Goal: Task Accomplishment & Management: Use online tool/utility

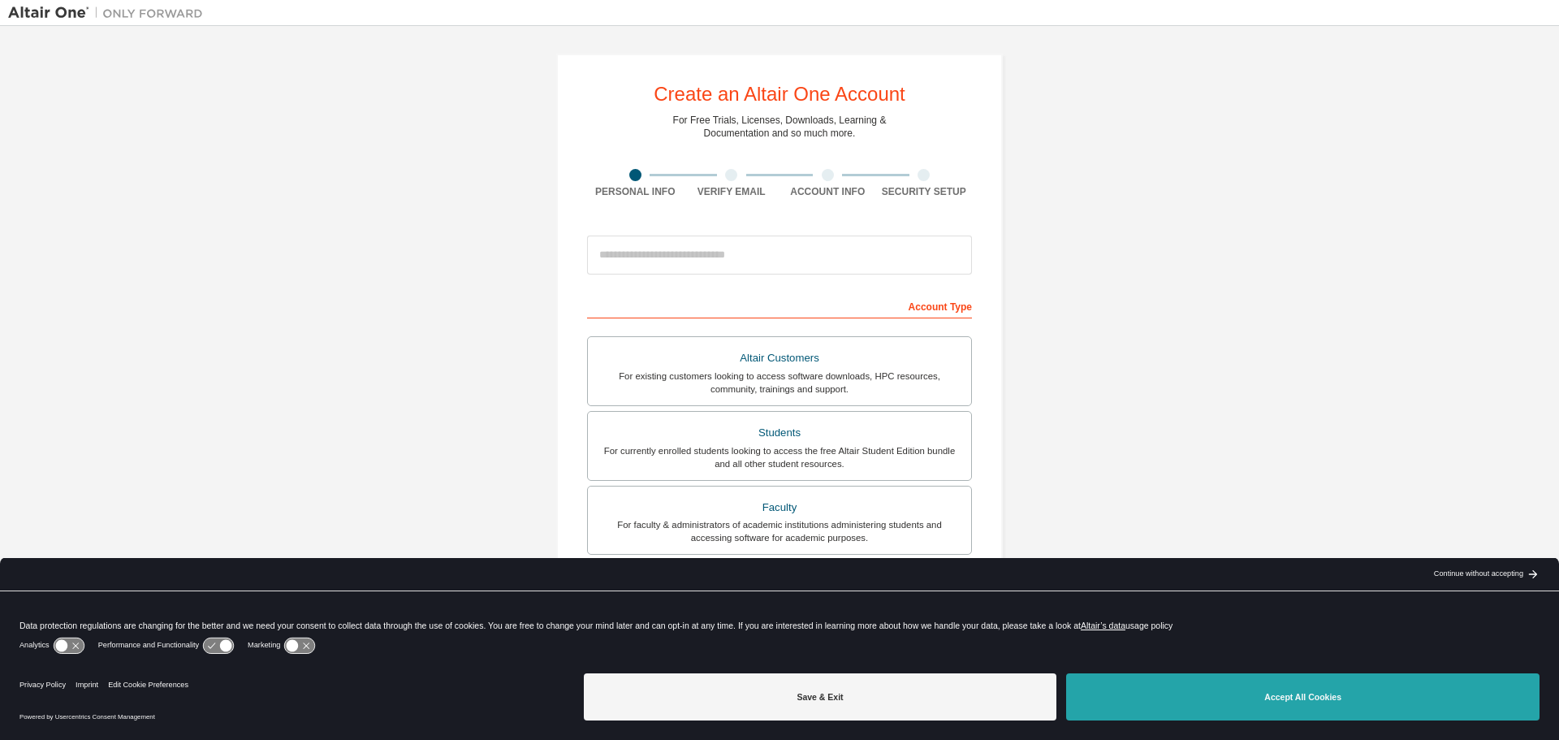
click at [1303, 701] on button "Accept All Cookies" at bounding box center [1303, 696] width 474 height 47
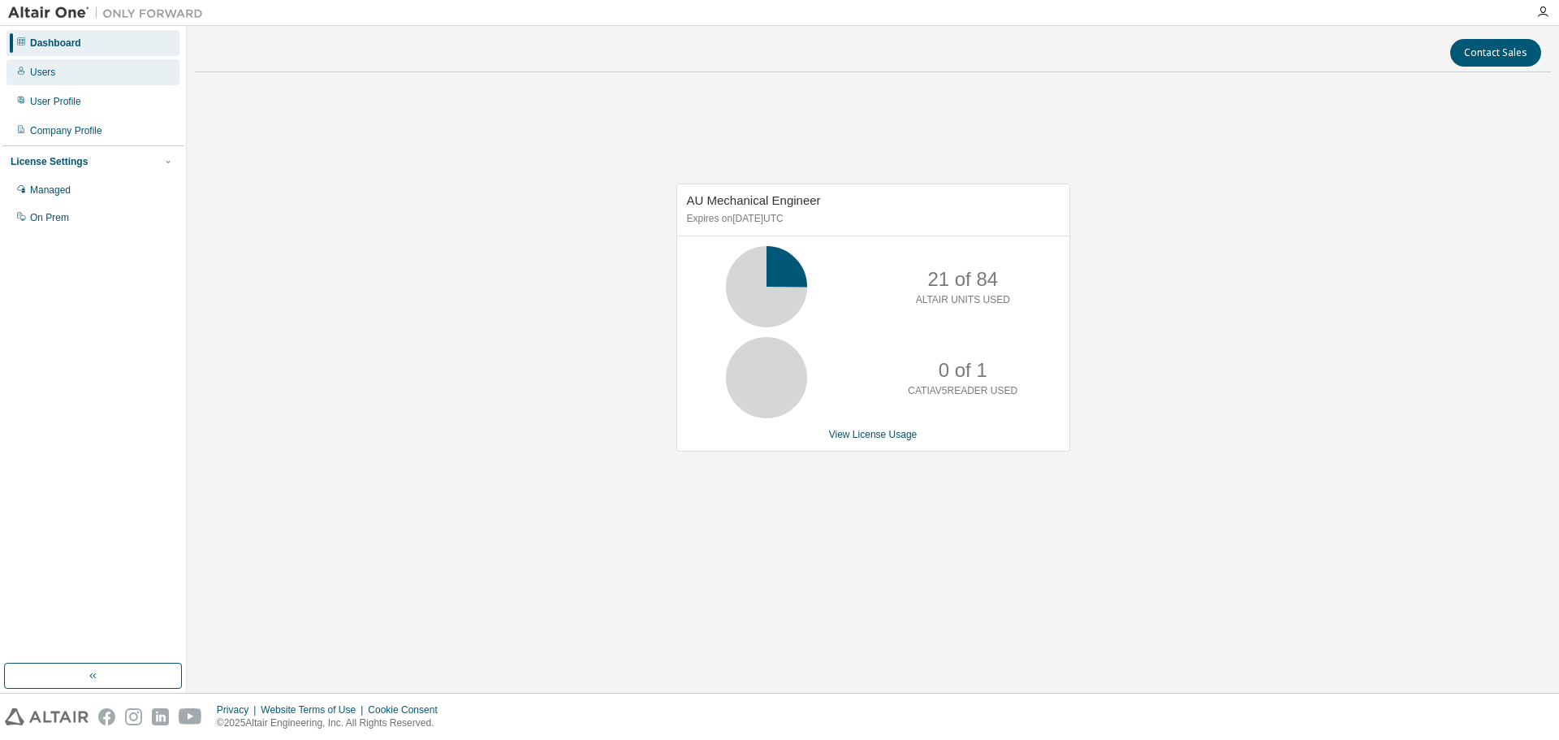
click at [38, 68] on div "Users" at bounding box center [42, 72] width 25 height 13
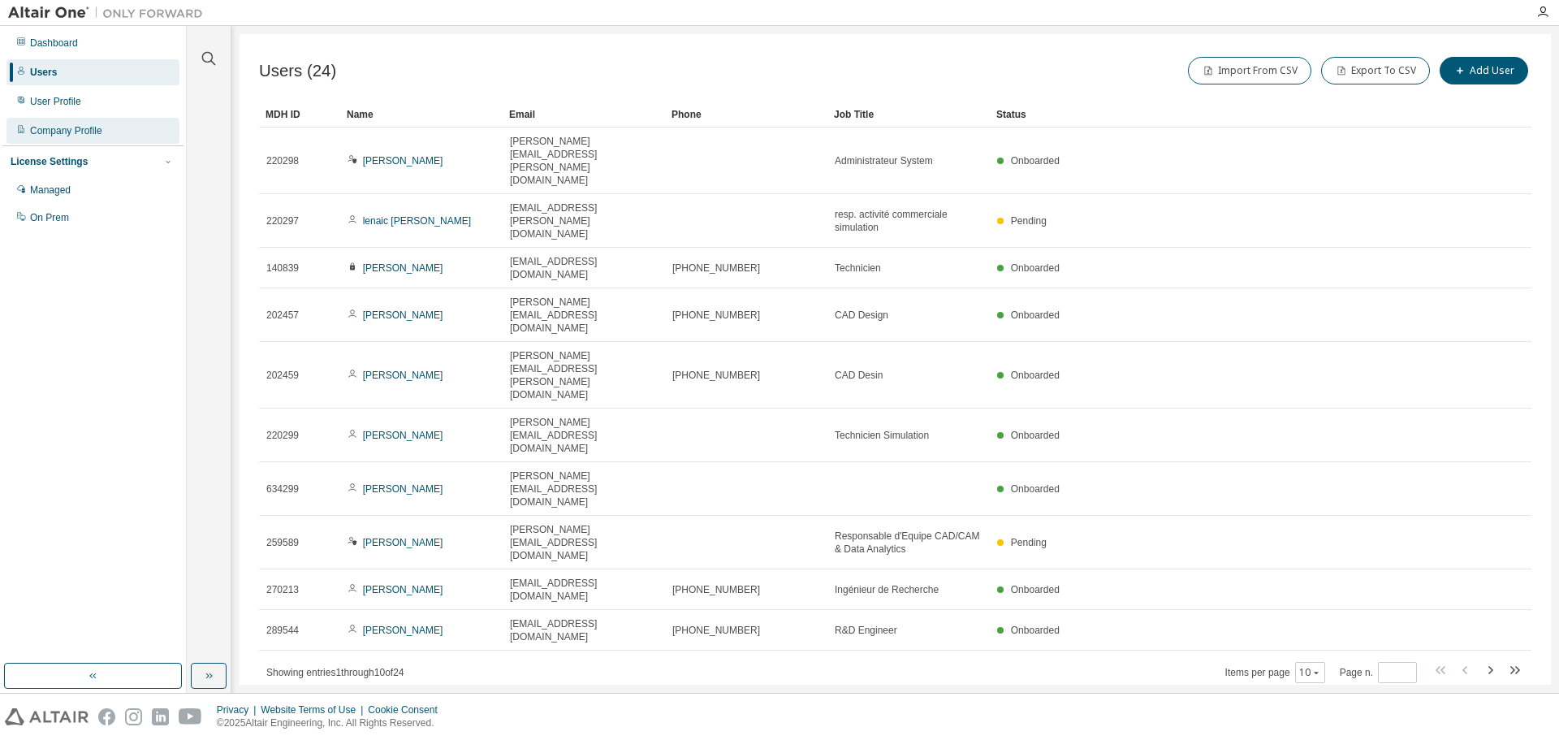
click at [49, 128] on div "Company Profile" at bounding box center [66, 130] width 72 height 13
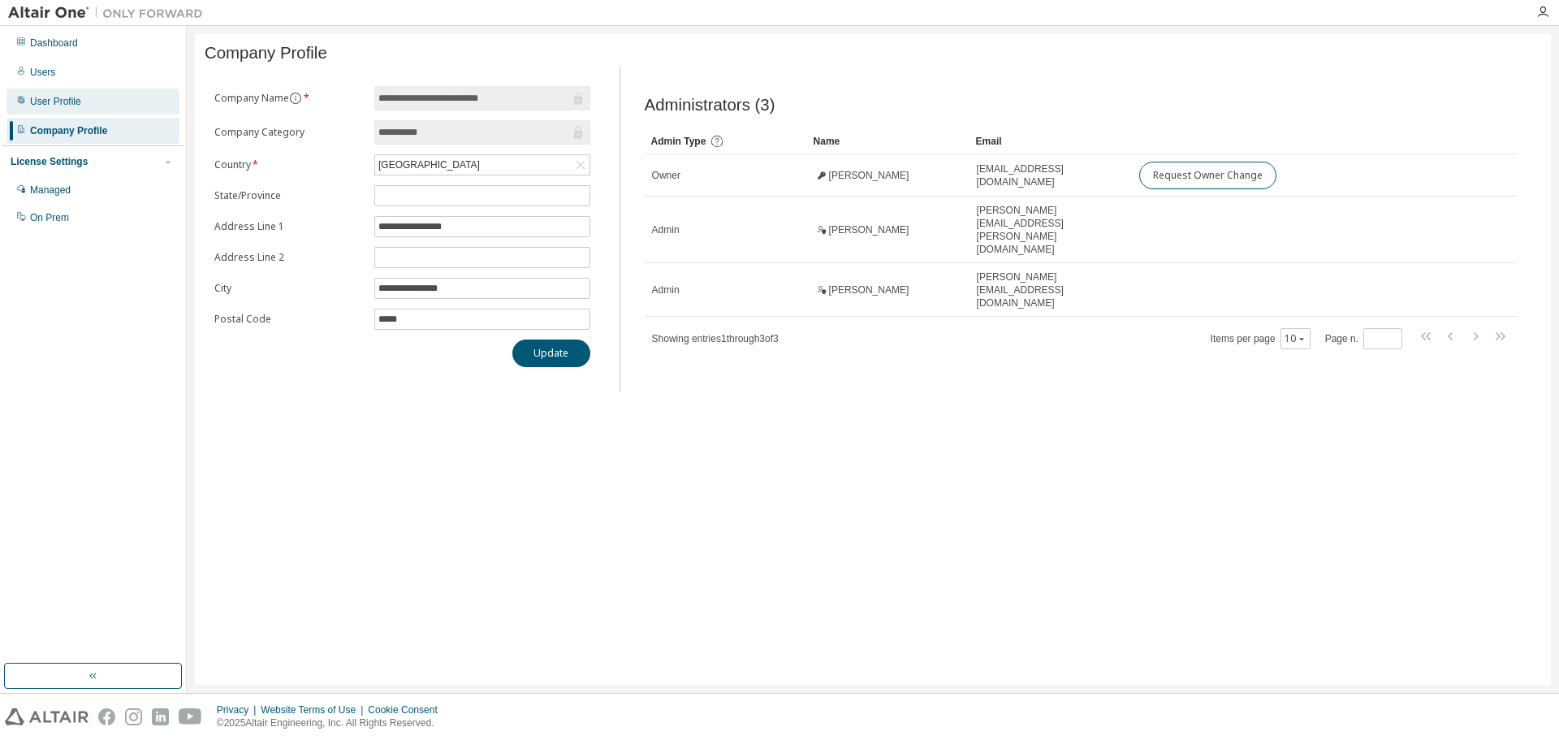
click at [58, 99] on div "User Profile" at bounding box center [55, 101] width 51 height 13
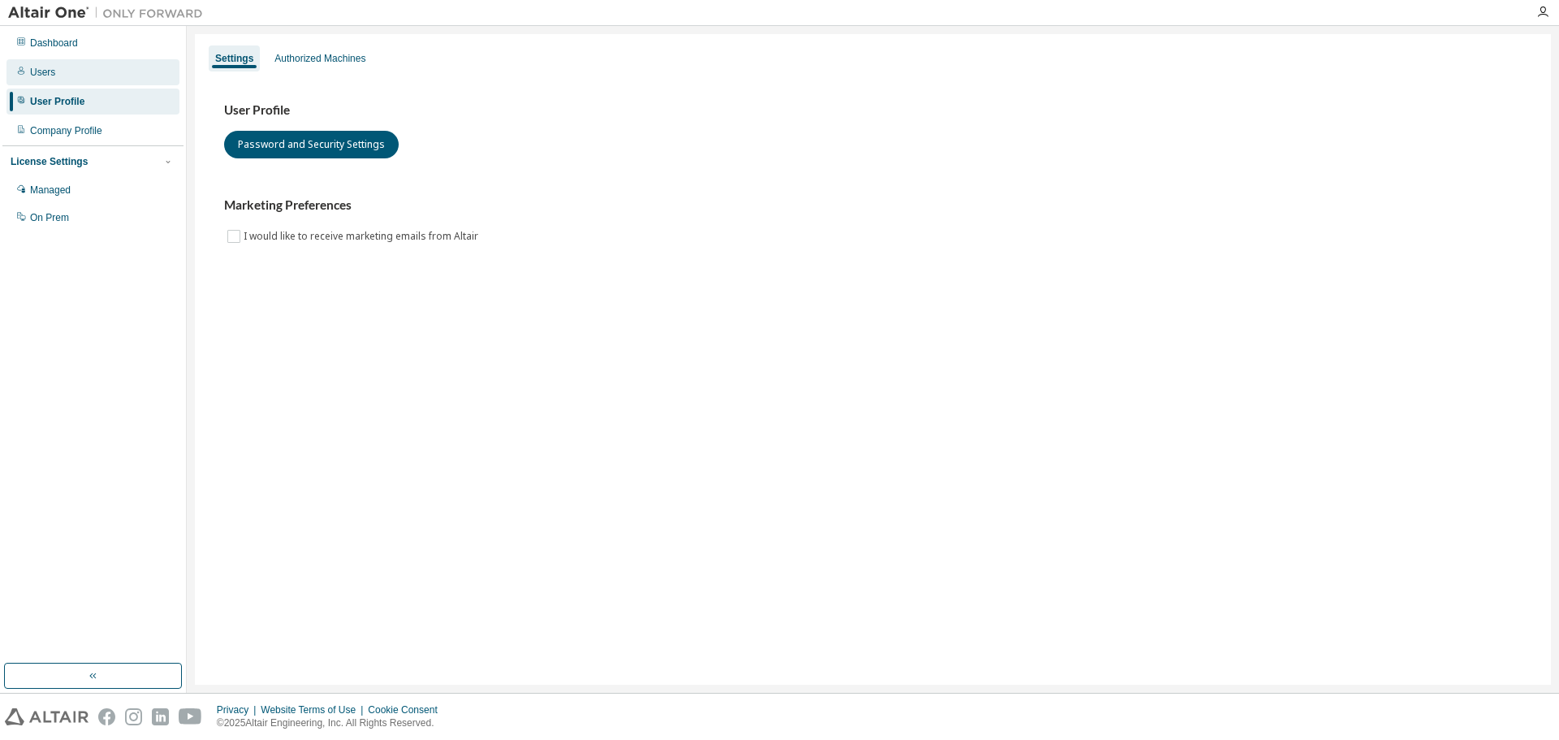
click at [41, 76] on div "Users" at bounding box center [42, 72] width 25 height 13
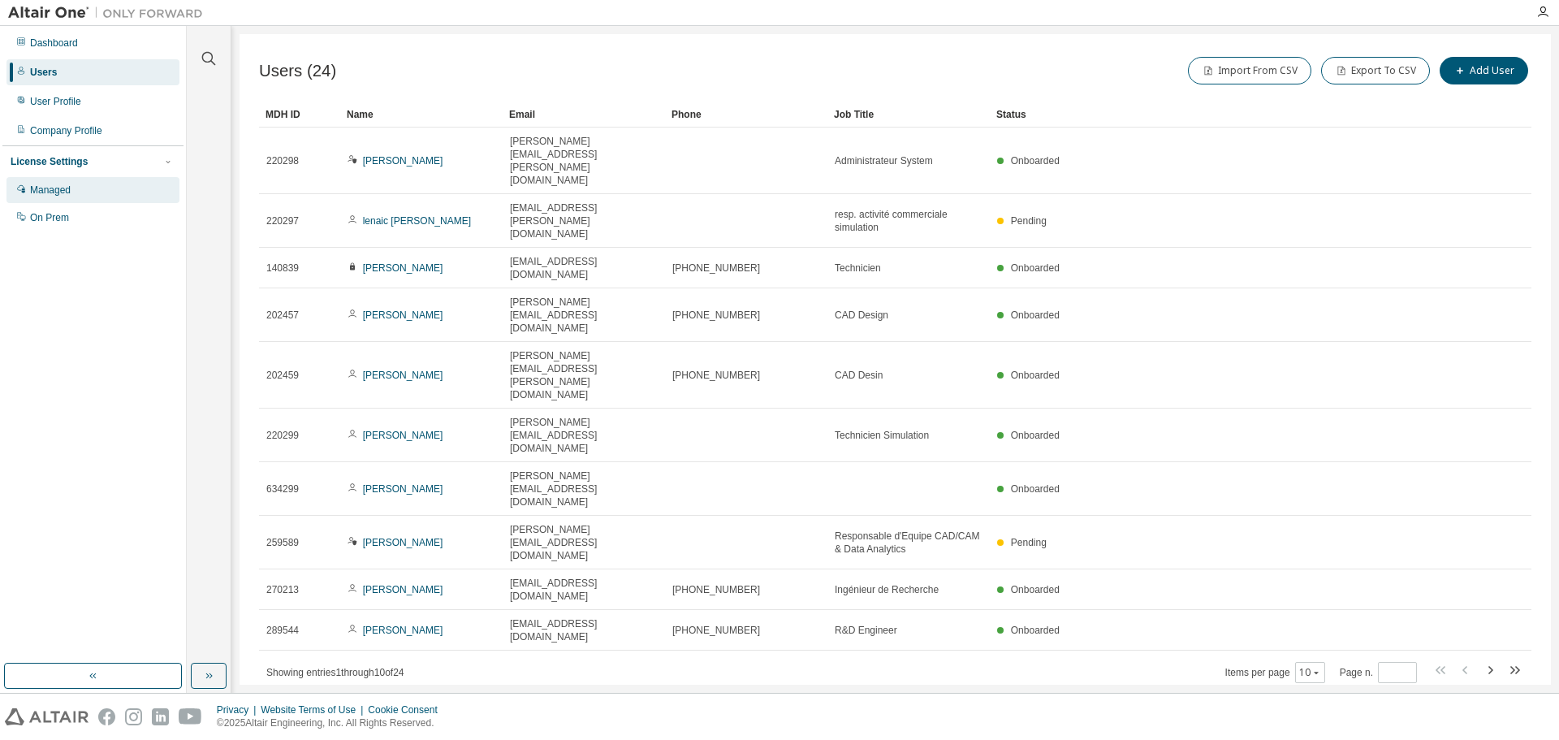
click at [64, 185] on div "Managed" at bounding box center [50, 190] width 41 height 13
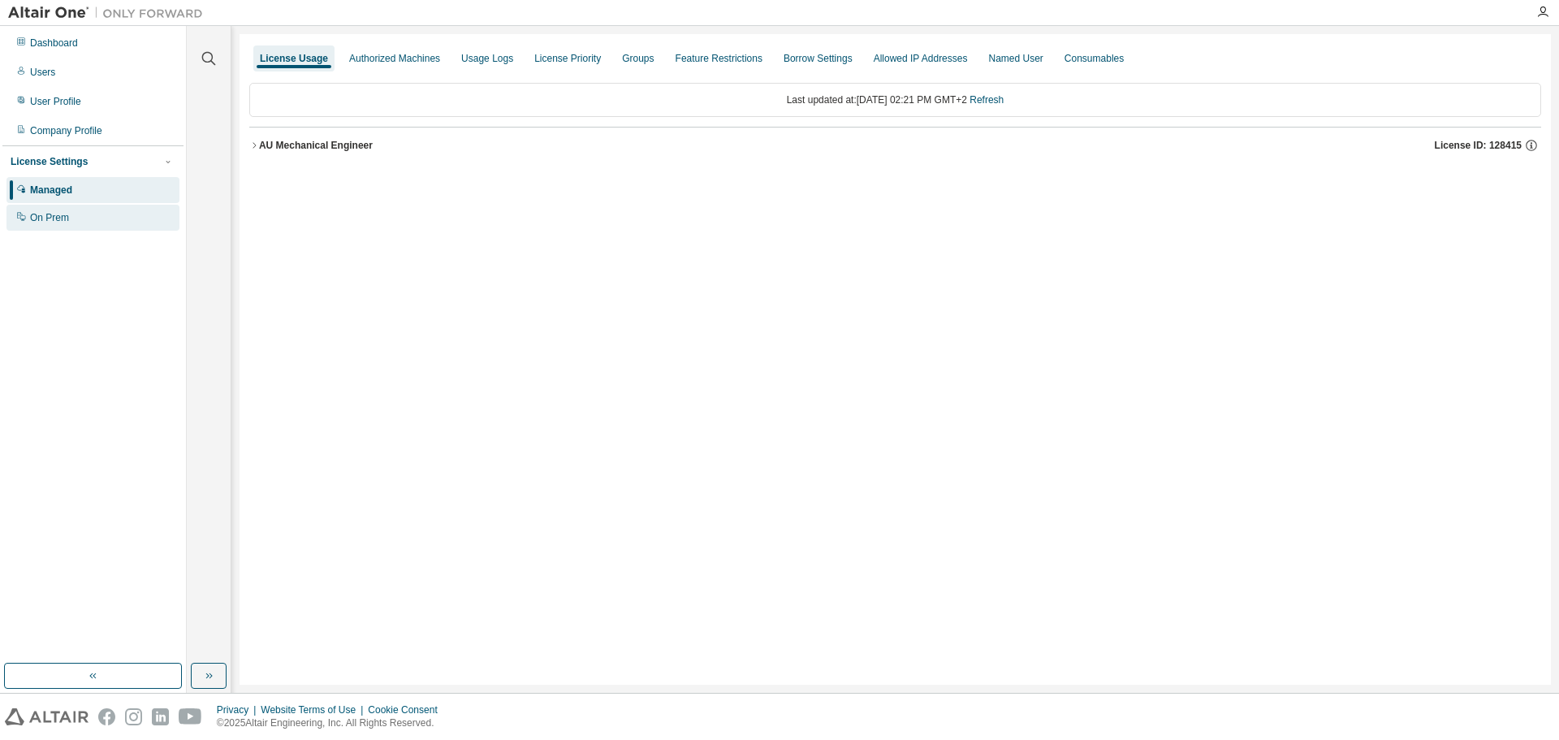
click at [53, 219] on div "On Prem" at bounding box center [49, 217] width 39 height 13
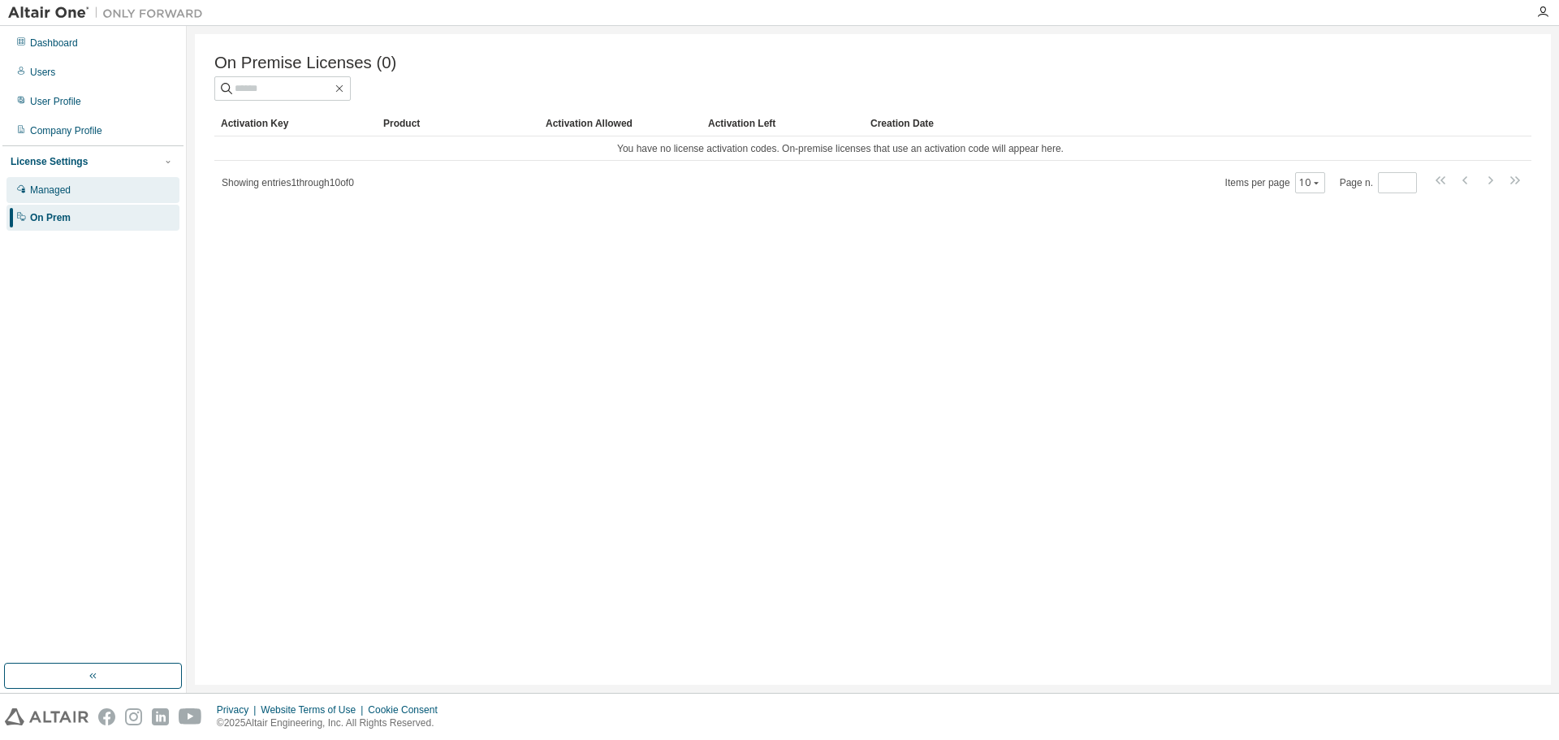
click at [48, 192] on div "Managed" at bounding box center [50, 190] width 41 height 13
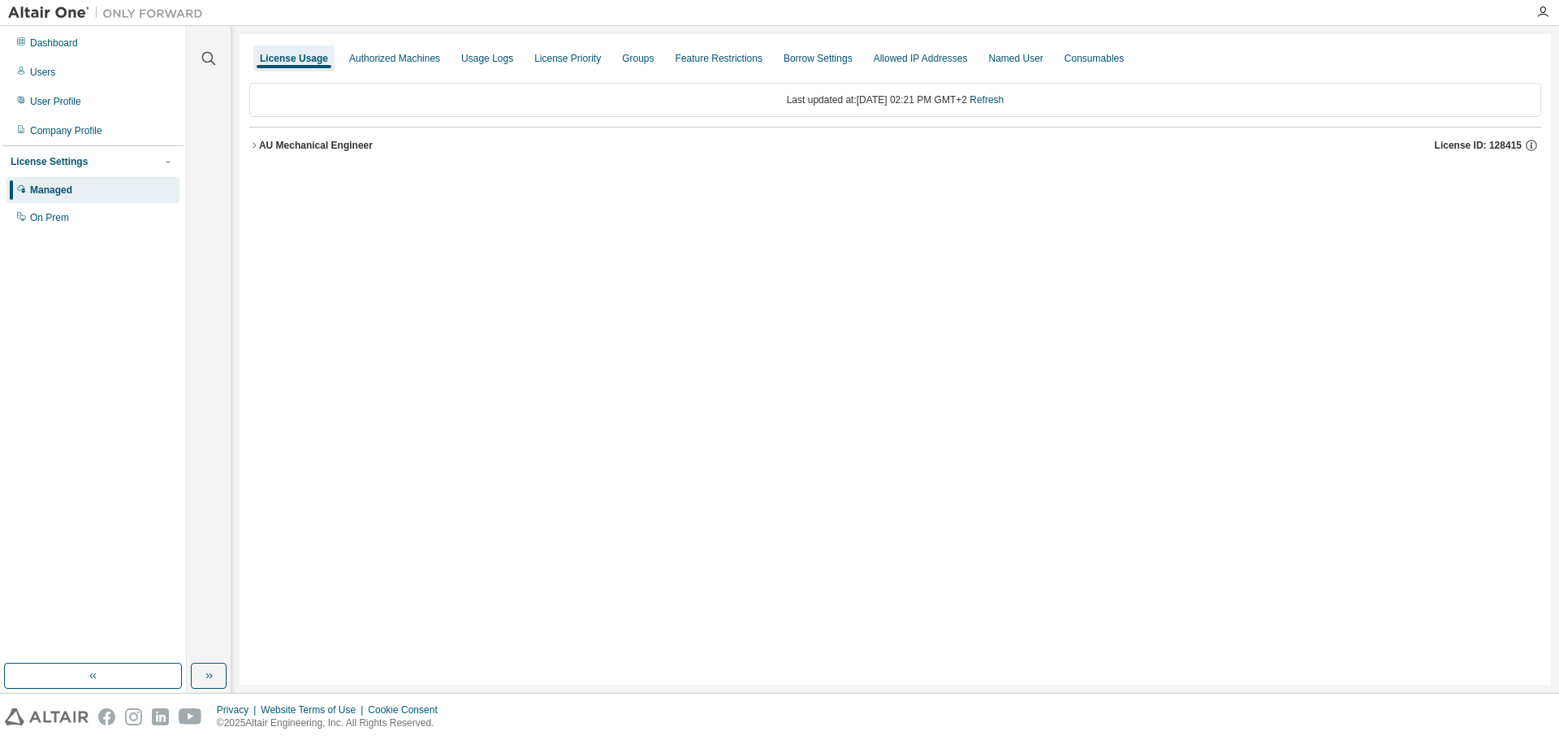
click at [257, 146] on icon "button" at bounding box center [254, 146] width 10 height 10
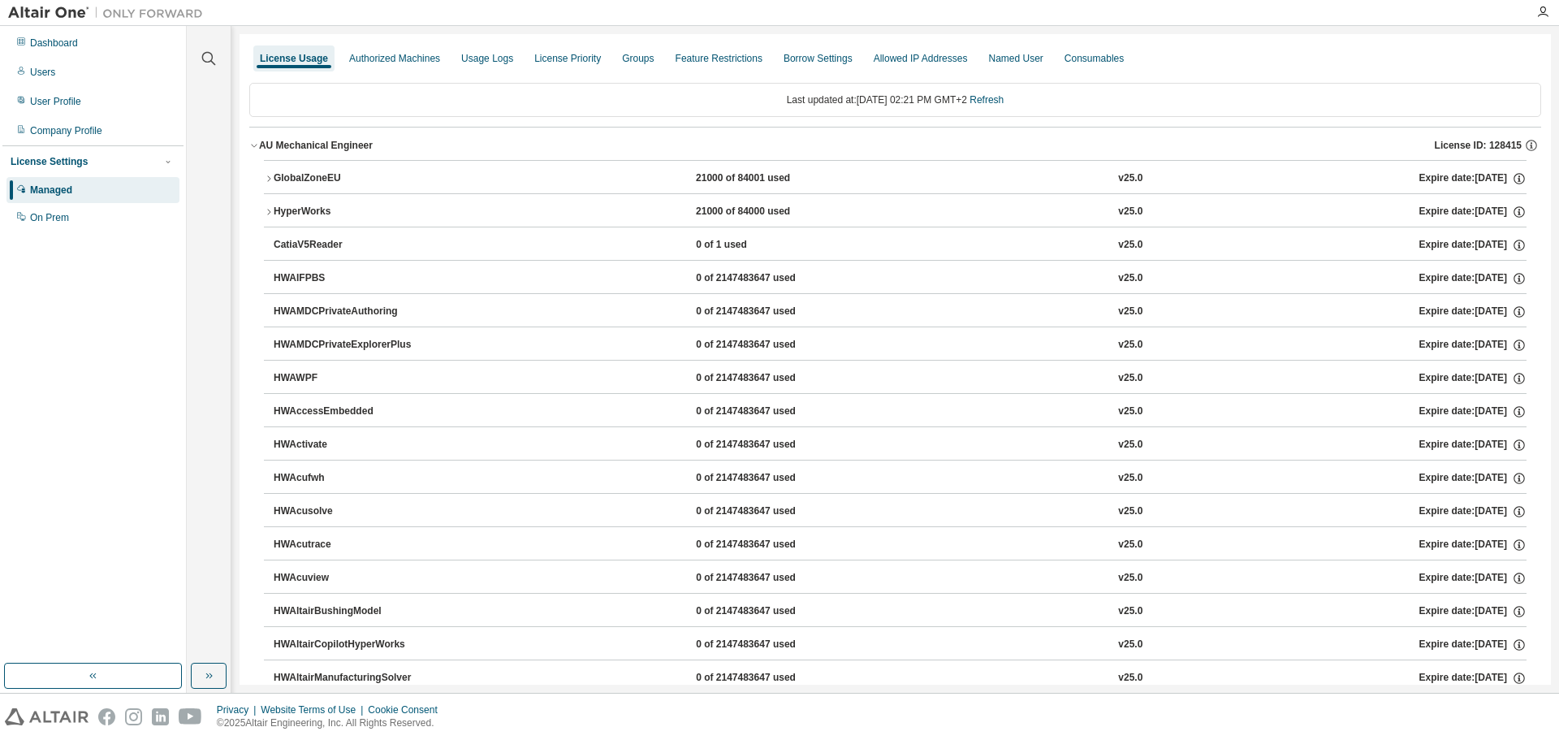
click at [257, 146] on icon "button" at bounding box center [254, 146] width 10 height 10
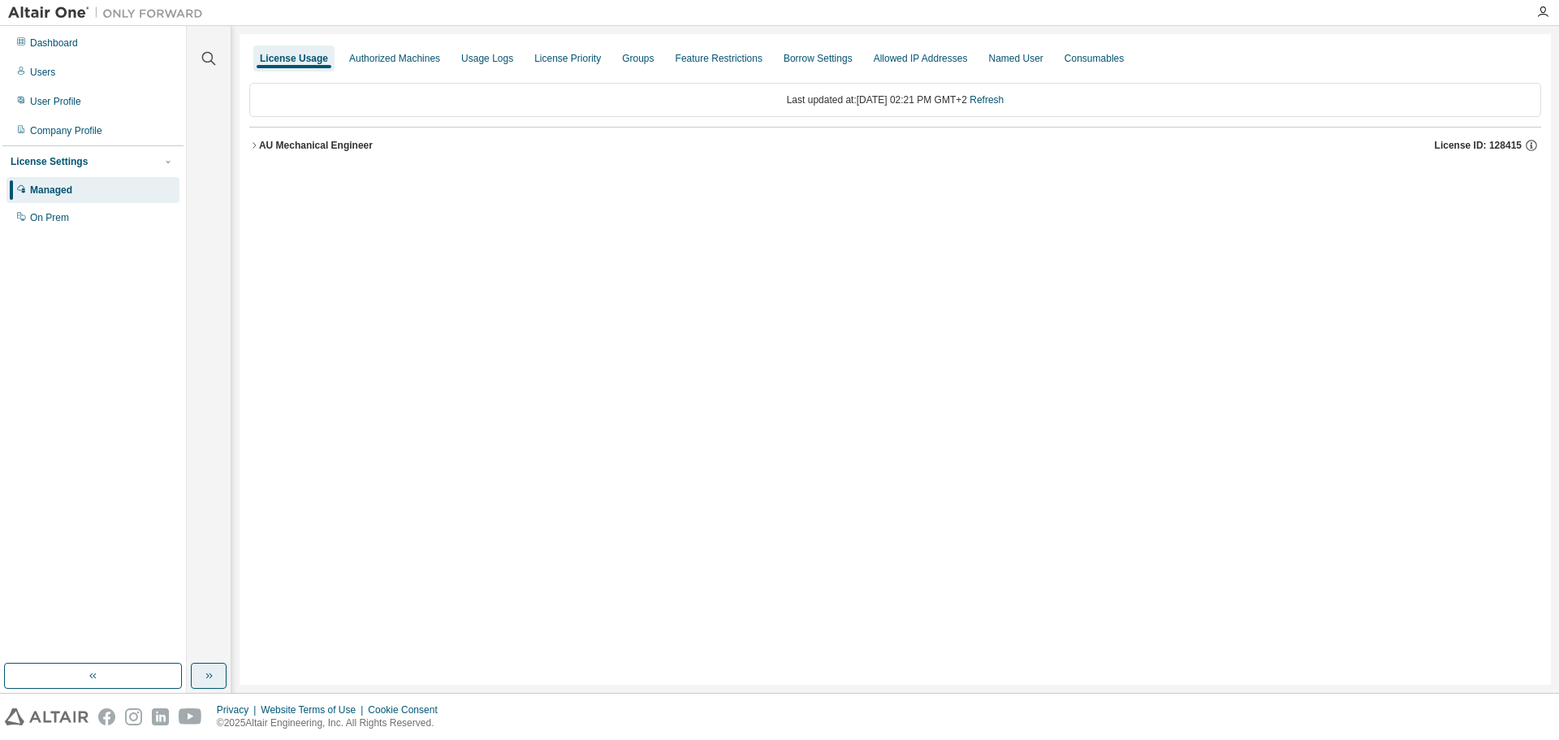
click at [211, 676] on icon "button" at bounding box center [208, 675] width 13 height 13
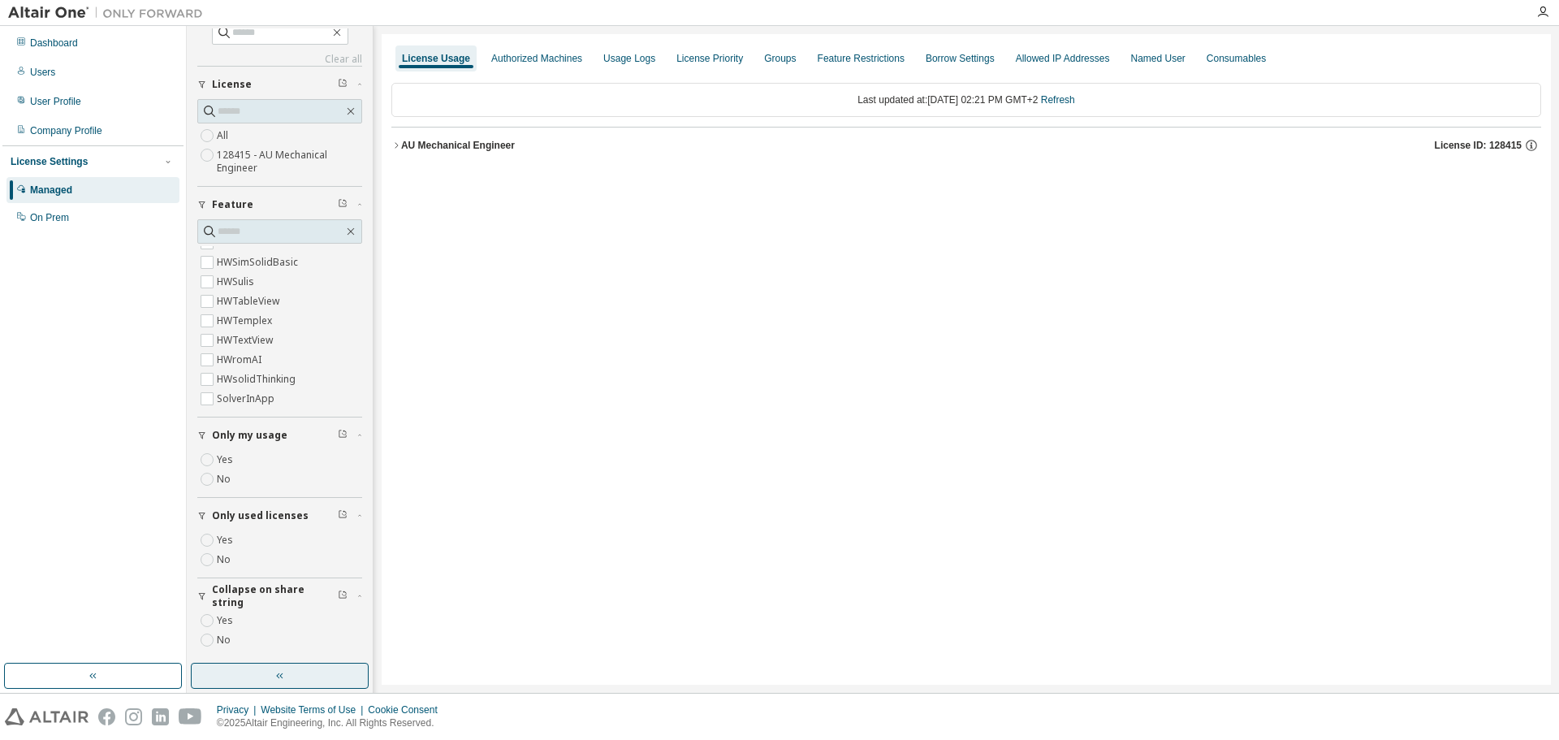
scroll to position [21, 0]
click at [395, 143] on icon "button" at bounding box center [396, 146] width 10 height 10
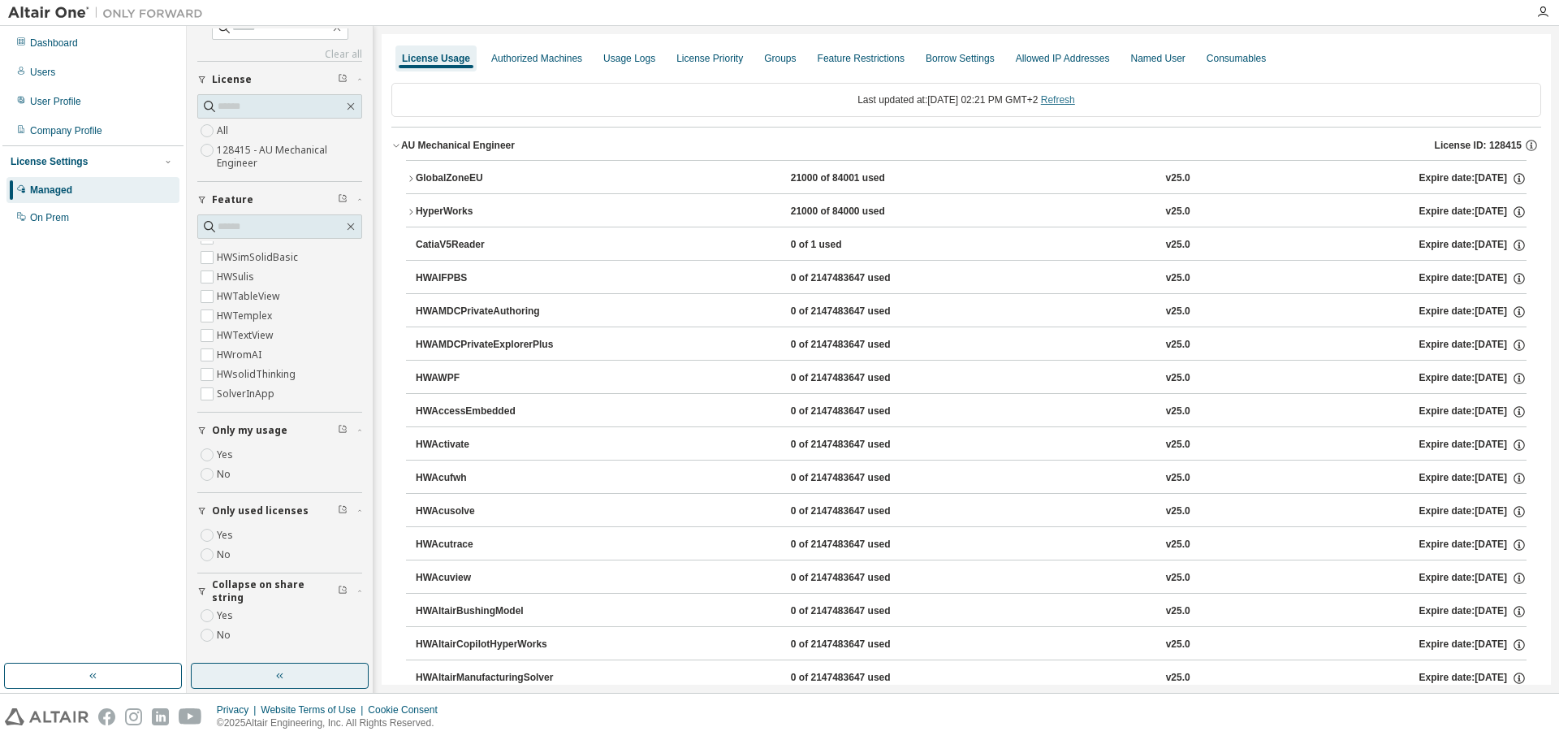
click at [1066, 98] on link "Refresh" at bounding box center [1058, 99] width 34 height 11
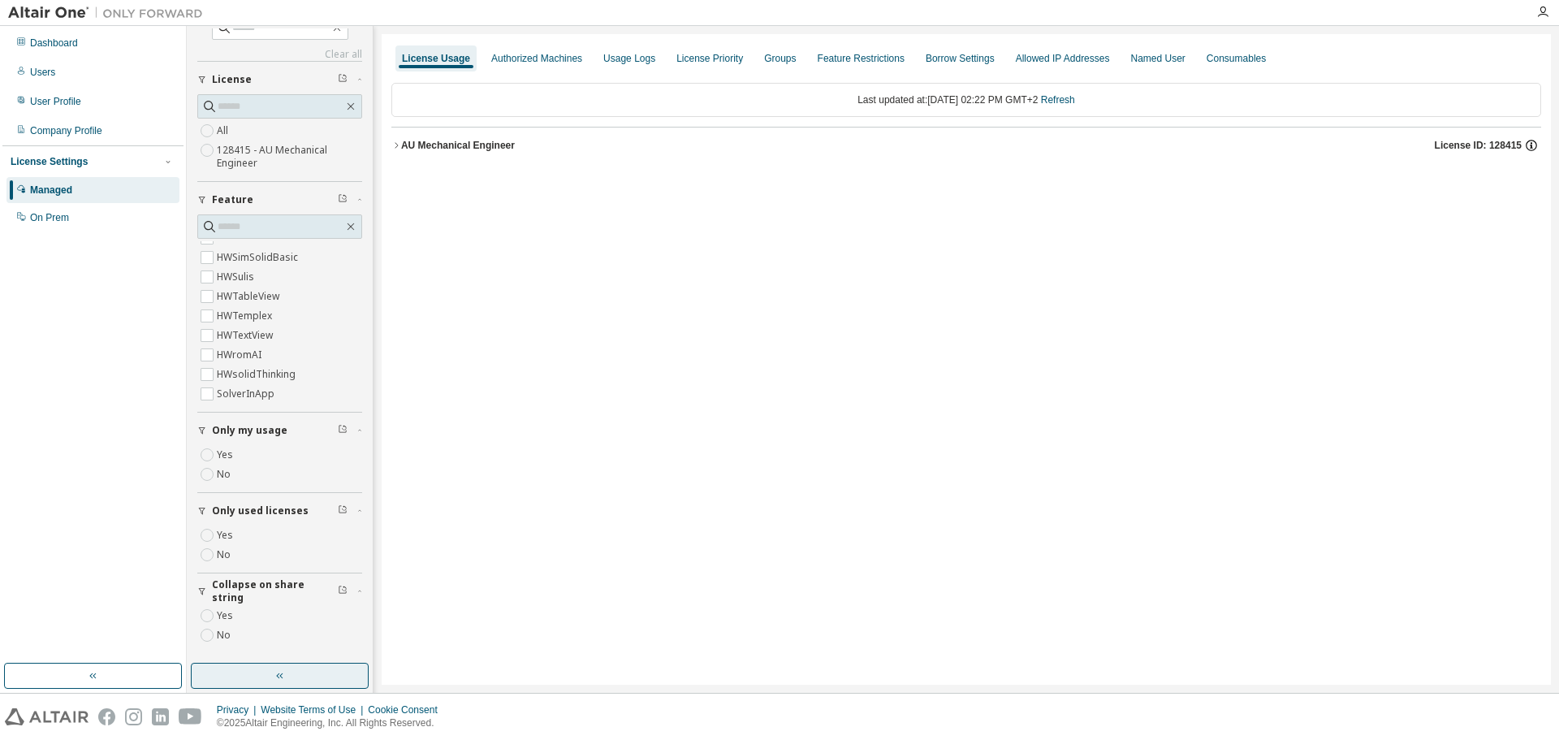
click at [1530, 145] on icon "button" at bounding box center [1531, 145] width 15 height 15
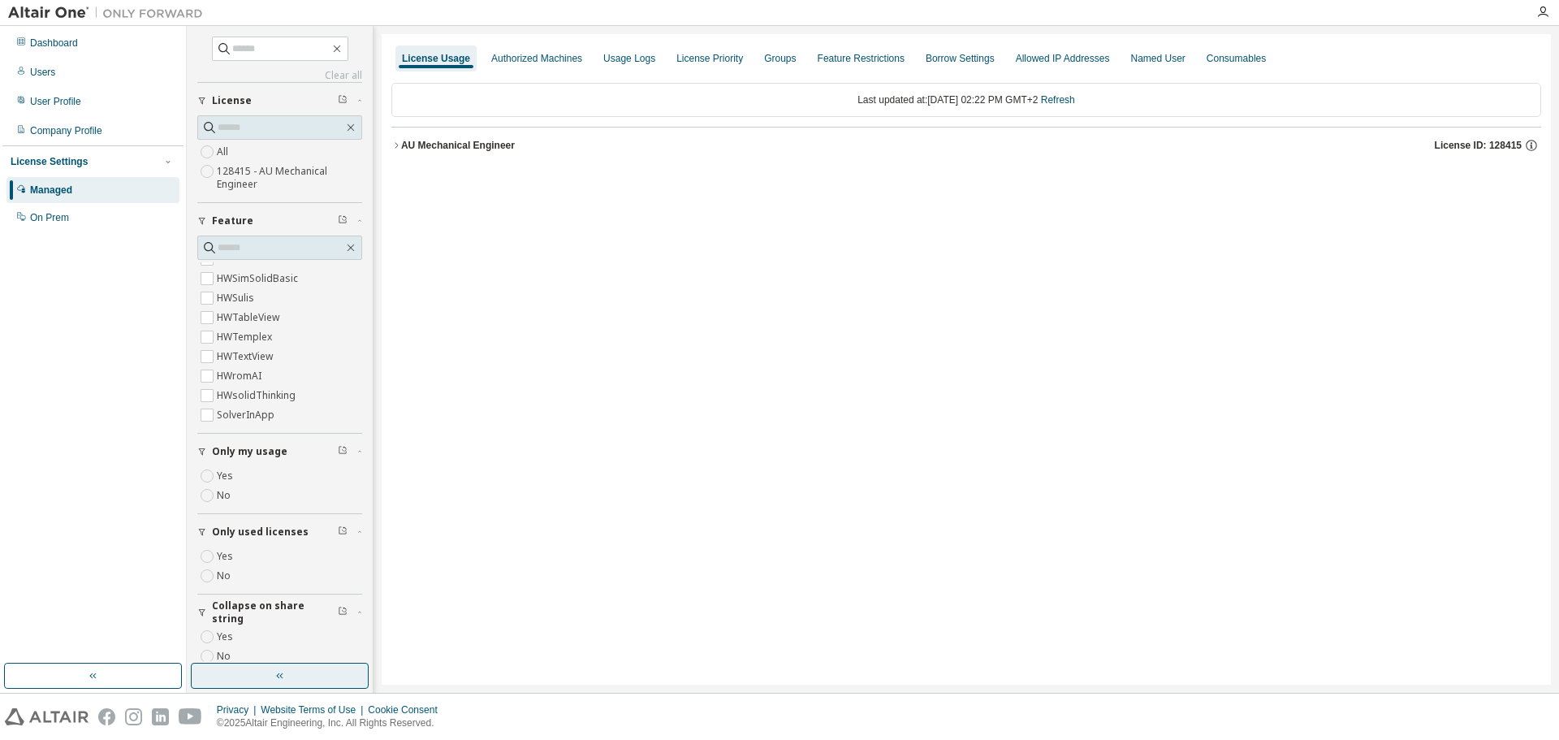
click at [288, 668] on button "button" at bounding box center [280, 676] width 178 height 26
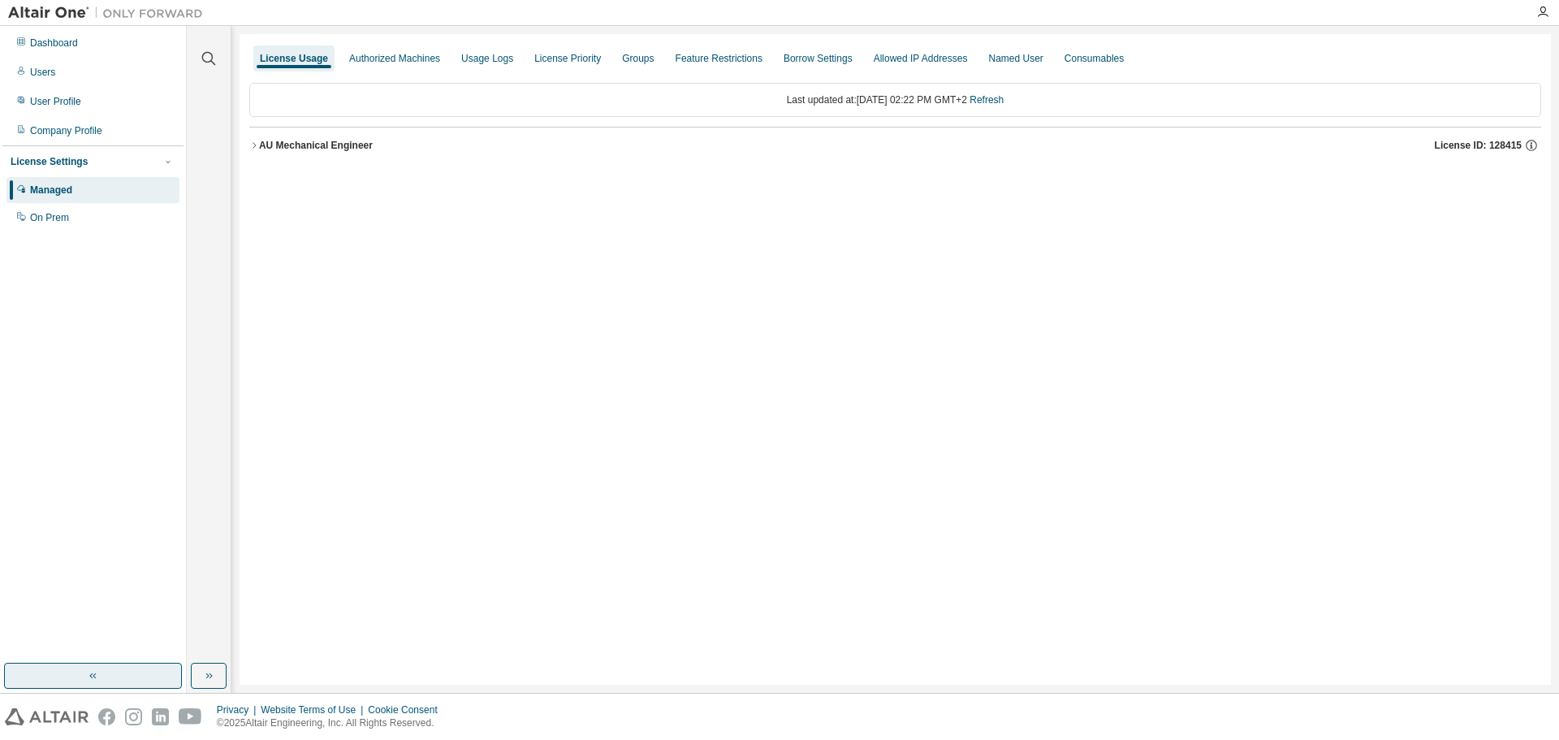
click at [93, 675] on icon "button" at bounding box center [93, 675] width 13 height 13
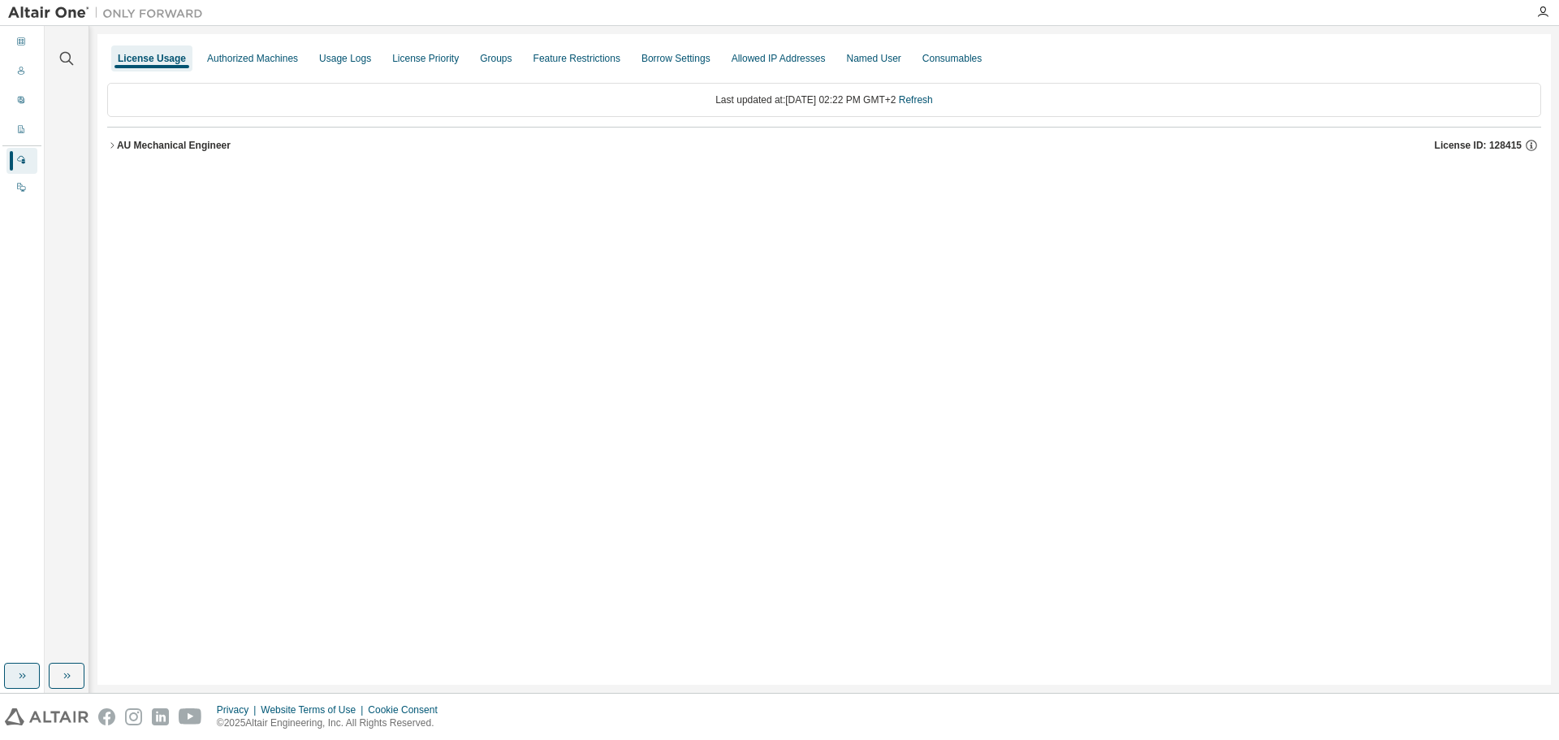
click at [10, 676] on button "button" at bounding box center [22, 676] width 36 height 26
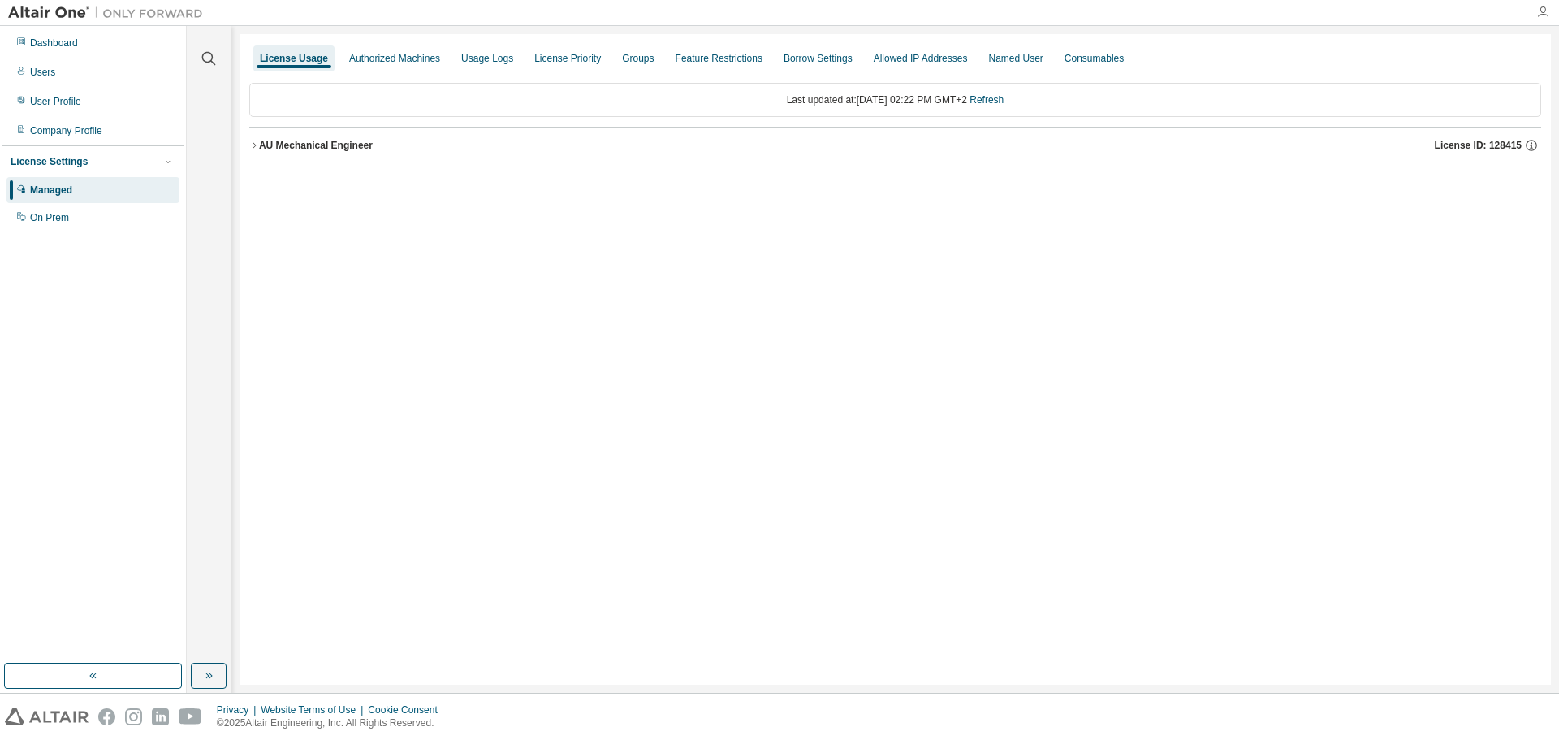
click at [1542, 13] on icon "button" at bounding box center [1543, 12] width 13 height 13
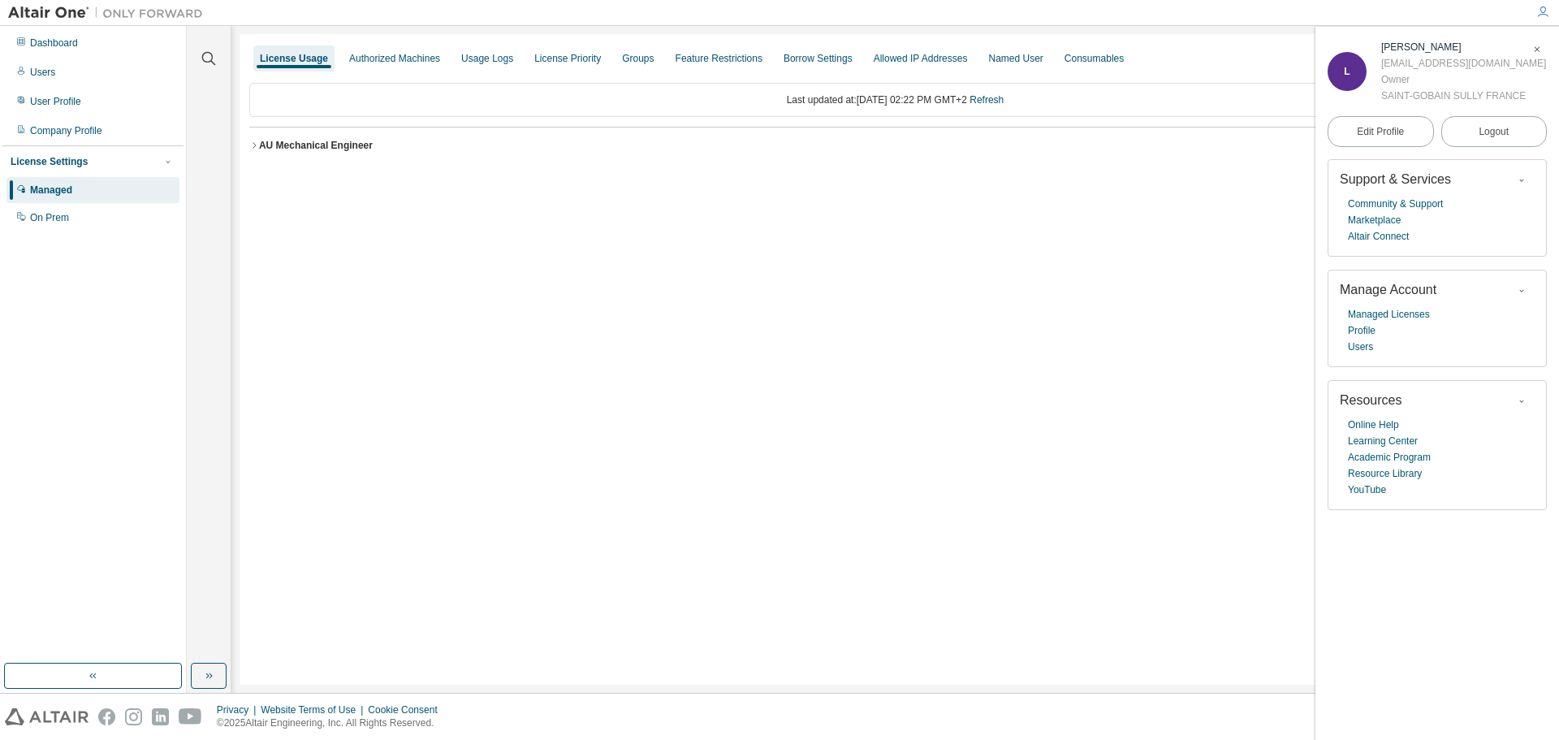
click at [1079, 594] on div "License Usage Authorized Machines Usage Logs License Priority Groups Feature Re…" at bounding box center [896, 359] width 1312 height 651
click at [50, 42] on div "Dashboard" at bounding box center [54, 43] width 48 height 13
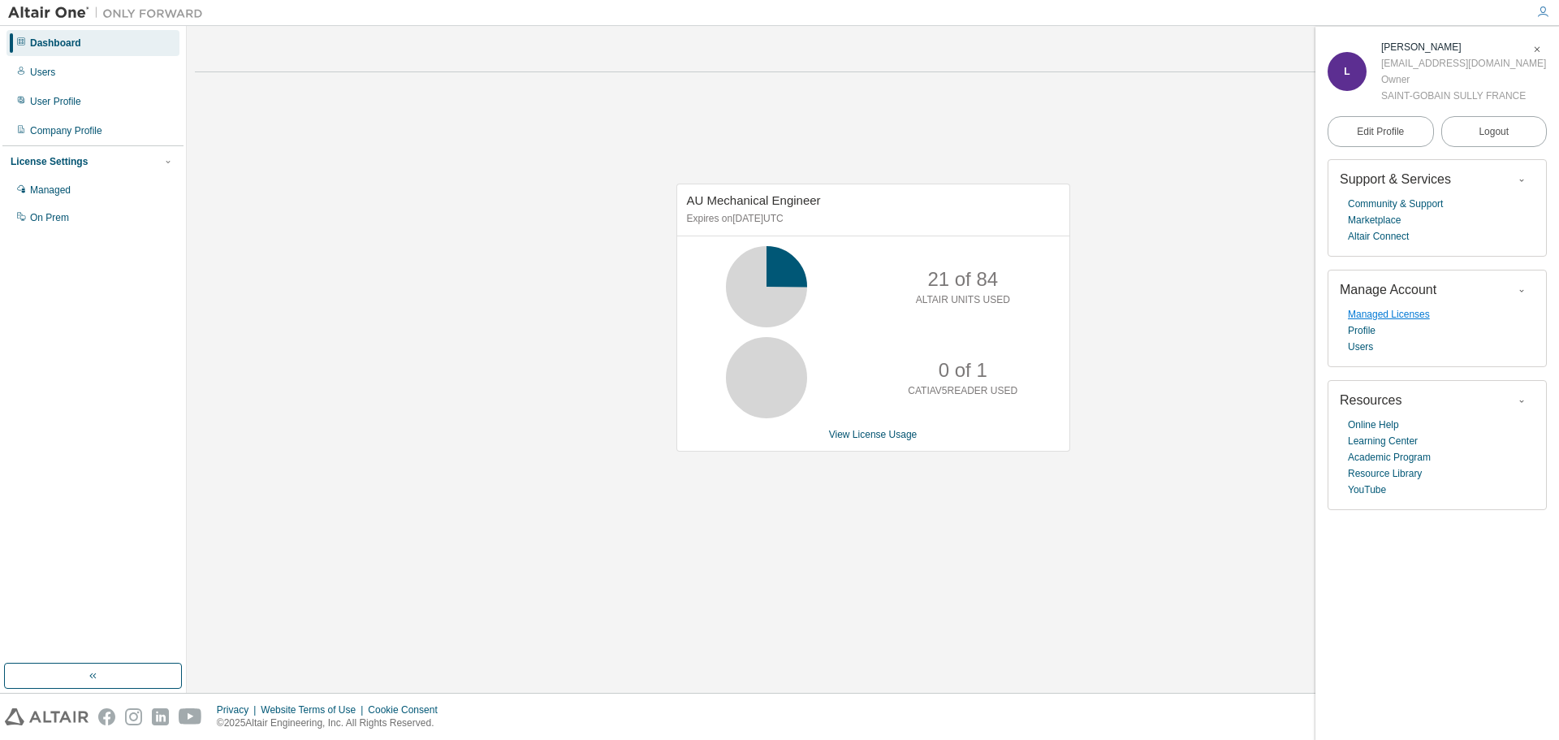
click at [1369, 314] on link "Managed Licenses" at bounding box center [1389, 314] width 82 height 16
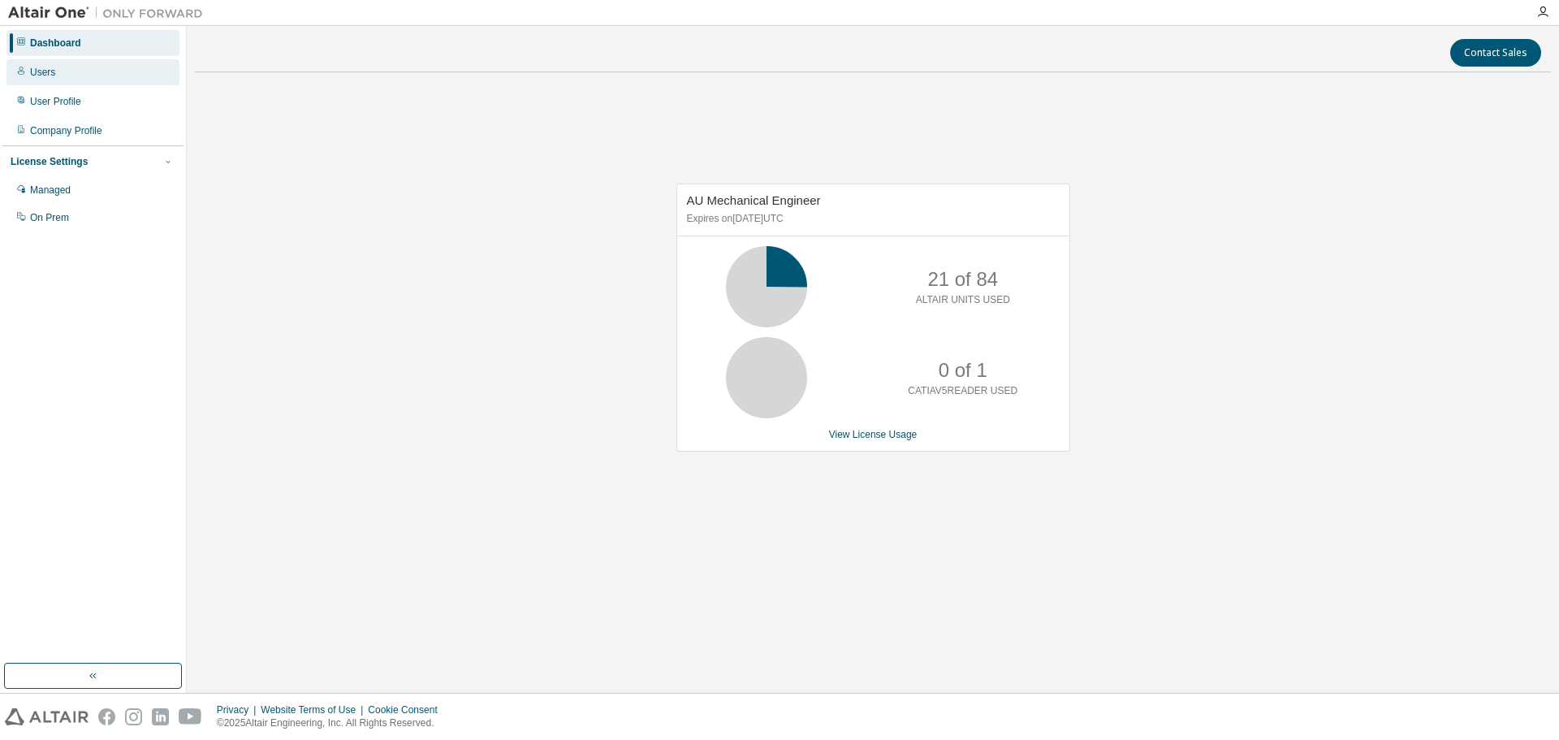
click at [44, 66] on div "Users" at bounding box center [42, 72] width 25 height 13
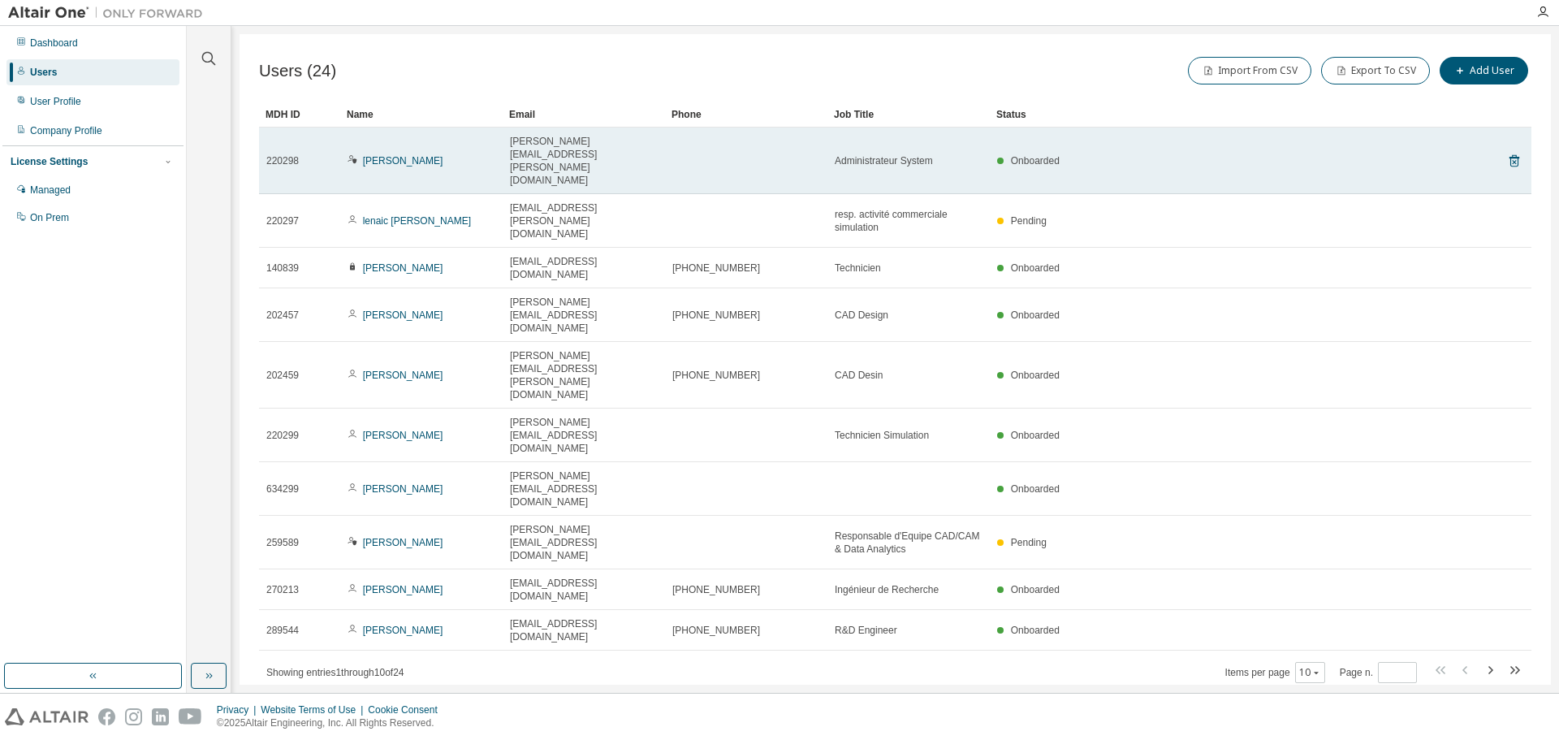
click at [275, 154] on span "220298" at bounding box center [282, 160] width 32 height 13
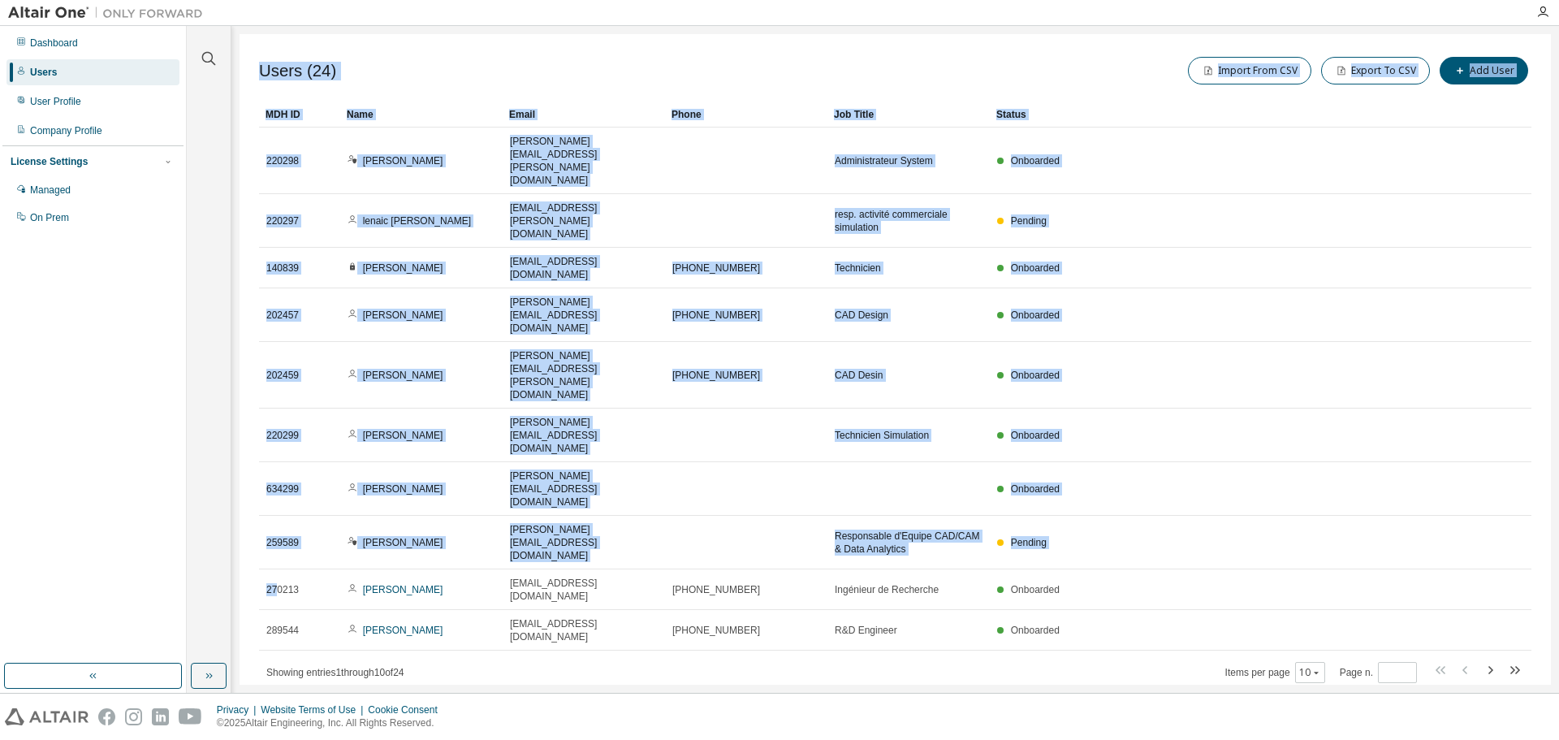
drag, startPoint x: 279, startPoint y: 395, endPoint x: 222, endPoint y: 141, distance: 260.7
click at [222, 141] on div "Clear all Status Onboarded Pending Sent Delivered Bounced Under Review Revoked …" at bounding box center [873, 359] width 1373 height 667
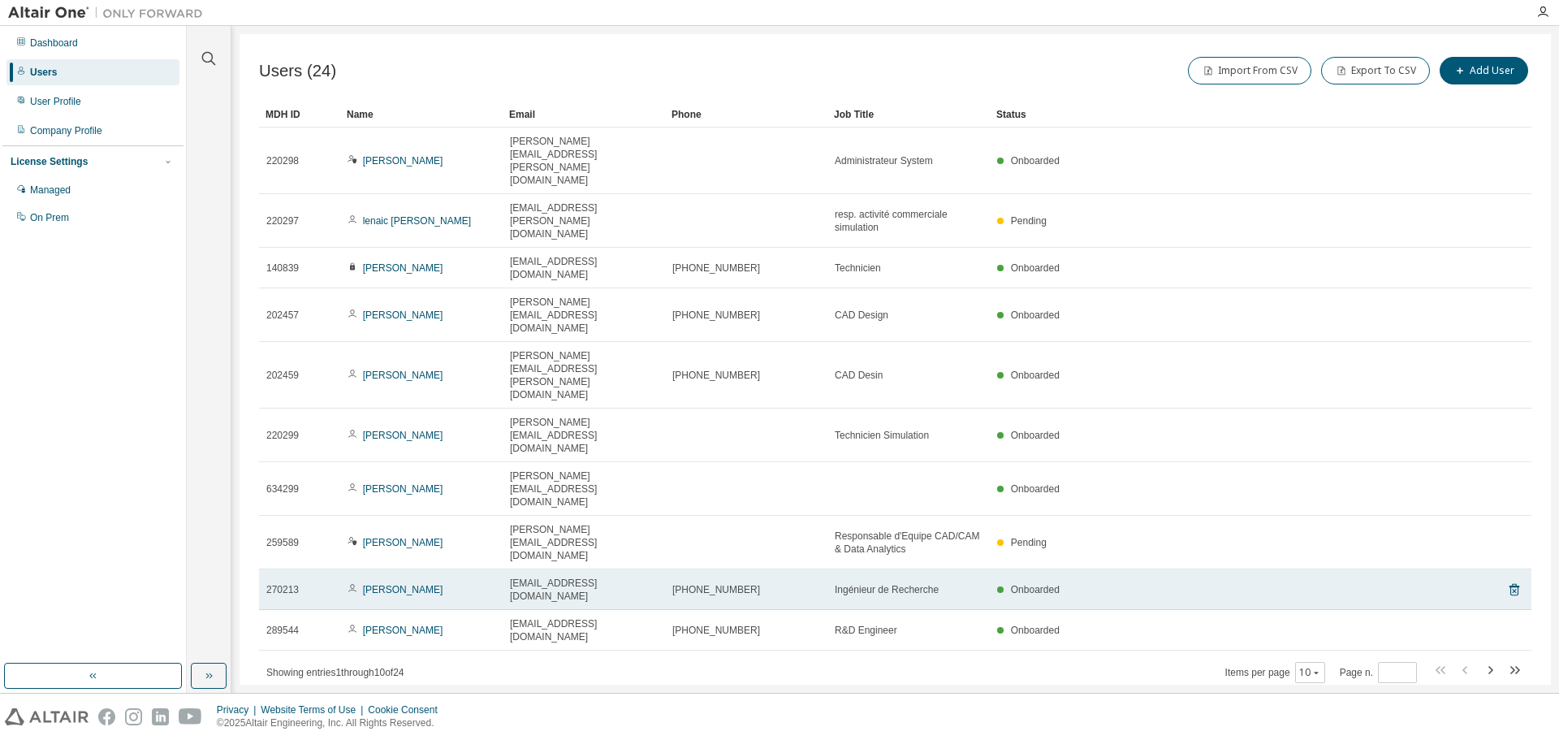
click at [391, 569] on td "Nicolas Mielec" at bounding box center [421, 589] width 162 height 41
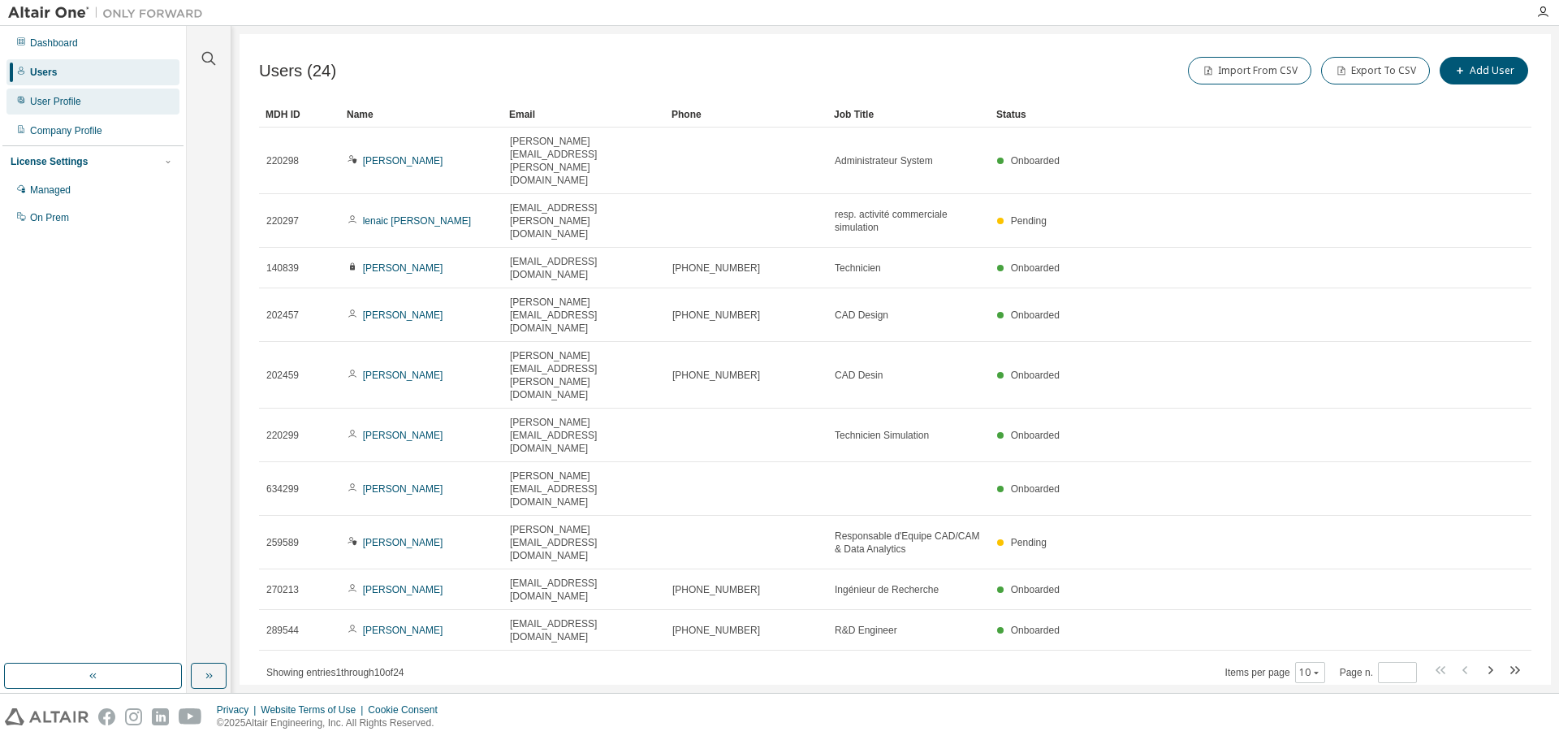
click at [61, 102] on div "User Profile" at bounding box center [55, 101] width 51 height 13
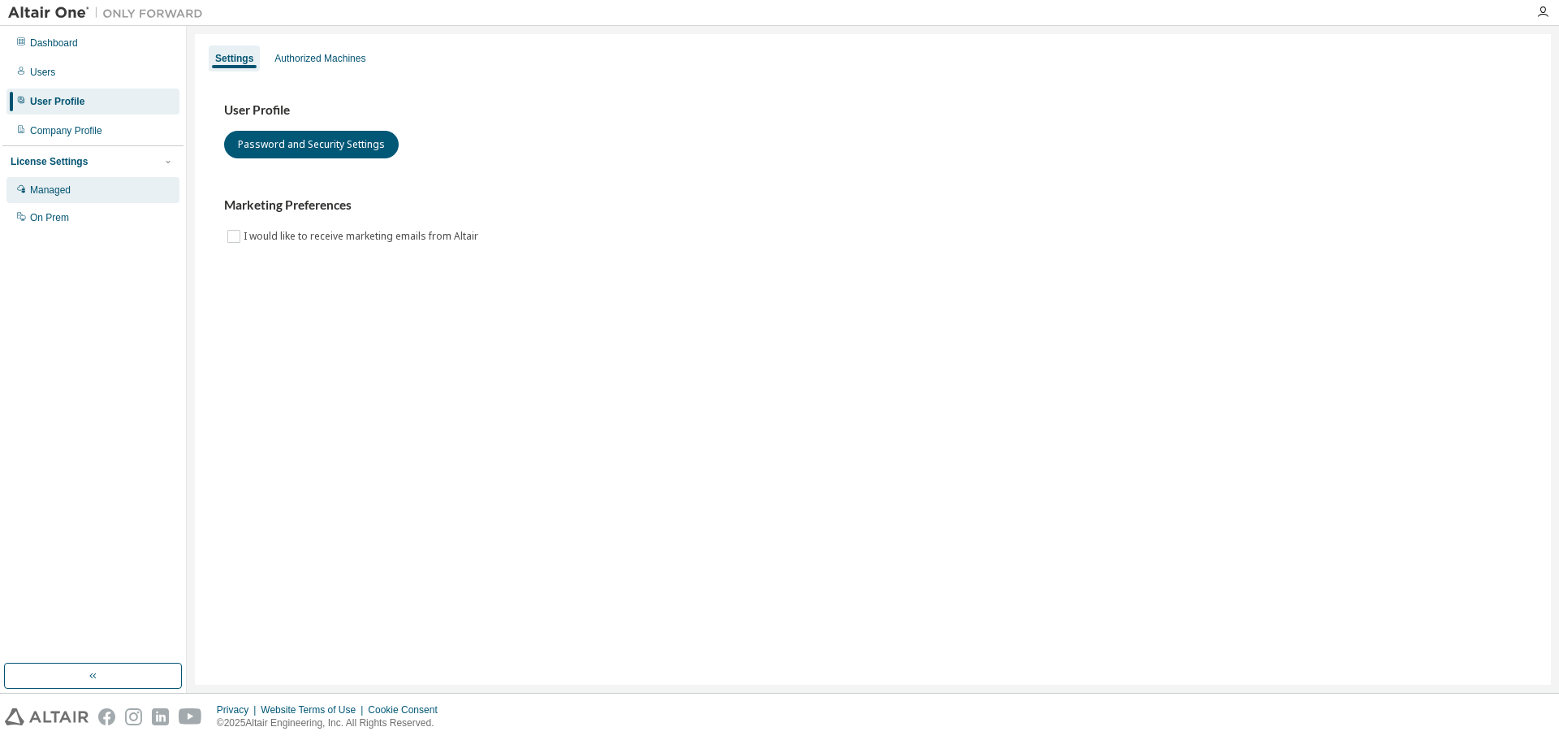
click at [66, 190] on div "Managed" at bounding box center [50, 190] width 41 height 13
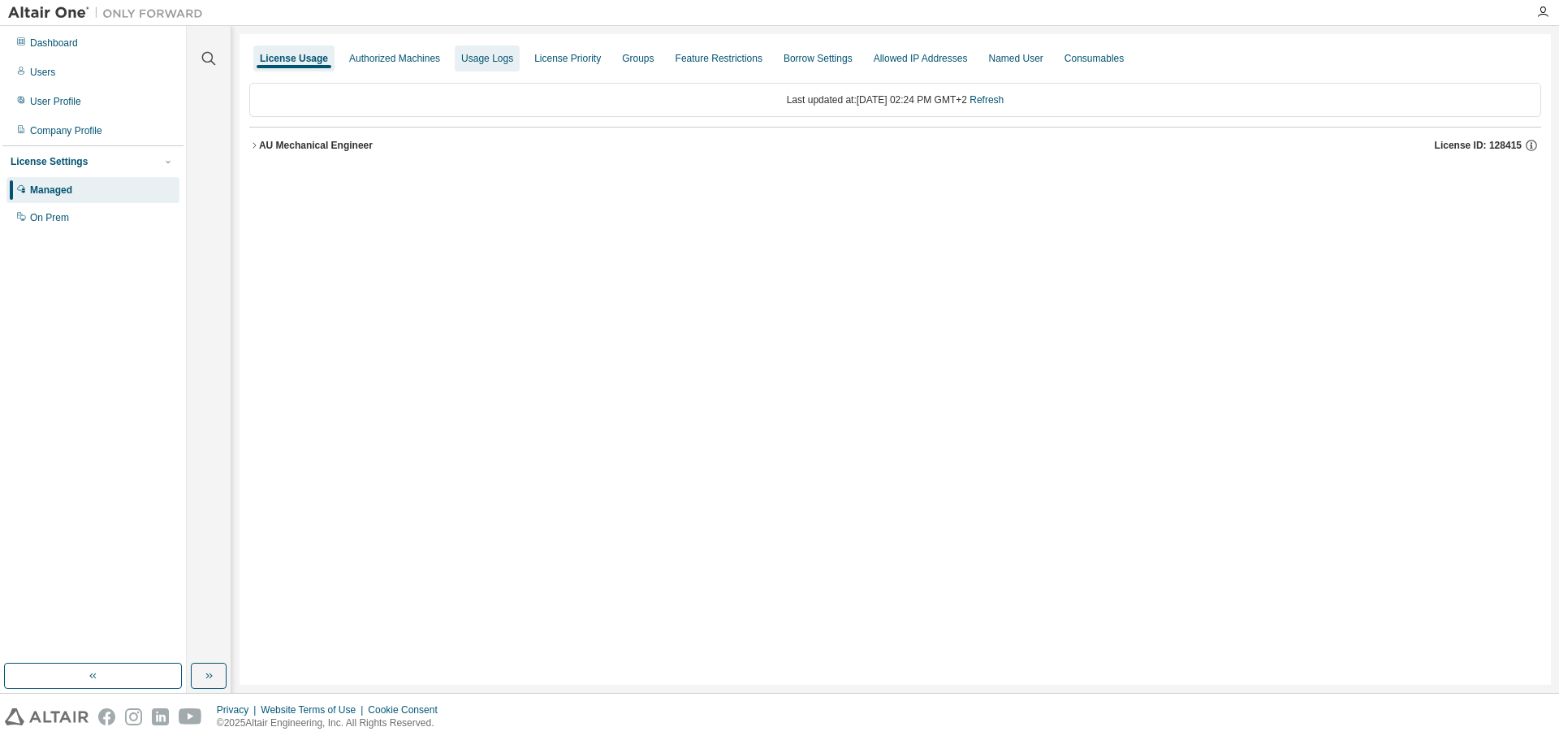
click at [480, 60] on div "Usage Logs" at bounding box center [487, 58] width 52 height 13
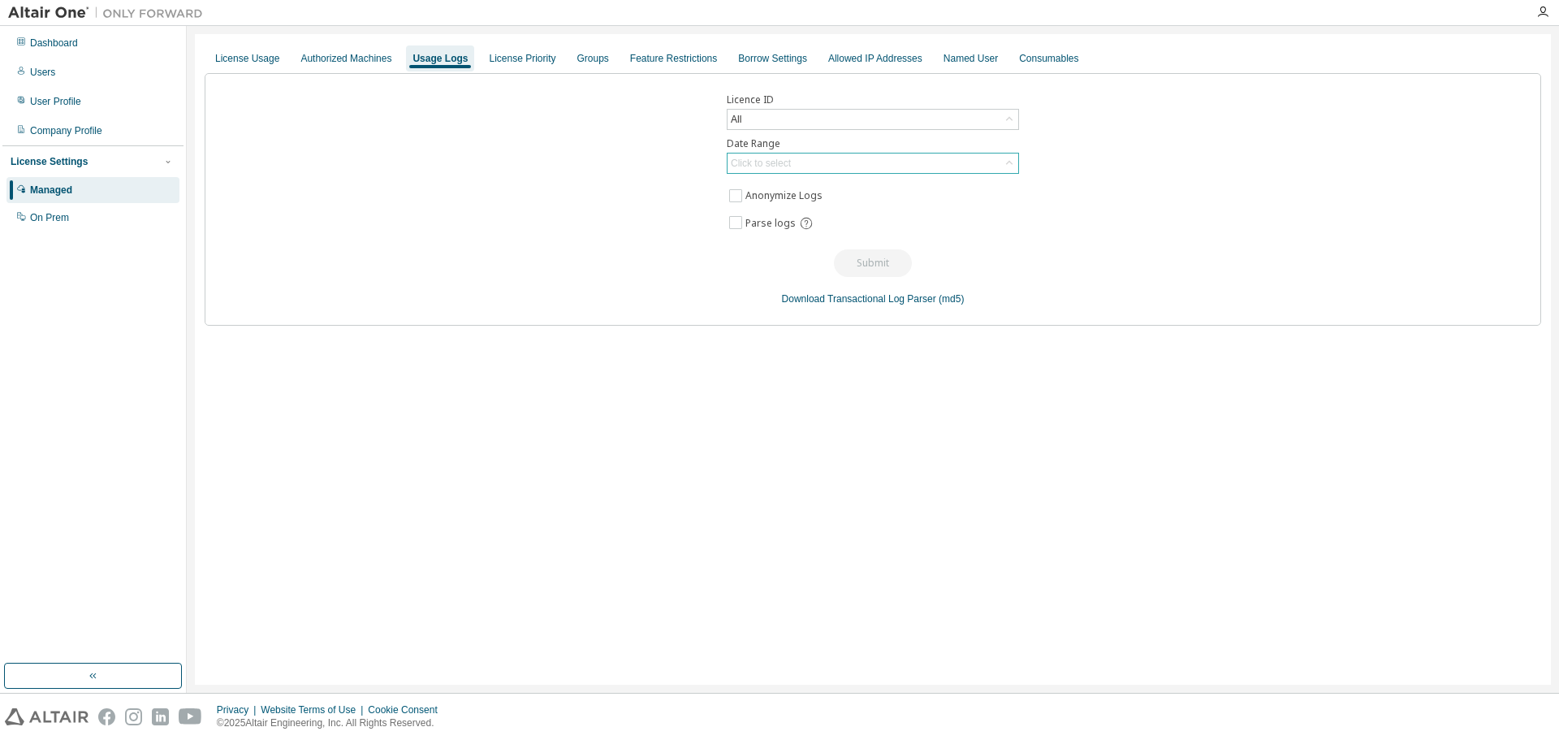
click at [786, 160] on div "Click to select" at bounding box center [761, 163] width 60 height 13
click at [766, 231] on li "Year to date" at bounding box center [873, 229] width 288 height 21
click at [785, 161] on div "Year to date" at bounding box center [757, 163] width 57 height 18
click at [776, 231] on li "Year to date" at bounding box center [873, 229] width 288 height 21
click at [262, 63] on div "License Usage" at bounding box center [247, 58] width 64 height 13
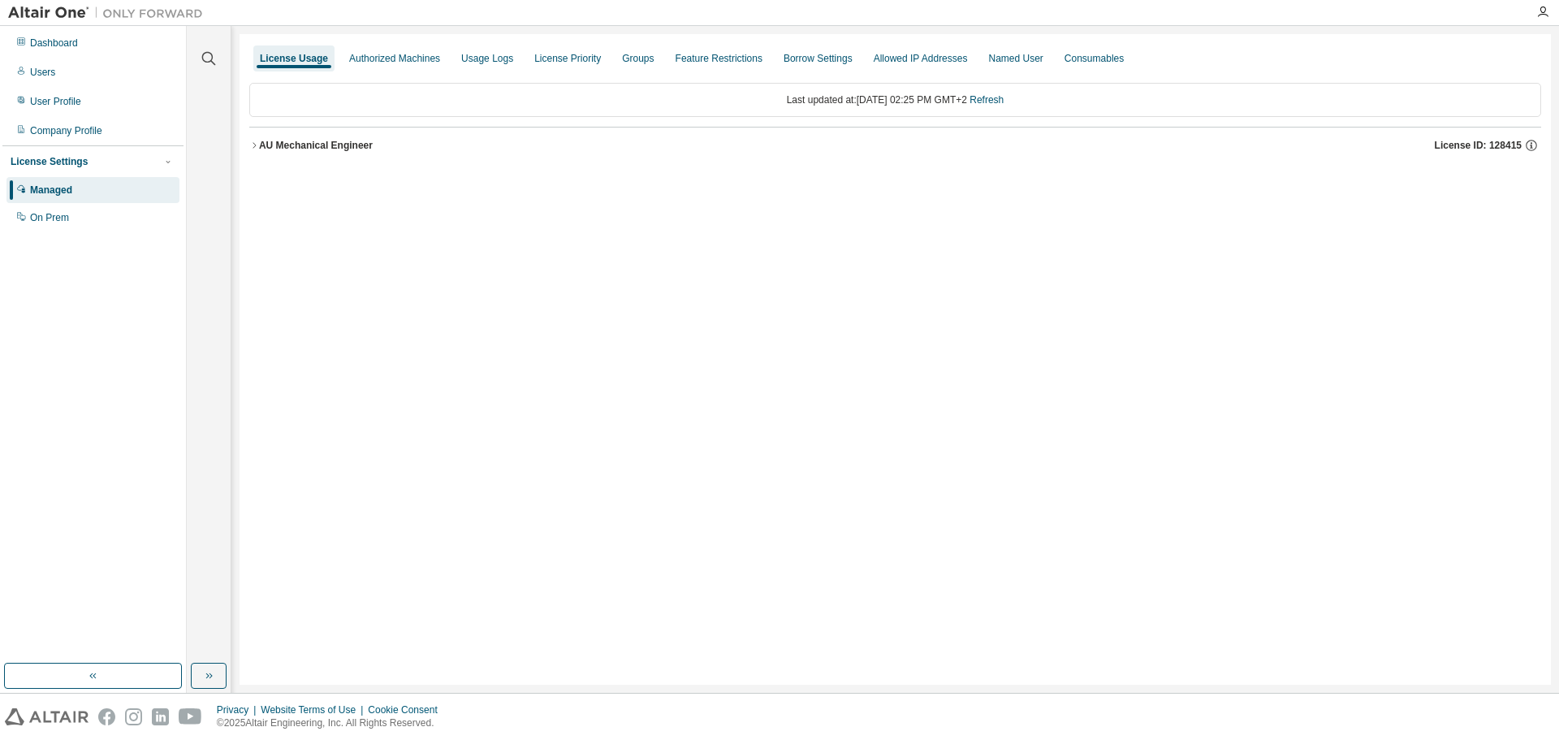
click at [257, 145] on icon "button" at bounding box center [254, 146] width 10 height 10
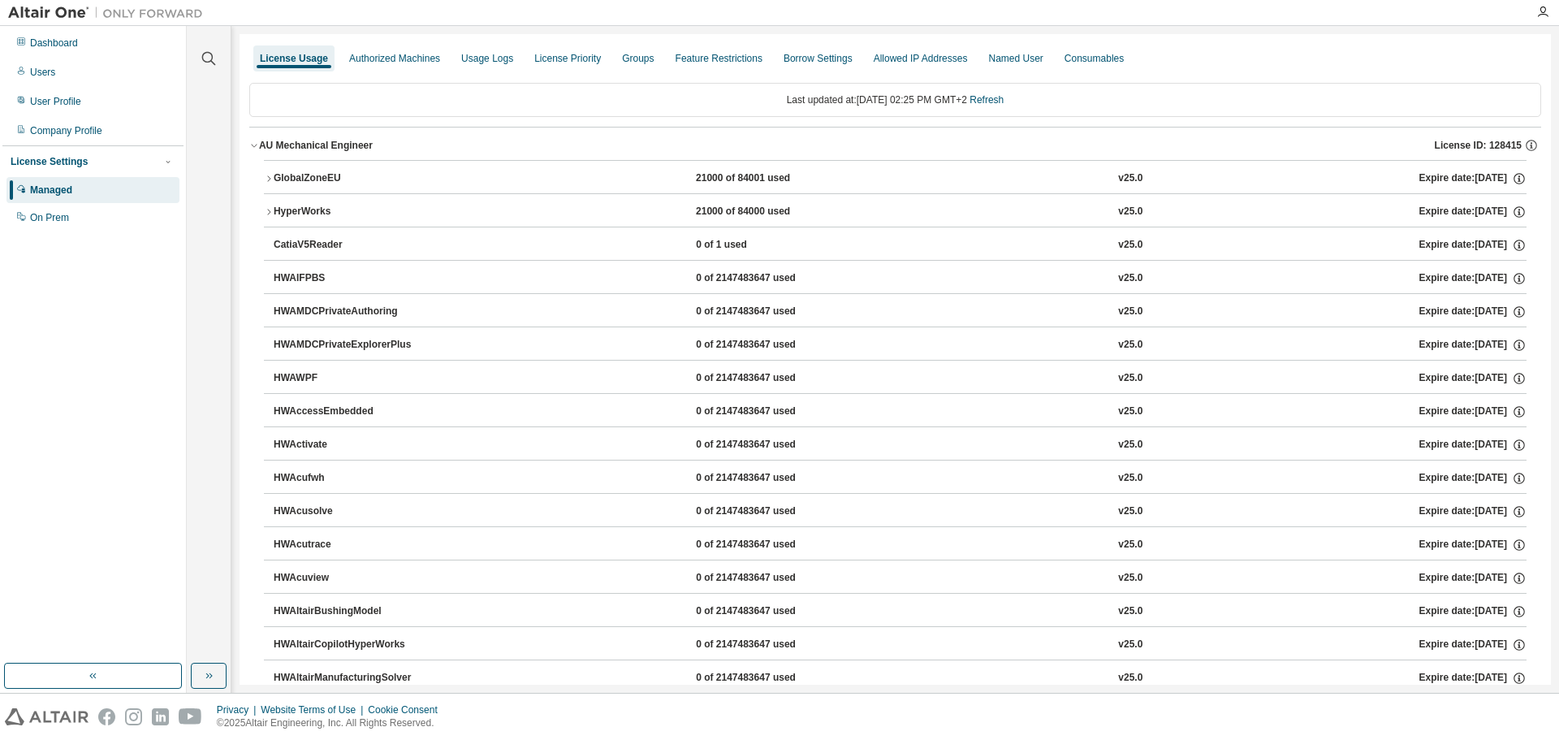
click at [312, 140] on div "AU Mechanical Engineer" at bounding box center [316, 145] width 114 height 13
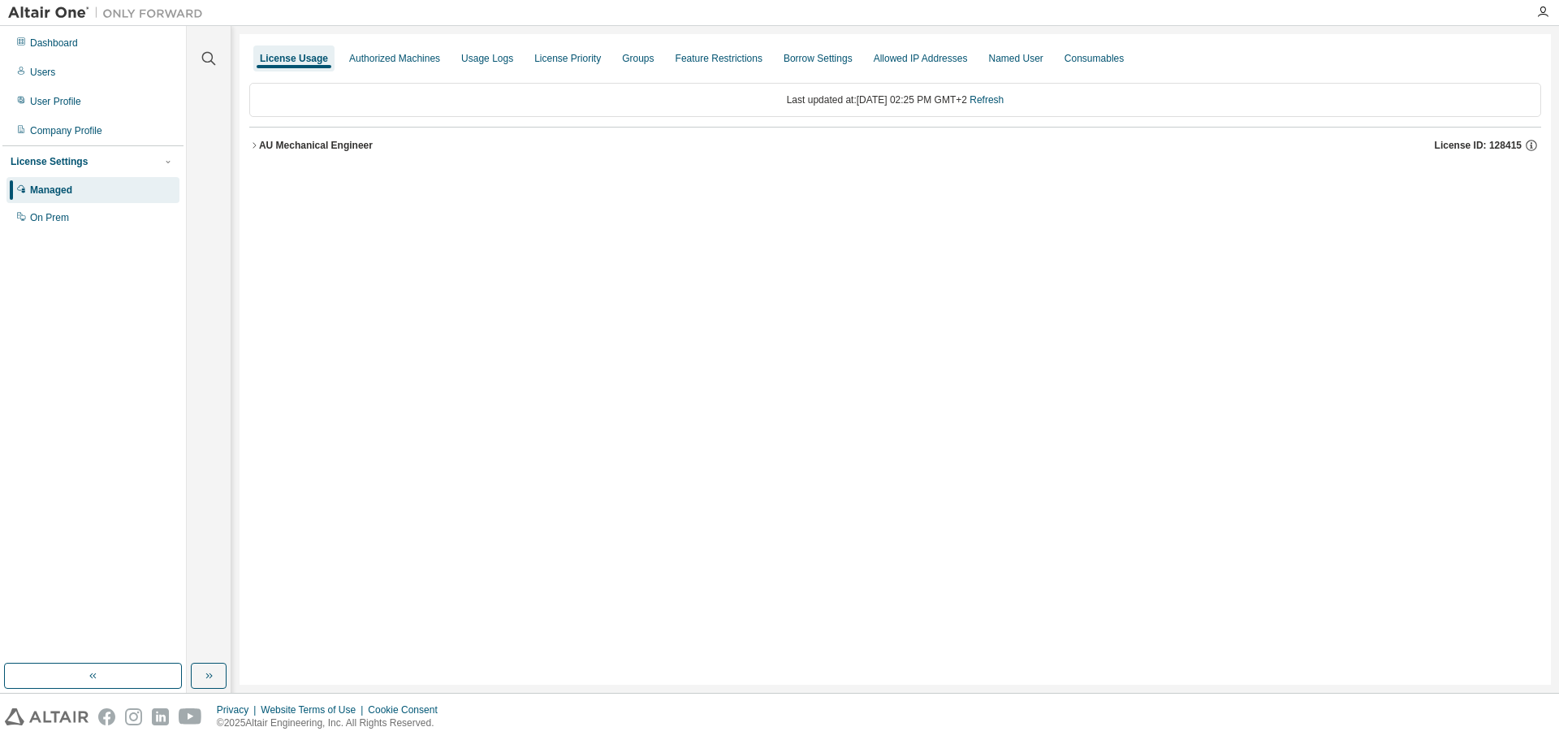
click at [312, 141] on div "AU Mechanical Engineer" at bounding box center [316, 145] width 114 height 13
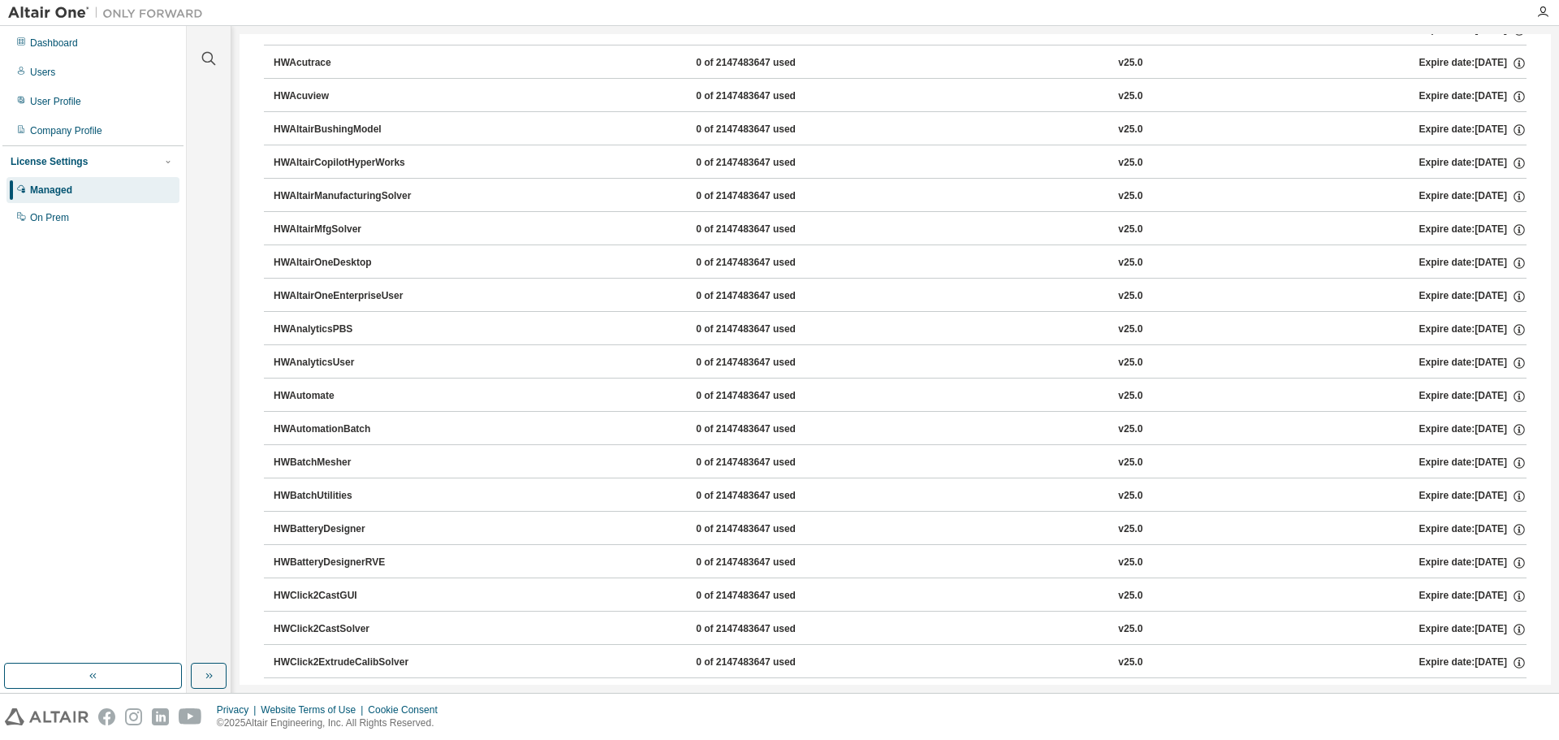
scroll to position [812, 0]
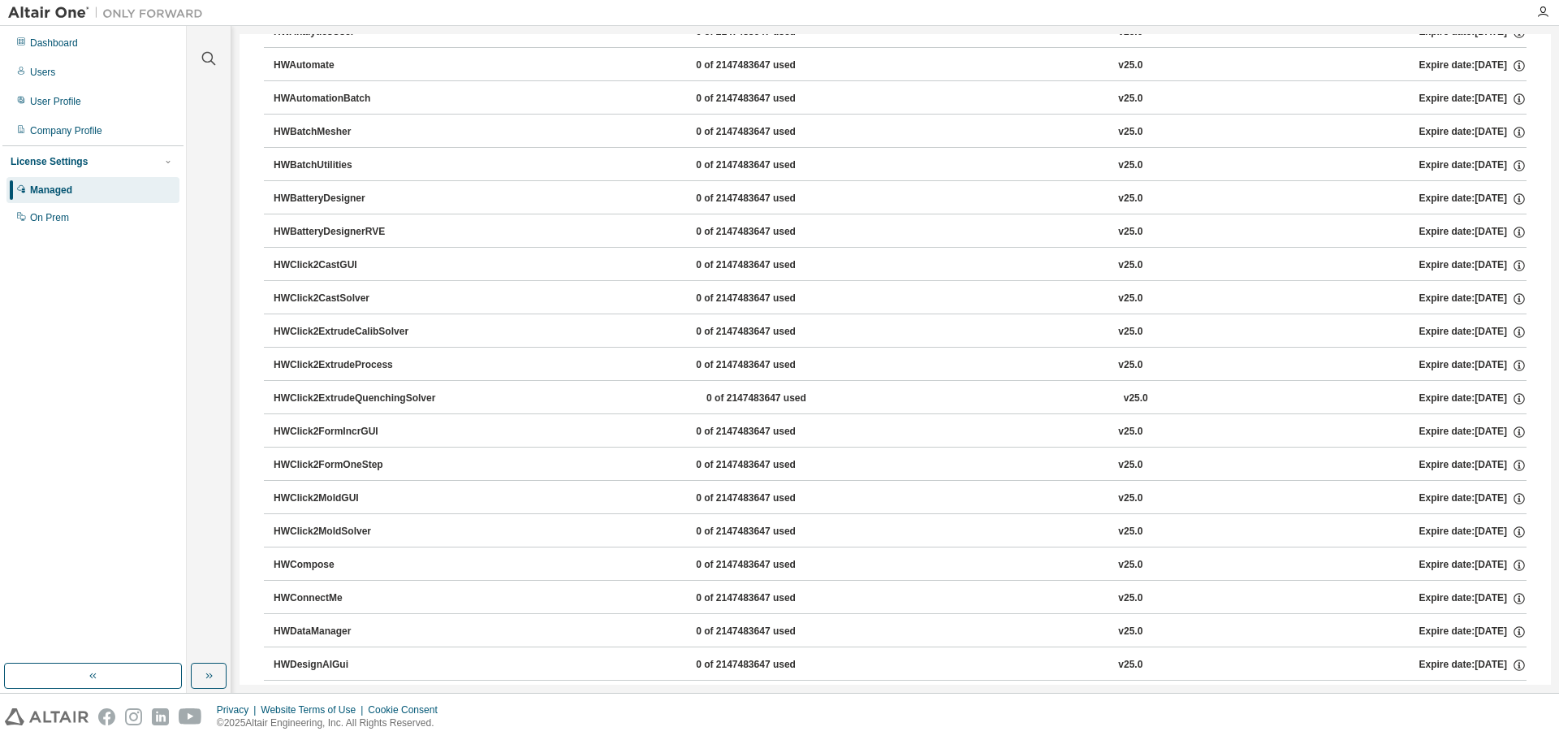
drag, startPoint x: 1542, startPoint y: 105, endPoint x: 1511, endPoint y: 457, distance: 353.9
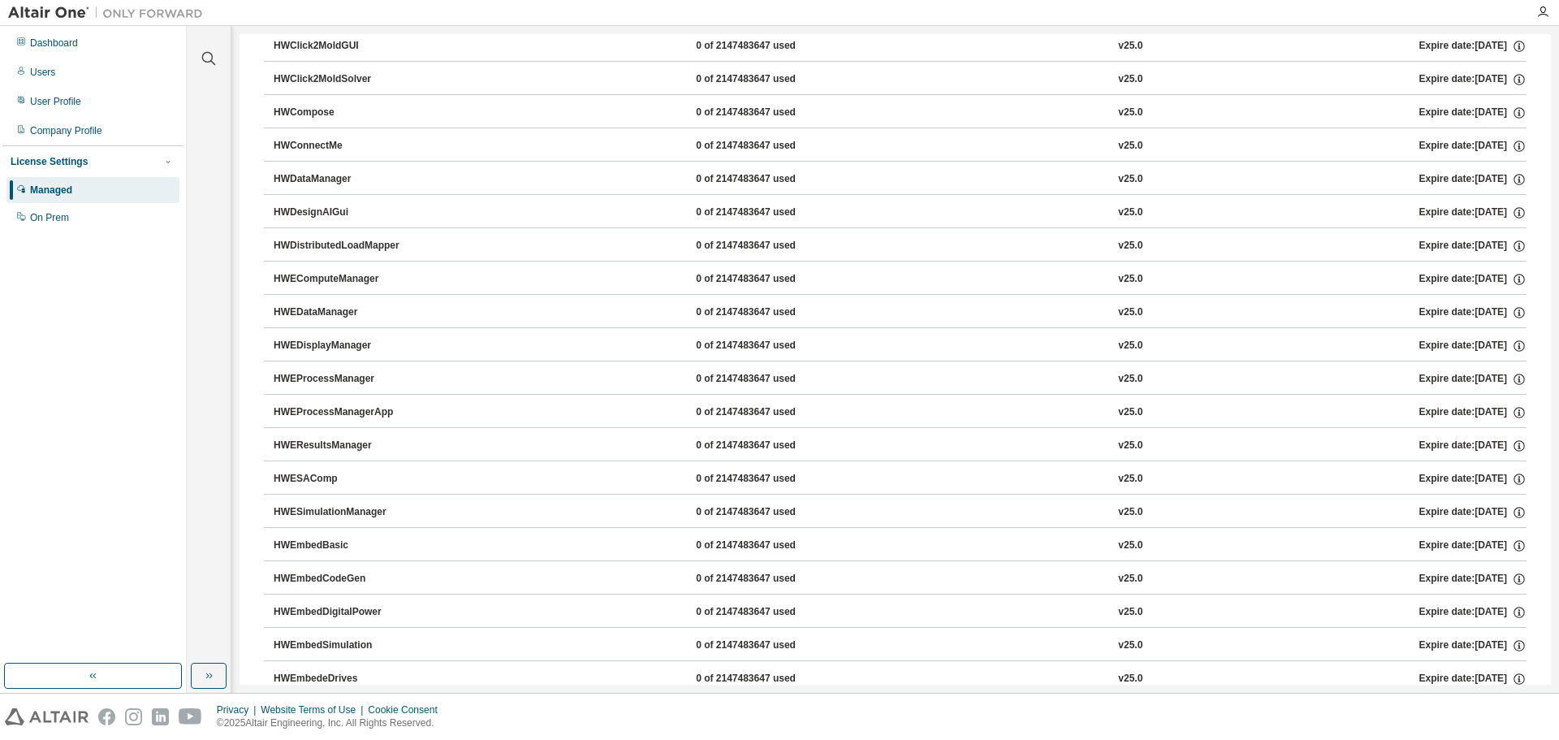
scroll to position [0, 0]
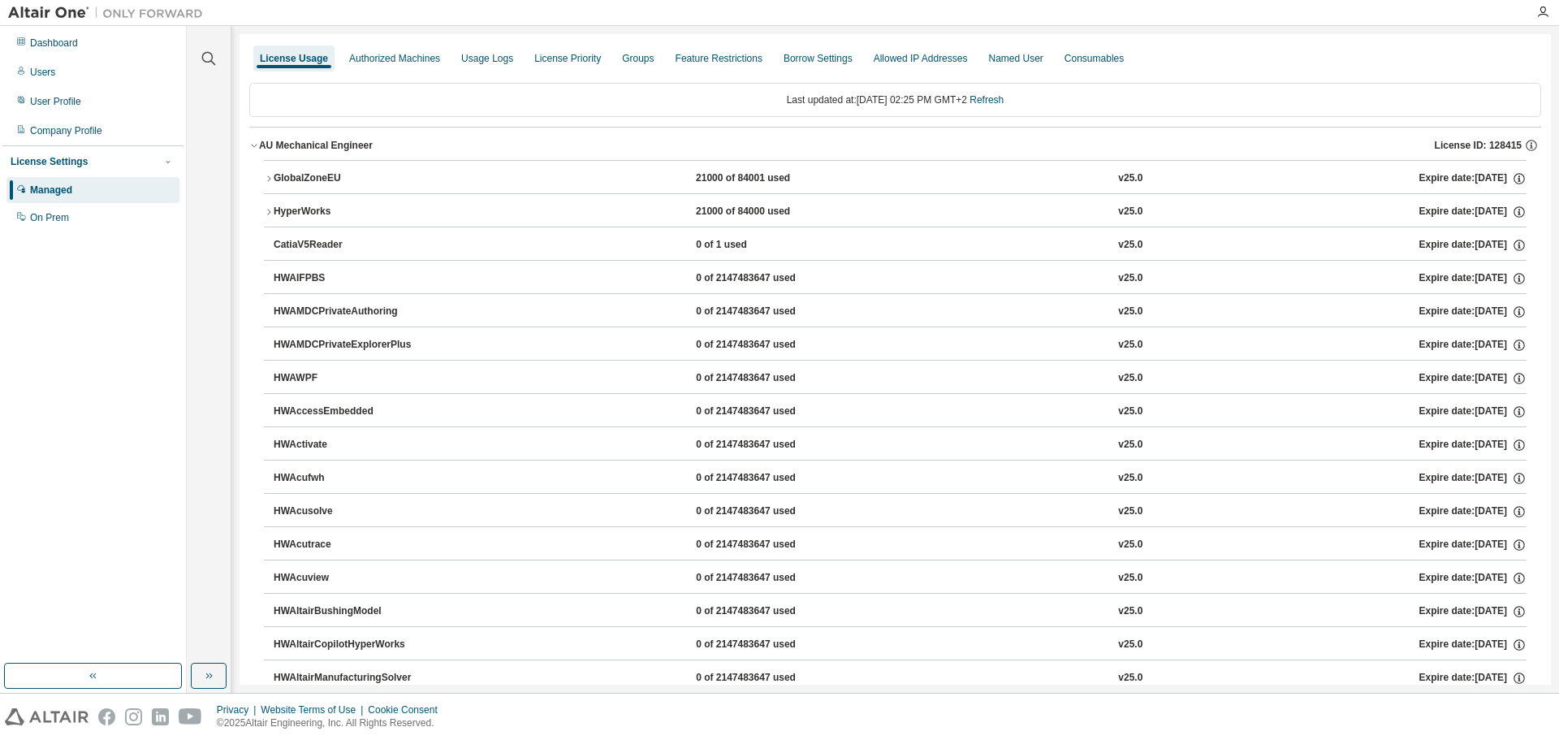
click at [255, 142] on icon "button" at bounding box center [254, 146] width 10 height 10
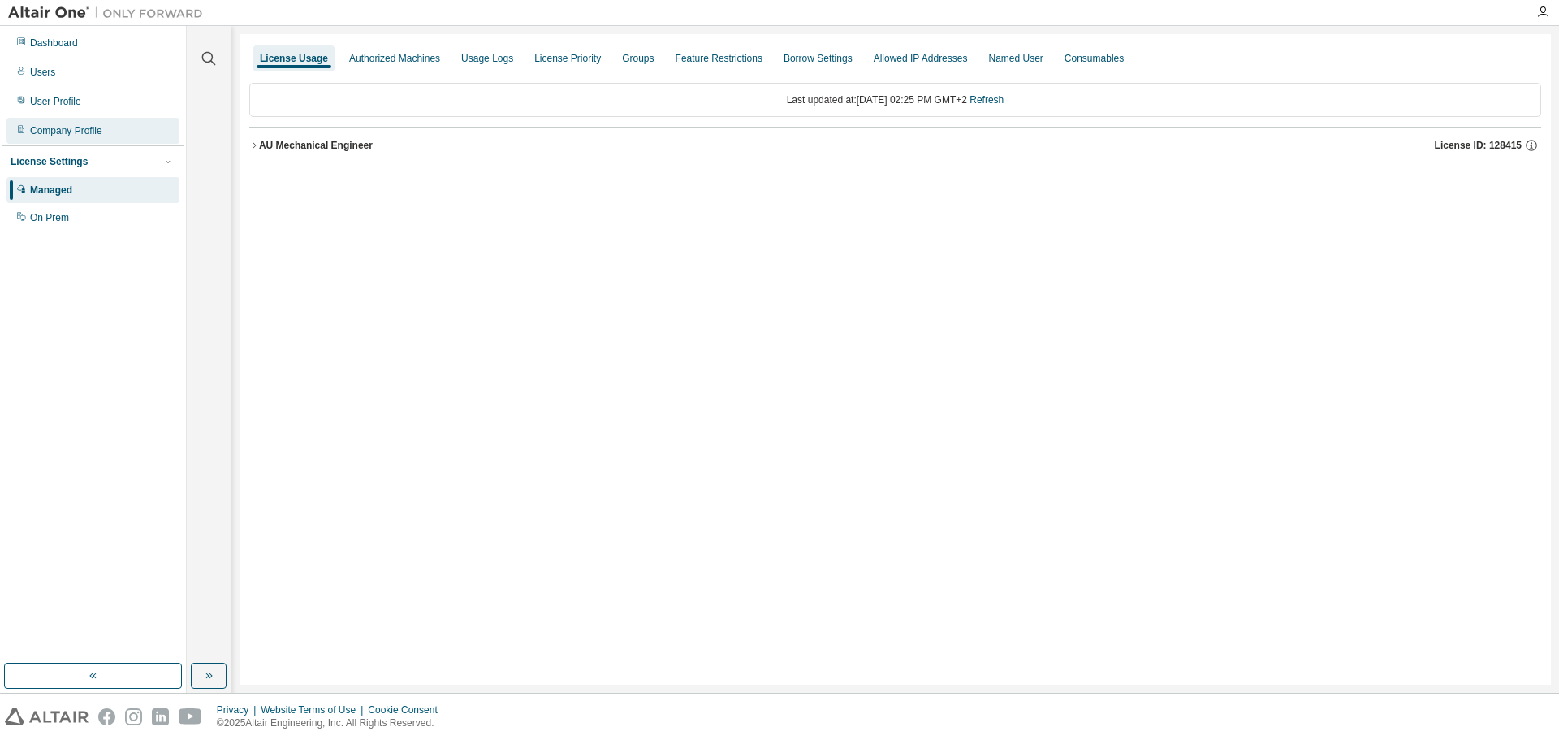
click at [60, 132] on div "Company Profile" at bounding box center [66, 130] width 72 height 13
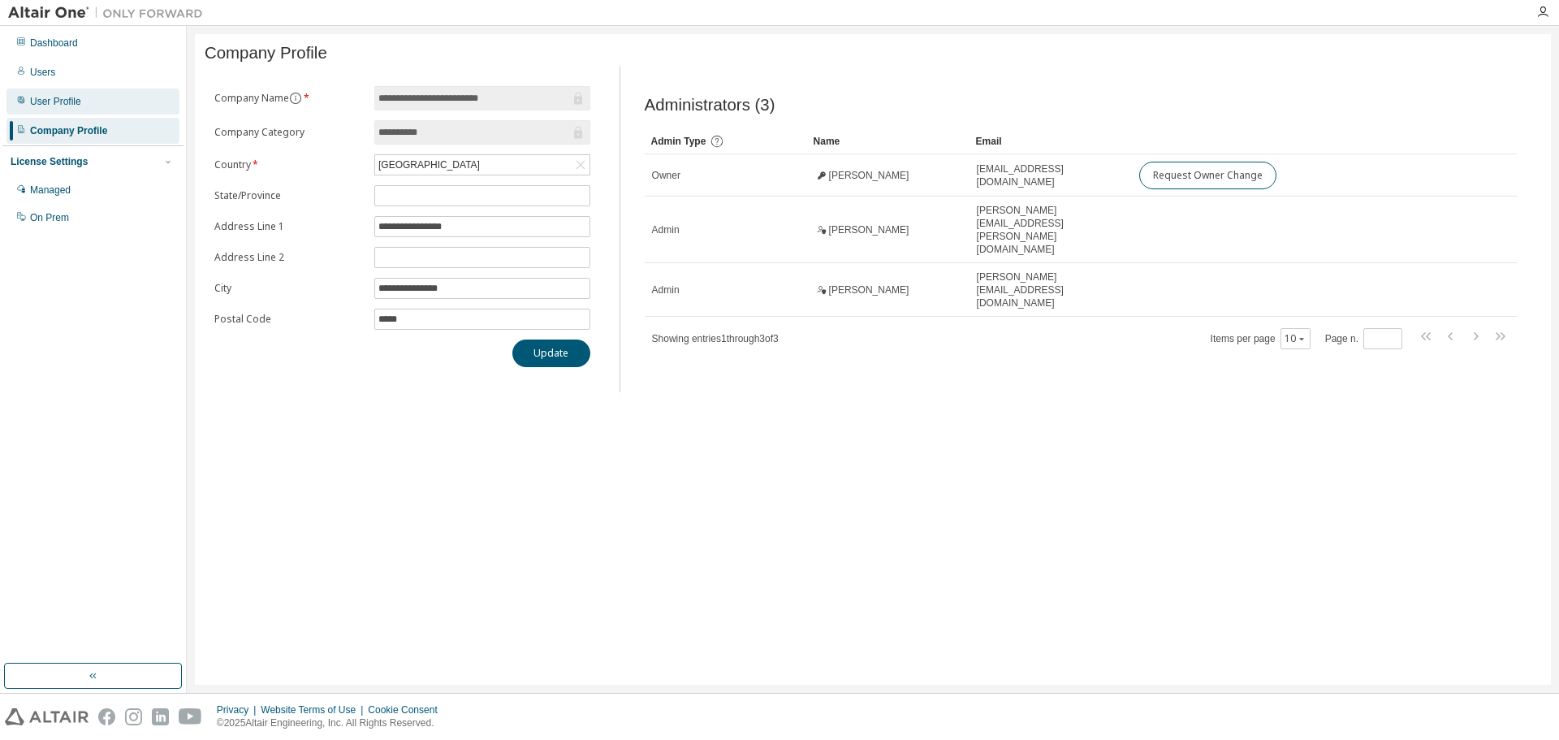
click at [56, 102] on div "User Profile" at bounding box center [55, 101] width 51 height 13
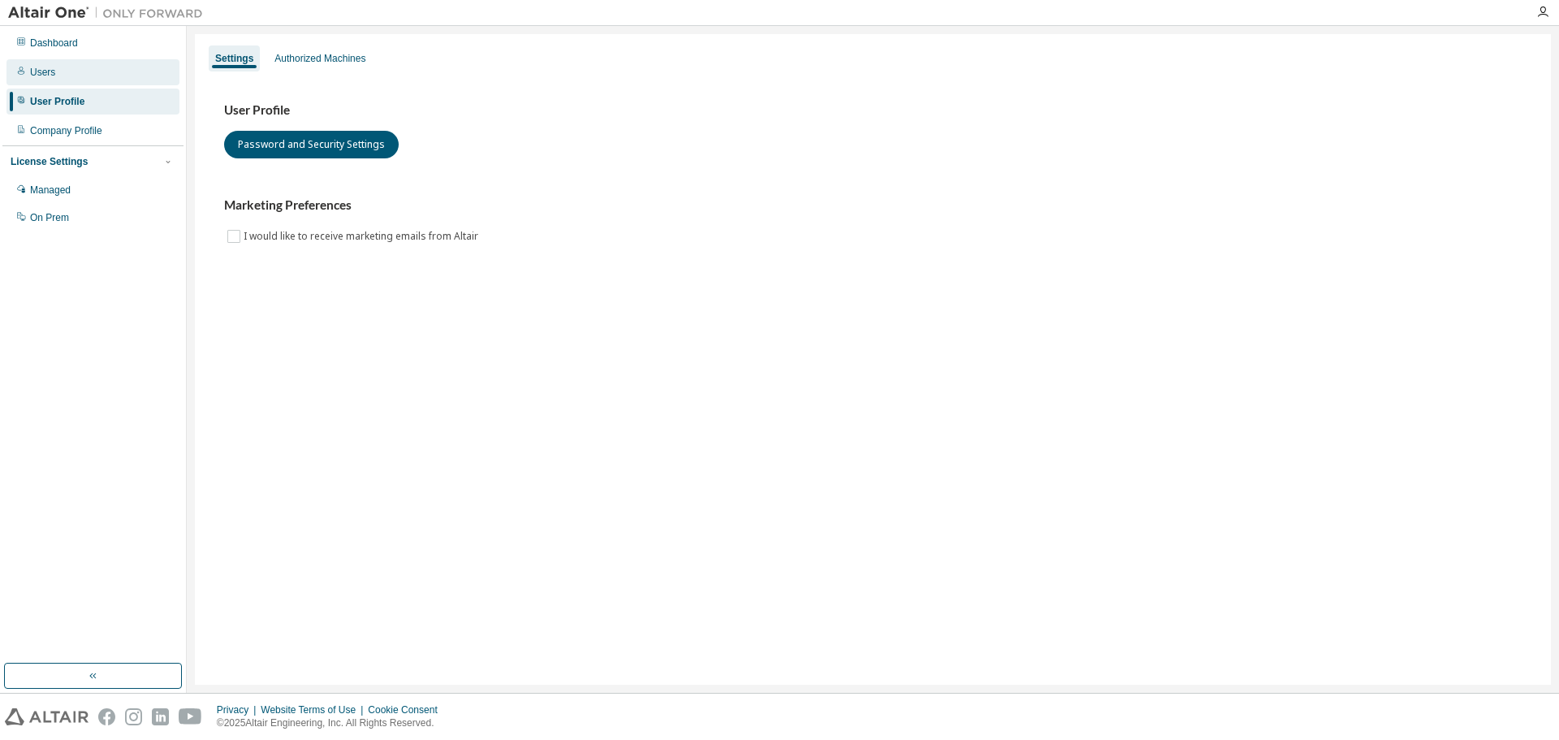
click at [56, 69] on div "Users" at bounding box center [92, 72] width 173 height 26
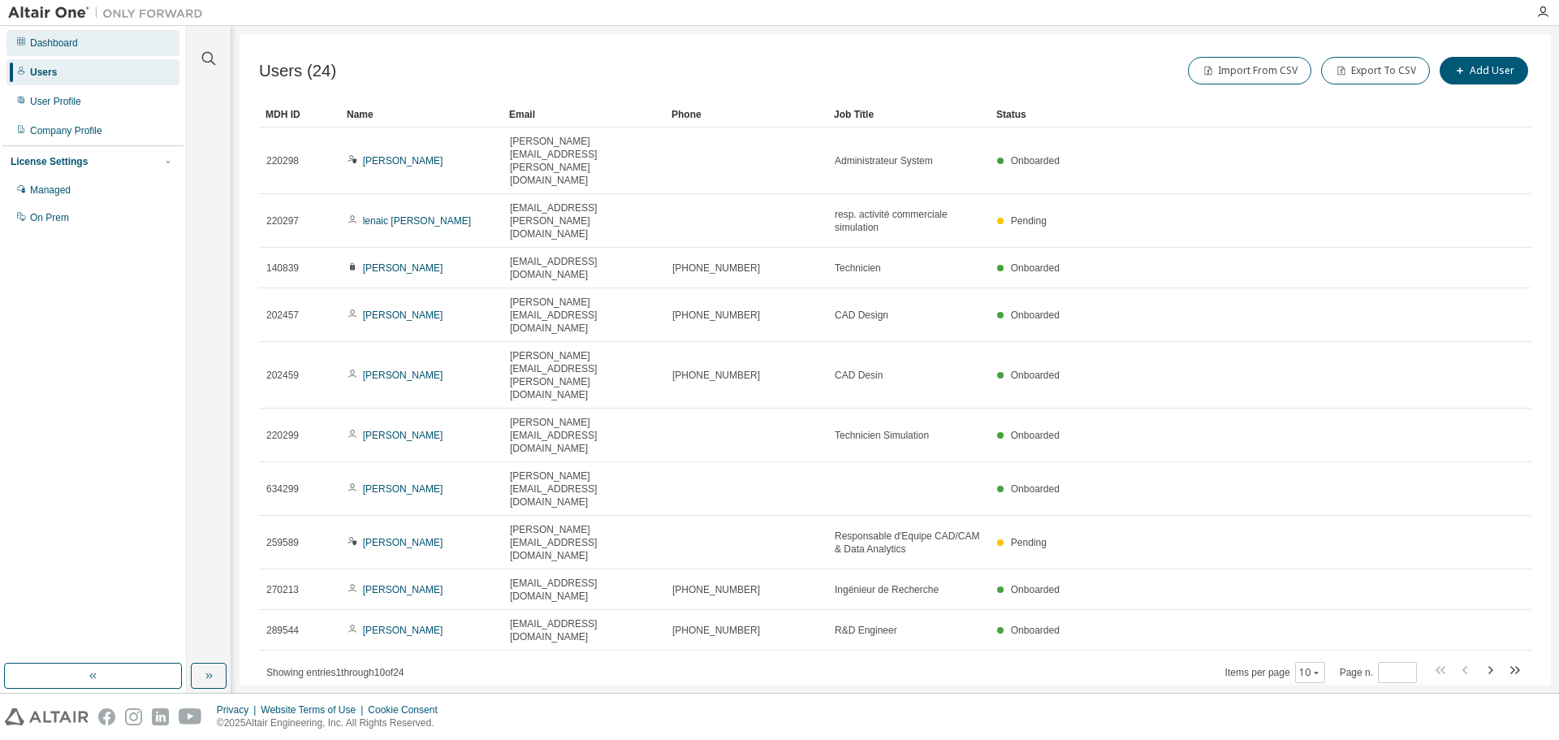
click at [44, 43] on div "Dashboard" at bounding box center [54, 43] width 48 height 13
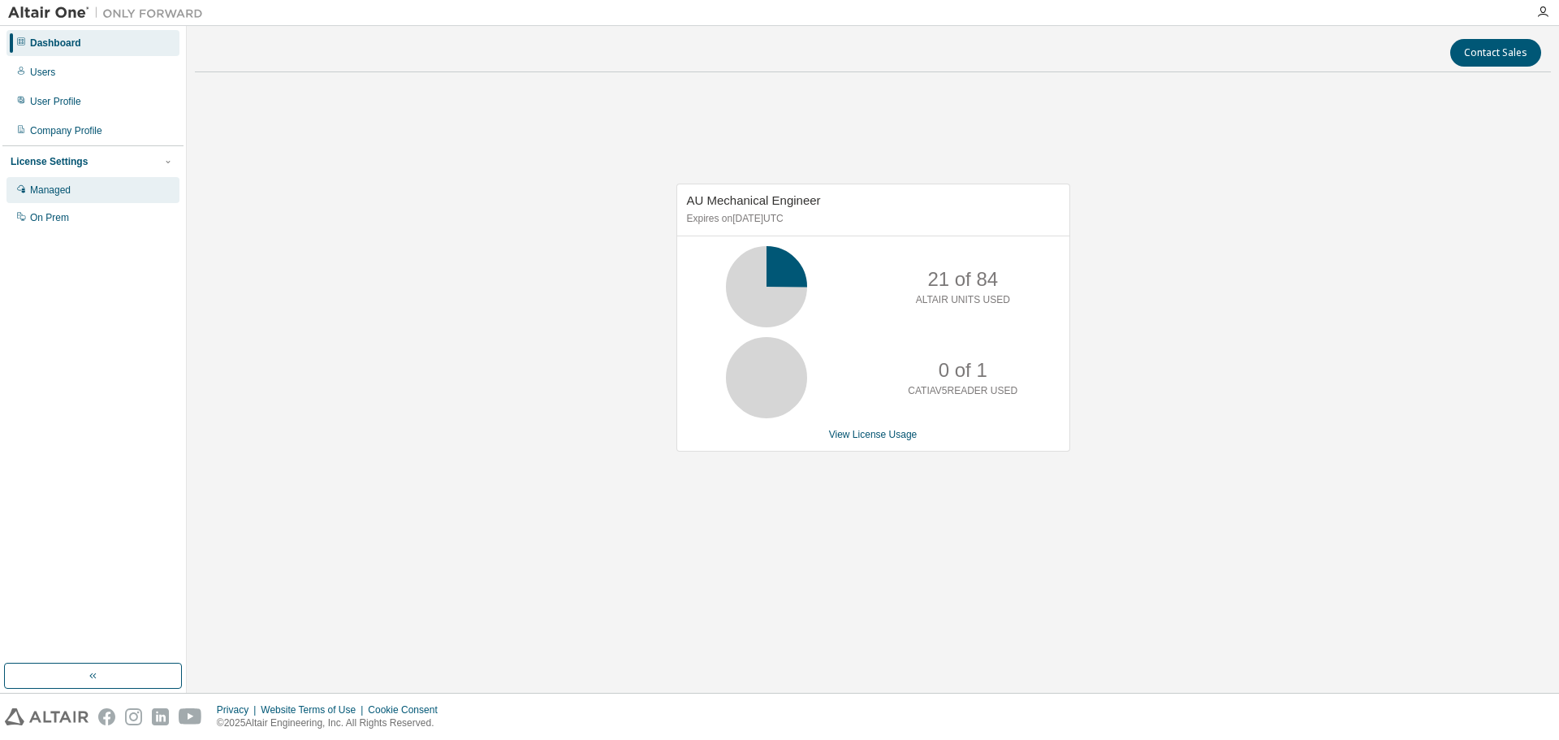
click at [50, 188] on div "Managed" at bounding box center [50, 190] width 41 height 13
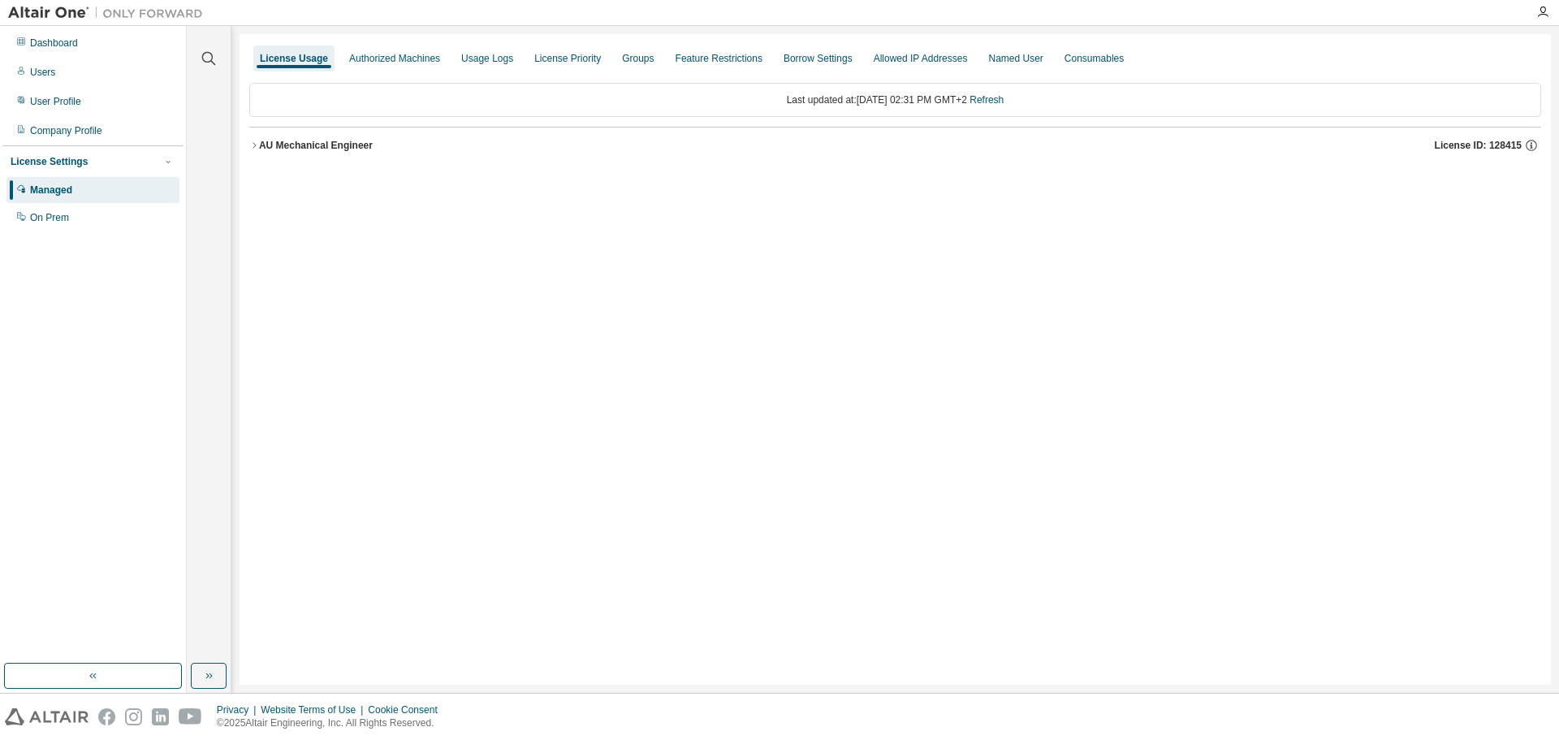
click at [58, 160] on div "License Settings" at bounding box center [49, 161] width 77 height 13
click at [49, 218] on div "On Prem" at bounding box center [49, 217] width 39 height 13
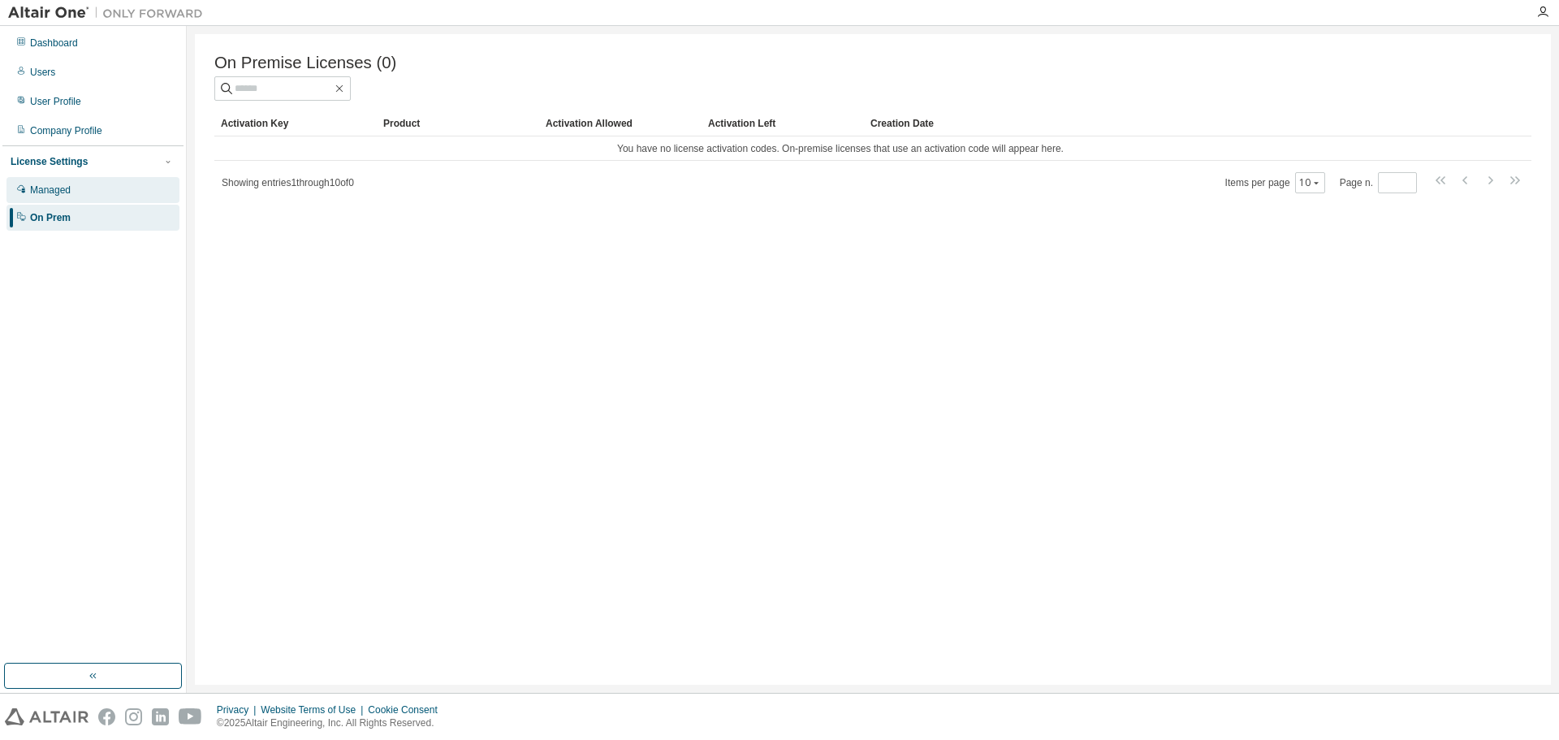
click at [109, 191] on div "Managed" at bounding box center [92, 190] width 173 height 26
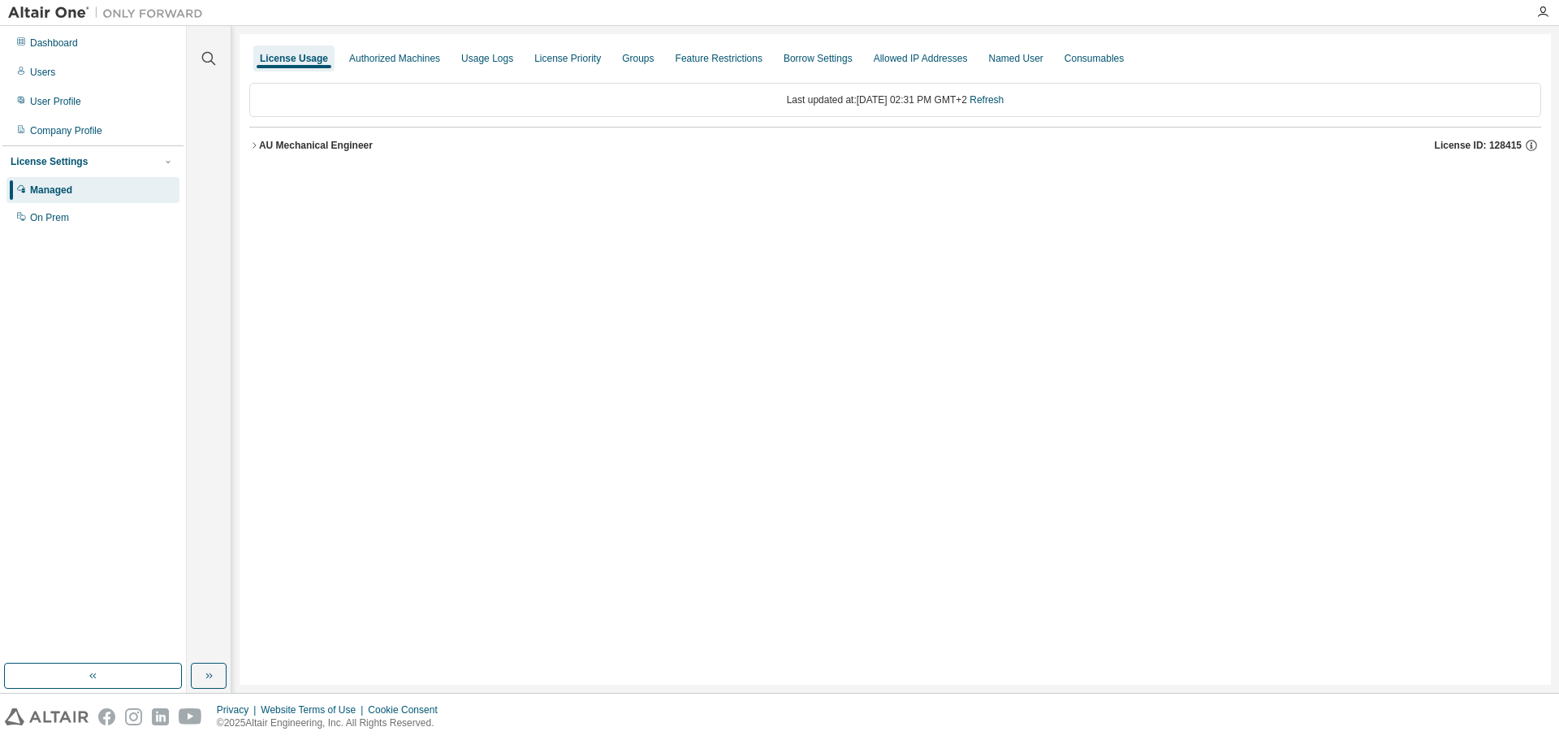
click at [252, 141] on icon "button" at bounding box center [254, 146] width 10 height 10
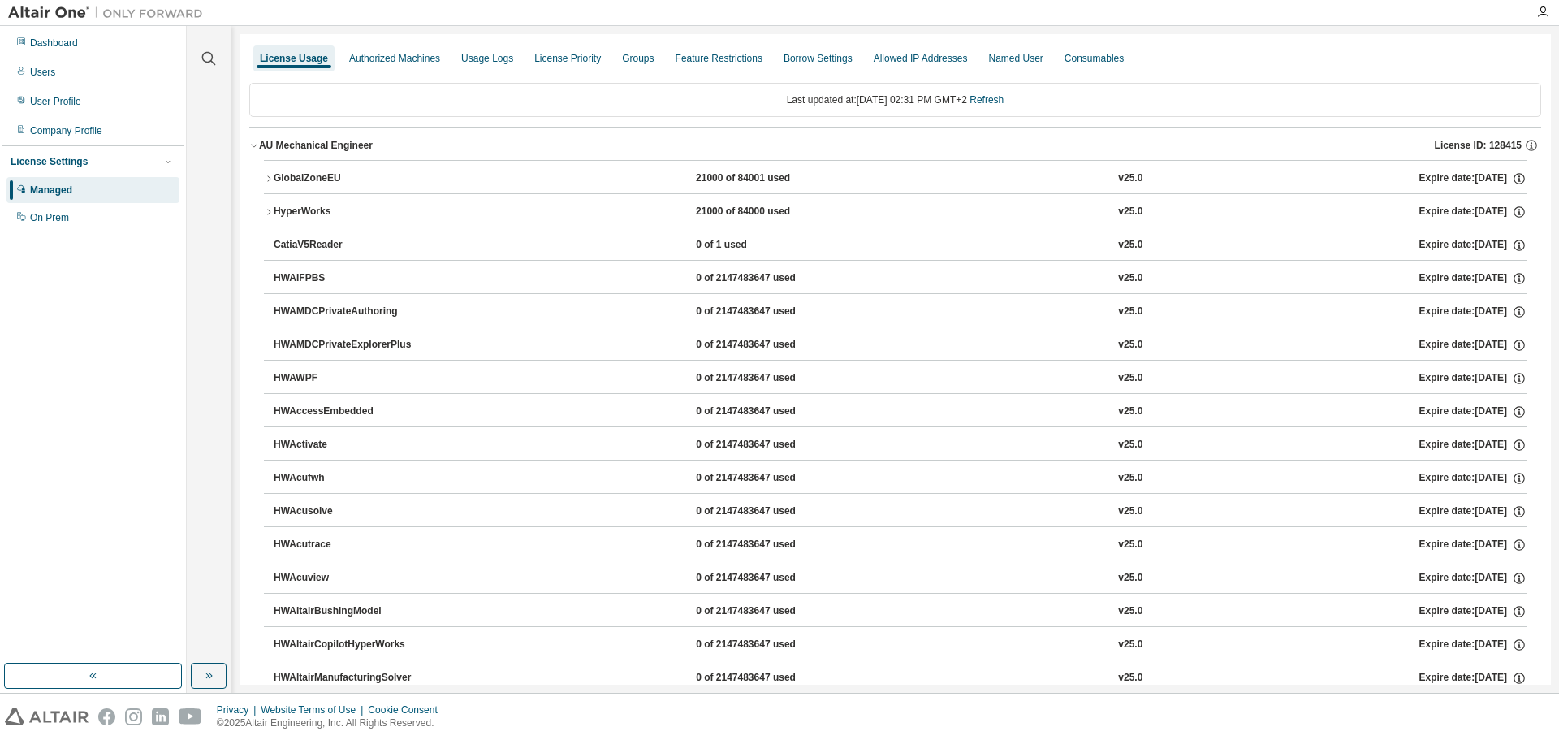
click at [258, 144] on icon "button" at bounding box center [254, 146] width 10 height 10
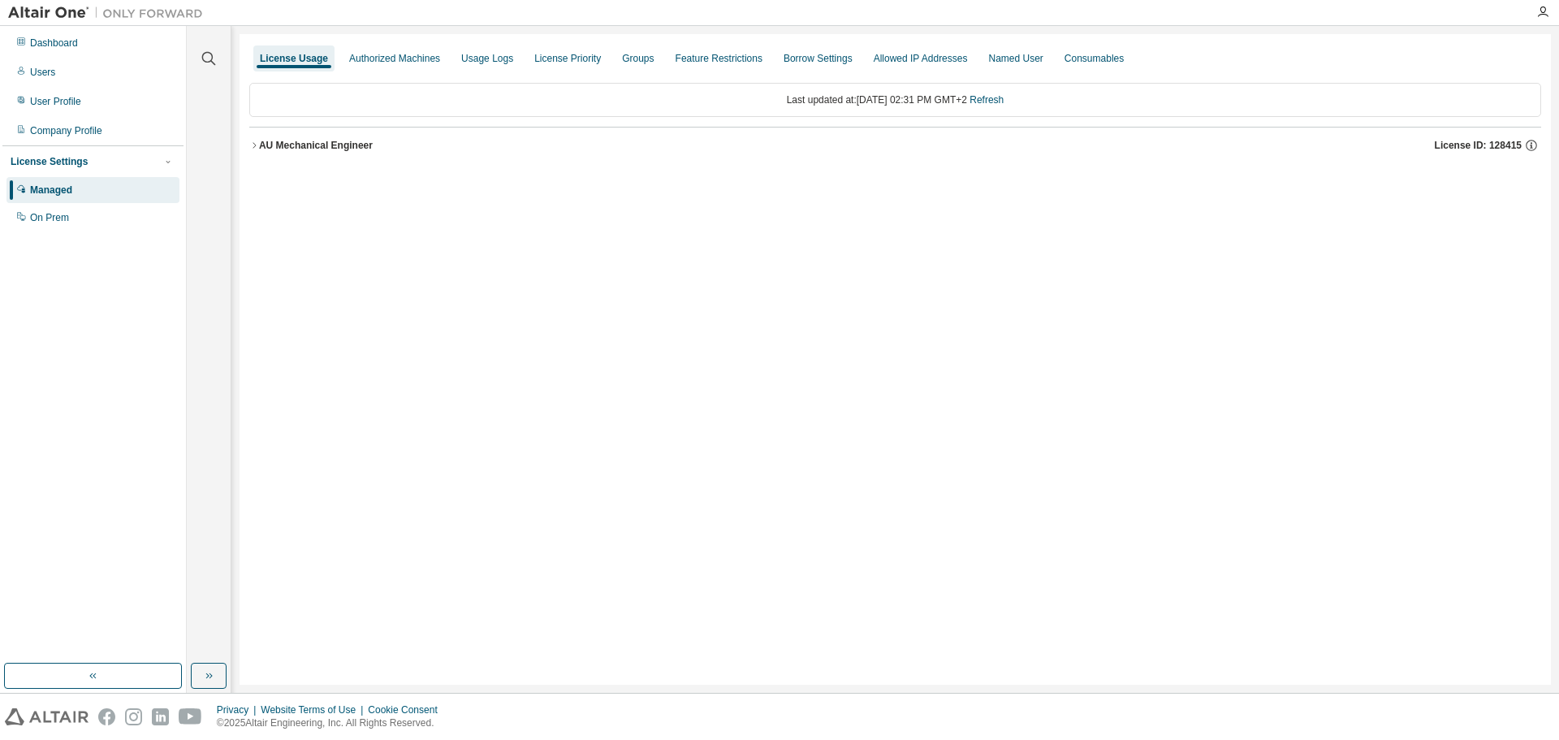
drag, startPoint x: 119, startPoint y: 11, endPoint x: 58, endPoint y: 13, distance: 61.0
drag, startPoint x: 58, startPoint y: 13, endPoint x: 81, endPoint y: 391, distance: 378.4
click at [81, 391] on div "Dashboard Users User Profile Company Profile License Settings Managed On Prem" at bounding box center [92, 344] width 181 height 633
click at [473, 54] on div "Usage Logs" at bounding box center [487, 58] width 52 height 13
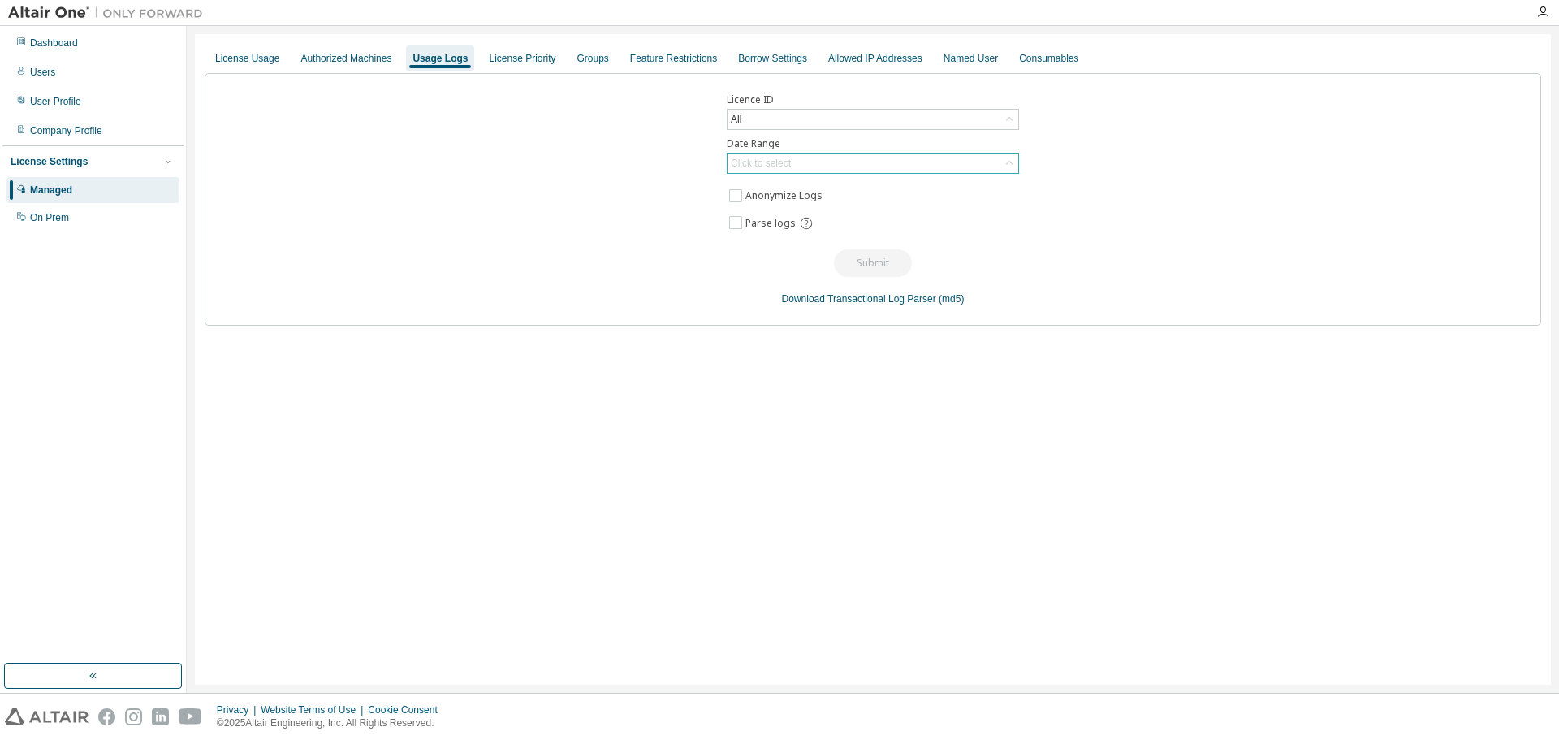
click at [792, 163] on div "Click to select" at bounding box center [761, 163] width 65 height 18
click at [771, 250] on li "Custom Date Range" at bounding box center [873, 250] width 288 height 21
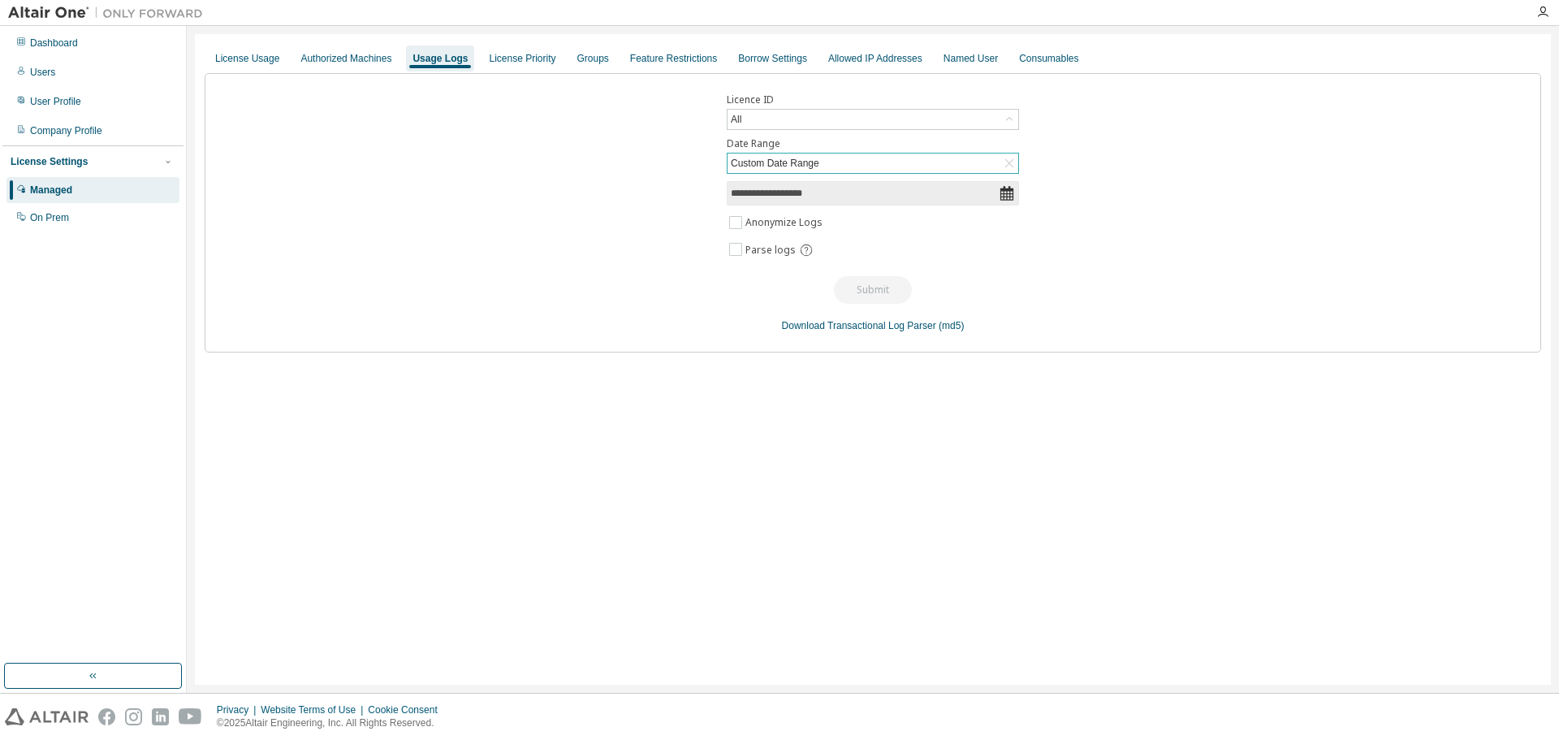
click at [776, 195] on input "**********" at bounding box center [865, 193] width 268 height 16
select select "*"
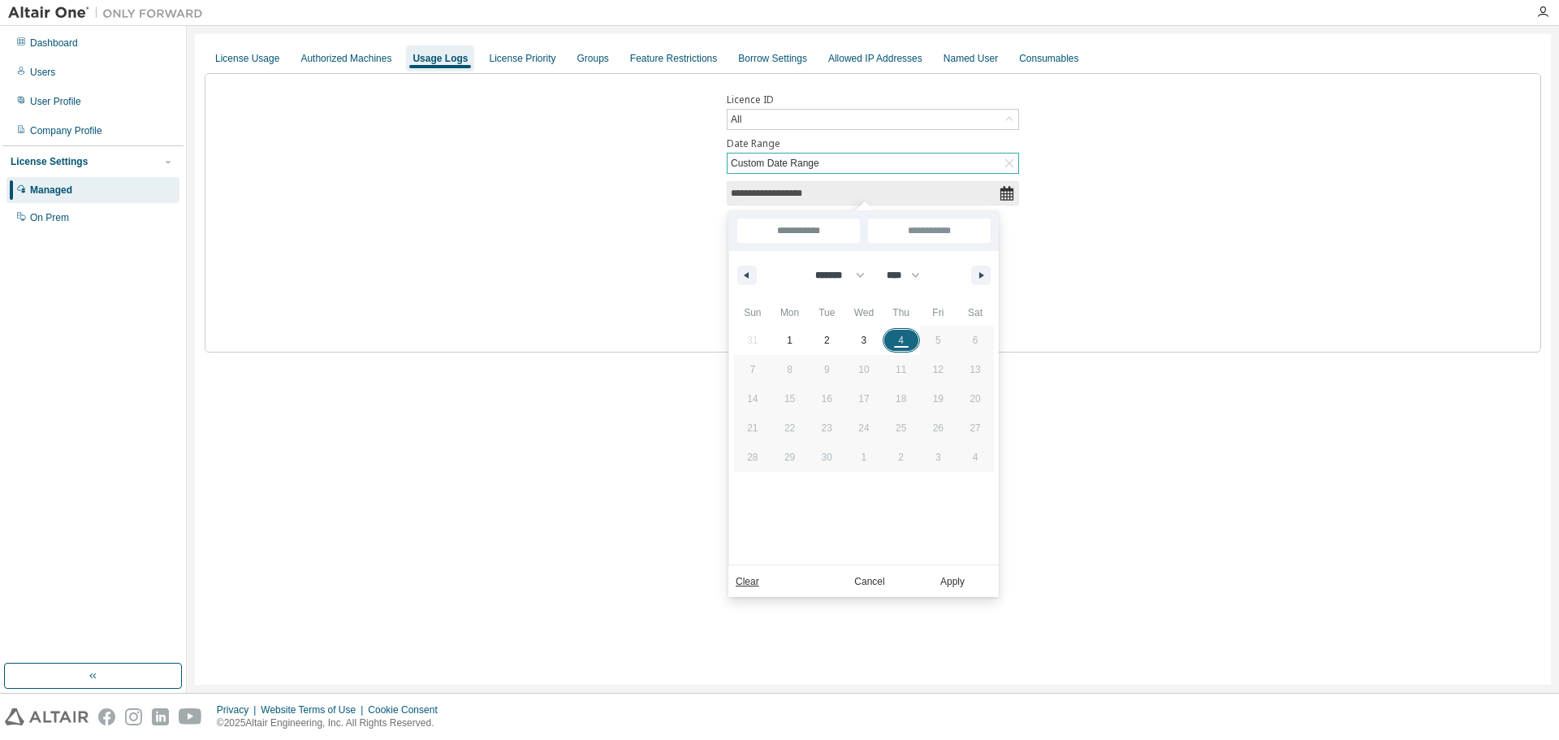
click at [1008, 192] on icon at bounding box center [1007, 193] width 16 height 16
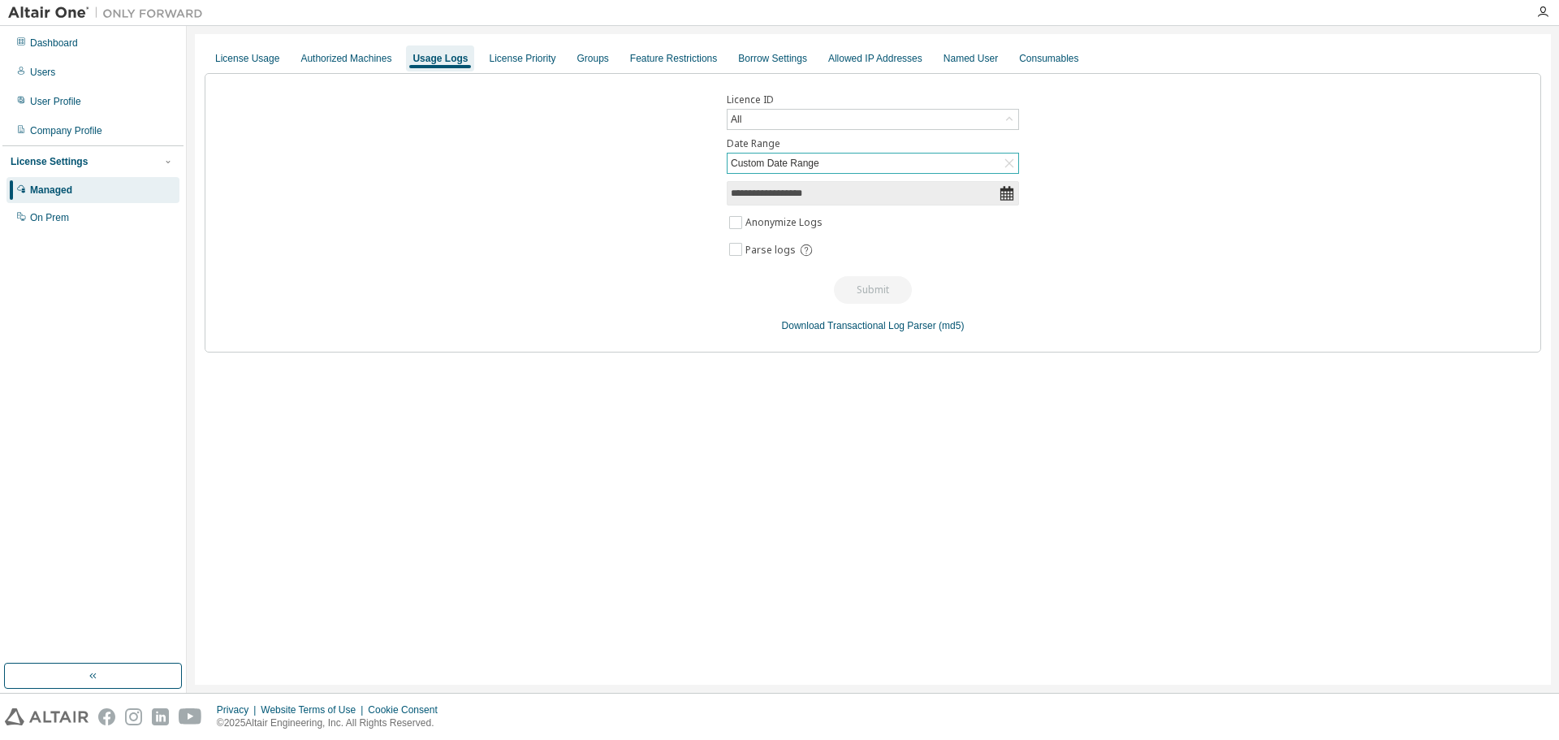
click at [1011, 197] on icon at bounding box center [1007, 193] width 13 height 15
click at [1008, 196] on icon at bounding box center [1007, 193] width 16 height 16
click at [1008, 195] on icon at bounding box center [1007, 193] width 16 height 16
click at [350, 59] on div "Authorized Machines" at bounding box center [346, 58] width 91 height 13
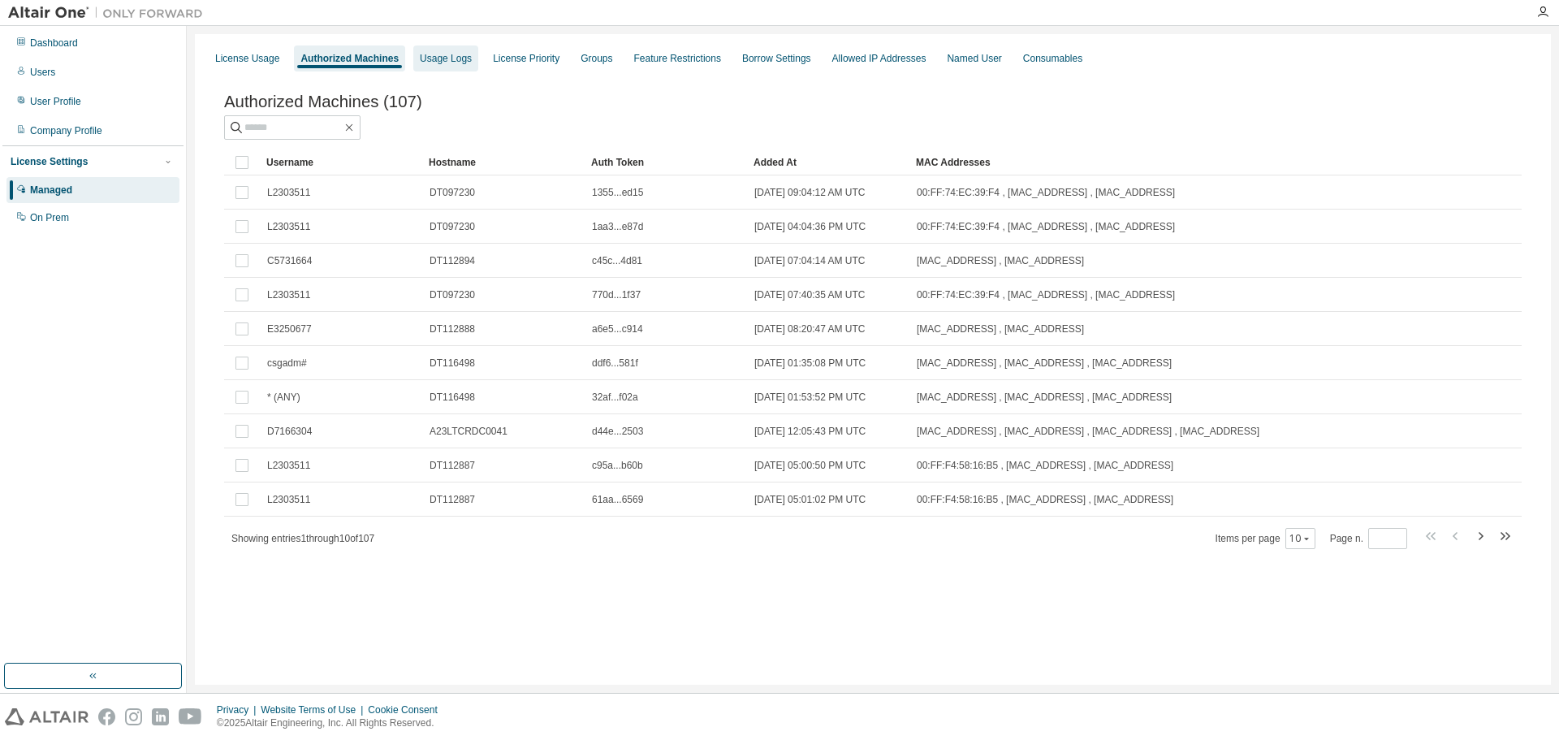
click at [456, 54] on div "Usage Logs" at bounding box center [446, 58] width 52 height 13
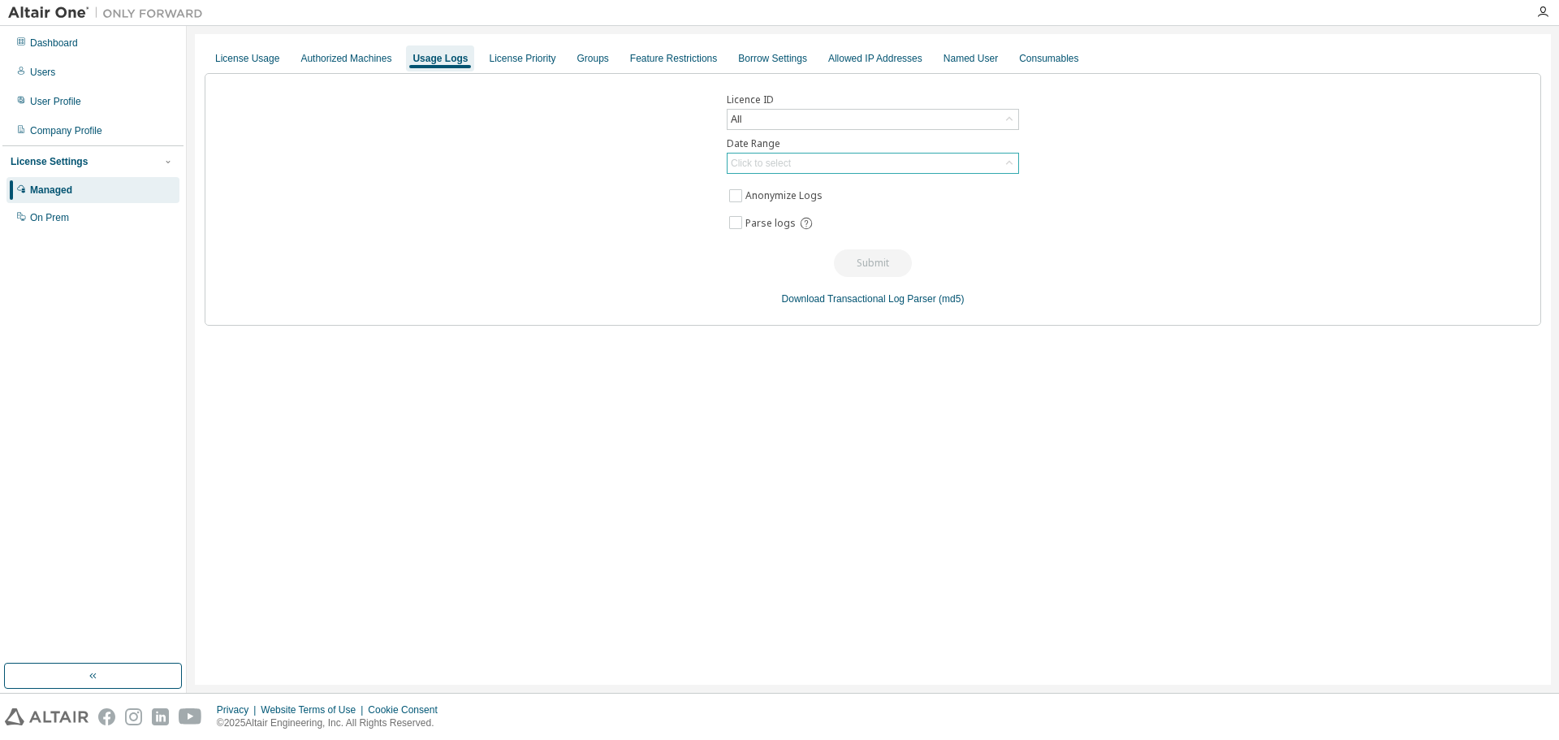
click at [795, 168] on div "Click to select" at bounding box center [873, 163] width 291 height 19
click at [781, 248] on li "Custom Date Range" at bounding box center [873, 250] width 288 height 21
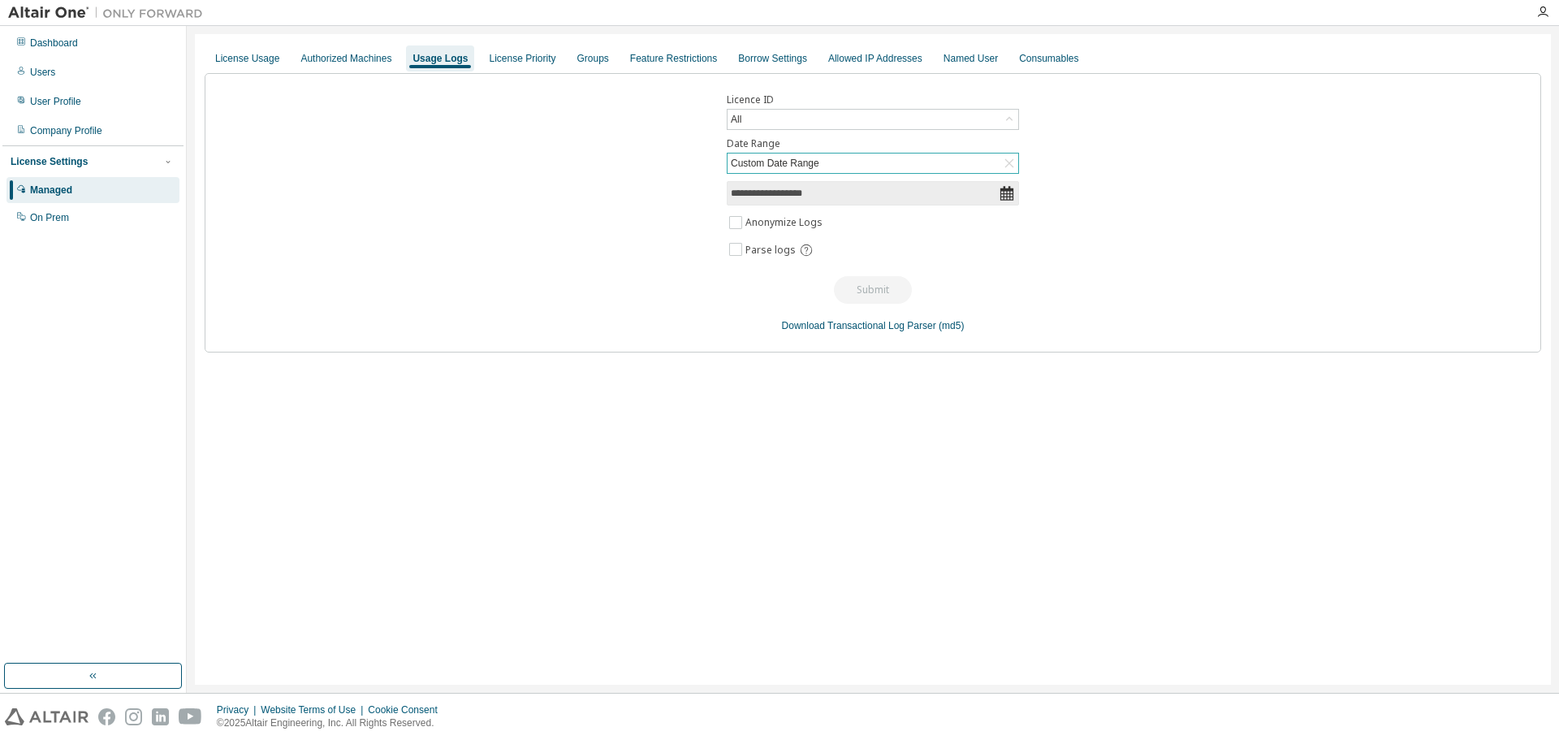
click at [796, 197] on input "**********" at bounding box center [865, 193] width 268 height 16
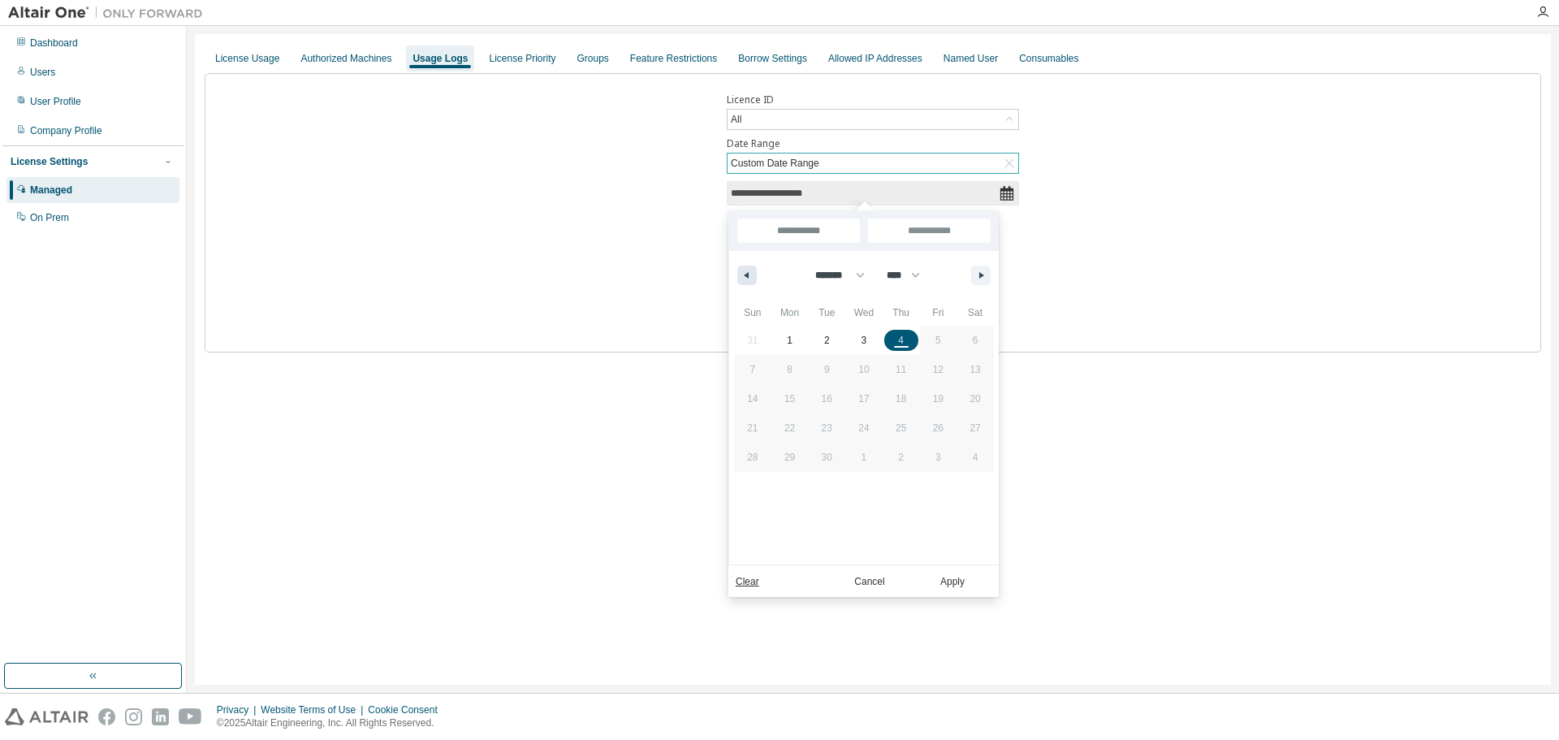
click at [746, 270] on button "button" at bounding box center [746, 275] width 19 height 19
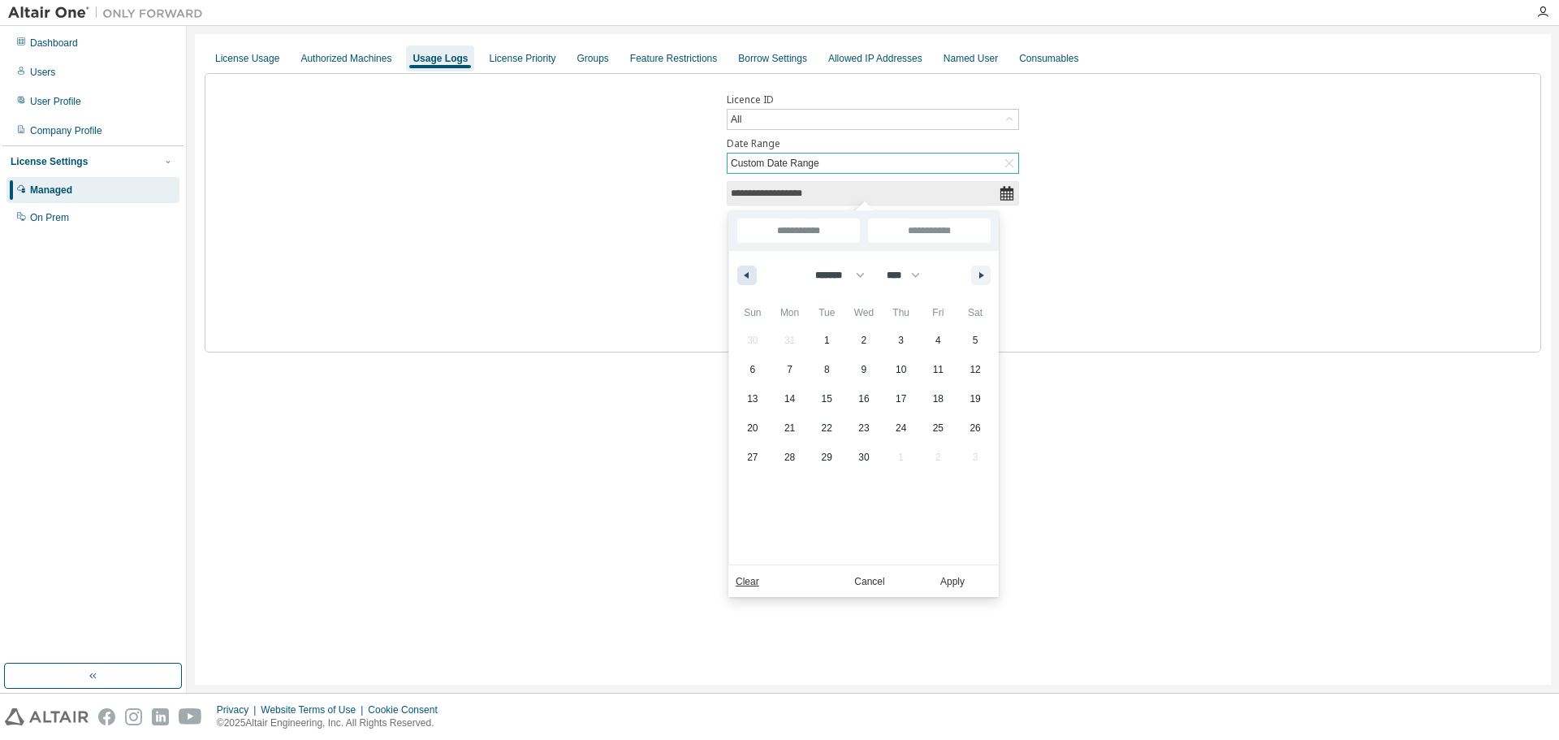
click at [746, 270] on button "button" at bounding box center [746, 275] width 19 height 19
select select "*"
click at [869, 339] on span "1" at bounding box center [863, 340] width 37 height 21
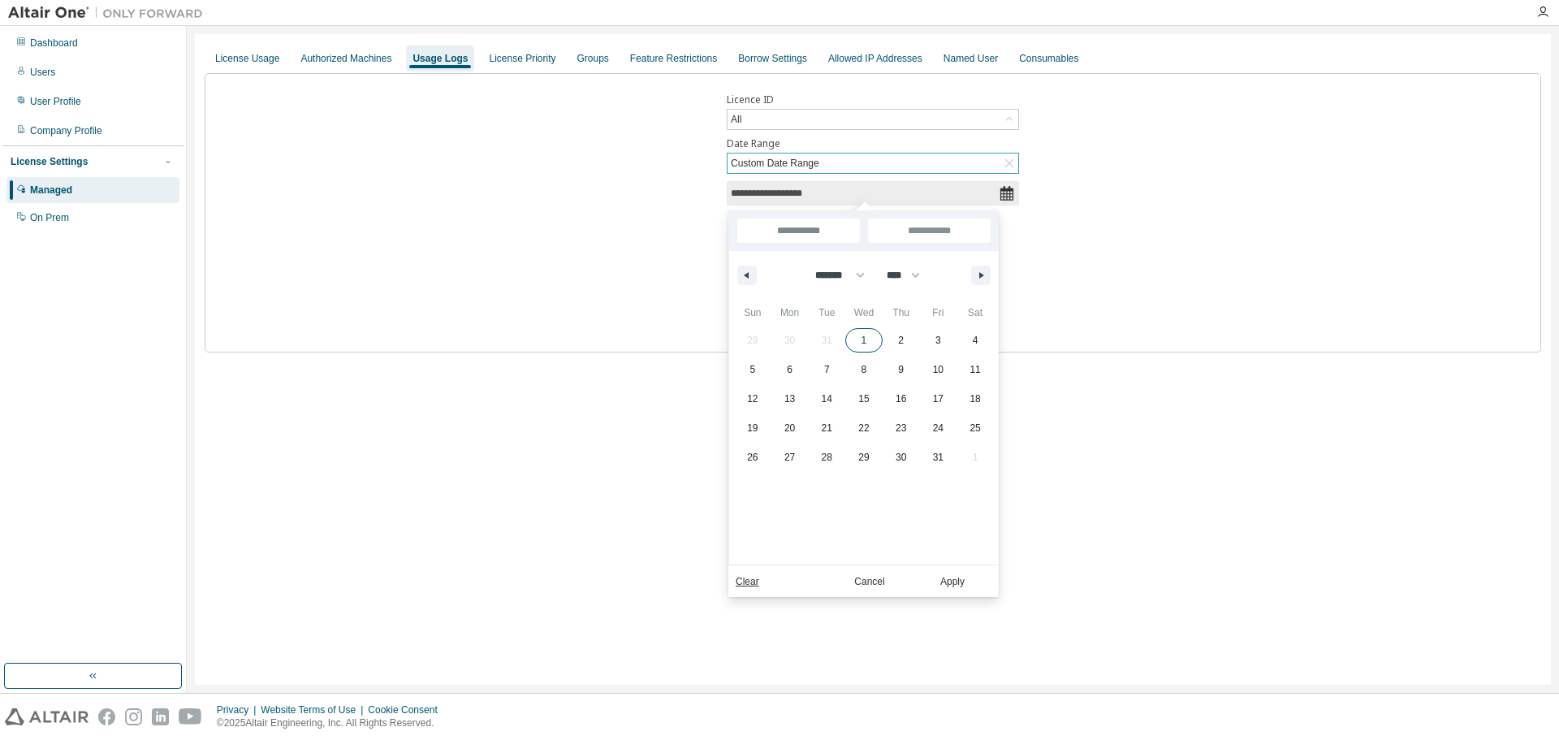
type input "*"
type input "**********"
click at [943, 231] on input "**********" at bounding box center [929, 230] width 123 height 24
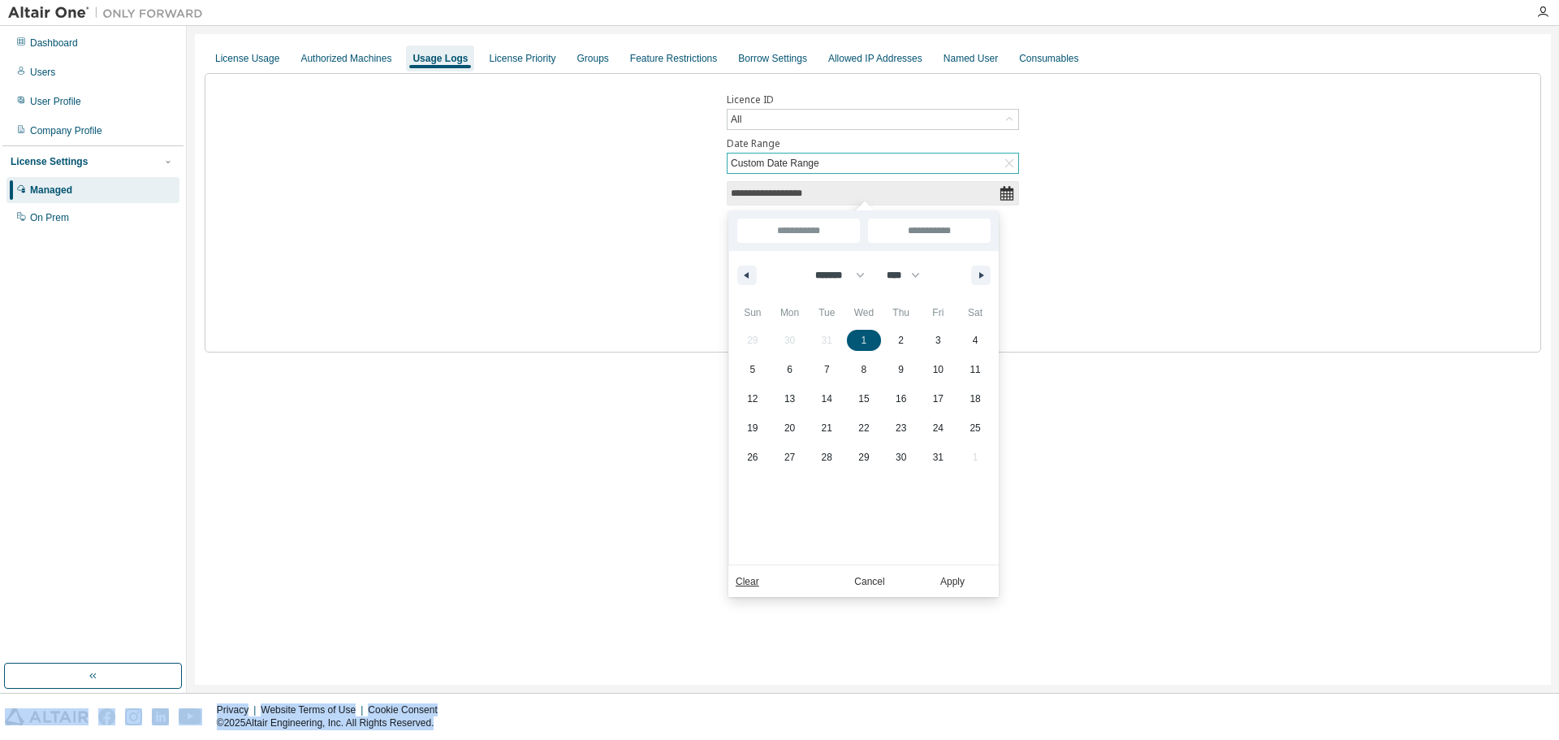
drag, startPoint x: 863, startPoint y: 208, endPoint x: 876, endPoint y: 210, distance: 12.3
click at [876, 210] on body "**********" at bounding box center [779, 370] width 1559 height 740
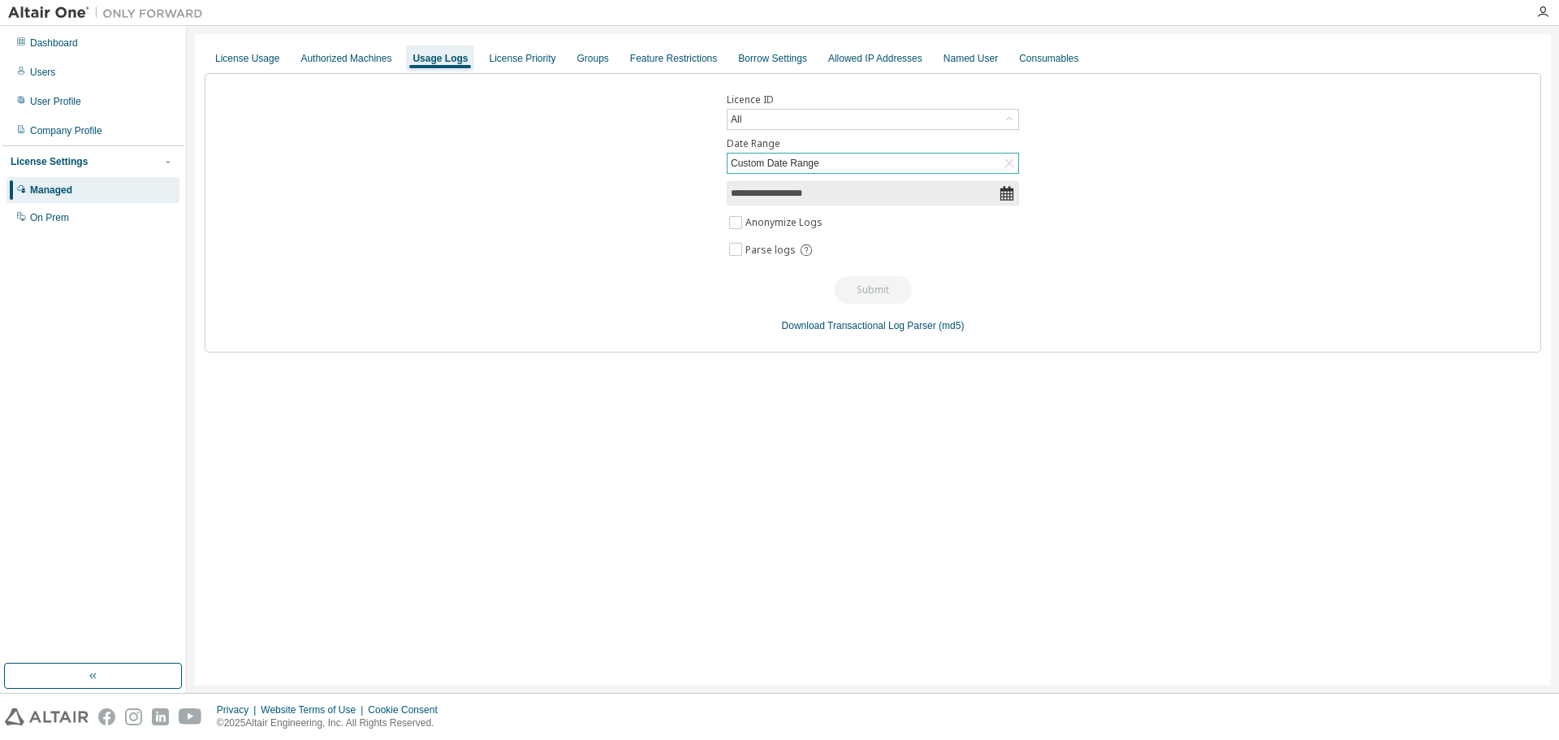
click at [802, 197] on input "**********" at bounding box center [865, 193] width 268 height 16
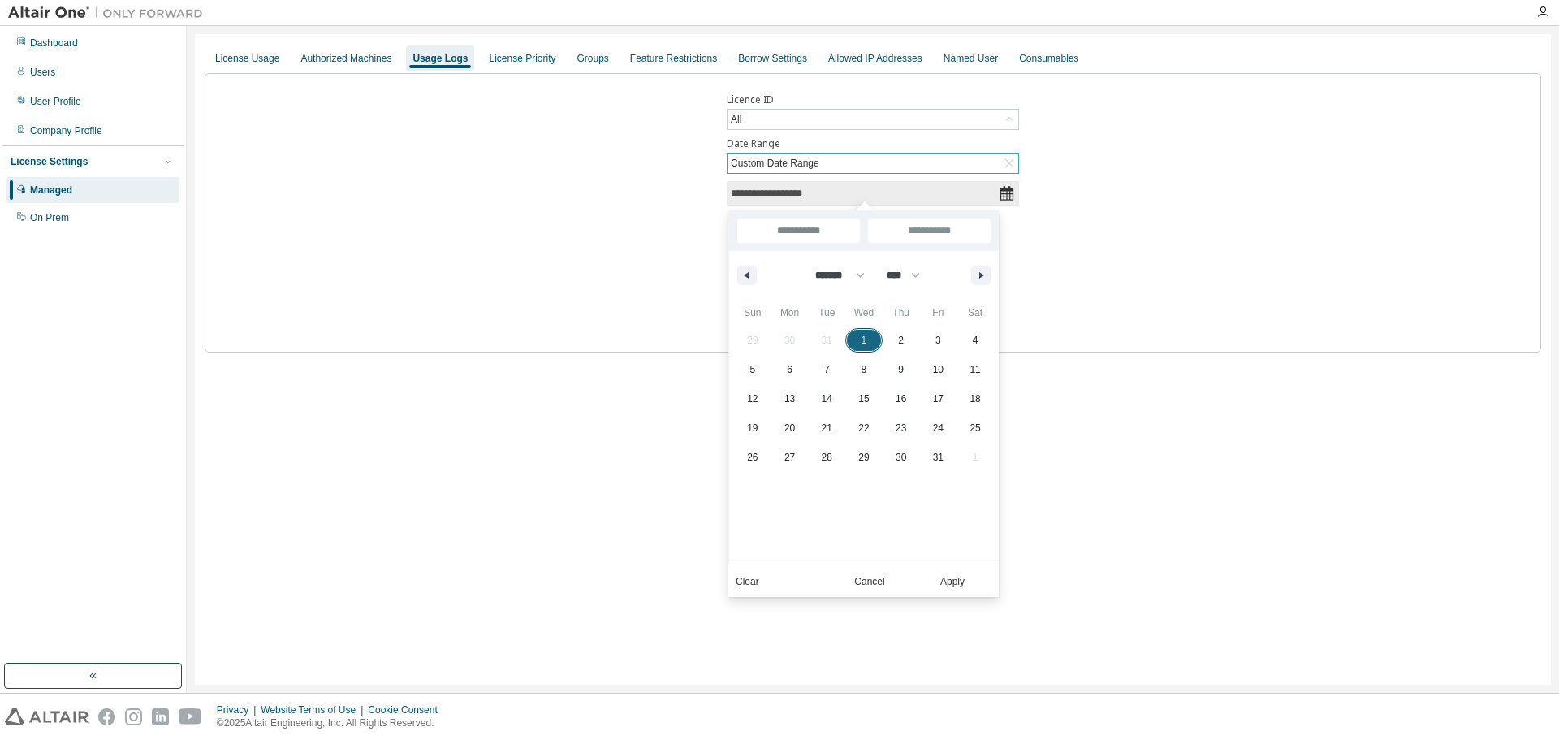
click at [859, 344] on span "1" at bounding box center [863, 340] width 37 height 21
click at [979, 272] on icon "button" at bounding box center [983, 275] width 8 height 6
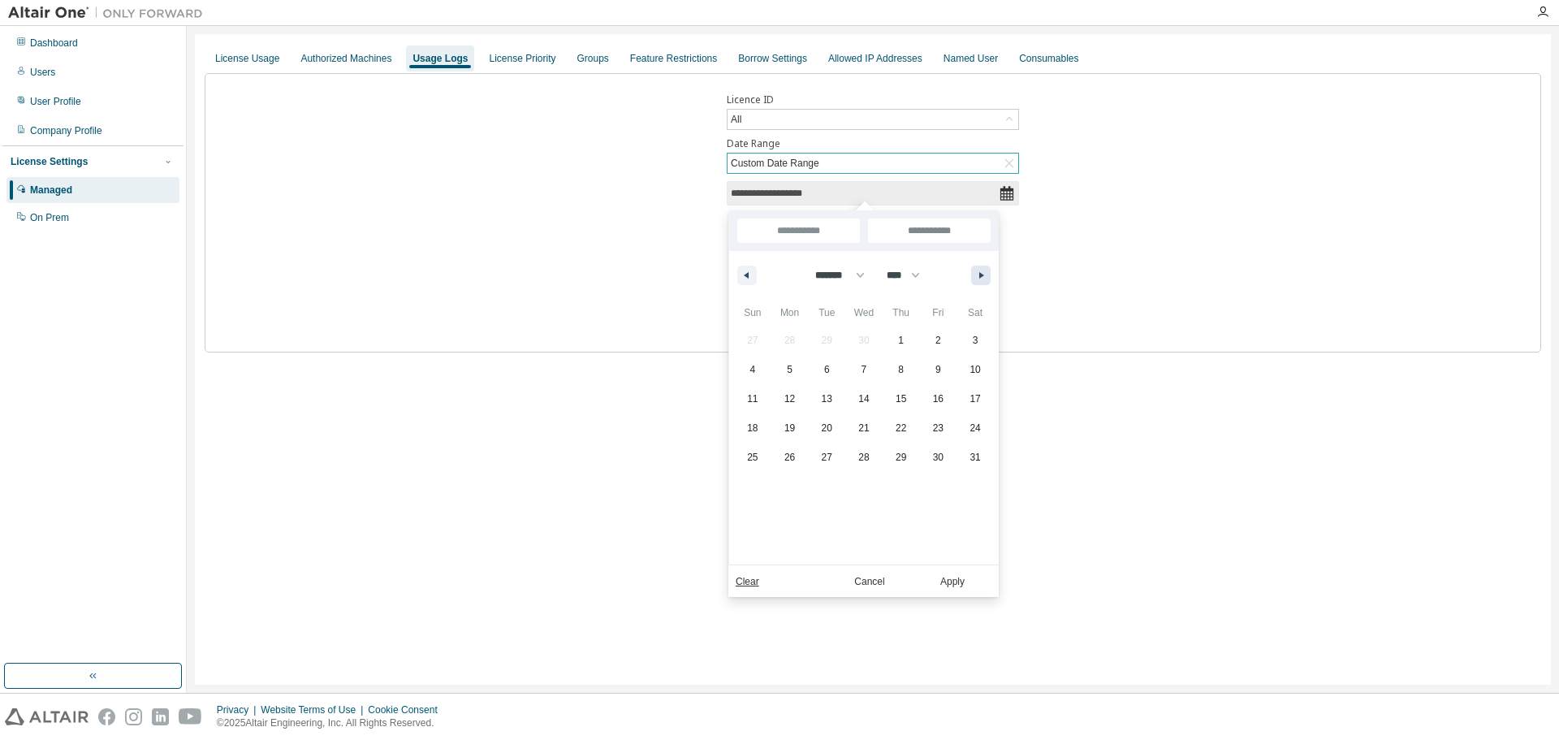
click at [979, 272] on icon "button" at bounding box center [983, 275] width 8 height 6
select select "*"
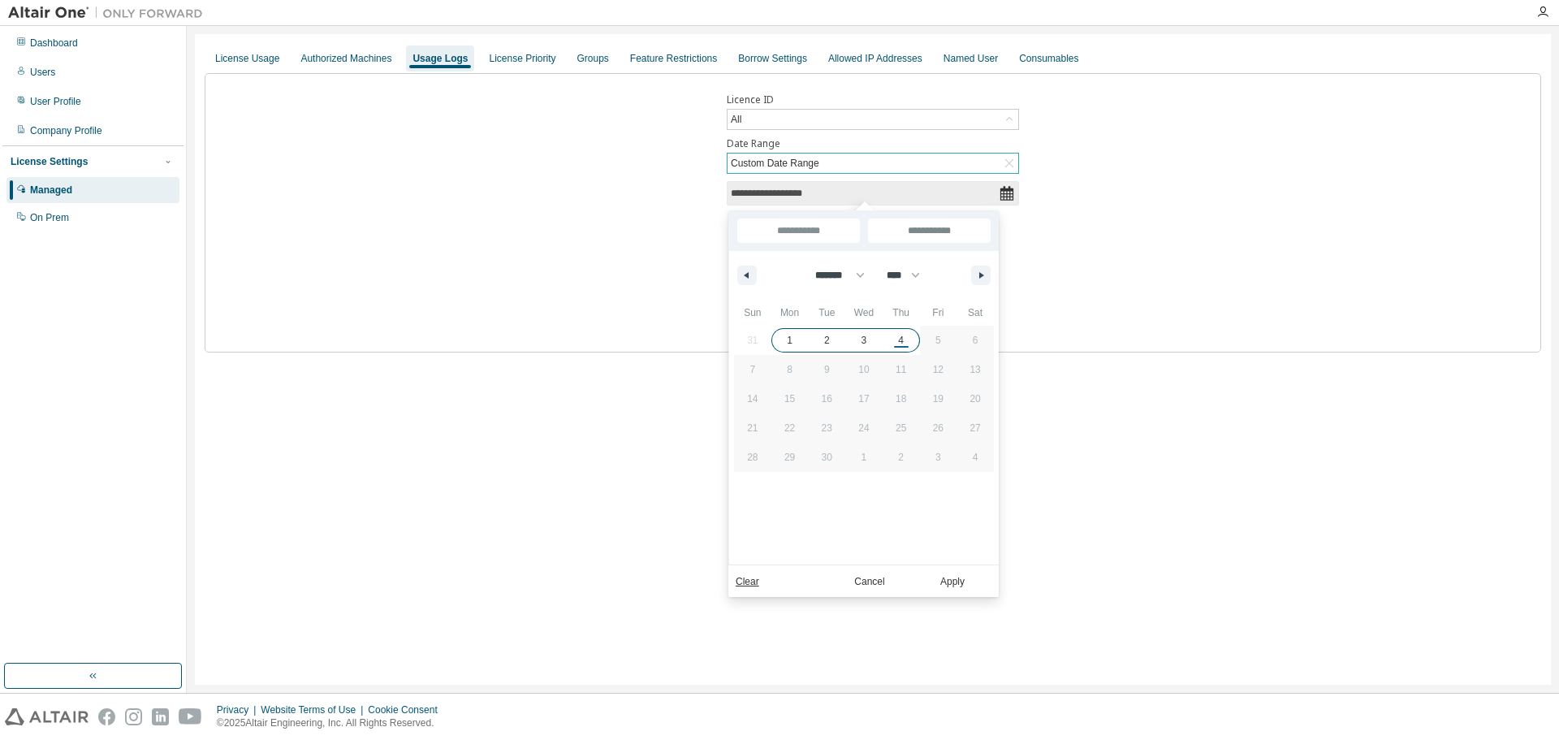
click at [901, 343] on span "4" at bounding box center [901, 340] width 6 height 29
type input "***"
type input "**********"
select select "*"
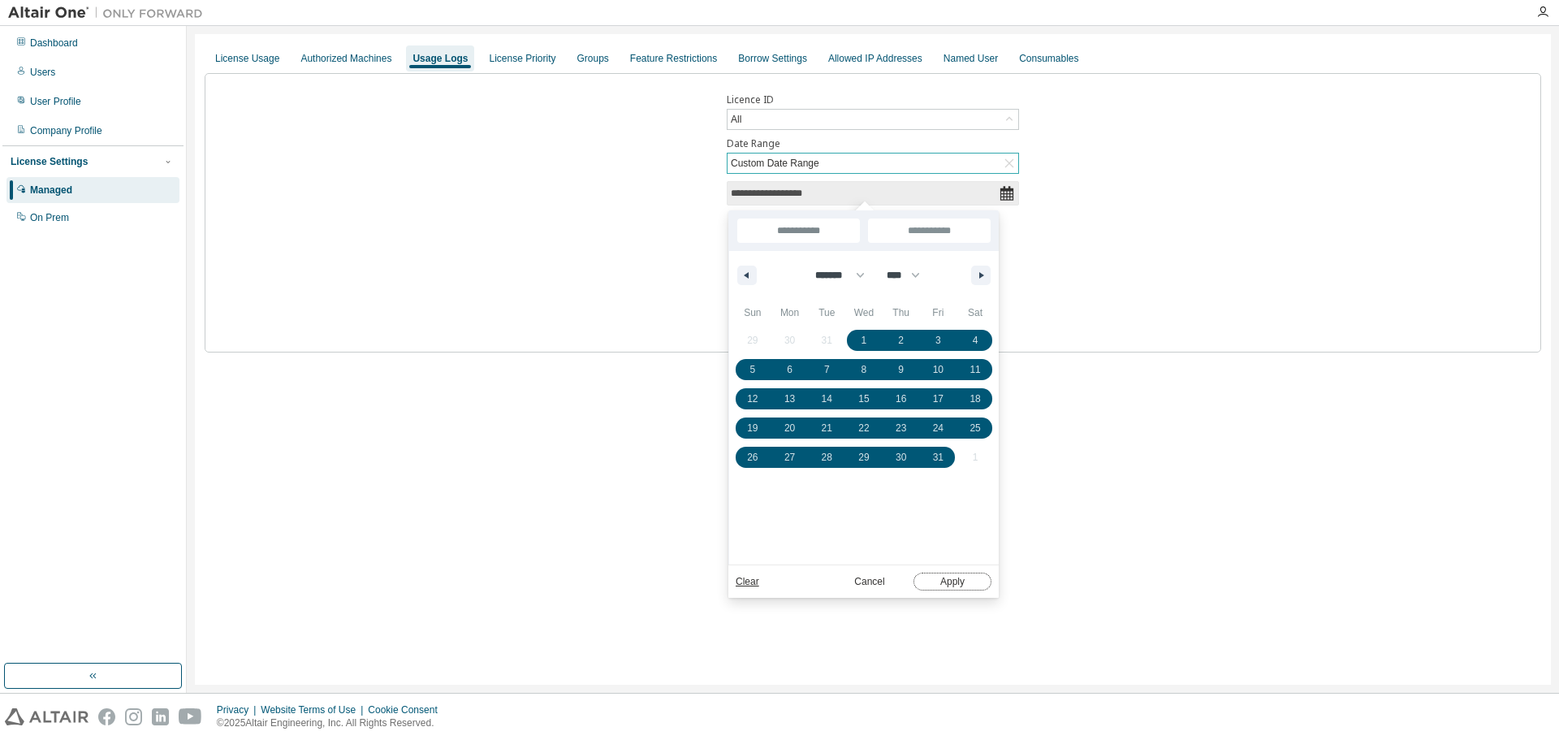
click at [962, 577] on button "Apply" at bounding box center [953, 582] width 78 height 18
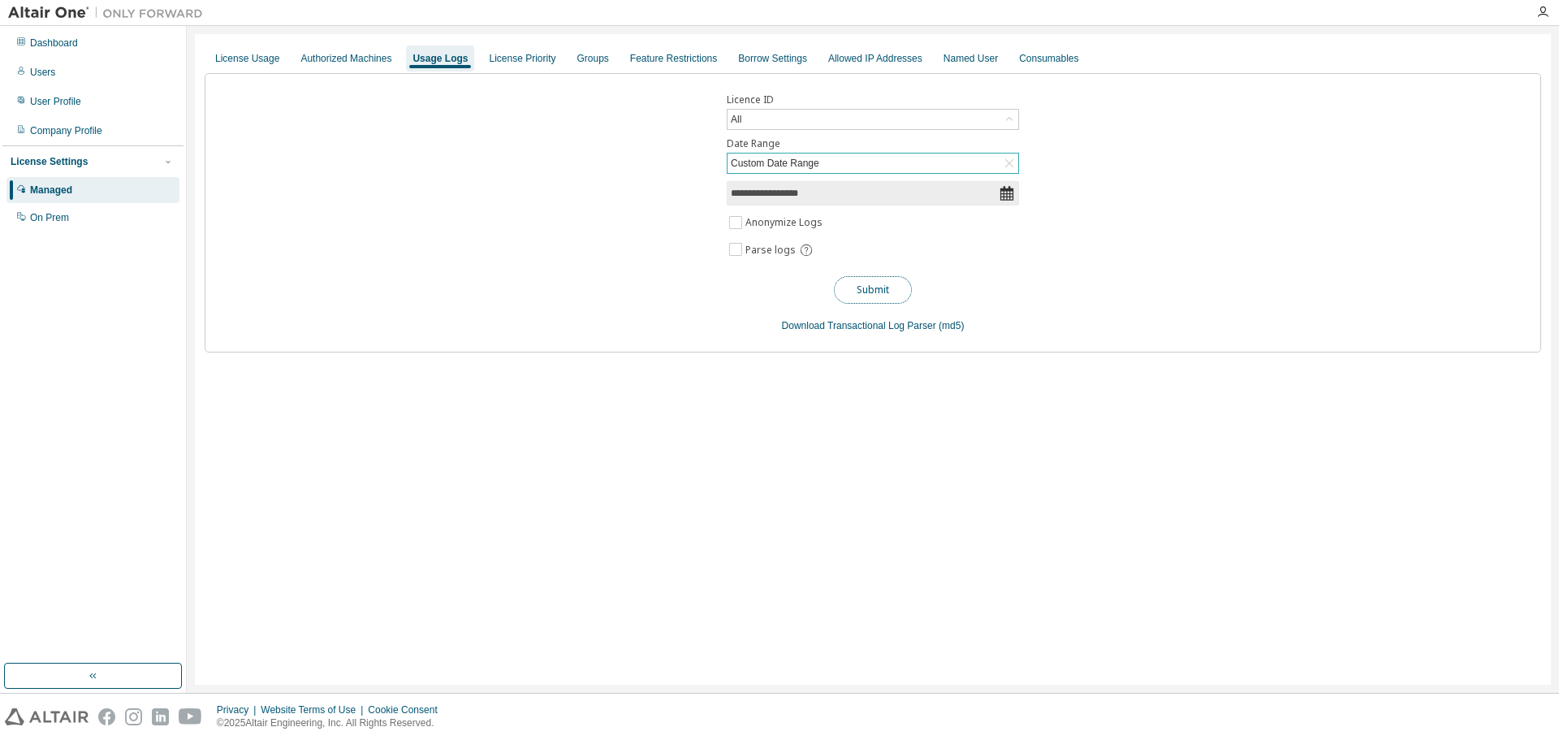
click at [885, 288] on button "Submit" at bounding box center [873, 290] width 78 height 28
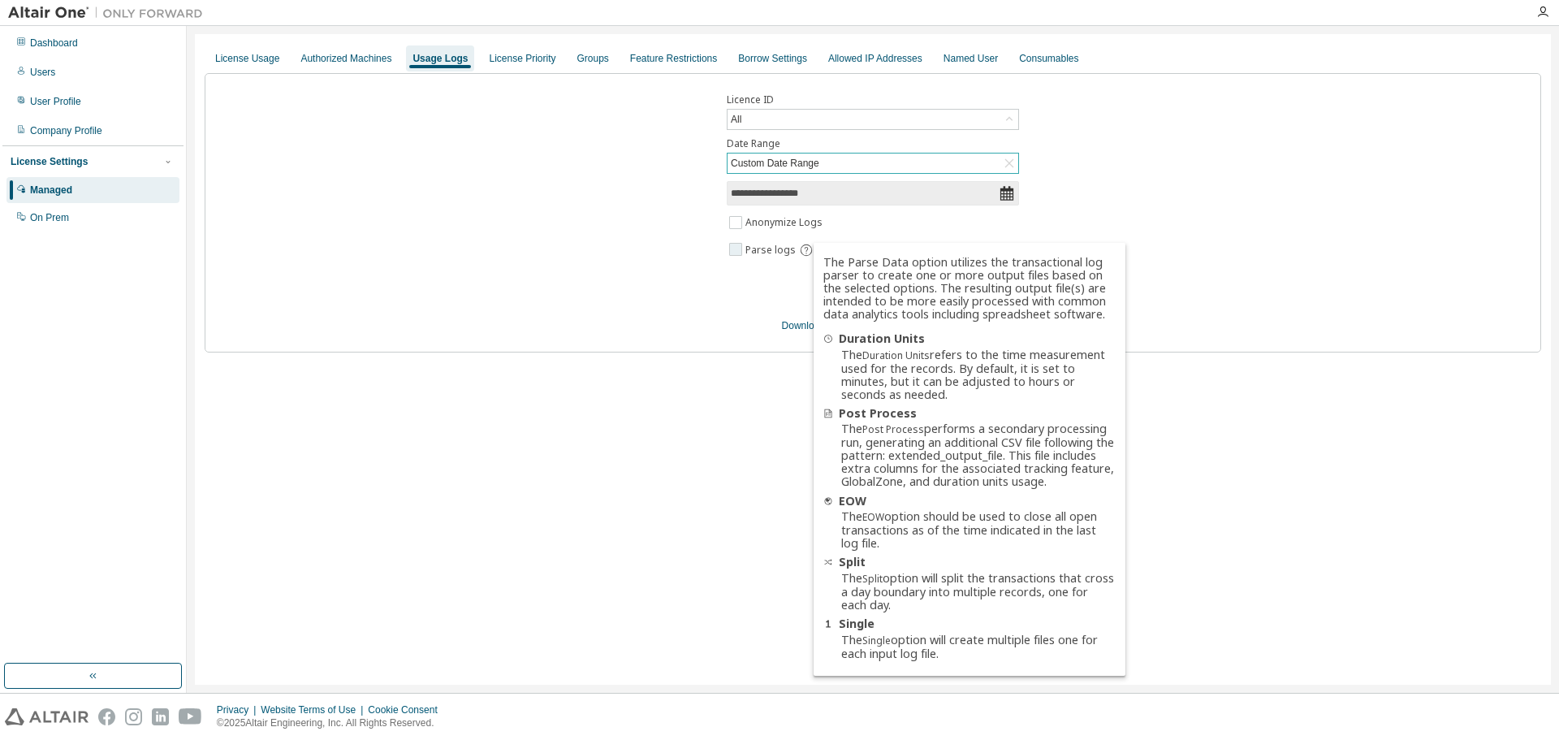
click at [806, 247] on icon at bounding box center [806, 250] width 15 height 15
drag, startPoint x: 826, startPoint y: 261, endPoint x: 1035, endPoint y: 664, distance: 454.4
click at [1035, 660] on ul "The Parse Data option utilizes the transactional log parser to create one or mo…" at bounding box center [970, 457] width 292 height 408
copy ul "The Parse Data option utilizes the transactional log parser to create one or mo…"
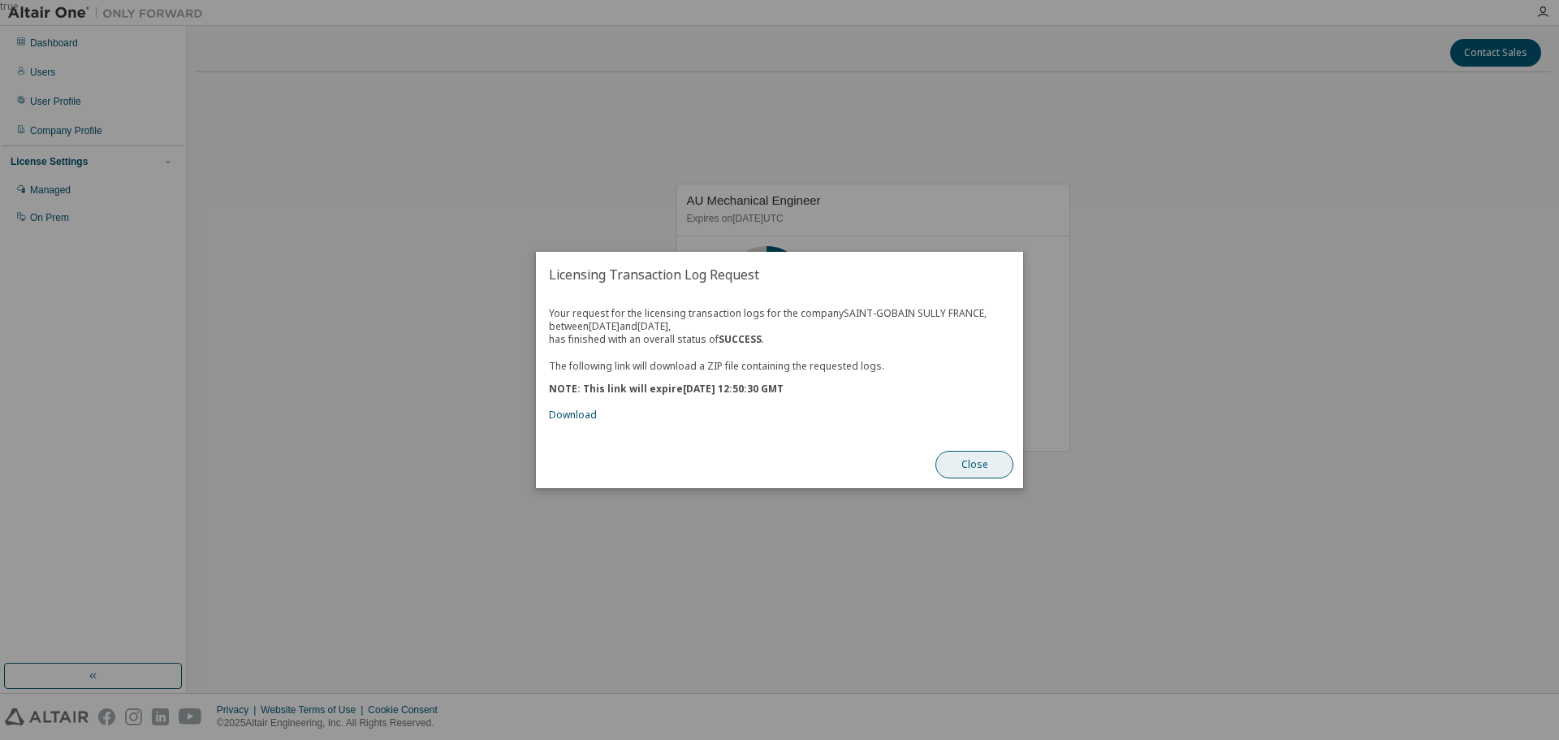
click at [974, 467] on button "Close" at bounding box center [975, 465] width 78 height 28
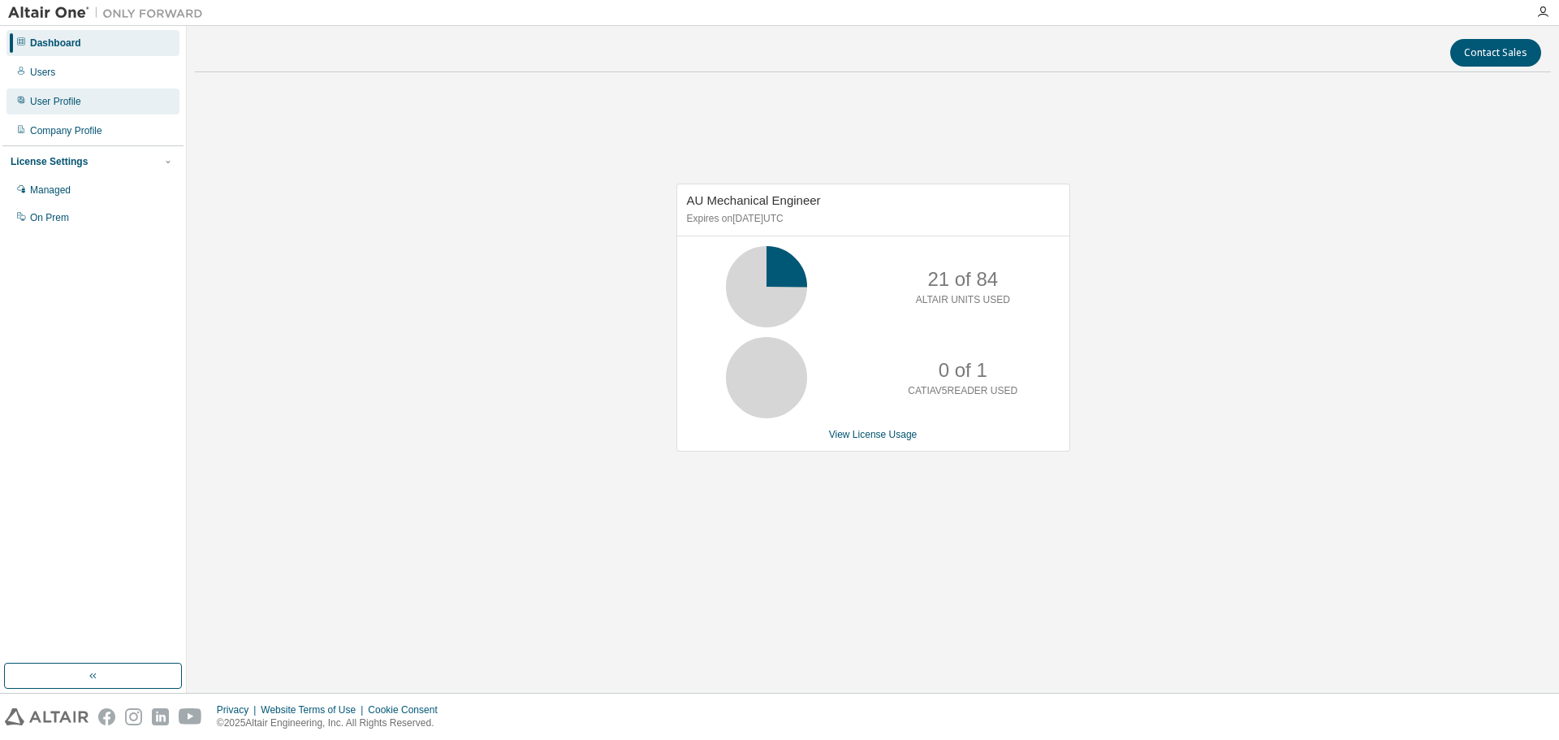
click at [60, 104] on div "User Profile" at bounding box center [55, 101] width 51 height 13
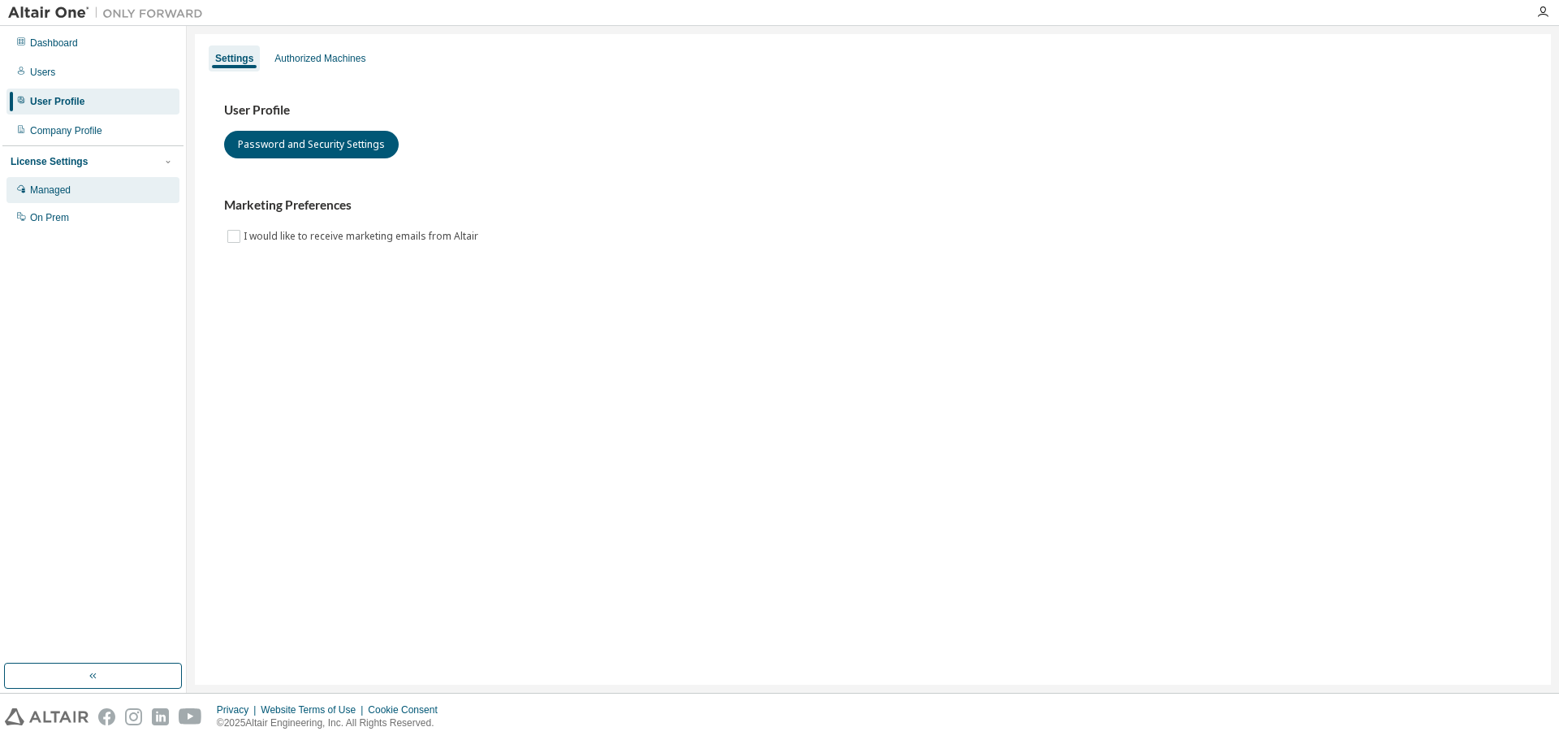
click at [44, 189] on div "Managed" at bounding box center [50, 190] width 41 height 13
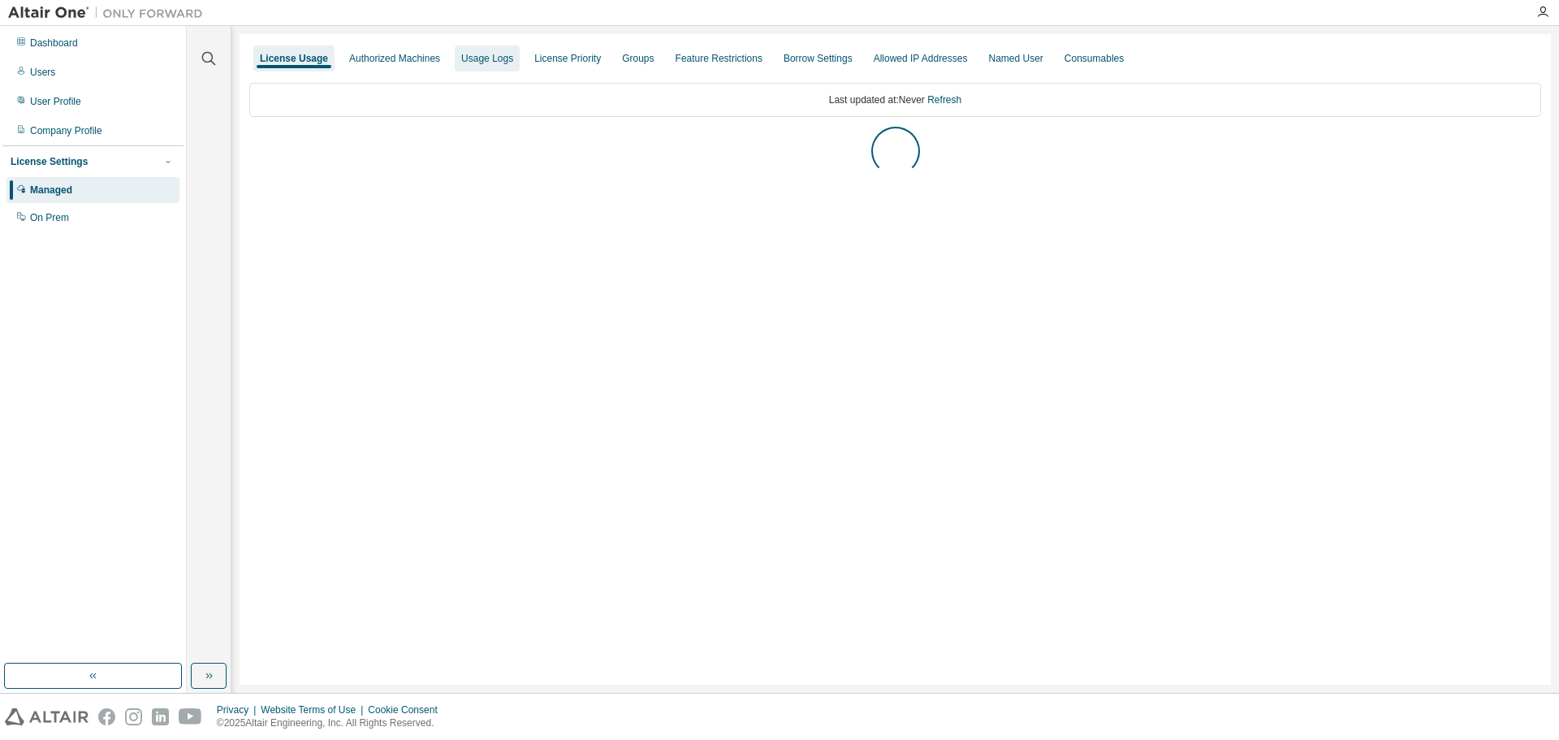
click at [478, 61] on div "Usage Logs" at bounding box center [487, 58] width 52 height 13
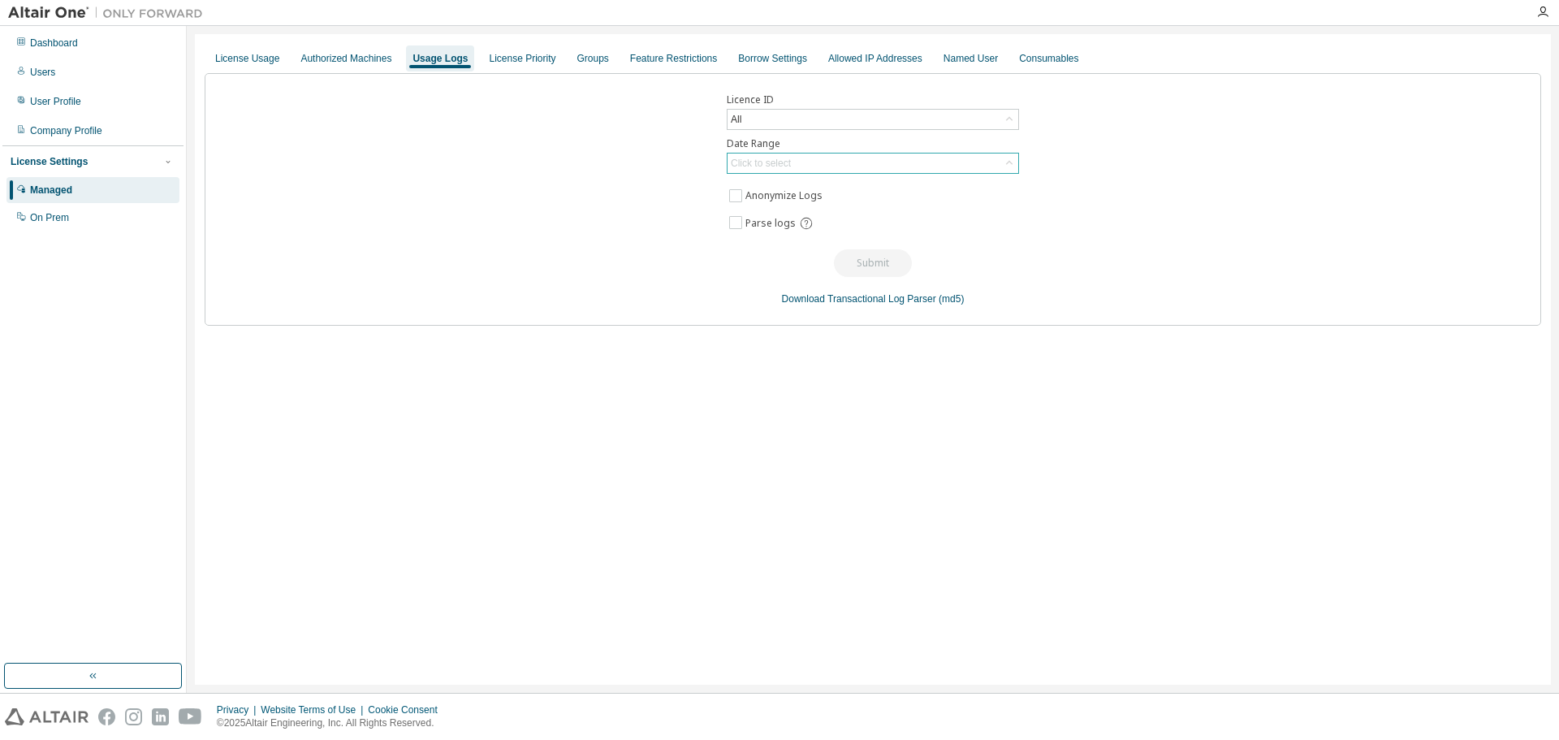
click at [776, 162] on div "Click to select" at bounding box center [761, 163] width 60 height 13
click at [775, 244] on li "Custom Date Range" at bounding box center [873, 250] width 288 height 21
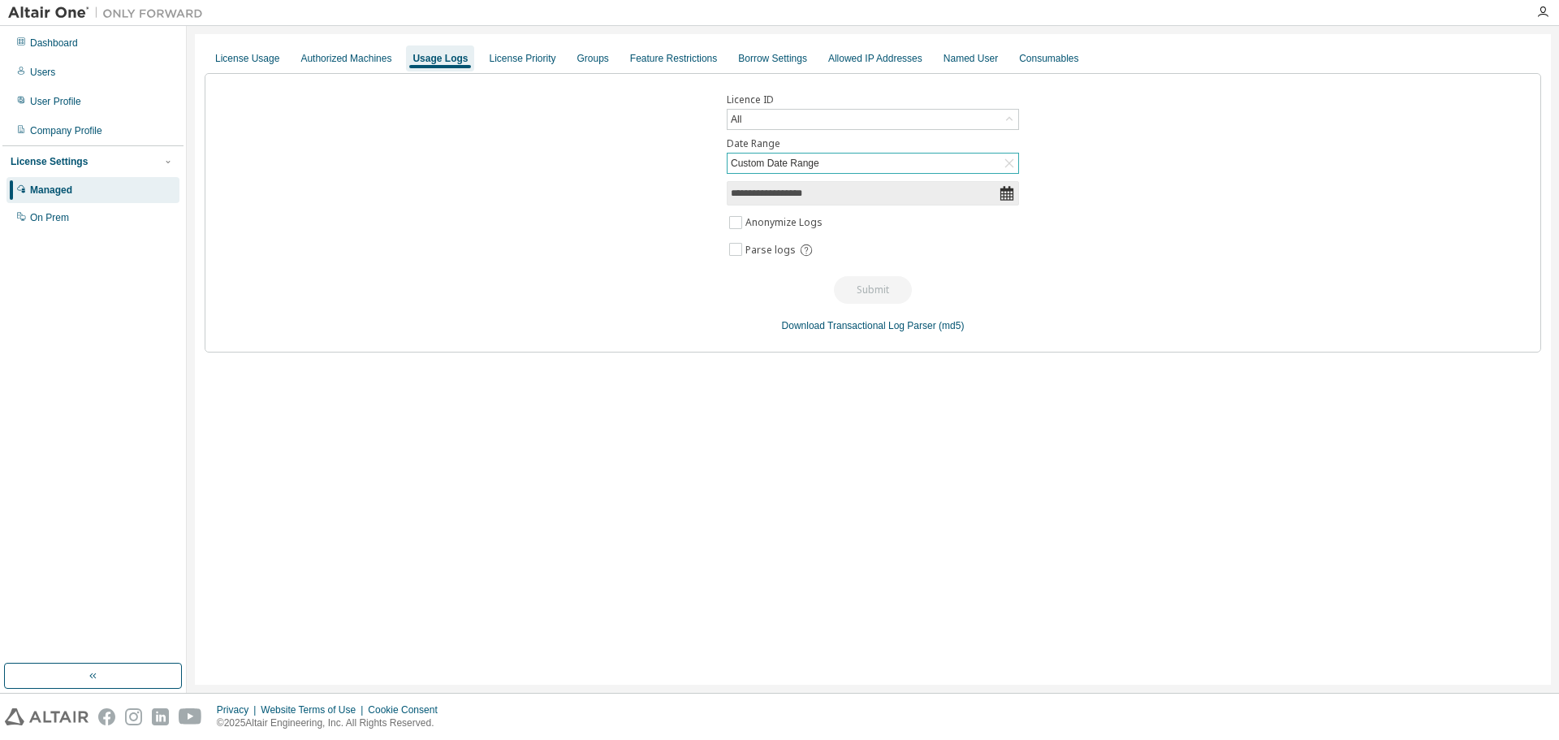
click at [767, 193] on input "**********" at bounding box center [865, 193] width 268 height 16
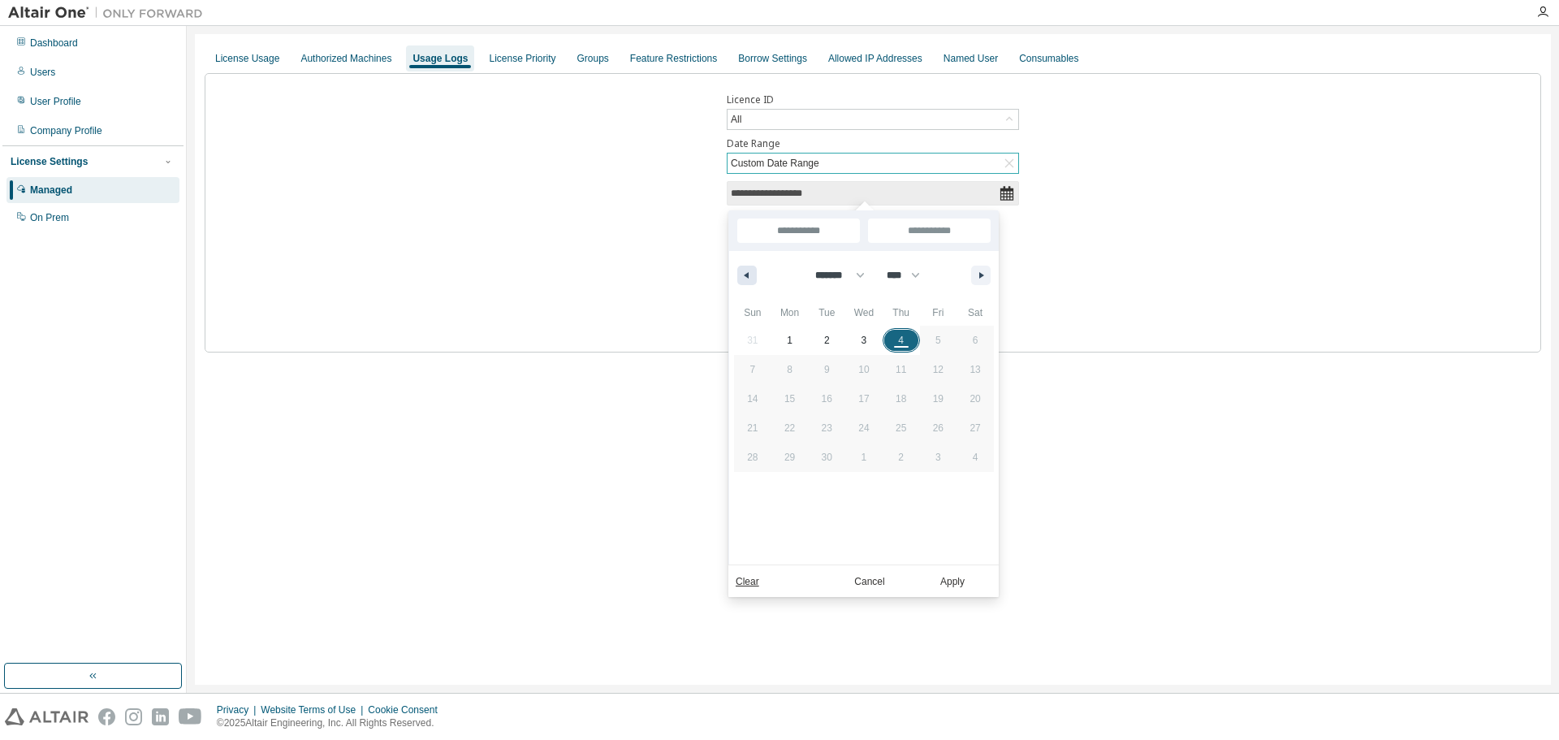
click at [750, 275] on button "button" at bounding box center [746, 275] width 19 height 19
click at [749, 275] on button "button" at bounding box center [746, 275] width 19 height 19
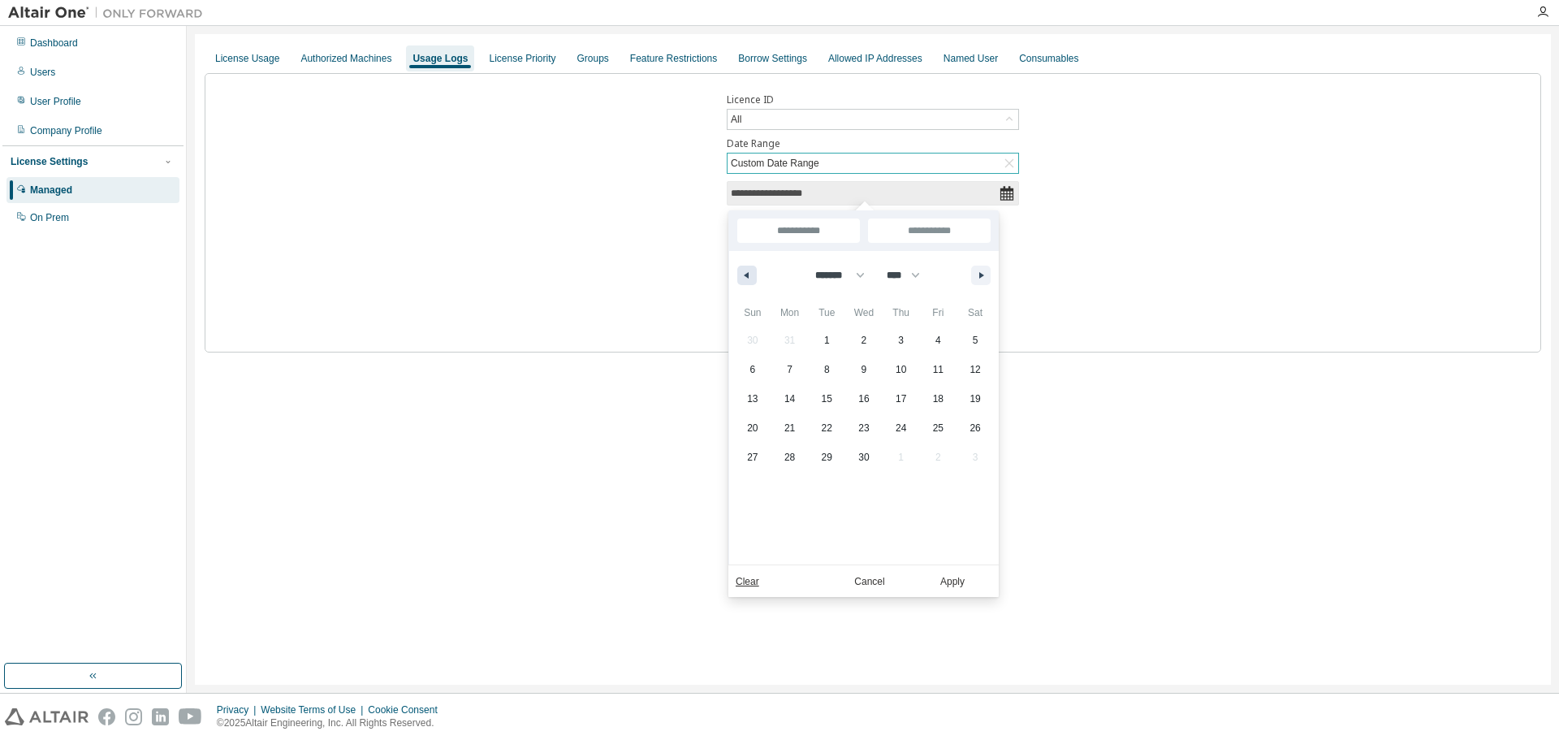
click at [749, 275] on button "button" at bounding box center [746, 275] width 19 height 19
select select "**"
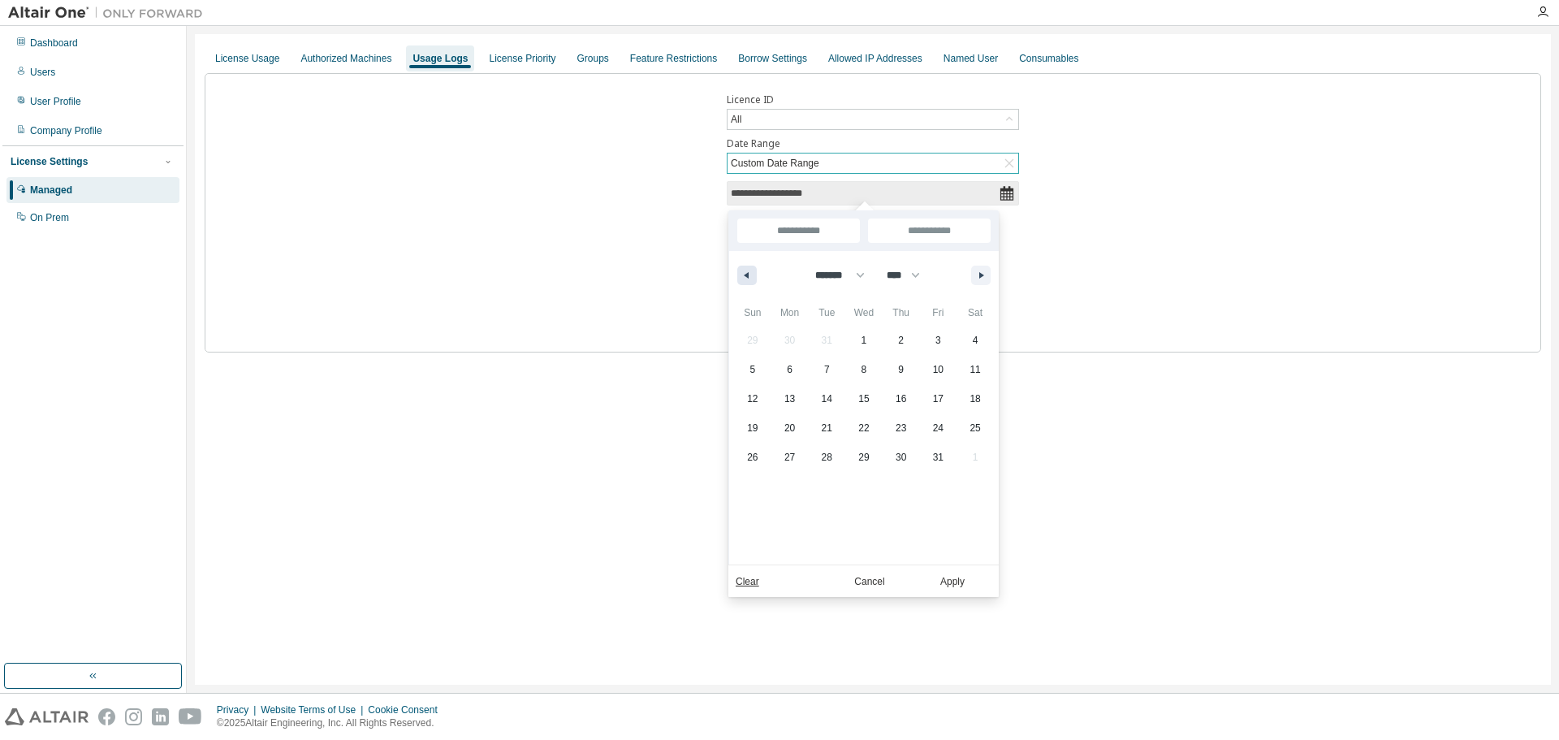
select select "****"
click at [975, 272] on button "button" at bounding box center [980, 275] width 19 height 19
select select "*"
select select "****"
click at [853, 336] on span "1" at bounding box center [863, 340] width 37 height 21
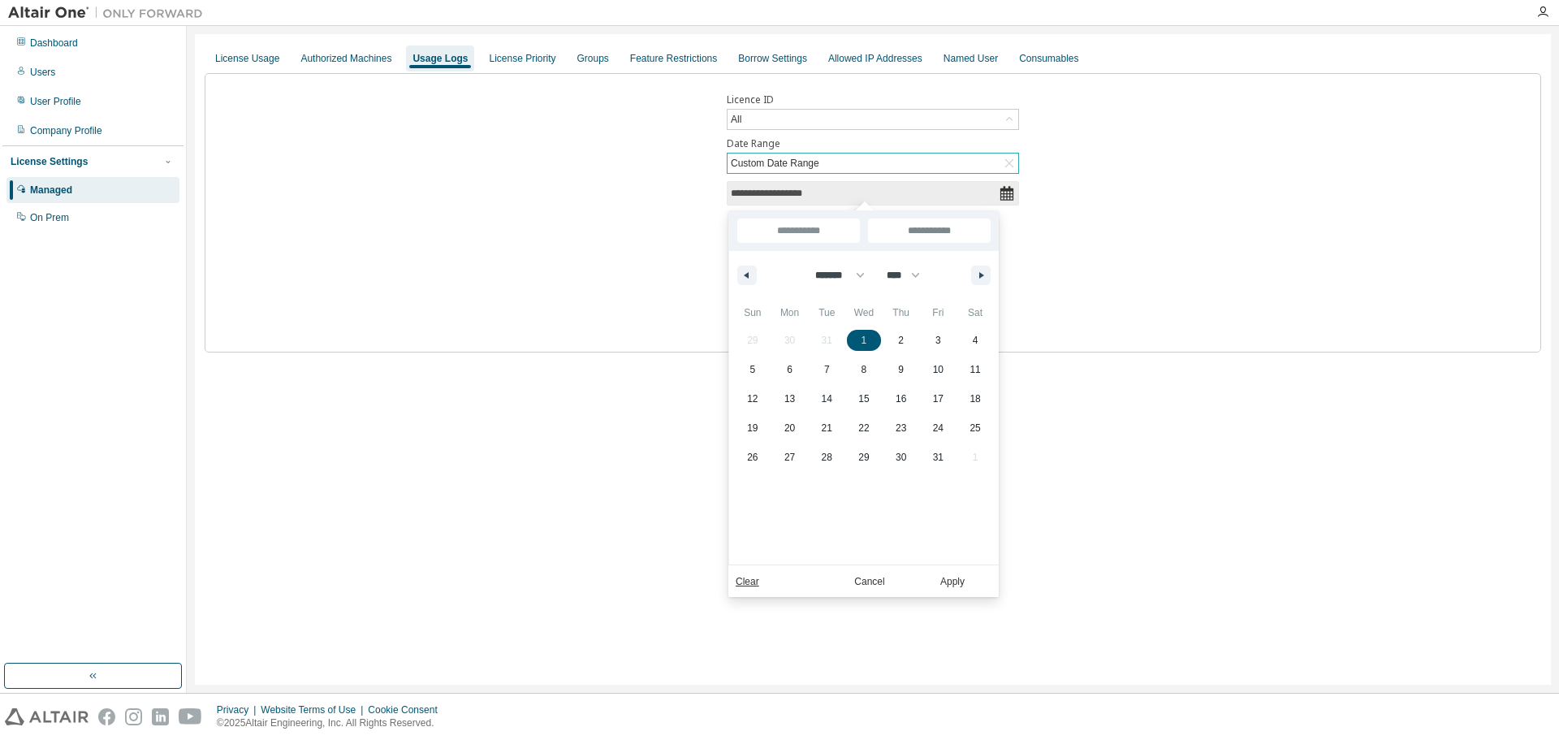
type input "*"
type input "**********"
click at [982, 272] on icon "button" at bounding box center [983, 275] width 8 height 6
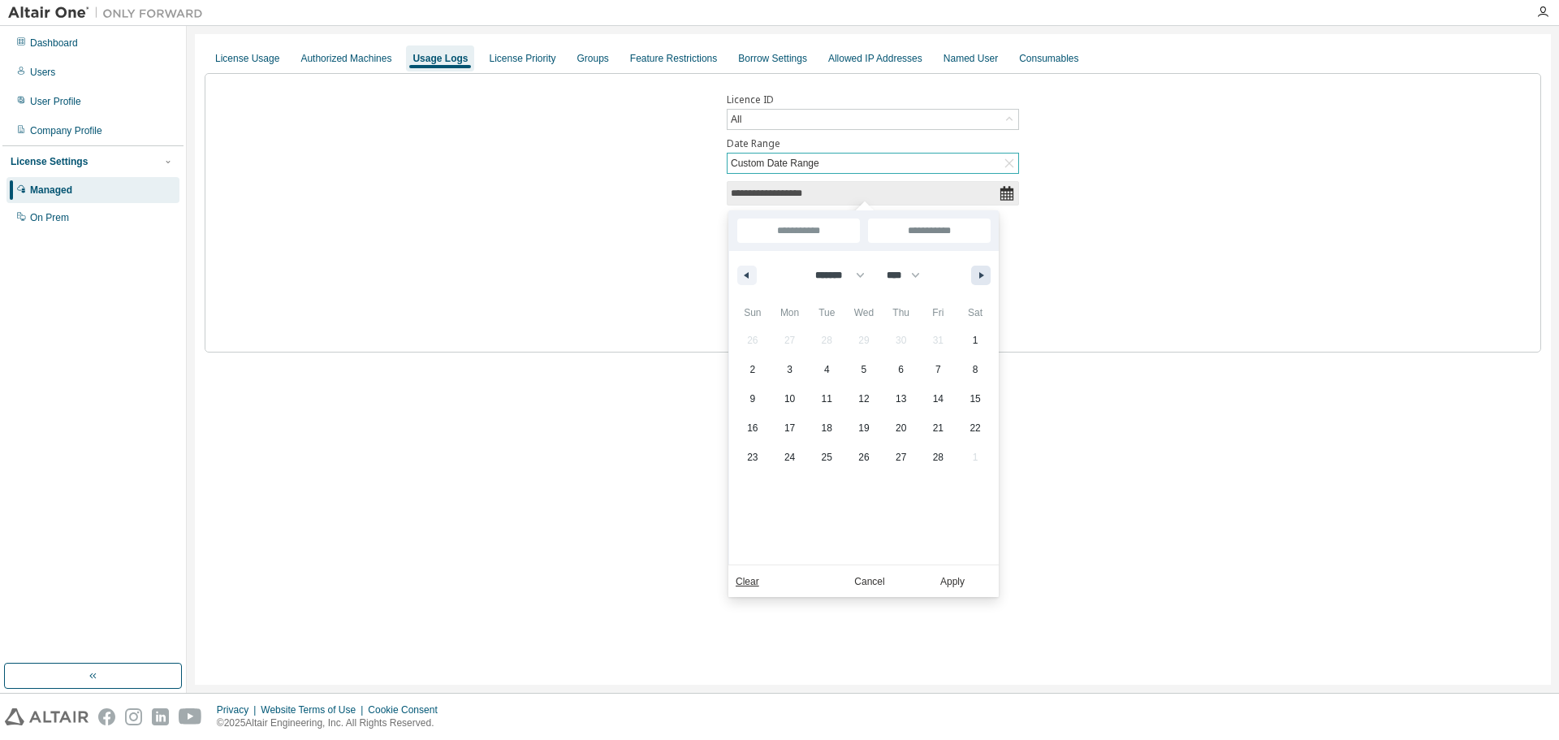
click at [982, 272] on icon "button" at bounding box center [983, 275] width 8 height 6
click at [981, 272] on icon "button" at bounding box center [983, 275] width 8 height 6
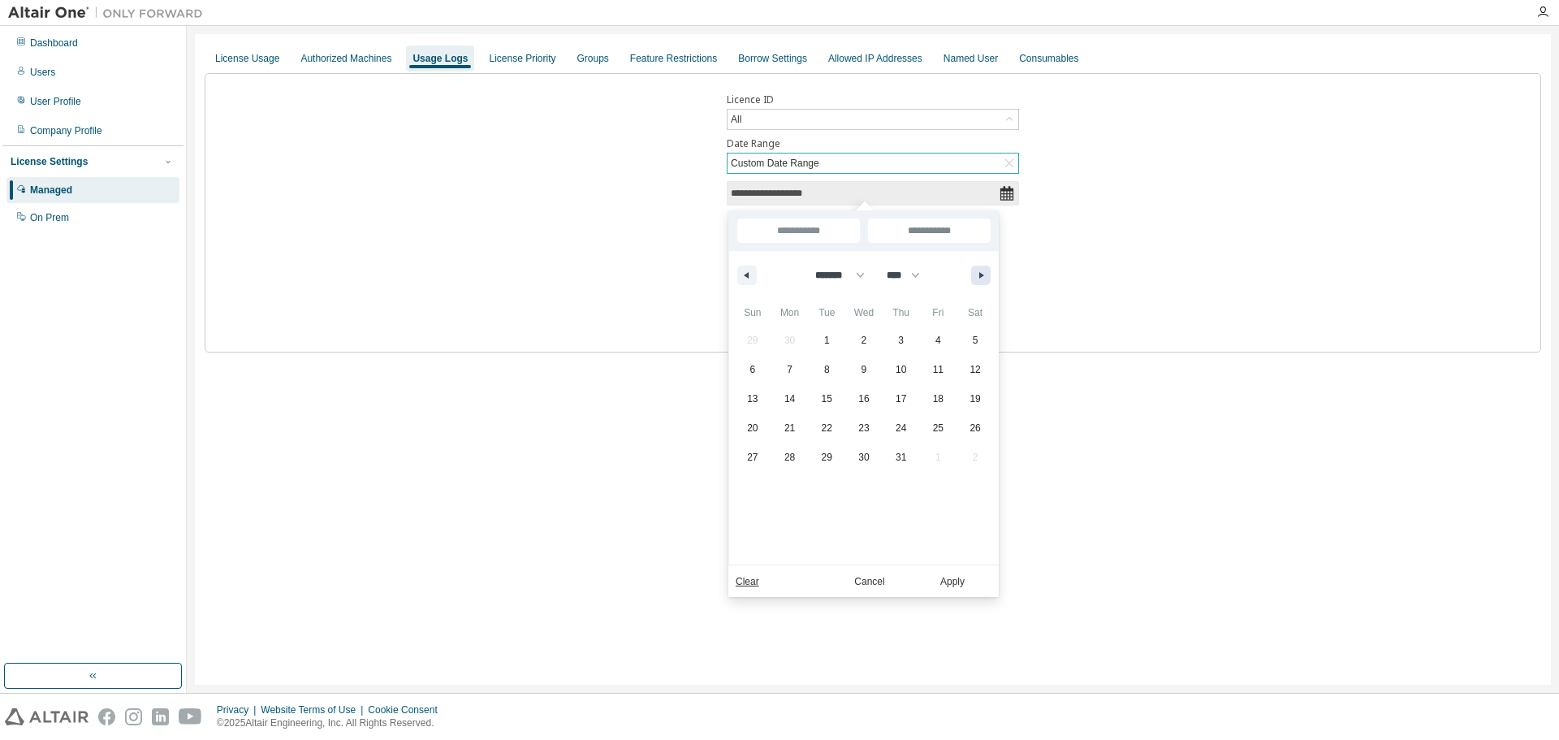
click at [981, 272] on icon "button" at bounding box center [983, 275] width 8 height 6
select select "*"
click at [981, 272] on icon "button" at bounding box center [983, 275] width 8 height 6
click at [902, 338] on span "4" at bounding box center [901, 340] width 6 height 29
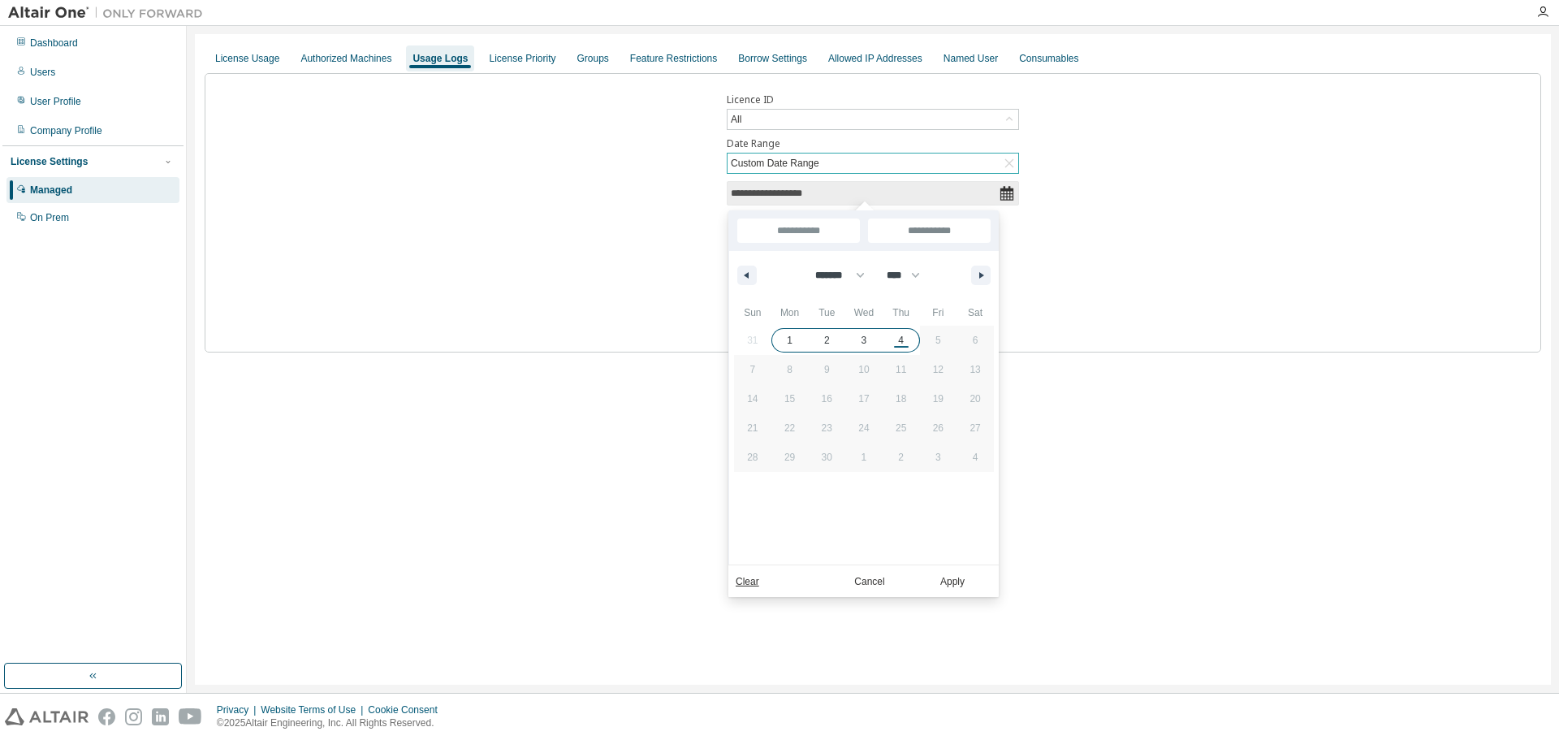
type input "***"
type input "**********"
select select "*"
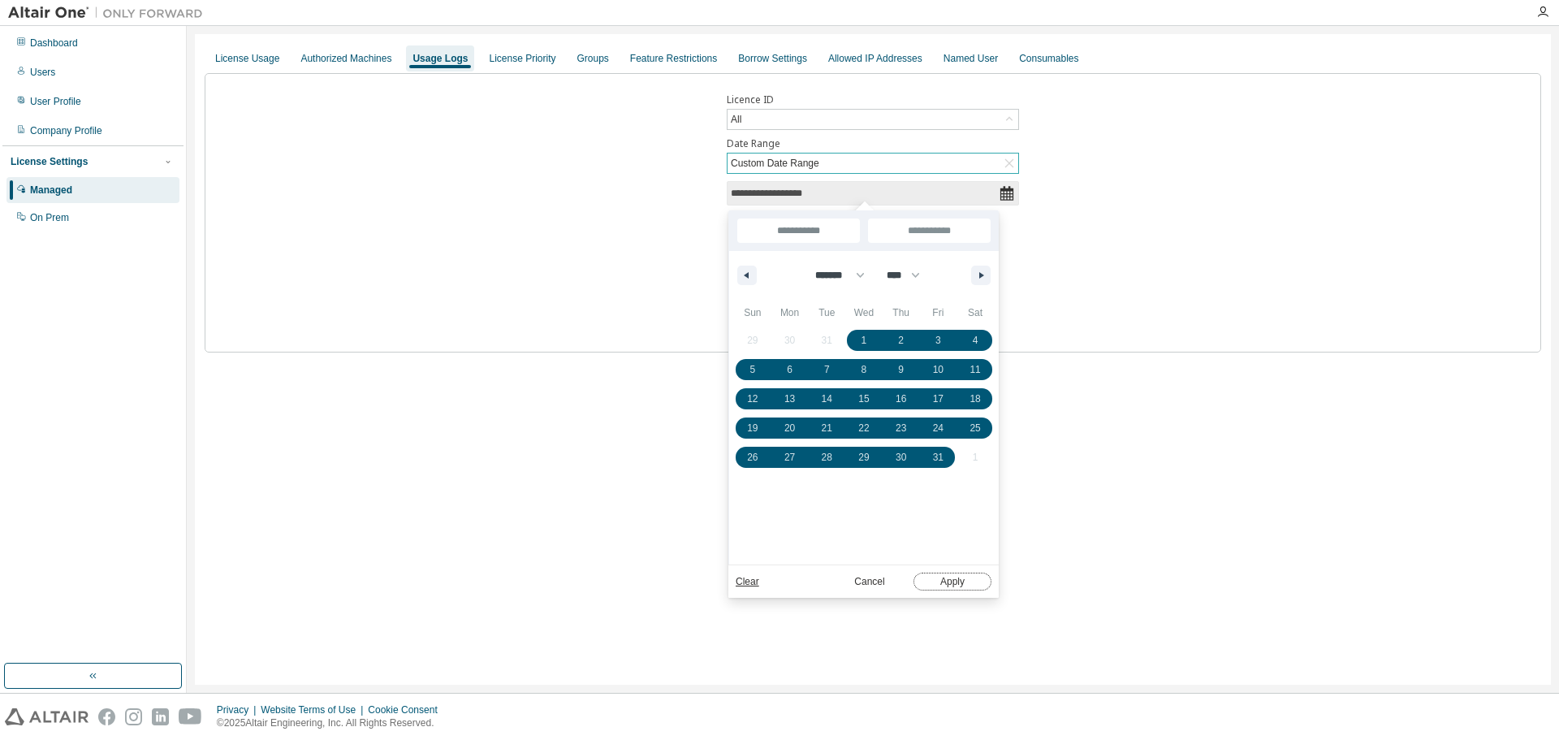
click at [958, 578] on button "Apply" at bounding box center [953, 582] width 78 height 18
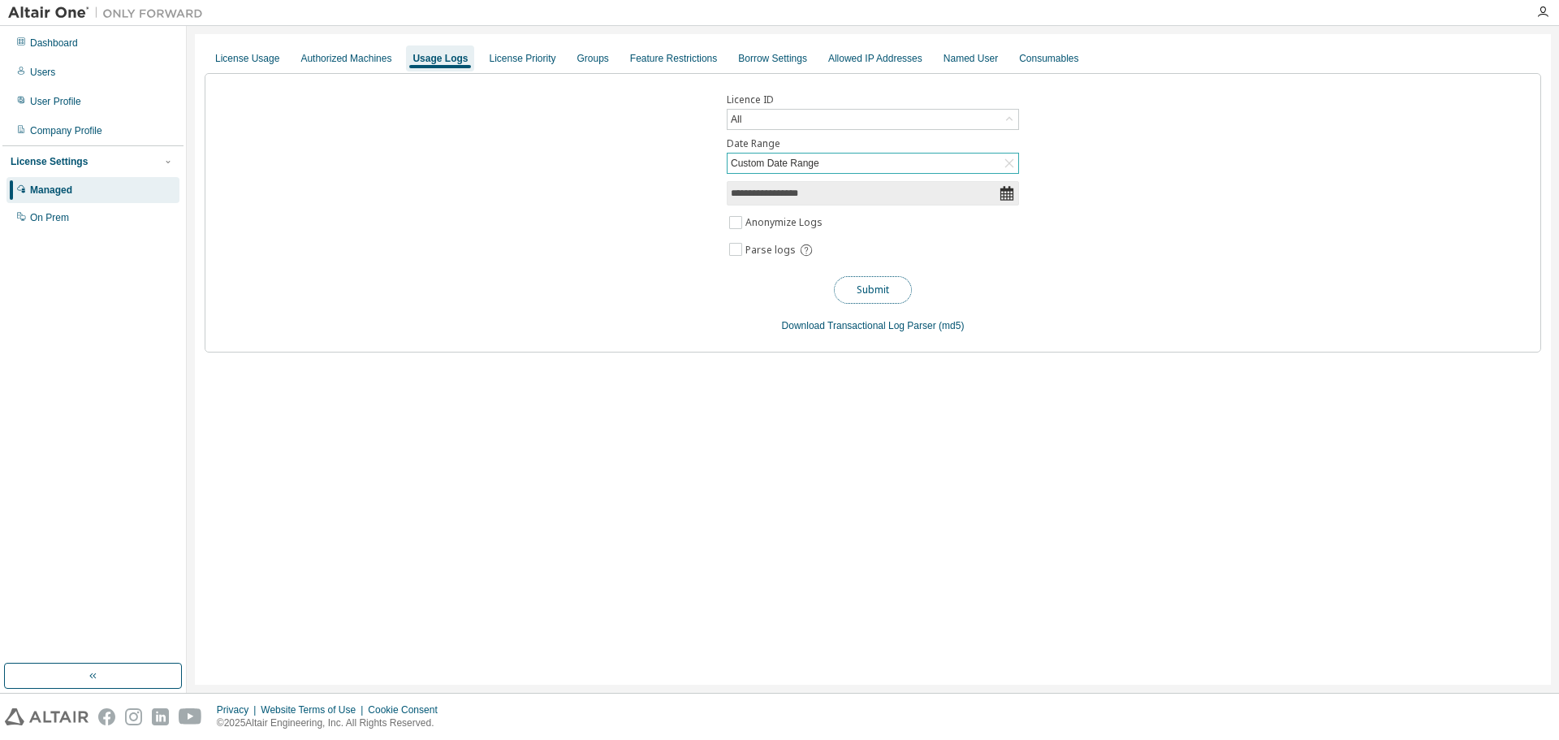
click at [885, 292] on button "Submit" at bounding box center [873, 290] width 78 height 28
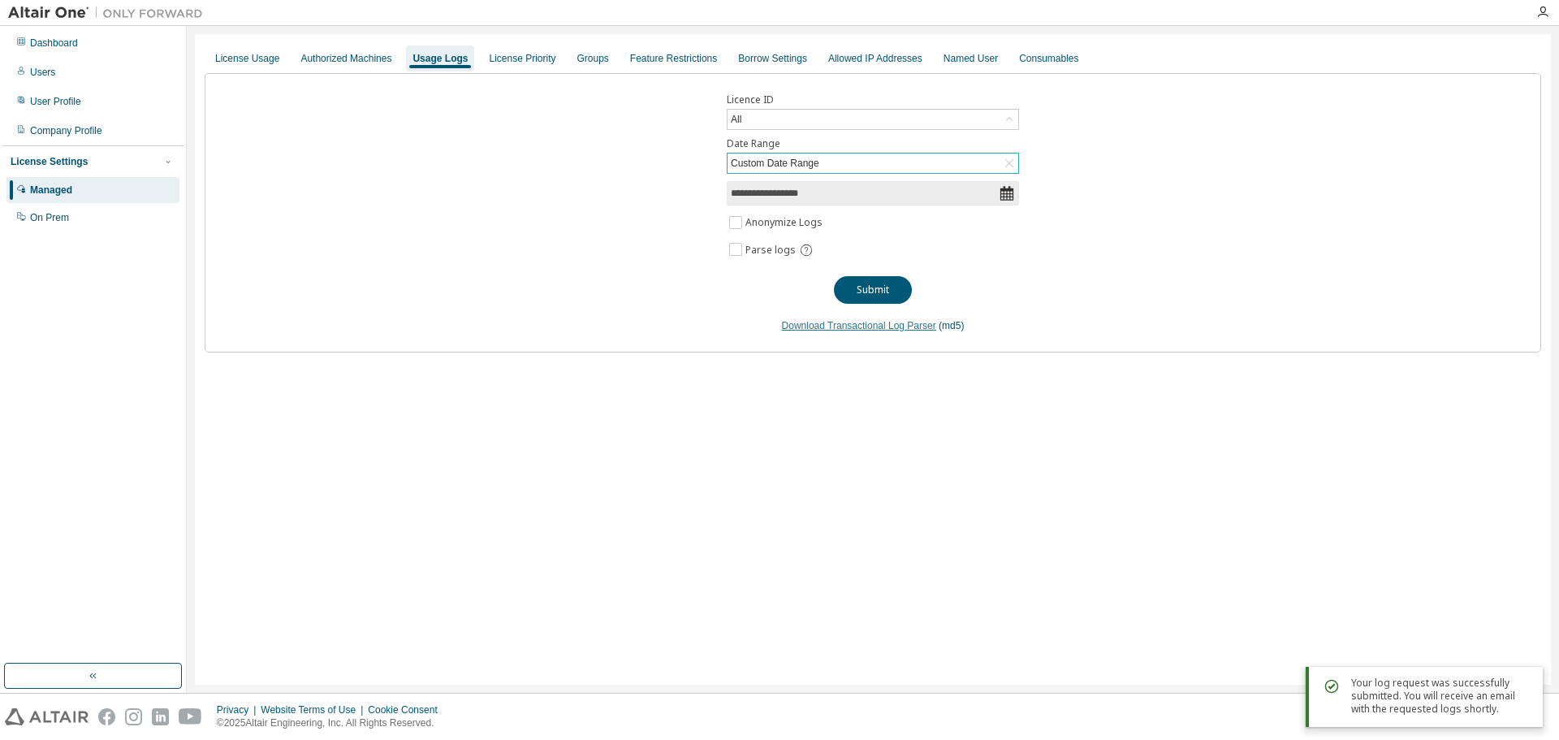
click at [858, 326] on link "Download Transactional Log Parser" at bounding box center [859, 325] width 154 height 11
click at [759, 221] on label "Anonymize Logs" at bounding box center [786, 222] width 80 height 19
click at [755, 253] on span "Parse logs" at bounding box center [771, 250] width 50 height 13
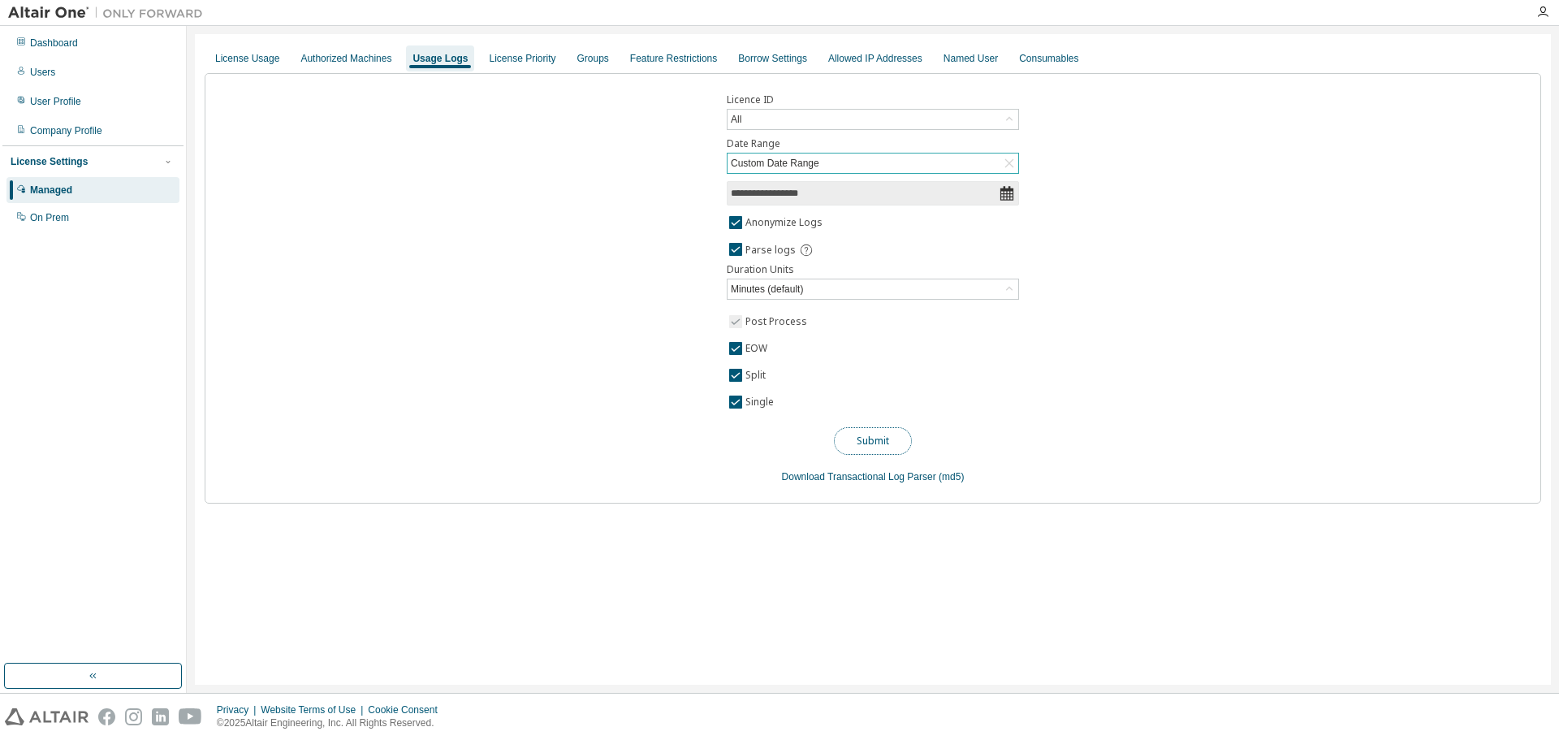
click at [871, 442] on button "Submit" at bounding box center [873, 441] width 78 height 28
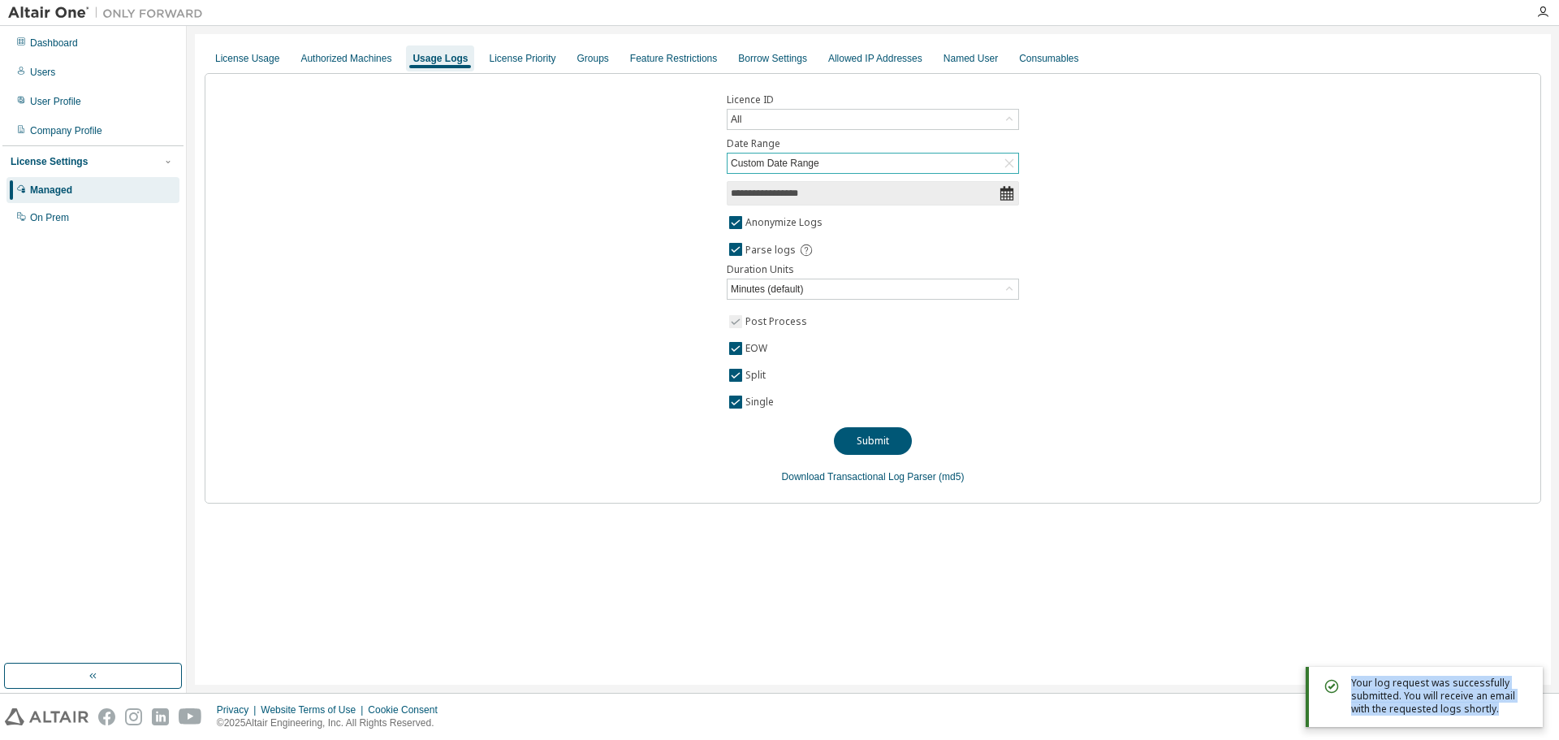
drag, startPoint x: 1353, startPoint y: 682, endPoint x: 1504, endPoint y: 707, distance: 153.0
click at [1504, 707] on div "Your log request was successfully submitted. You will receive an email with the…" at bounding box center [1440, 696] width 179 height 39
copy div "Your log request was successfully submitted. You will receive an email with the…"
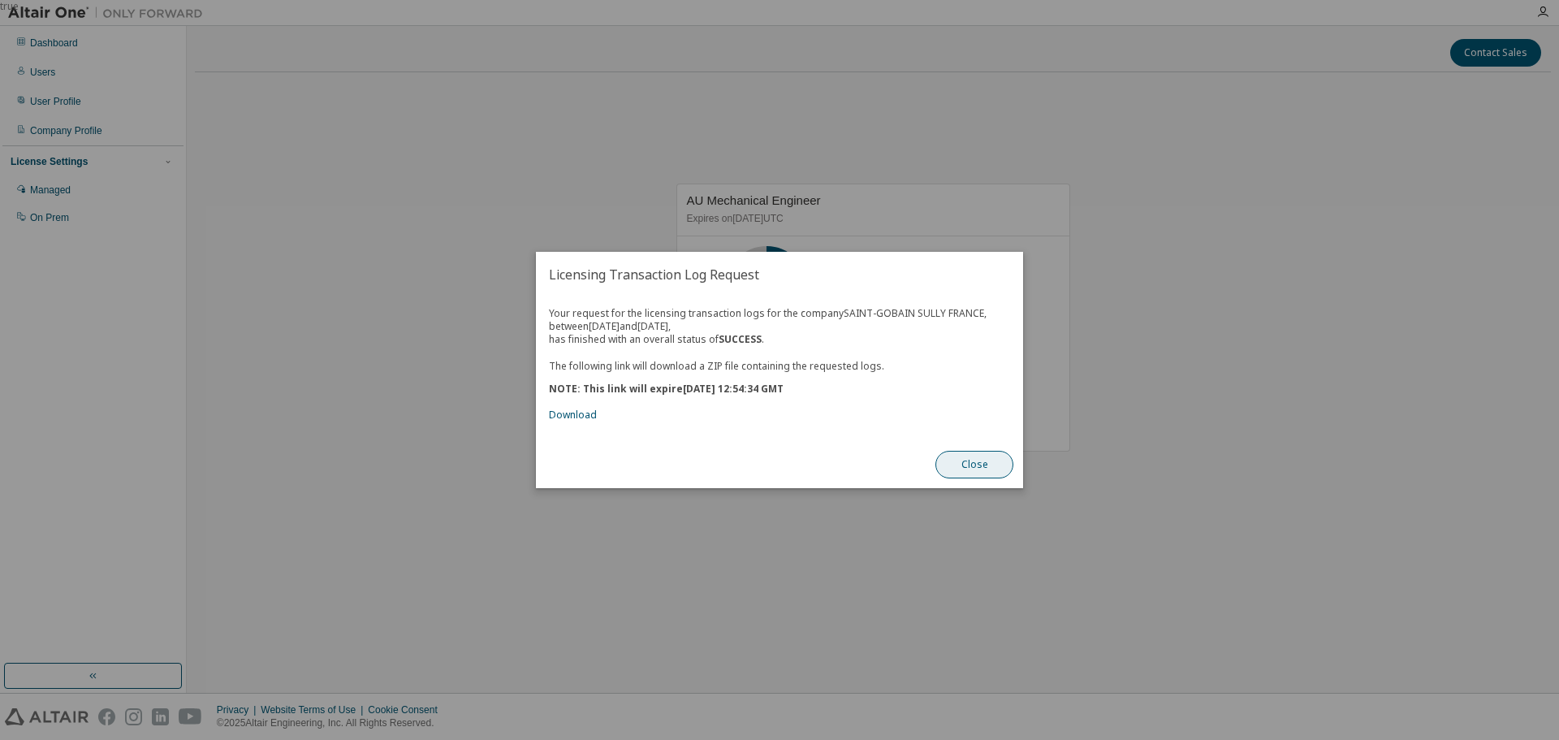
click at [992, 465] on button "Close" at bounding box center [975, 465] width 78 height 28
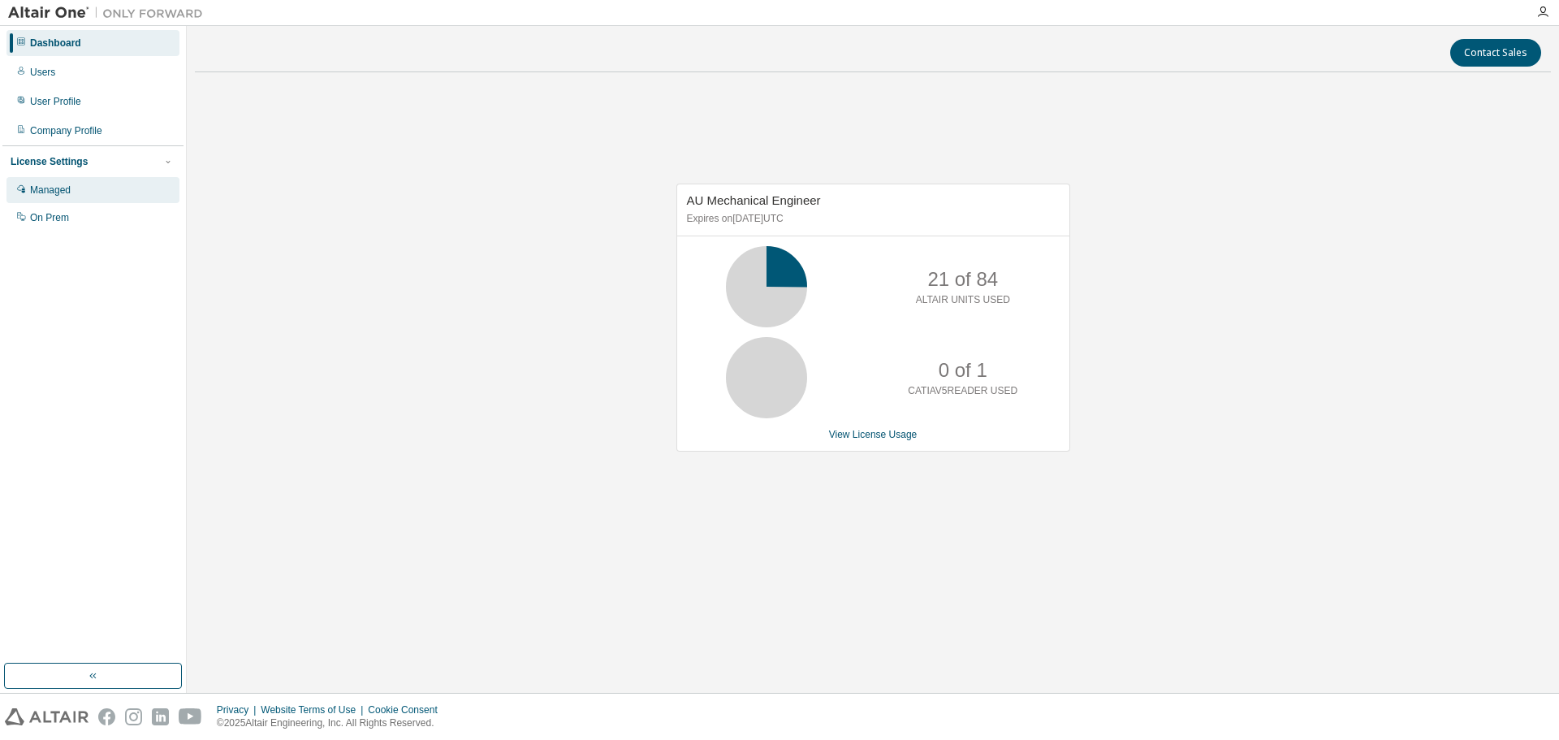
click at [50, 192] on div "Managed" at bounding box center [50, 190] width 41 height 13
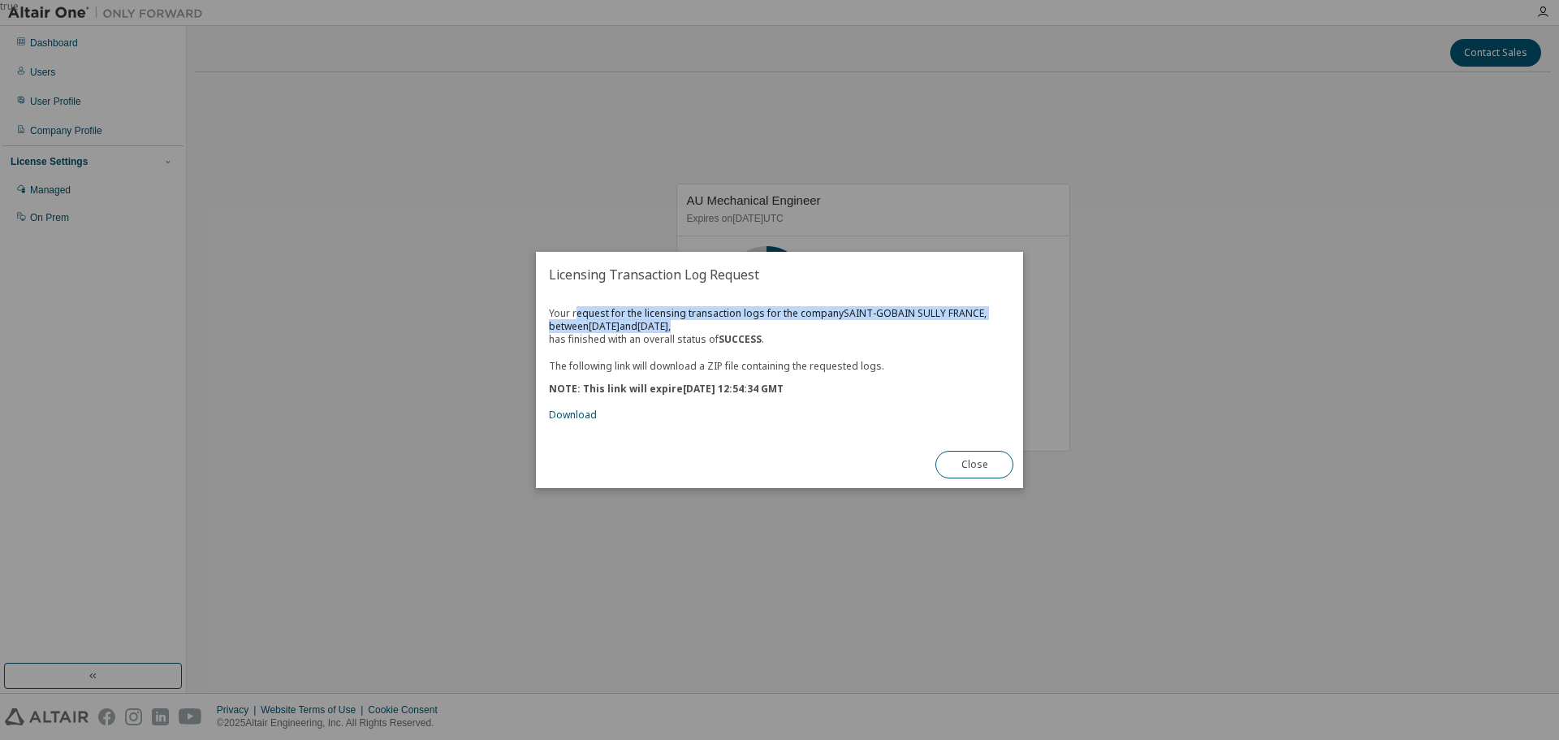
drag, startPoint x: 578, startPoint y: 306, endPoint x: 902, endPoint y: 328, distance: 324.8
click at [902, 328] on div "Your request for the licensing transaction logs for the company SAINT-GOBAIN SU…" at bounding box center [779, 364] width 461 height 115
drag, startPoint x: 597, startPoint y: 341, endPoint x: 663, endPoint y: 370, distance: 71.7
click at [746, 344] on div "Your request for the licensing transaction logs for the company SAINT-GOBAIN SU…" at bounding box center [779, 364] width 461 height 115
drag, startPoint x: 625, startPoint y: 365, endPoint x: 839, endPoint y: 360, distance: 214.5
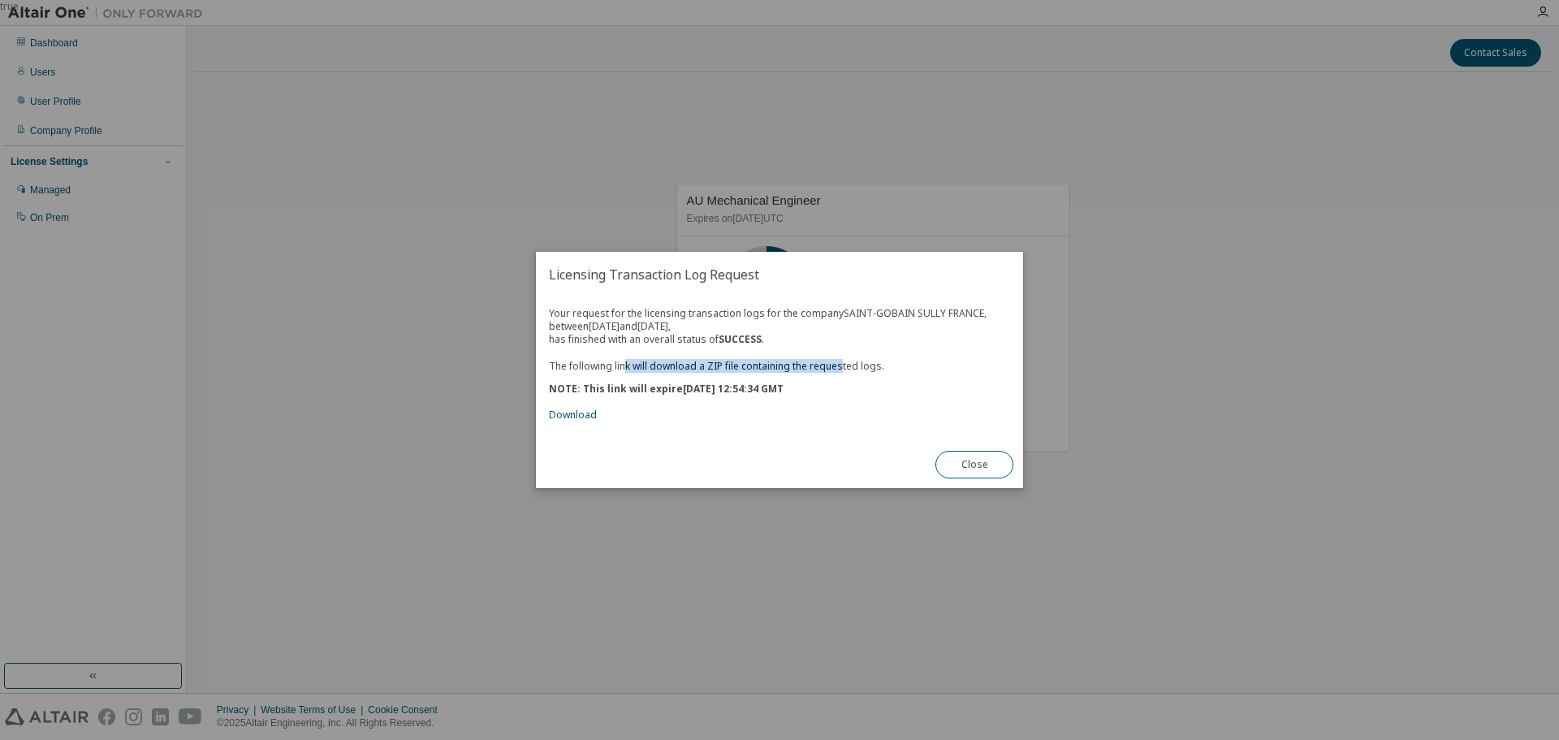
click at [839, 360] on p "The following link will download a ZIP file containing the requested logs." at bounding box center [779, 366] width 461 height 14
click at [575, 413] on link "Download" at bounding box center [573, 415] width 48 height 14
click at [979, 463] on button "Close" at bounding box center [975, 465] width 78 height 28
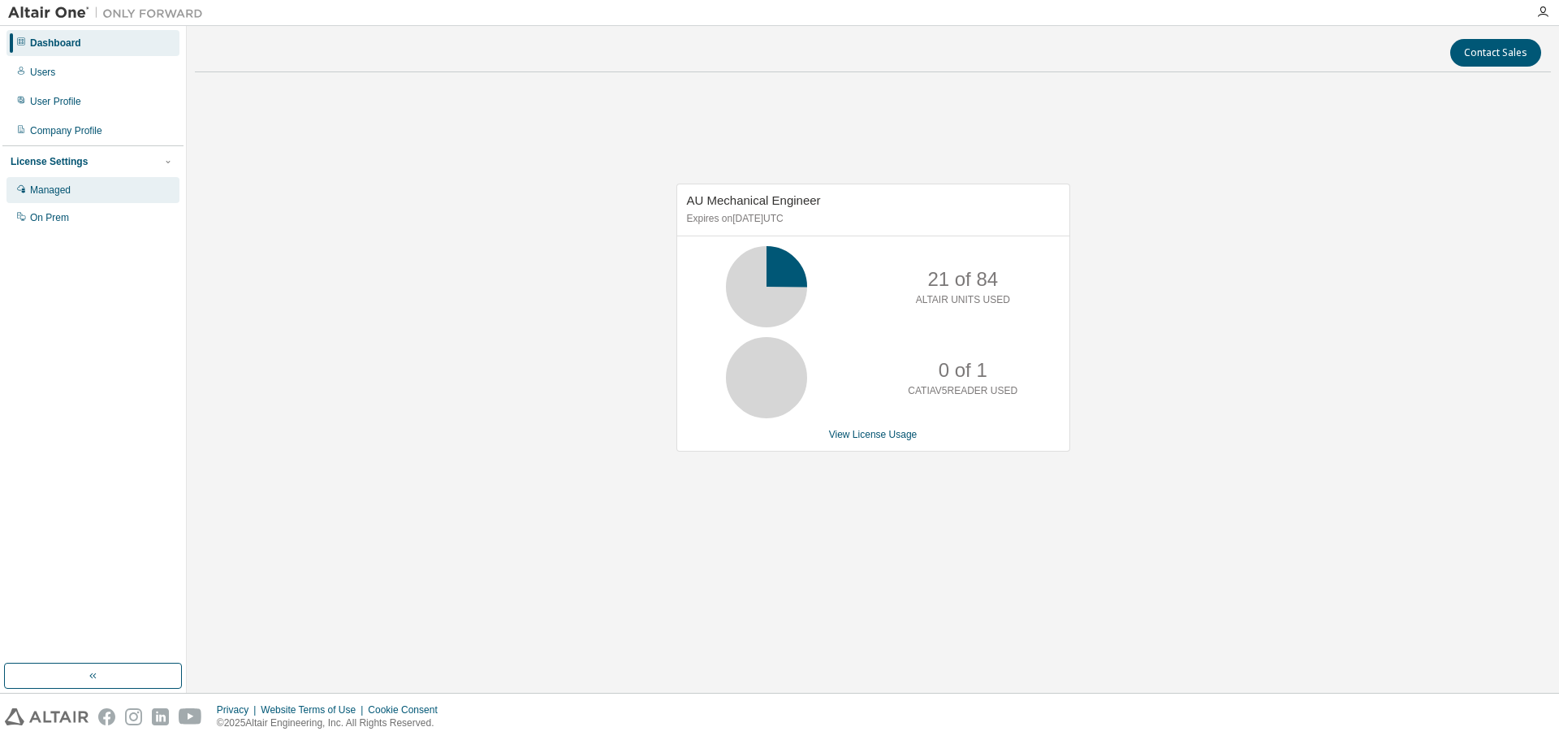
click at [57, 189] on div "Managed" at bounding box center [50, 190] width 41 height 13
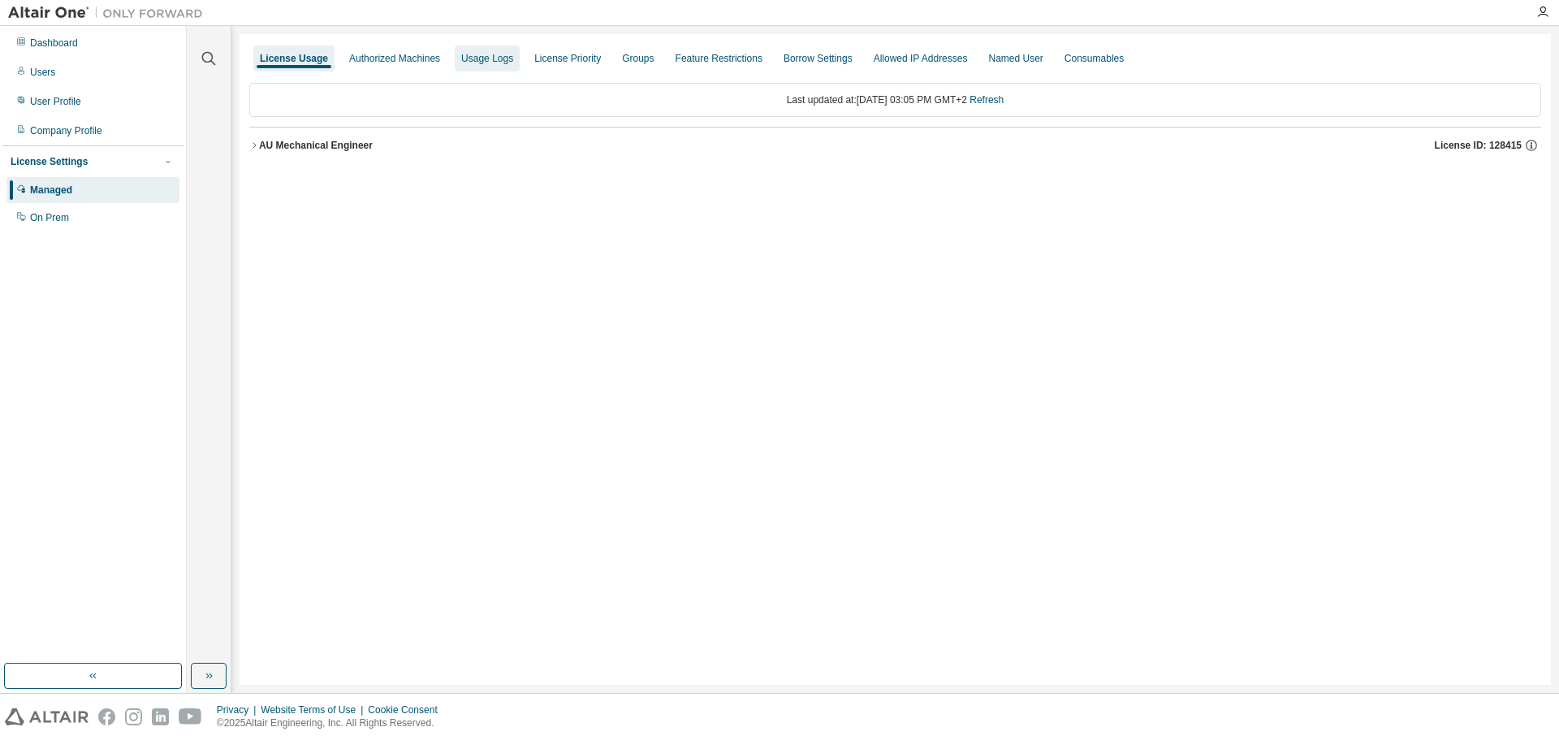
click at [501, 54] on div "Usage Logs" at bounding box center [487, 58] width 52 height 13
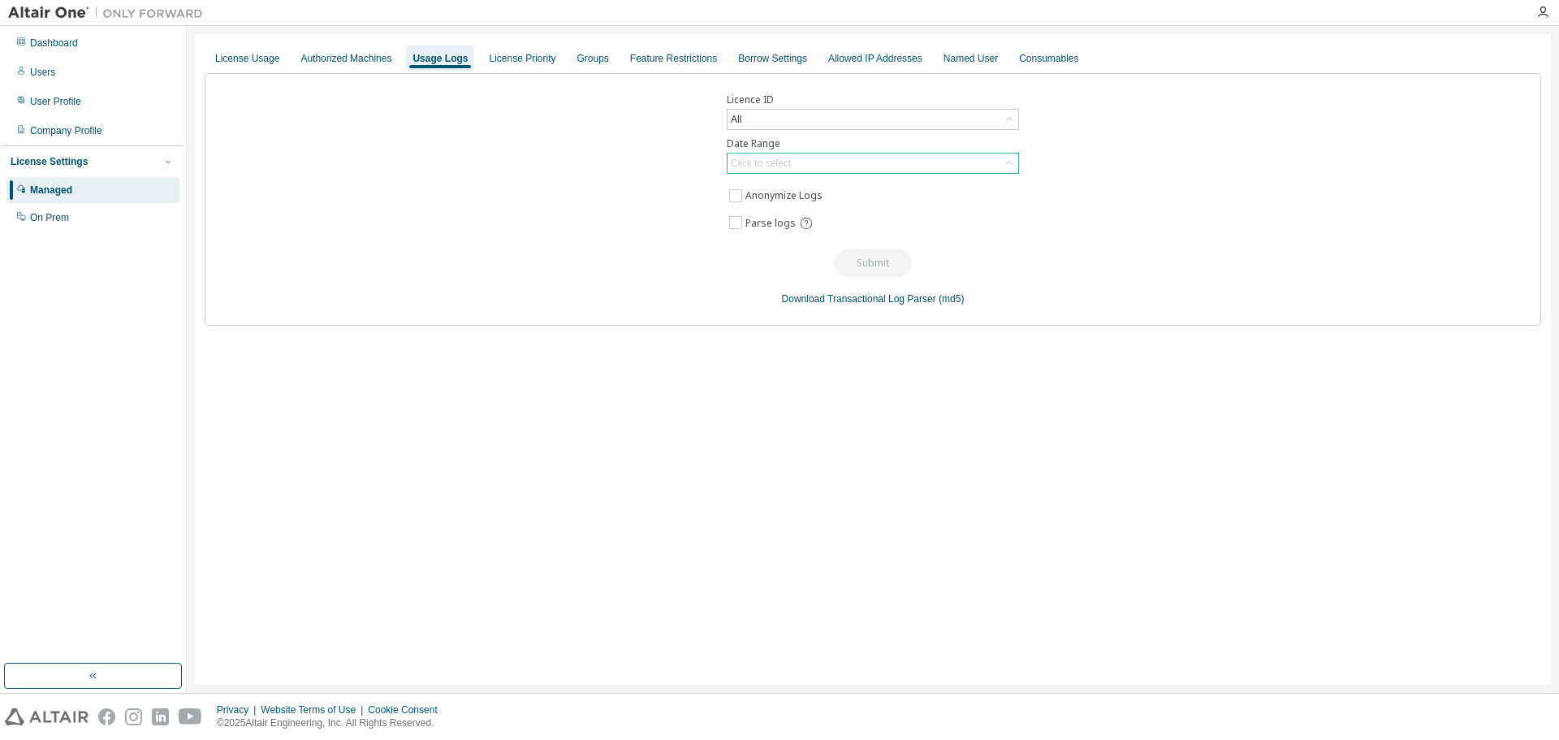
click at [777, 173] on div "Click to select" at bounding box center [873, 163] width 292 height 21
click at [776, 165] on div "Click to select" at bounding box center [761, 163] width 60 height 13
click at [763, 245] on li "Custom Date Range" at bounding box center [873, 250] width 288 height 21
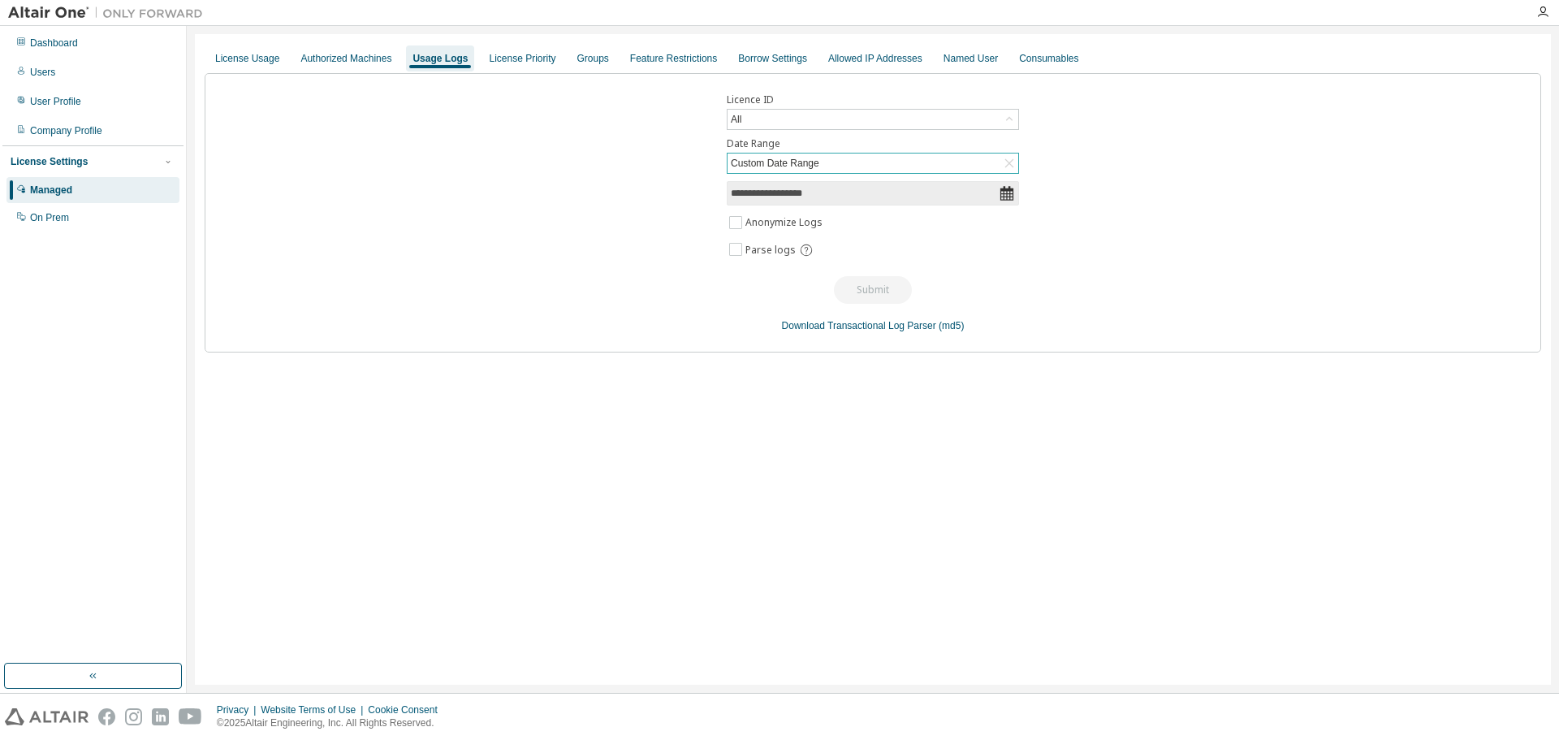
click at [1005, 197] on icon at bounding box center [1007, 193] width 13 height 15
click at [1005, 193] on icon at bounding box center [1007, 193] width 13 height 15
click at [771, 192] on input "**********" at bounding box center [865, 193] width 268 height 16
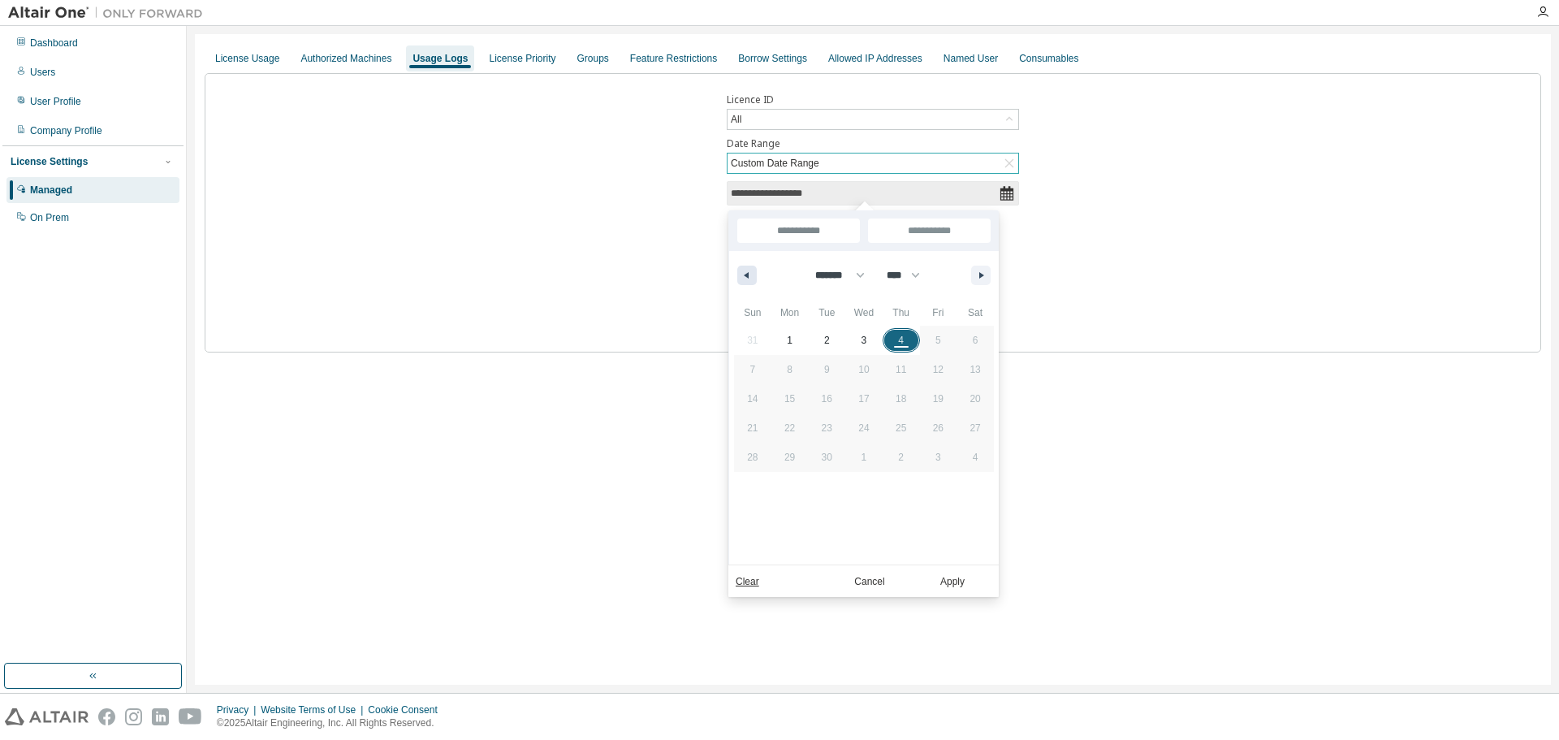
click at [749, 281] on button "button" at bounding box center [746, 275] width 19 height 19
click at [748, 277] on icon "button" at bounding box center [745, 275] width 8 height 6
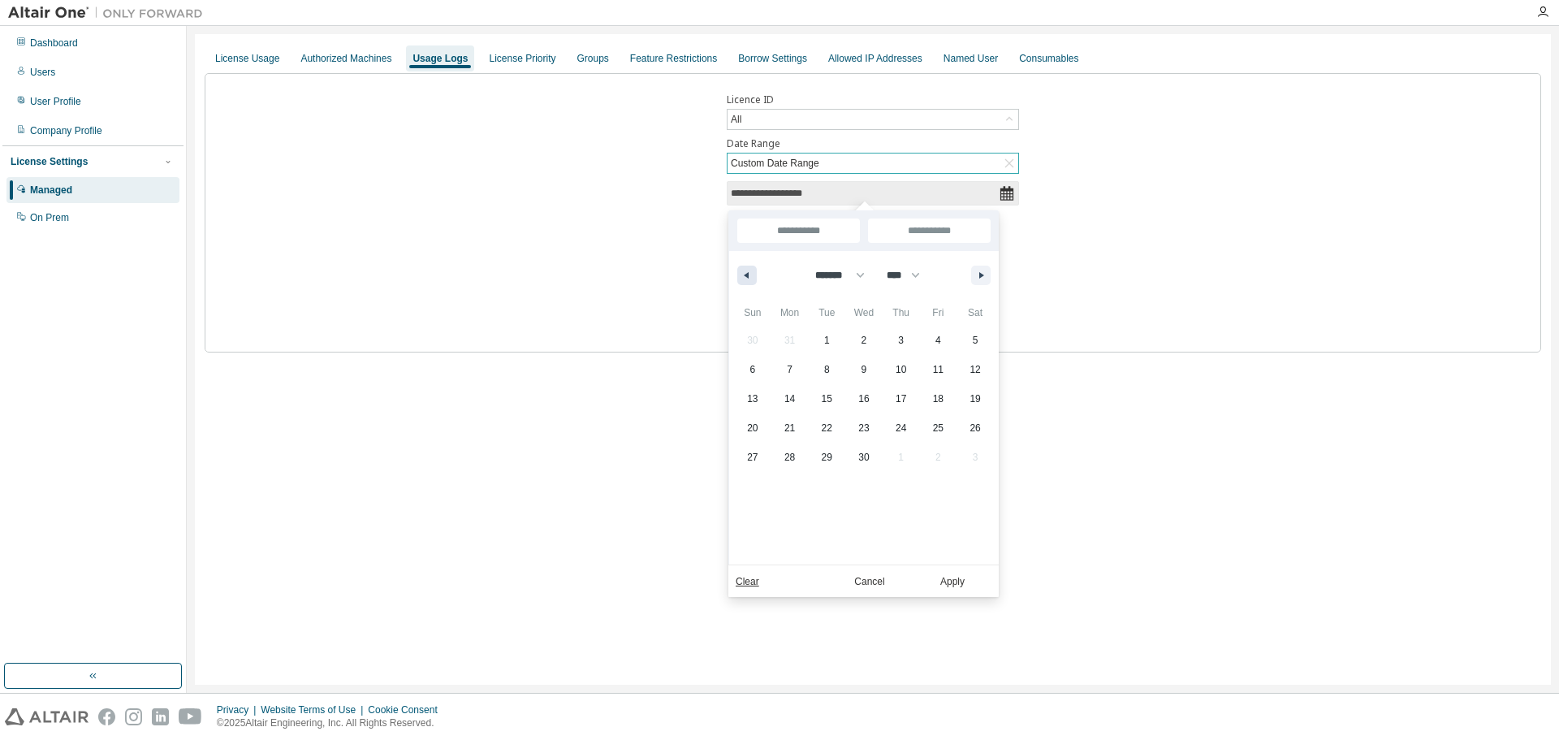
click at [748, 277] on icon "button" at bounding box center [745, 275] width 8 height 6
click at [749, 277] on button "button" at bounding box center [746, 275] width 19 height 19
click at [749, 276] on button "button" at bounding box center [746, 275] width 19 height 19
select select "*"
click at [863, 343] on span "1" at bounding box center [865, 340] width 6 height 29
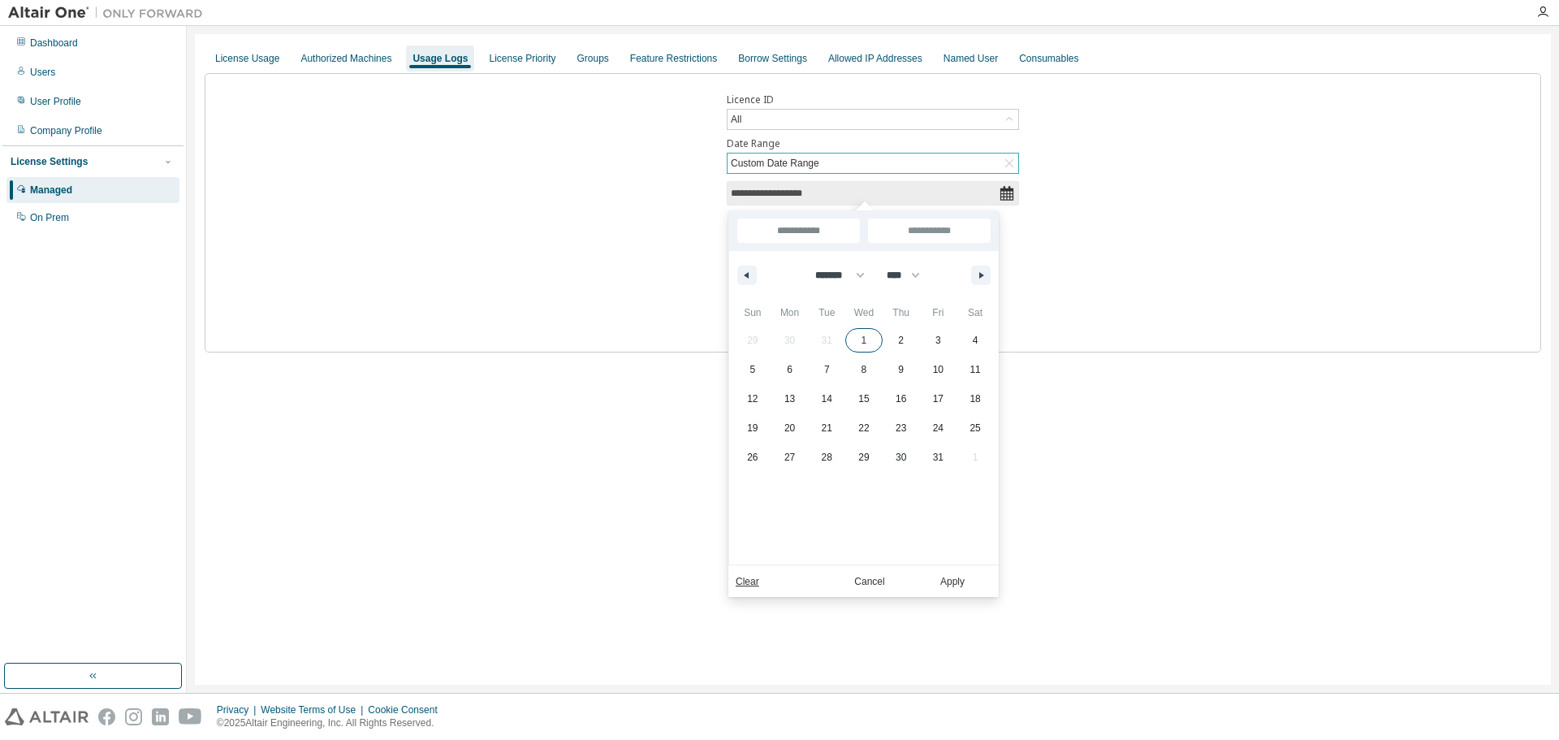
type input "*"
type input "**********"
click at [987, 273] on icon "button" at bounding box center [983, 275] width 8 height 6
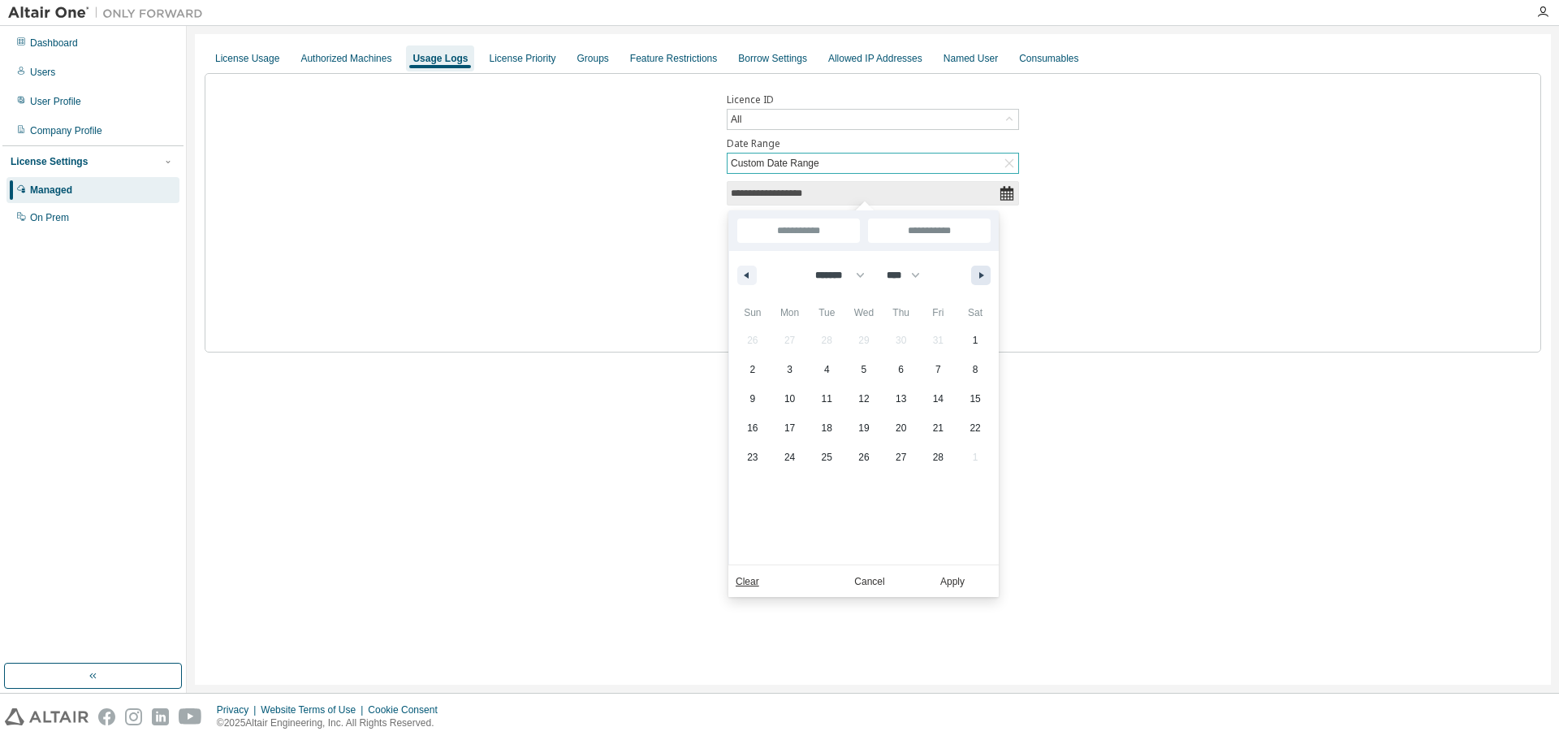
click at [981, 271] on button "button" at bounding box center [980, 275] width 19 height 19
click at [981, 270] on button "button" at bounding box center [980, 275] width 19 height 19
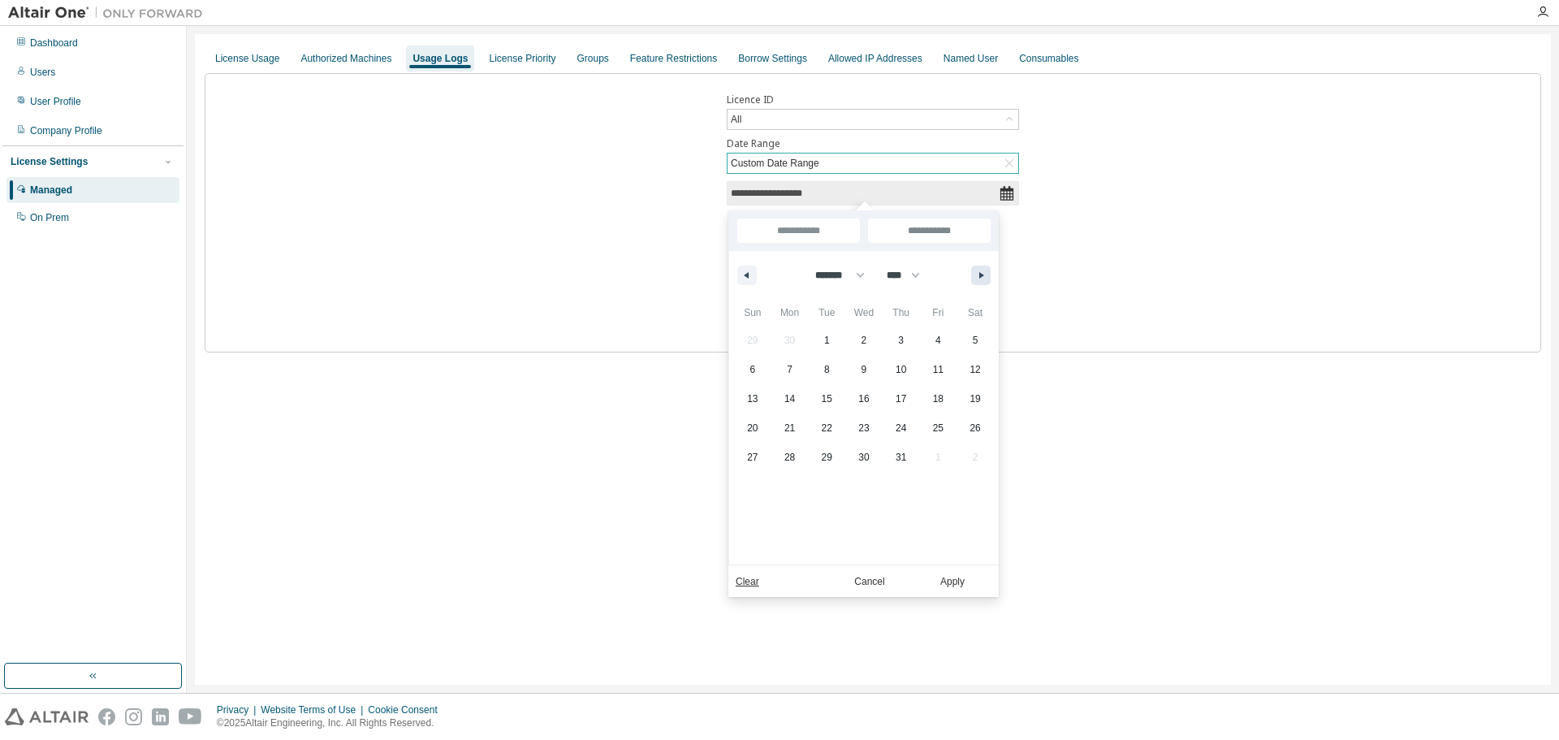
click at [981, 270] on button "button" at bounding box center [980, 275] width 19 height 19
select select "*"
click at [983, 270] on button "button" at bounding box center [980, 275] width 19 height 19
click at [894, 343] on span "4" at bounding box center [901, 340] width 37 height 21
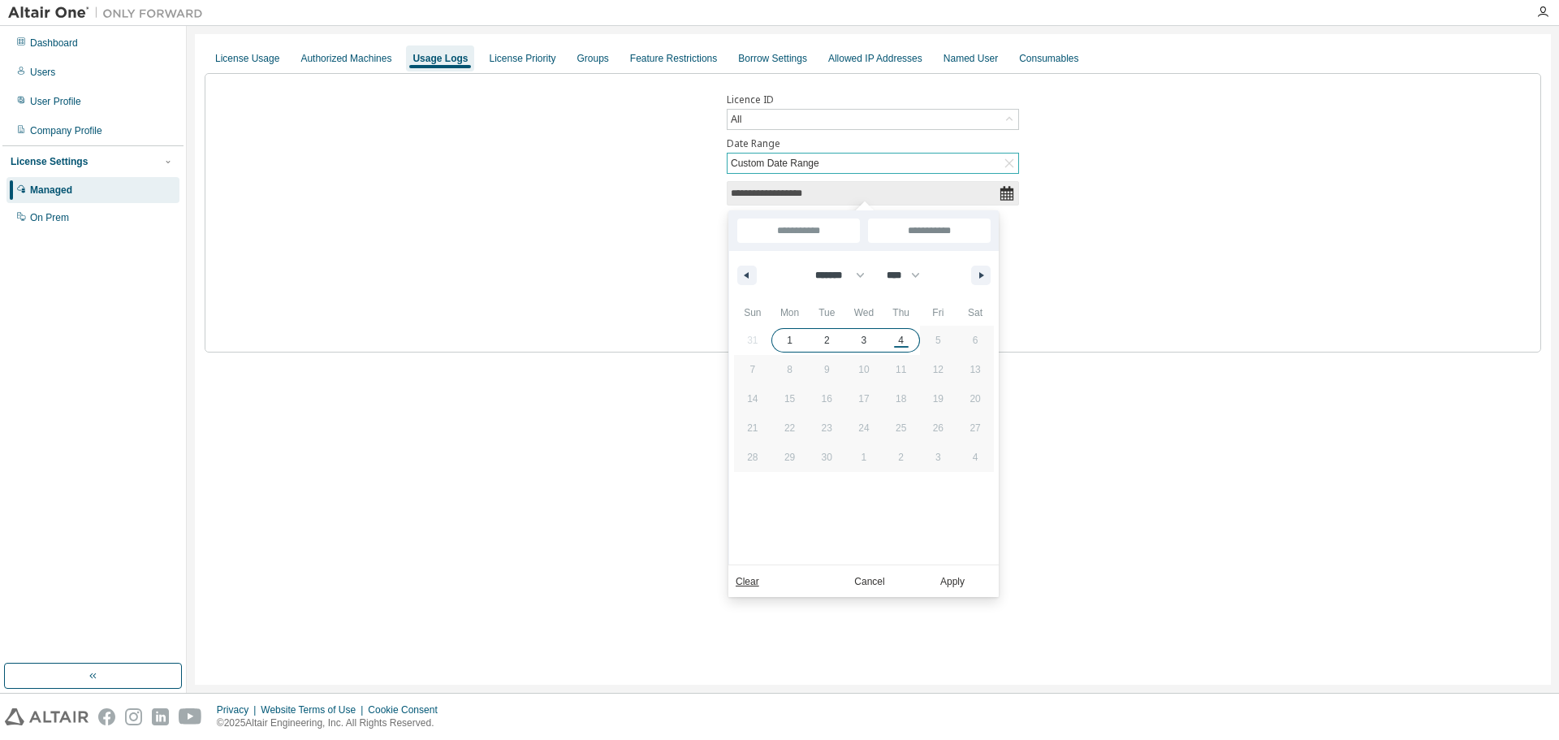
type input "***"
type input "**********"
select select "*"
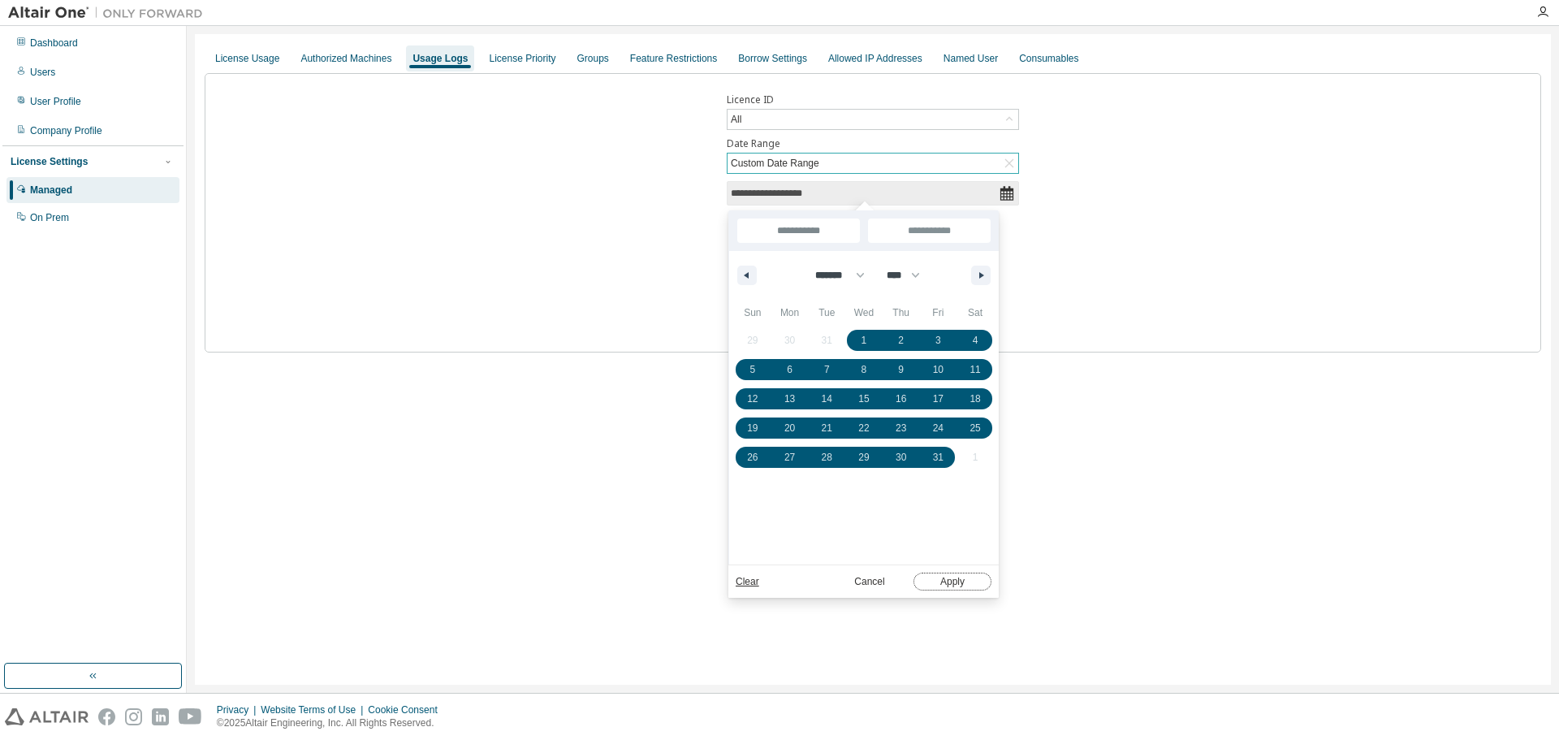
click at [947, 576] on button "Apply" at bounding box center [953, 582] width 78 height 18
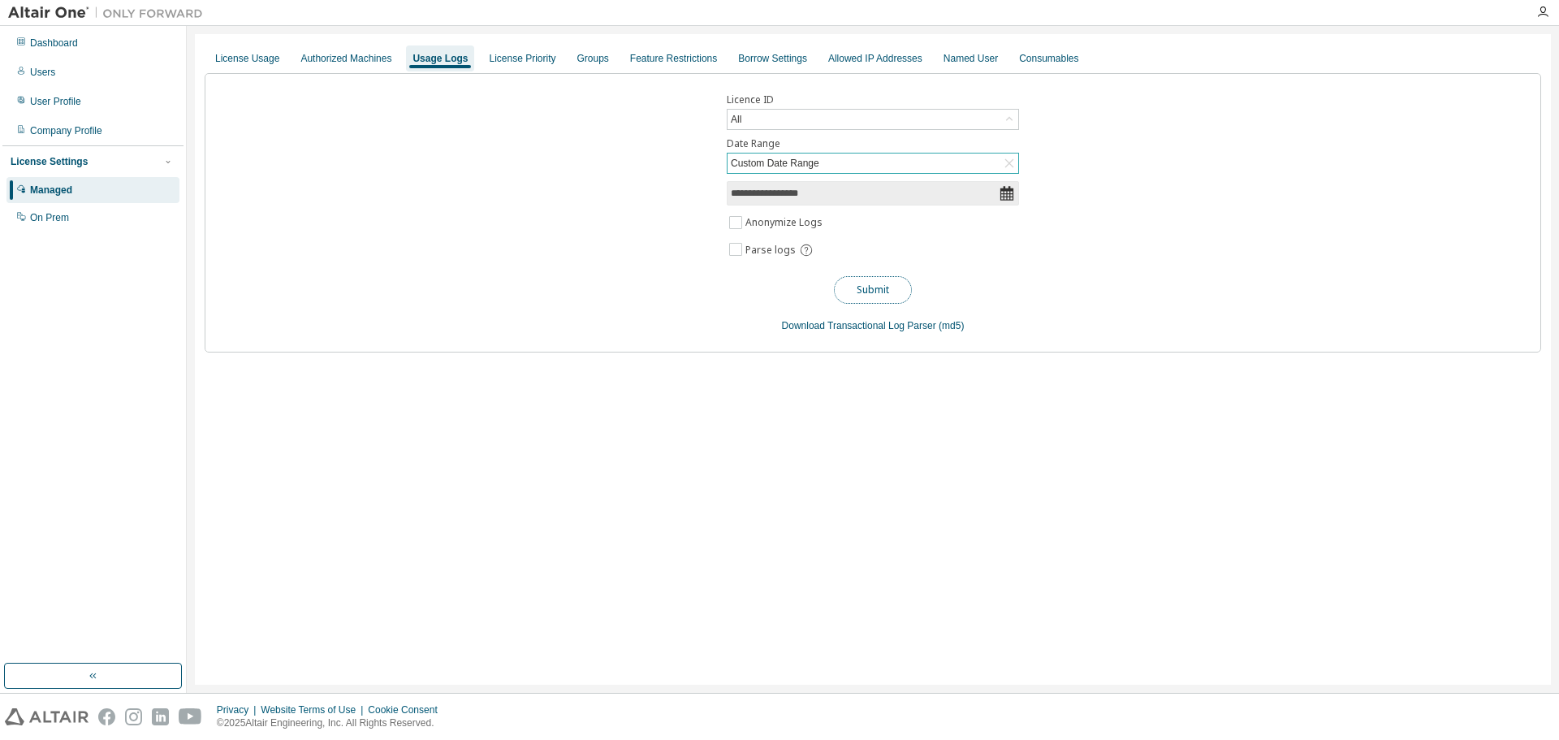
click at [875, 287] on button "Submit" at bounding box center [873, 290] width 78 height 28
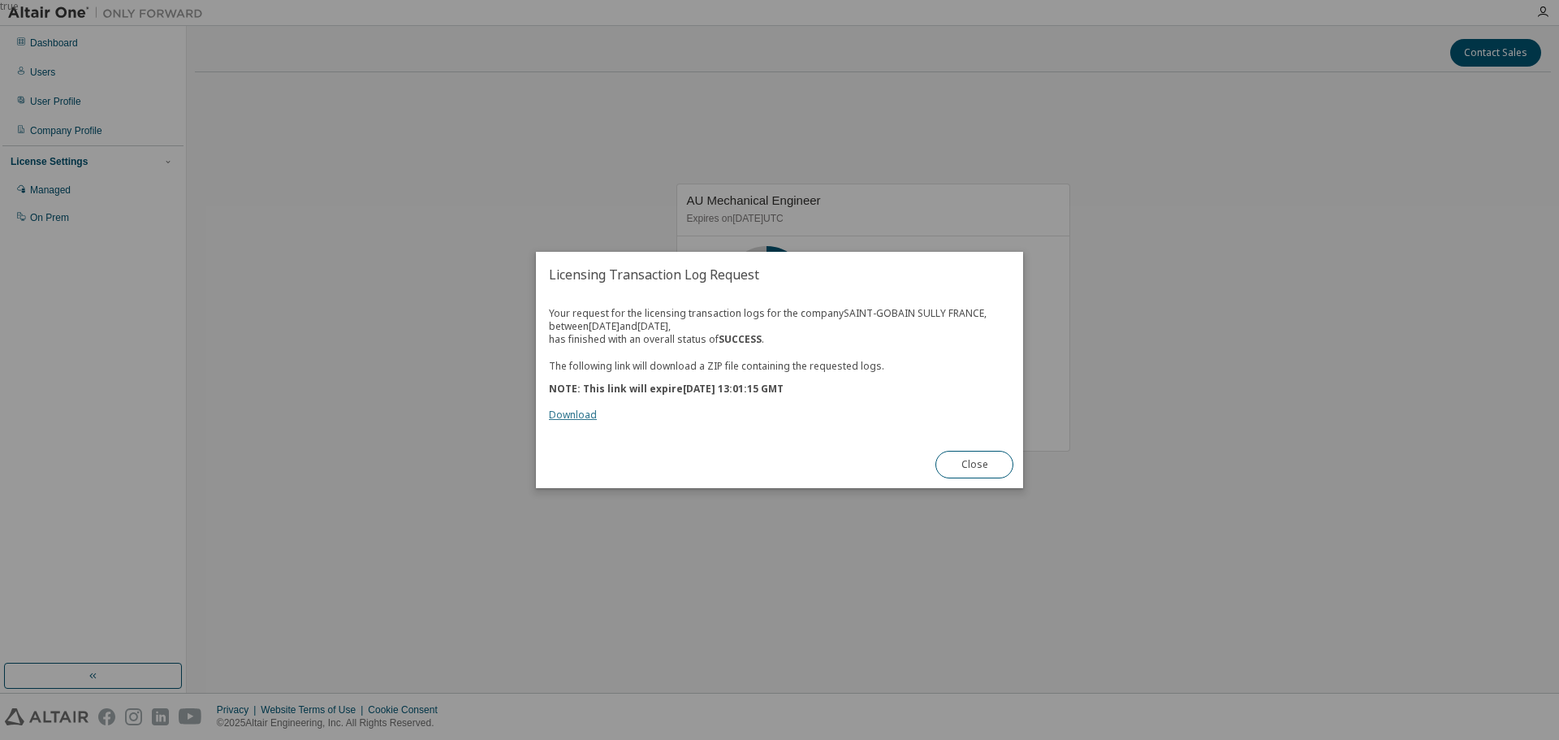
click at [576, 416] on link "Download" at bounding box center [573, 415] width 48 height 14
click at [979, 463] on button "Close" at bounding box center [975, 465] width 78 height 28
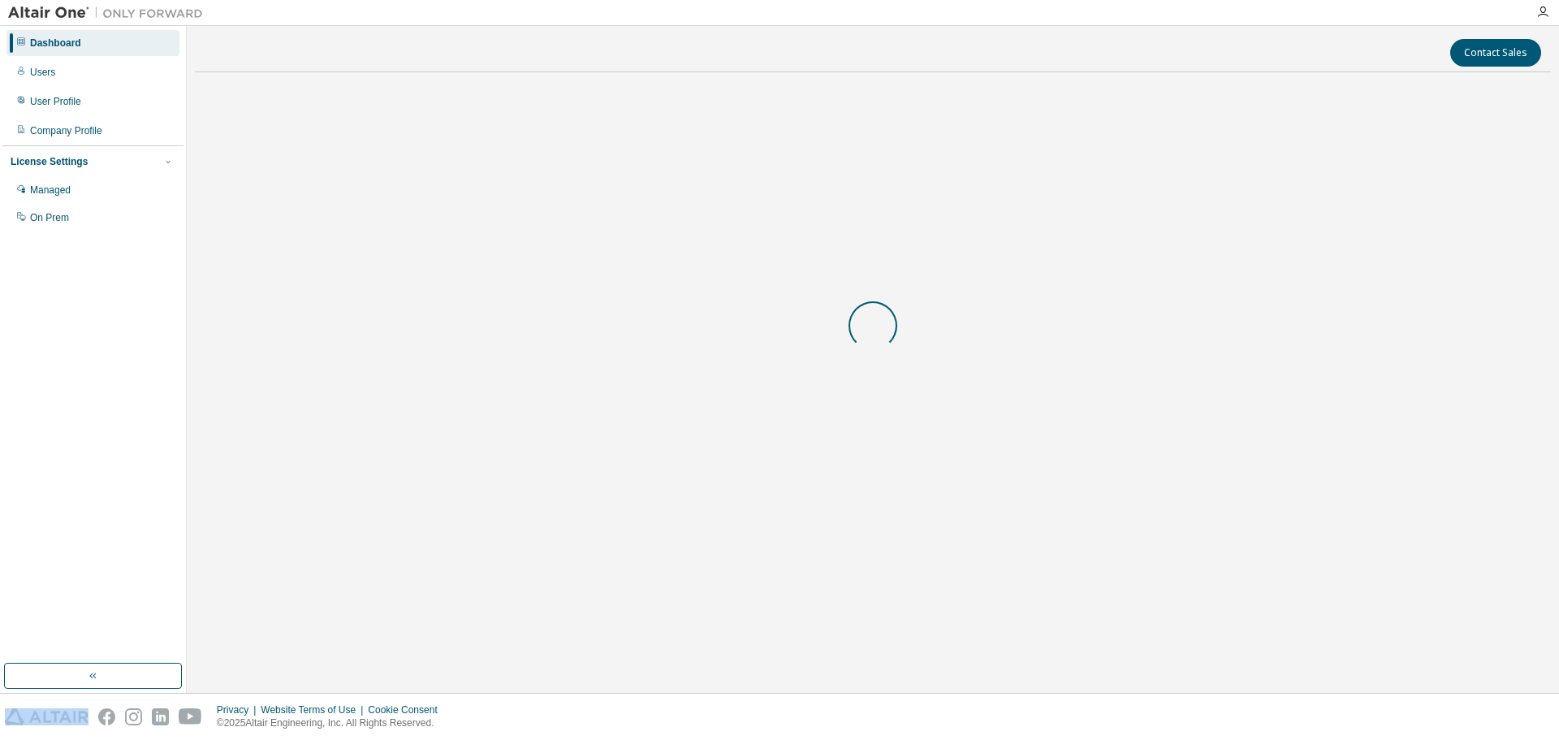
click at [979, 463] on div at bounding box center [873, 325] width 1356 height 481
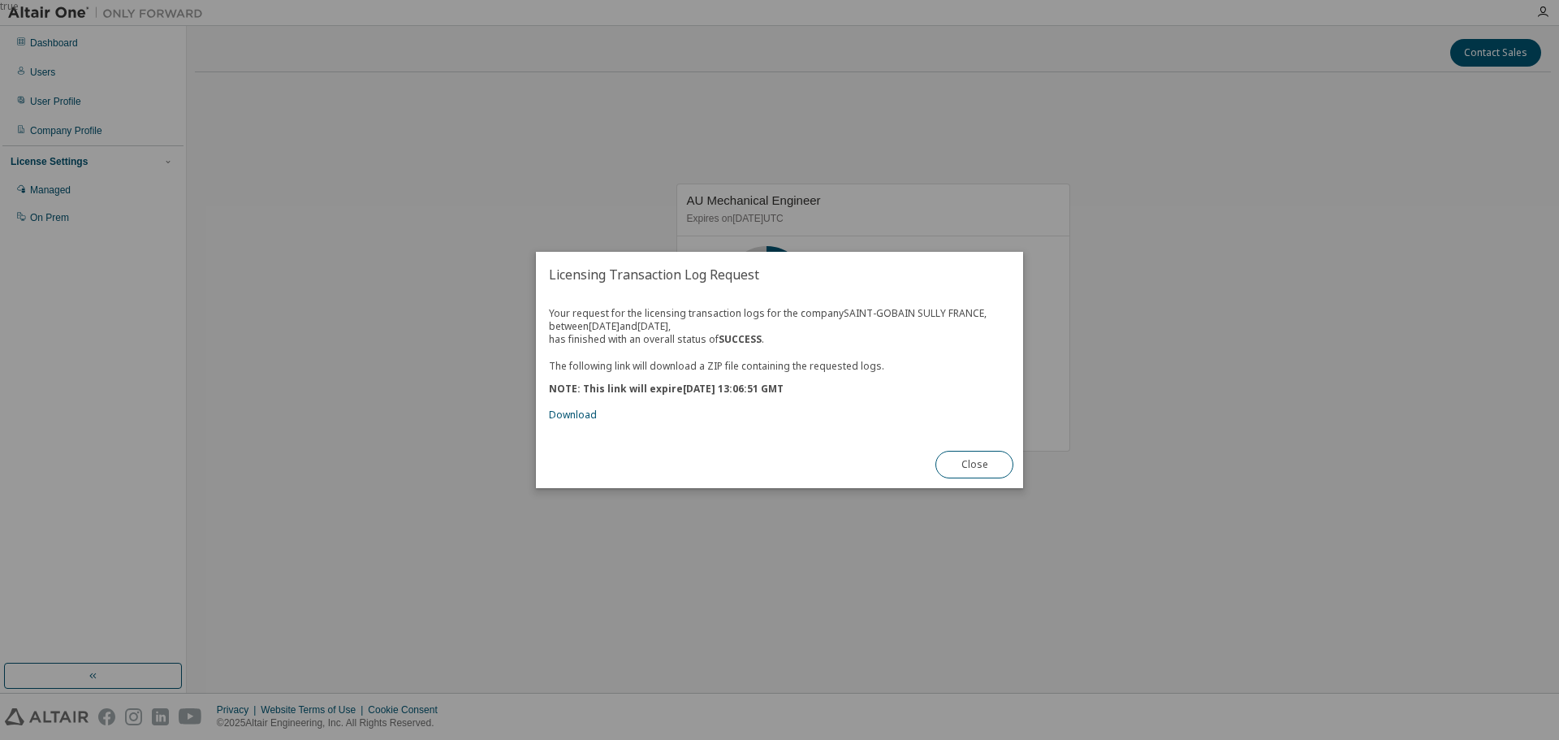
click at [575, 402] on div "The following link will download a ZIP file containing the requested logs. NOTE…" at bounding box center [779, 384] width 461 height 76
click at [573, 412] on link "Download" at bounding box center [573, 415] width 48 height 14
click at [967, 465] on button "Close" at bounding box center [975, 465] width 78 height 28
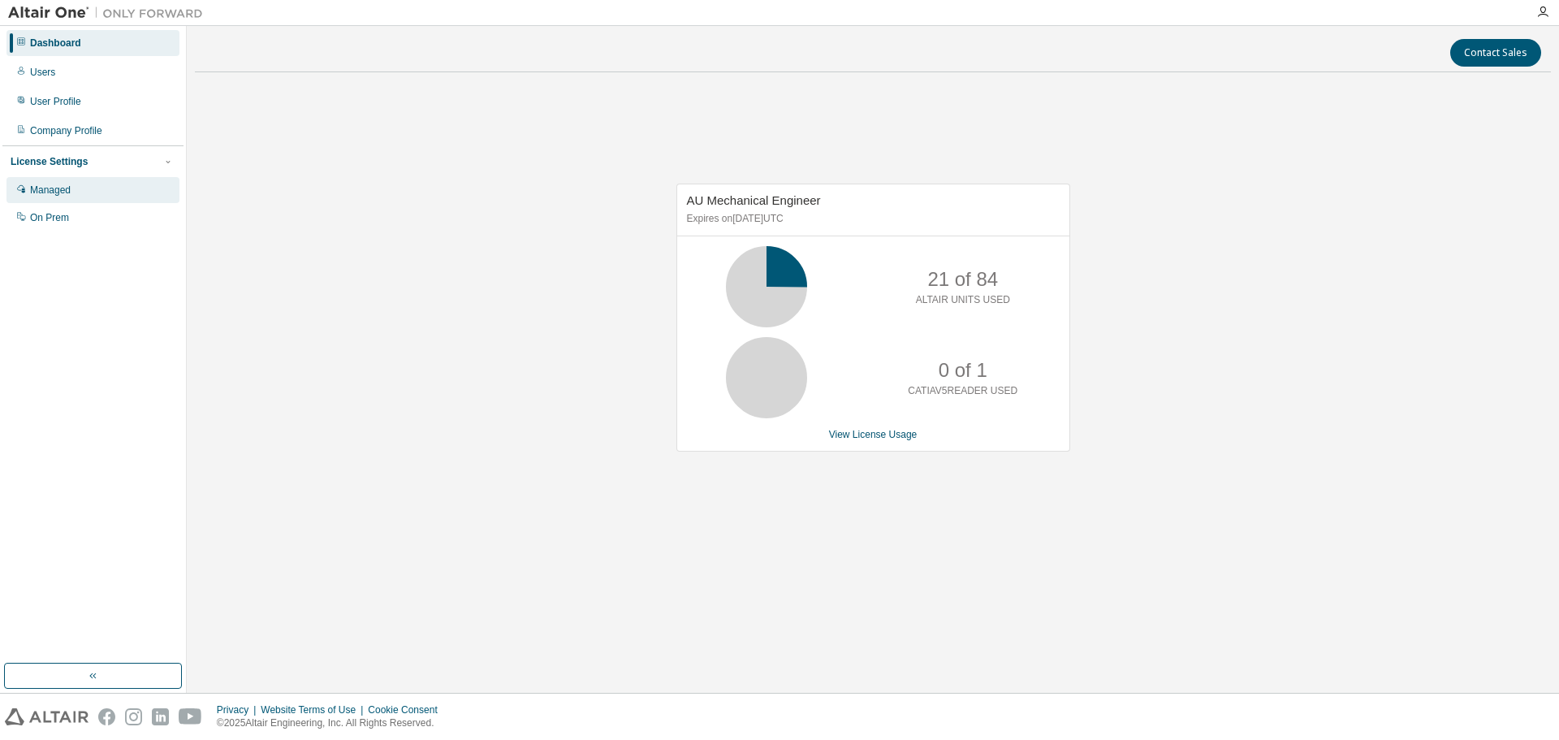
click at [48, 188] on div "Managed" at bounding box center [50, 190] width 41 height 13
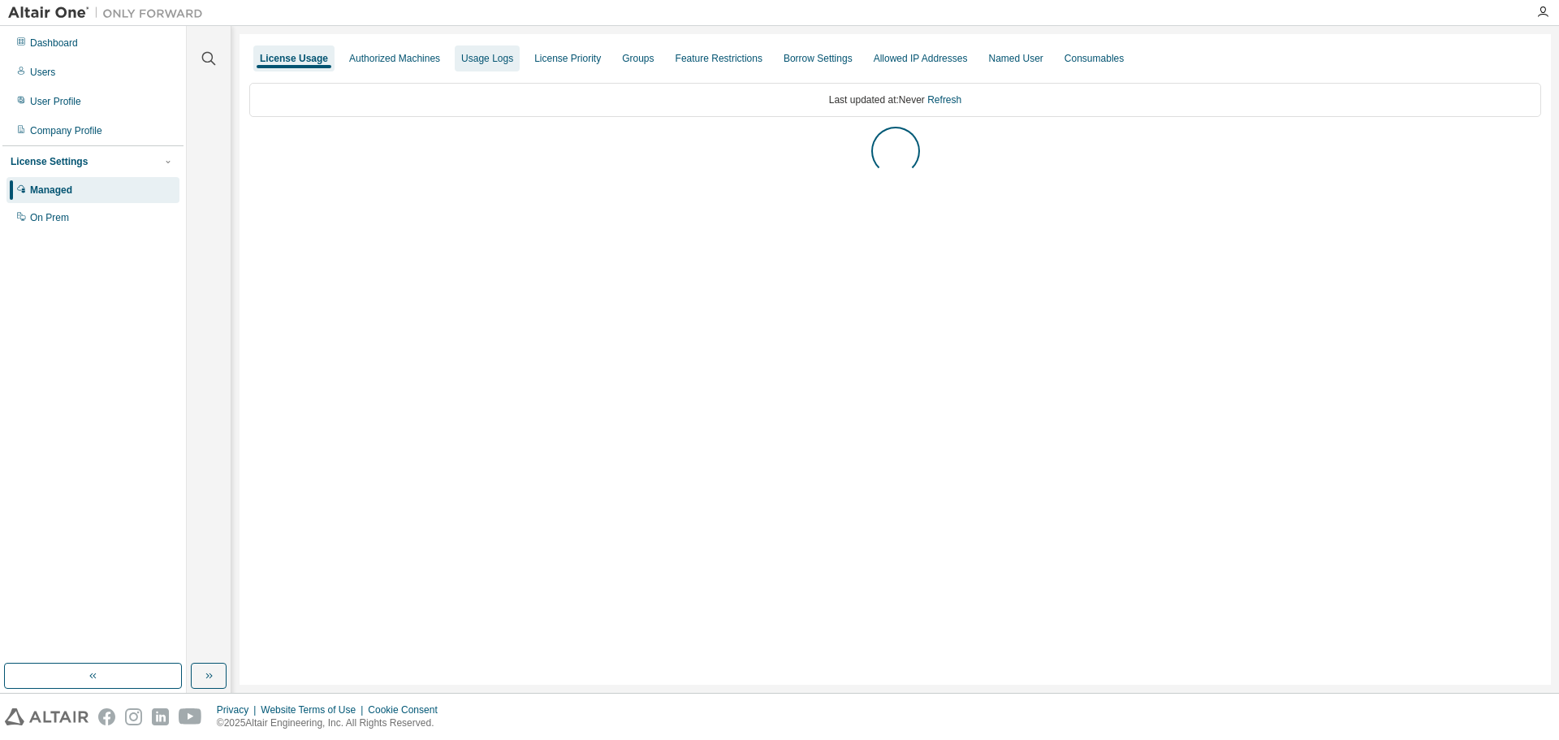
click at [464, 54] on div "Usage Logs" at bounding box center [487, 58] width 52 height 13
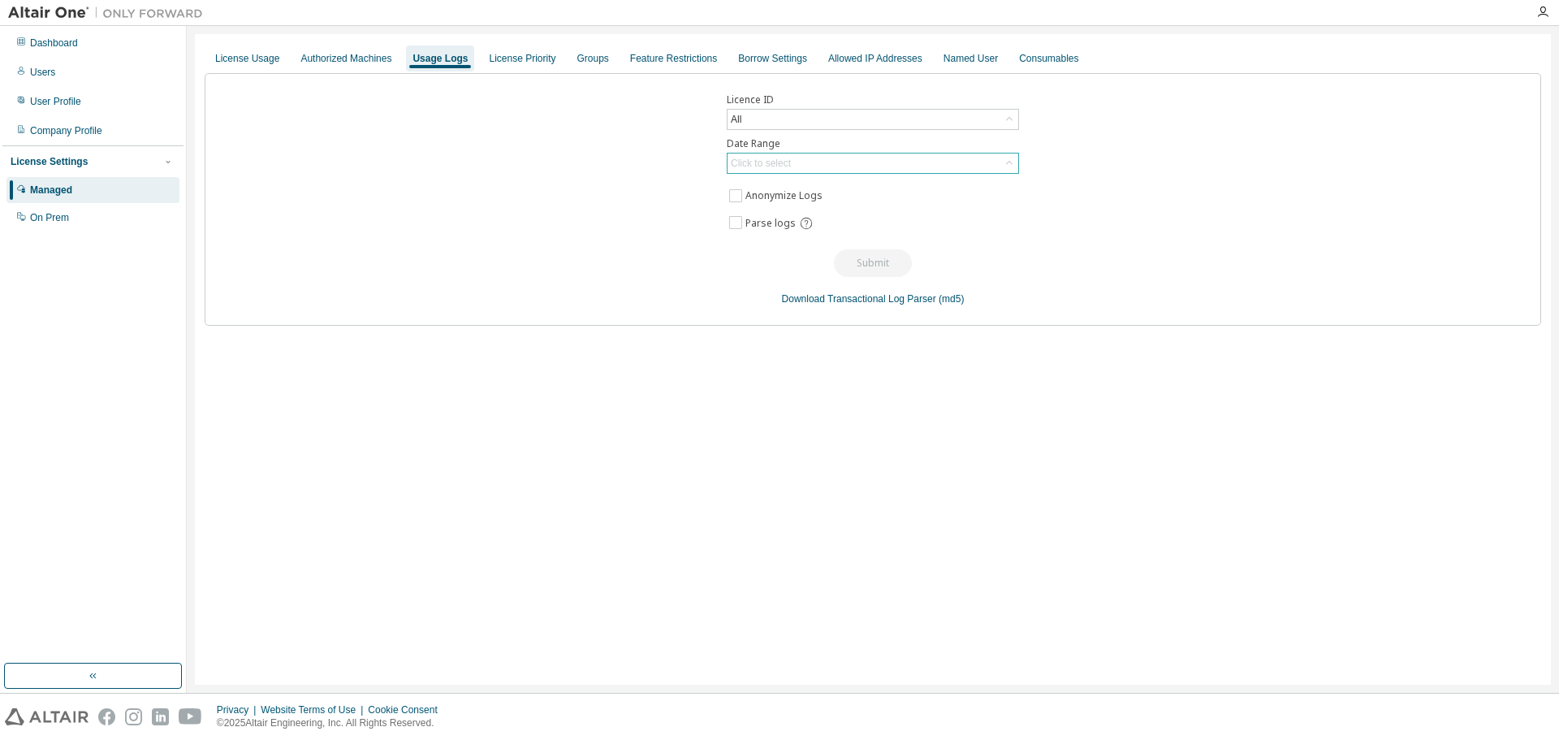
click at [771, 159] on div "Click to select" at bounding box center [761, 163] width 60 height 13
click at [769, 244] on li "Custom Date Range" at bounding box center [873, 250] width 288 height 21
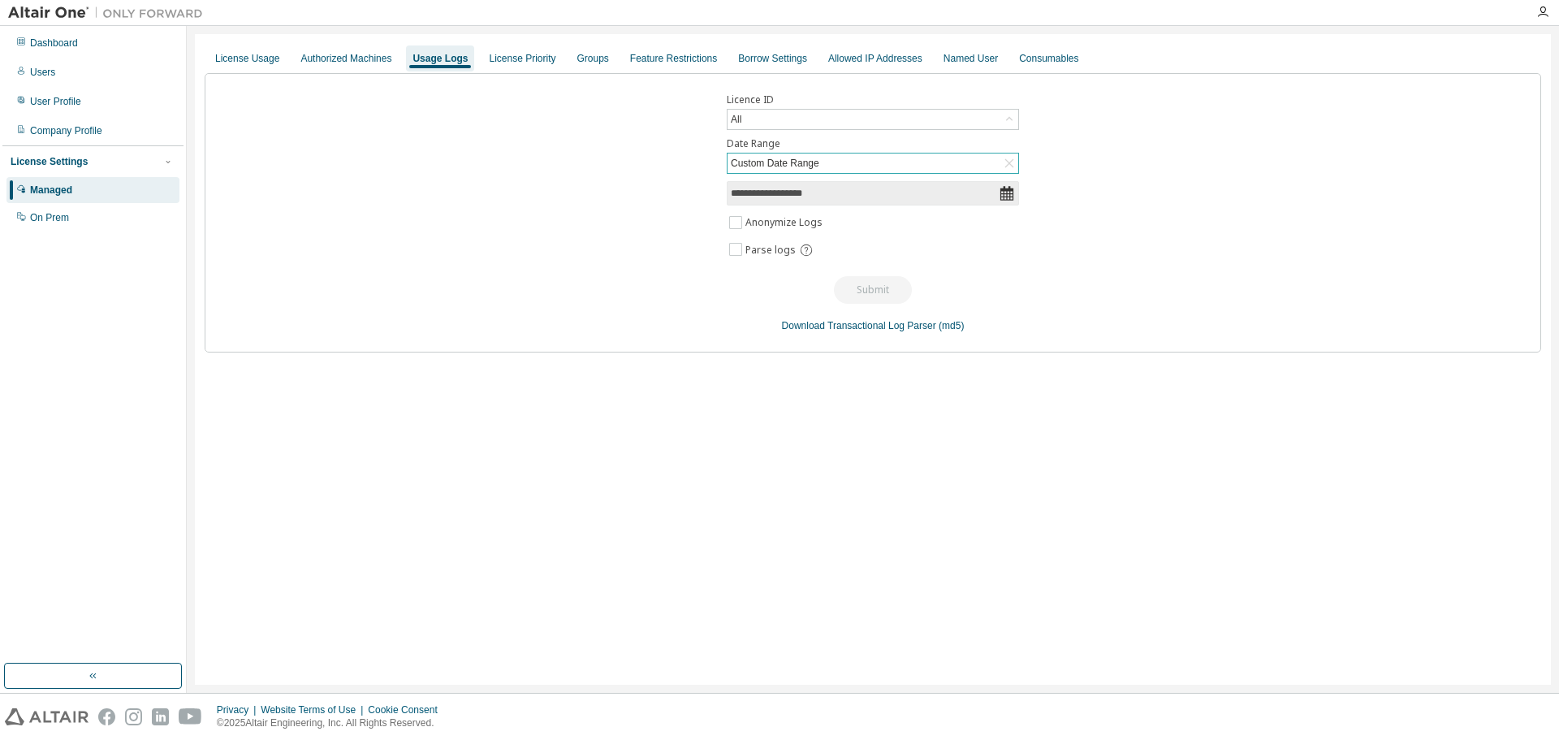
click at [1005, 192] on icon at bounding box center [1007, 193] width 16 height 16
click at [1008, 196] on icon at bounding box center [1007, 193] width 16 height 16
click at [767, 194] on input "**********" at bounding box center [865, 193] width 268 height 16
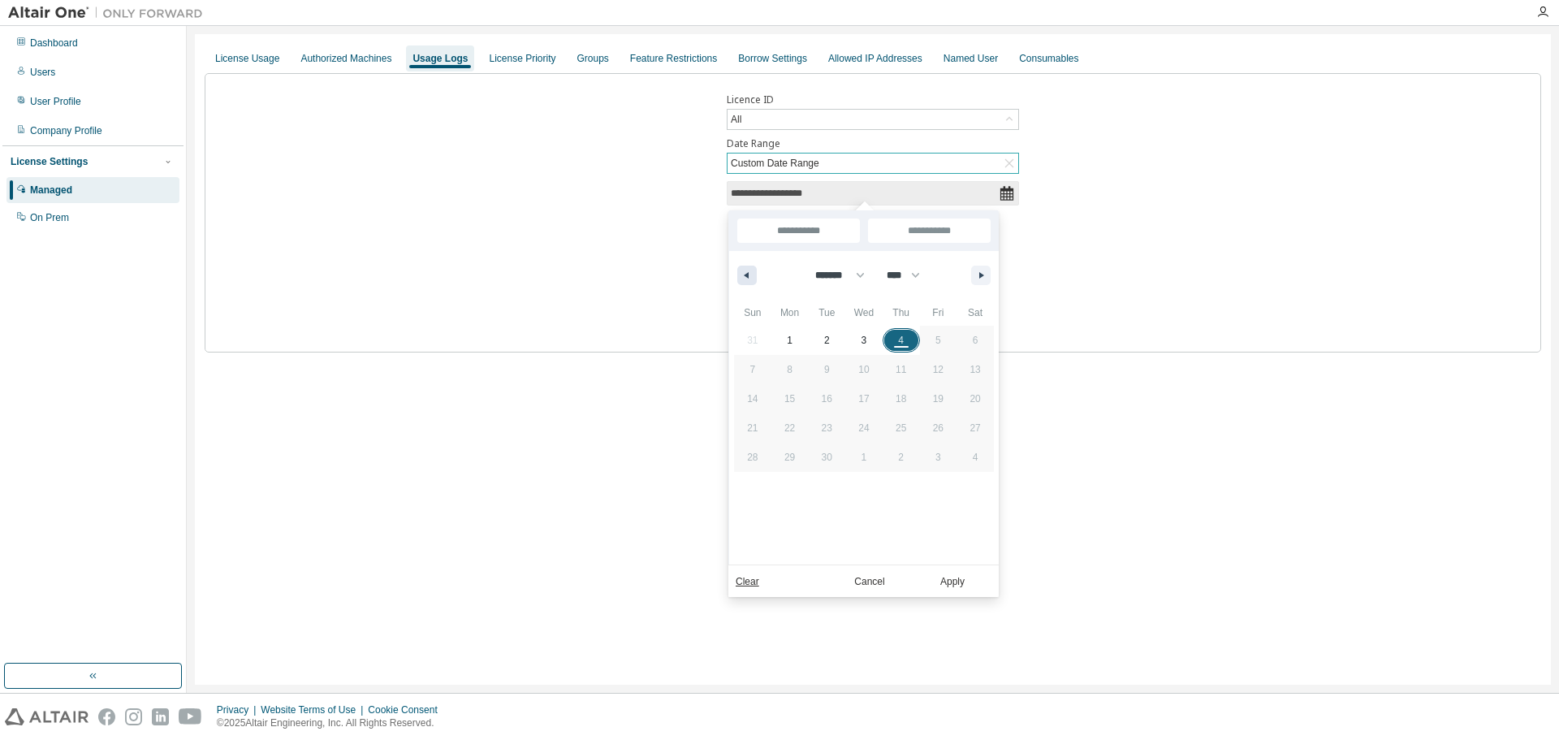
click at [748, 276] on icon "button" at bounding box center [745, 275] width 8 height 6
click at [748, 275] on icon "button" at bounding box center [745, 275] width 8 height 6
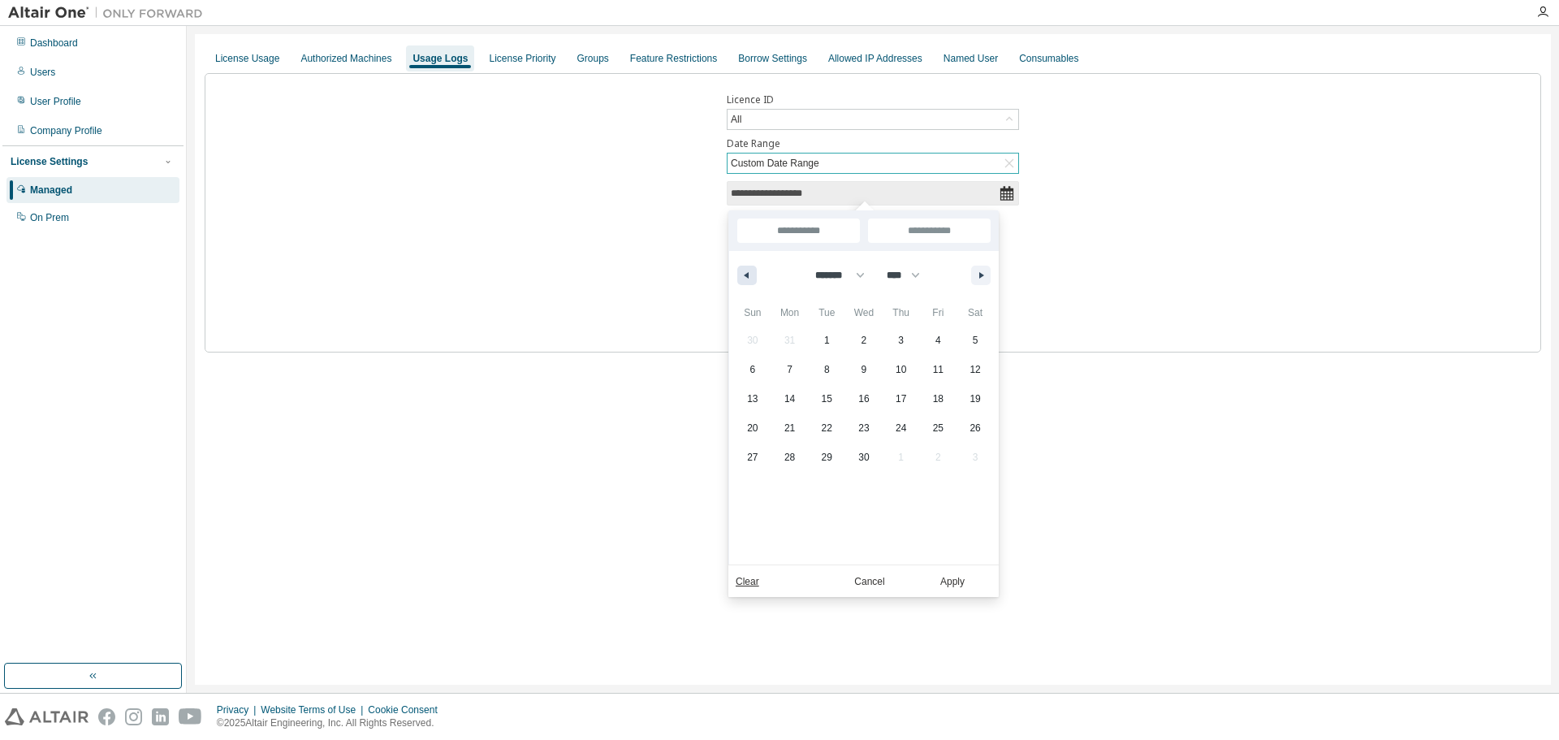
click at [748, 275] on icon "button" at bounding box center [745, 275] width 8 height 6
select select "**"
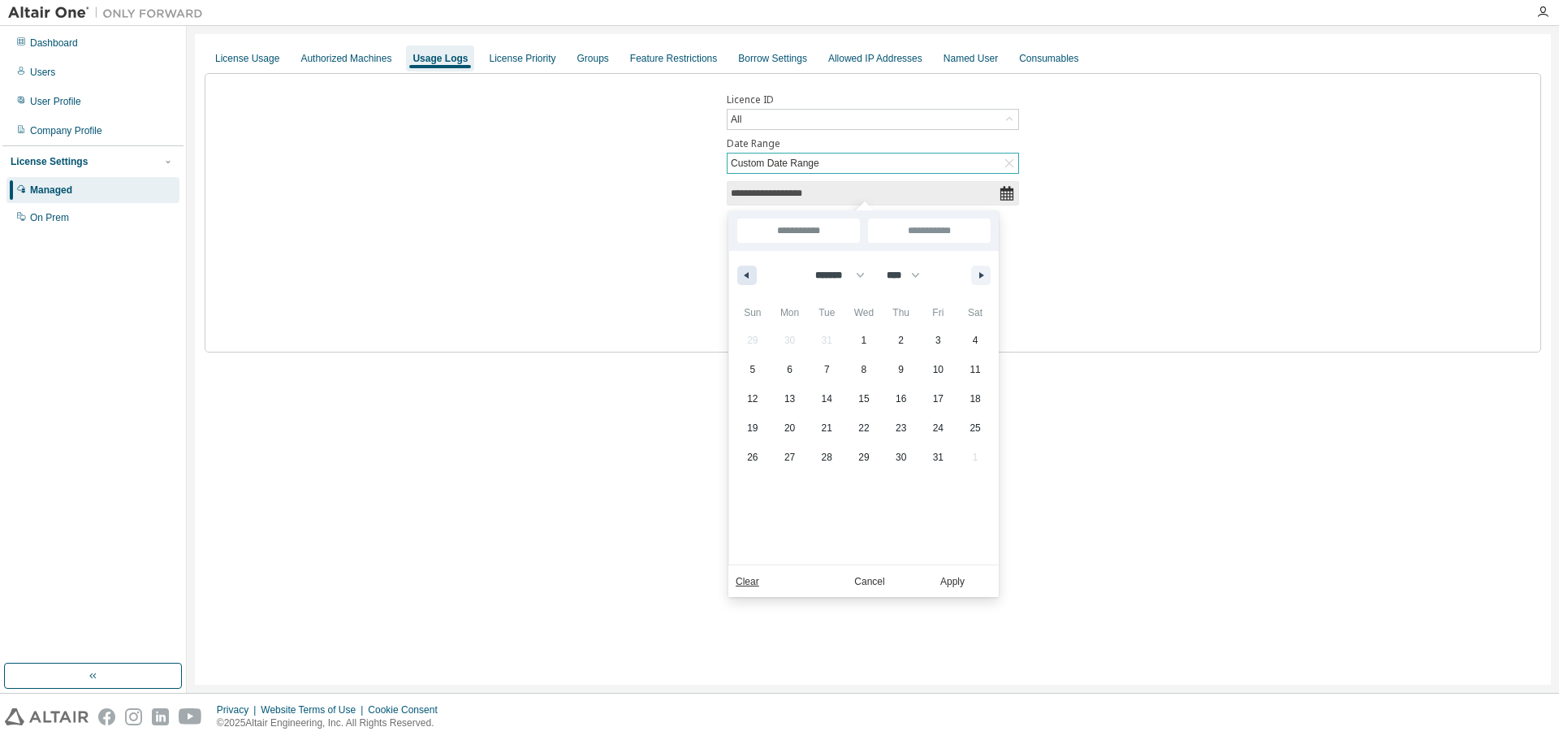
select select "****"
click at [982, 275] on icon "button" at bounding box center [983, 275] width 8 height 6
select select "*"
select select "****"
click at [864, 334] on span "1" at bounding box center [865, 340] width 6 height 29
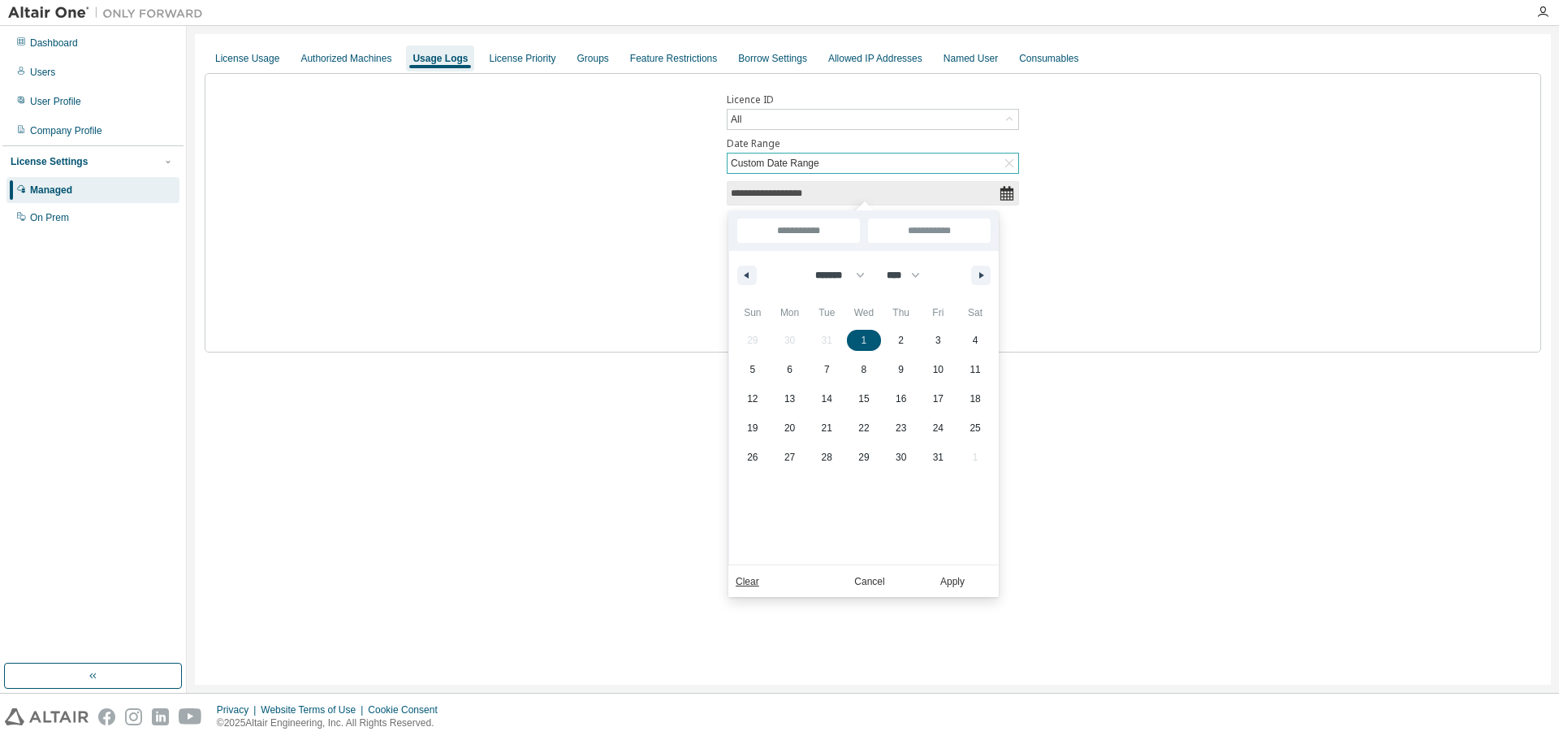
type input "*"
type input "**********"
click at [978, 273] on button "button" at bounding box center [980, 275] width 19 height 19
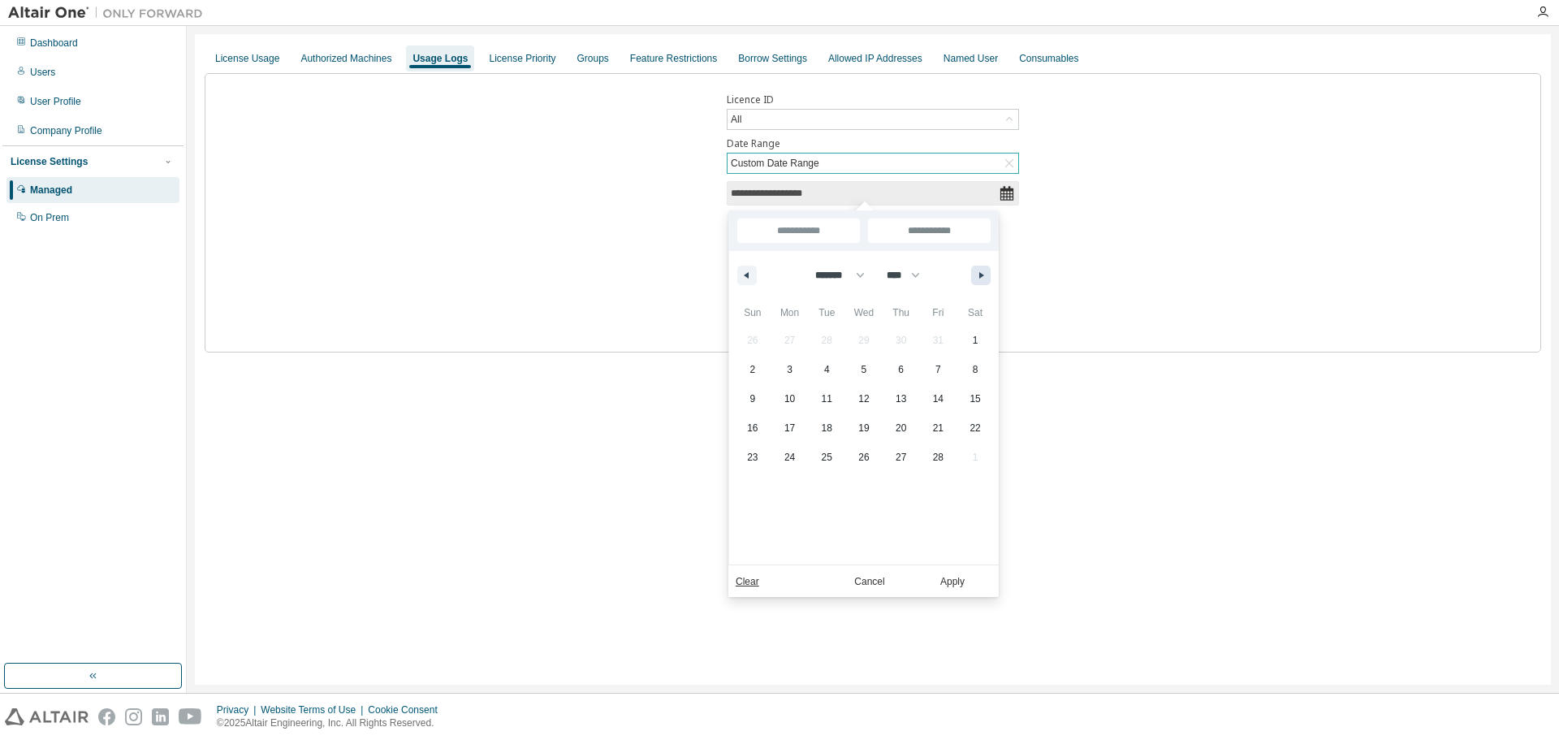
click at [978, 273] on button "button" at bounding box center [980, 275] width 19 height 19
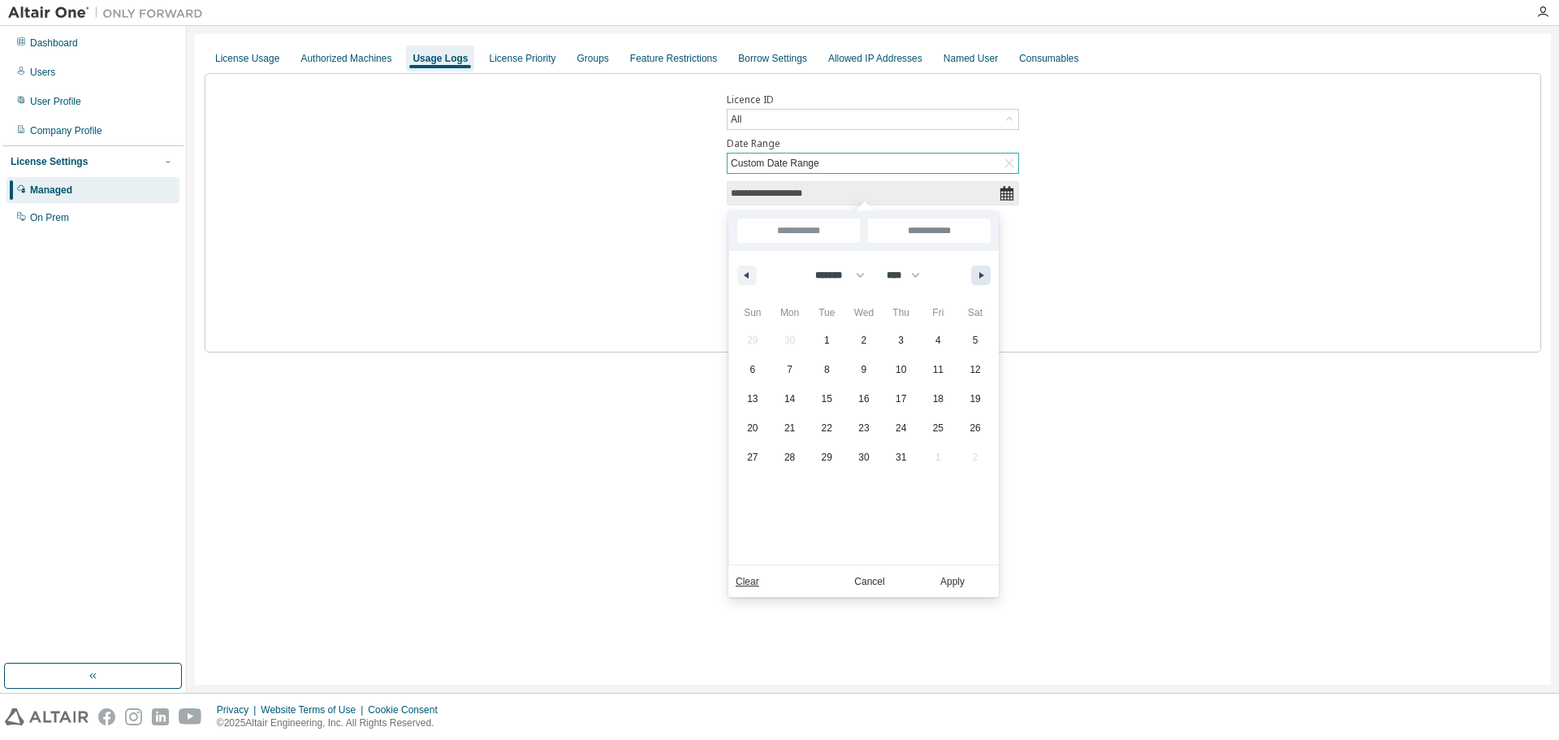
click at [978, 272] on button "button" at bounding box center [980, 275] width 19 height 19
select select "*"
click at [978, 272] on button "button" at bounding box center [980, 275] width 19 height 19
click at [898, 330] on span "4" at bounding box center [901, 340] width 6 height 29
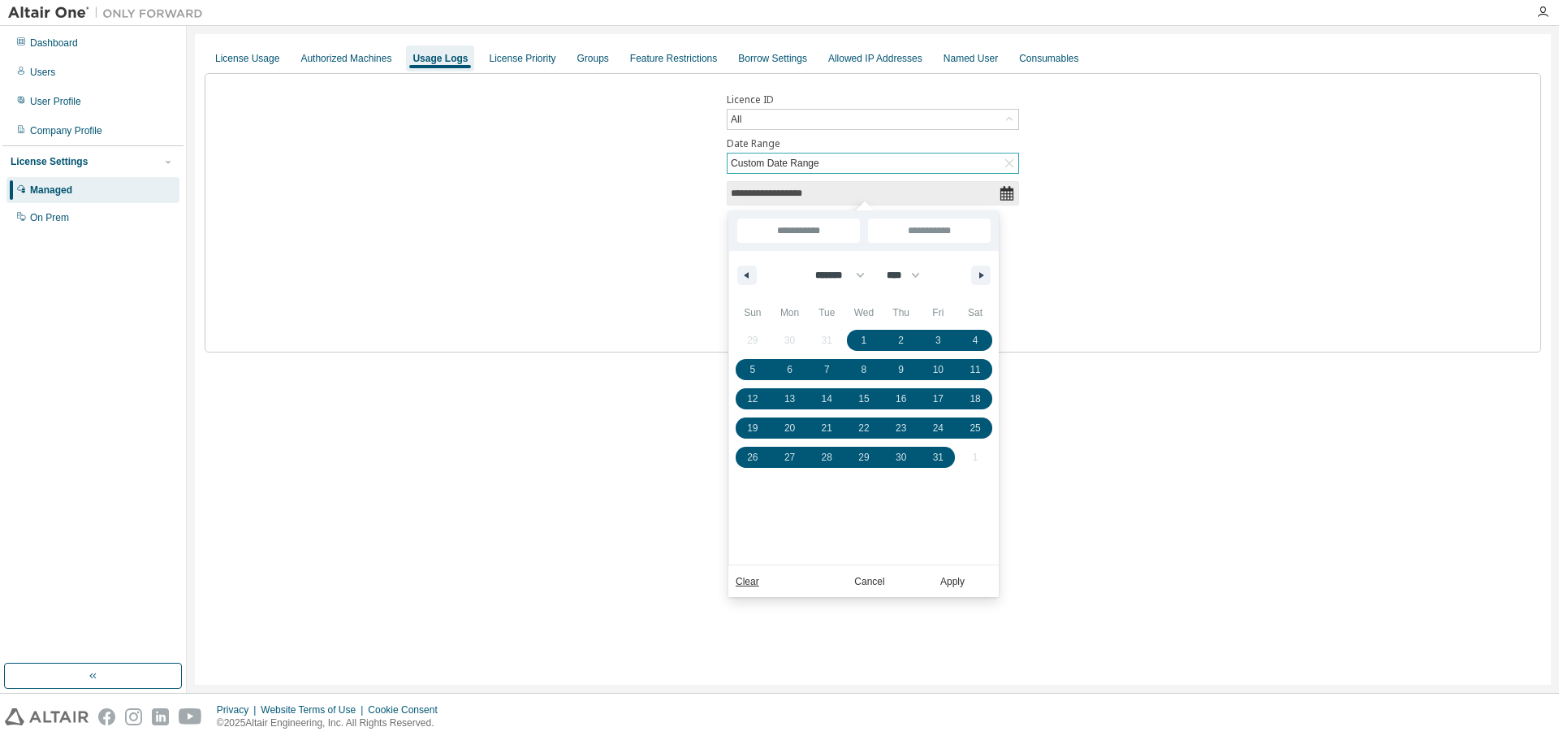
type input "***"
type input "**********"
select select "*"
click at [955, 581] on button "Apply" at bounding box center [953, 582] width 78 height 18
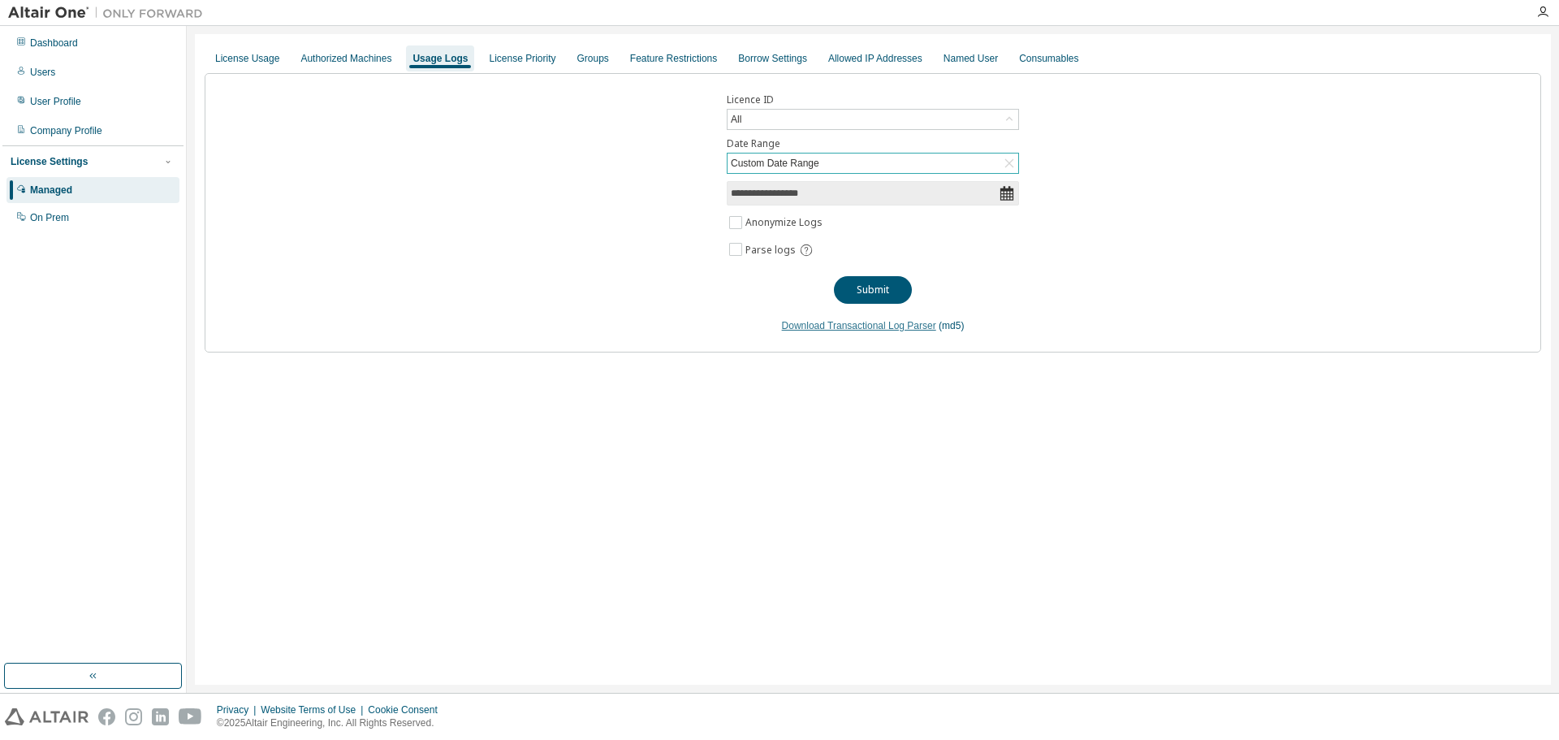
click at [903, 324] on link "Download Transactional Log Parser" at bounding box center [859, 325] width 154 height 11
click at [760, 249] on span "Parse logs" at bounding box center [771, 250] width 50 height 13
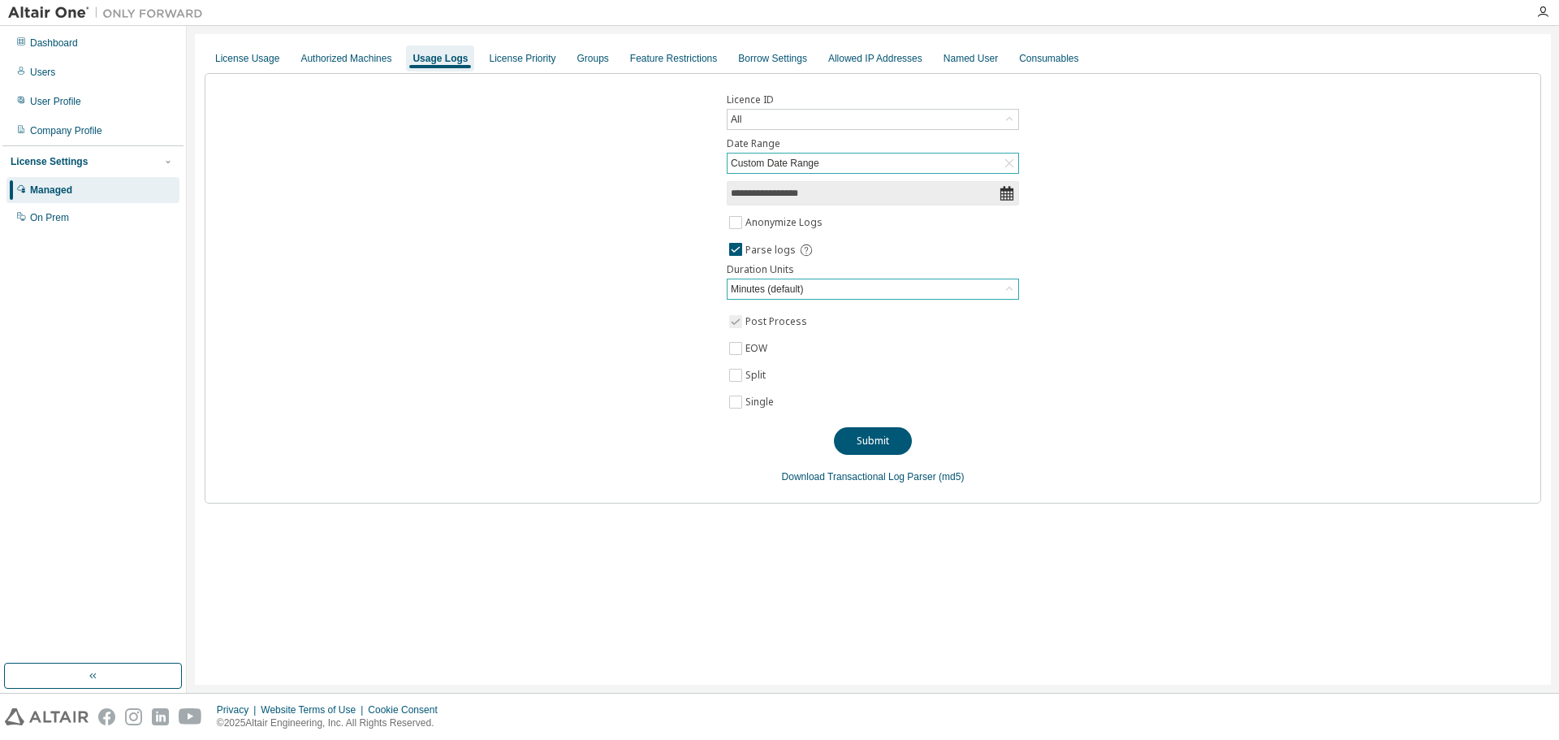
click at [761, 290] on div "Minutes (default)" at bounding box center [767, 289] width 77 height 18
click at [759, 335] on li "Minutes (default)" at bounding box center [873, 334] width 288 height 21
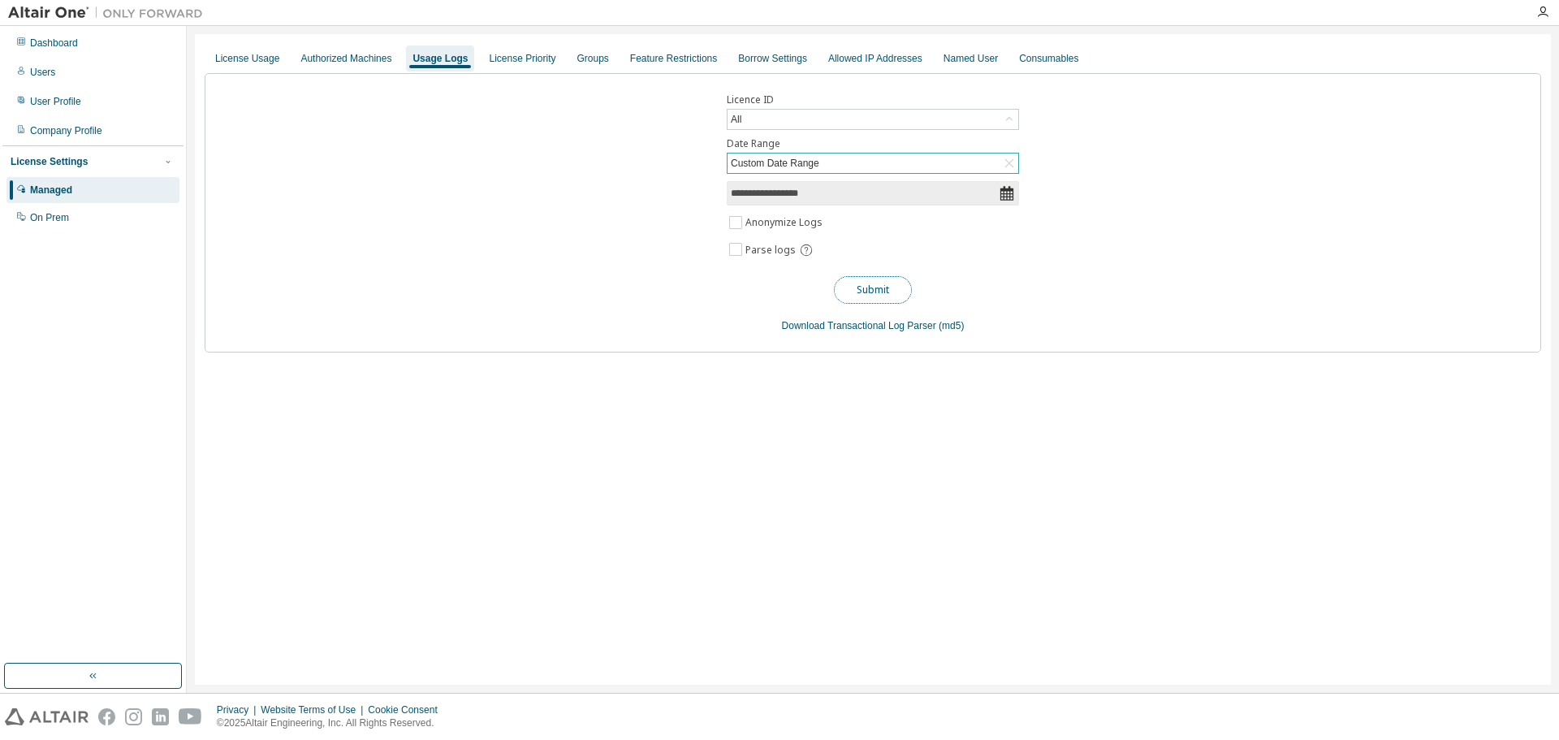
click at [866, 287] on button "Submit" at bounding box center [873, 290] width 78 height 28
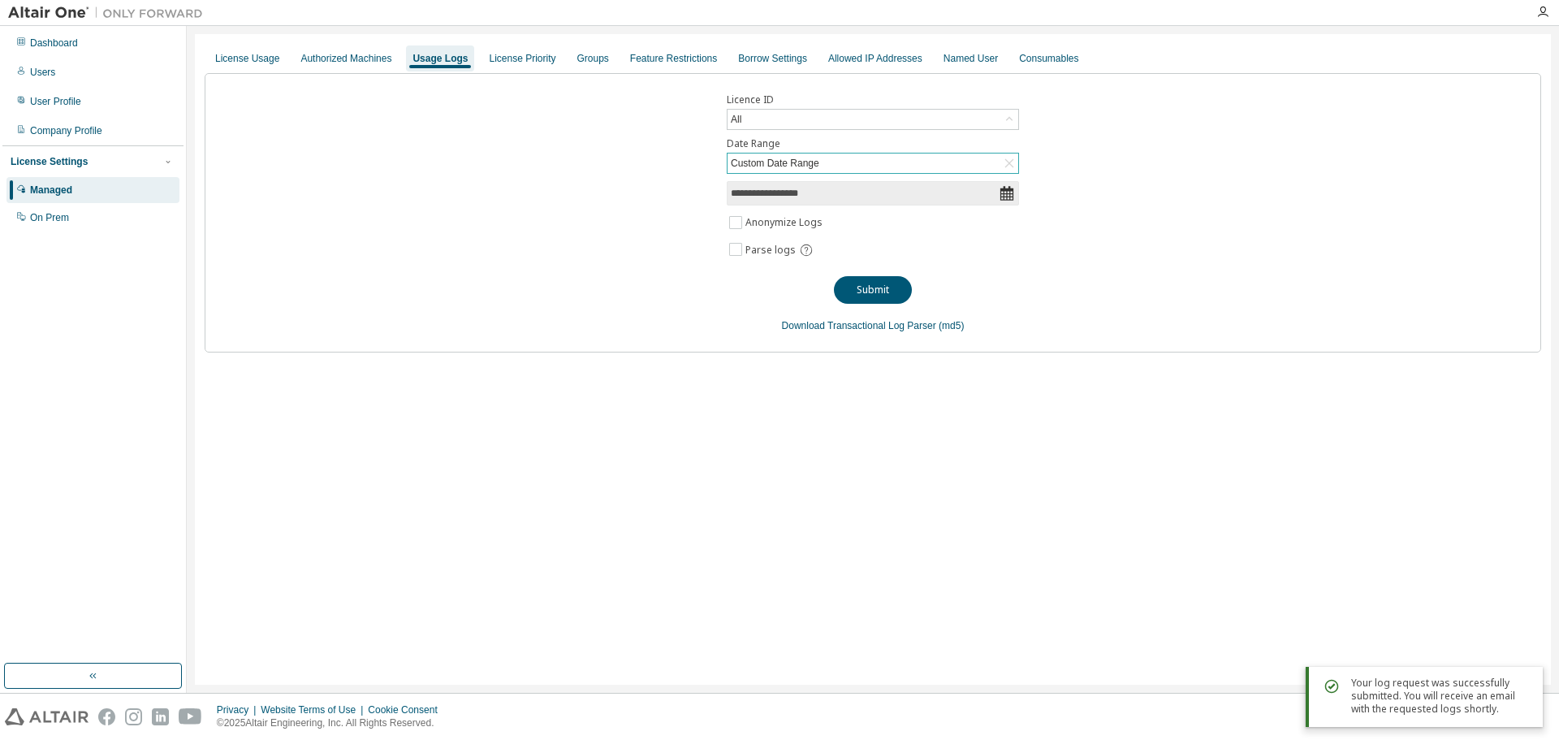
click at [1412, 701] on div "Your log request was successfully submitted. You will receive an email with the…" at bounding box center [1440, 696] width 179 height 39
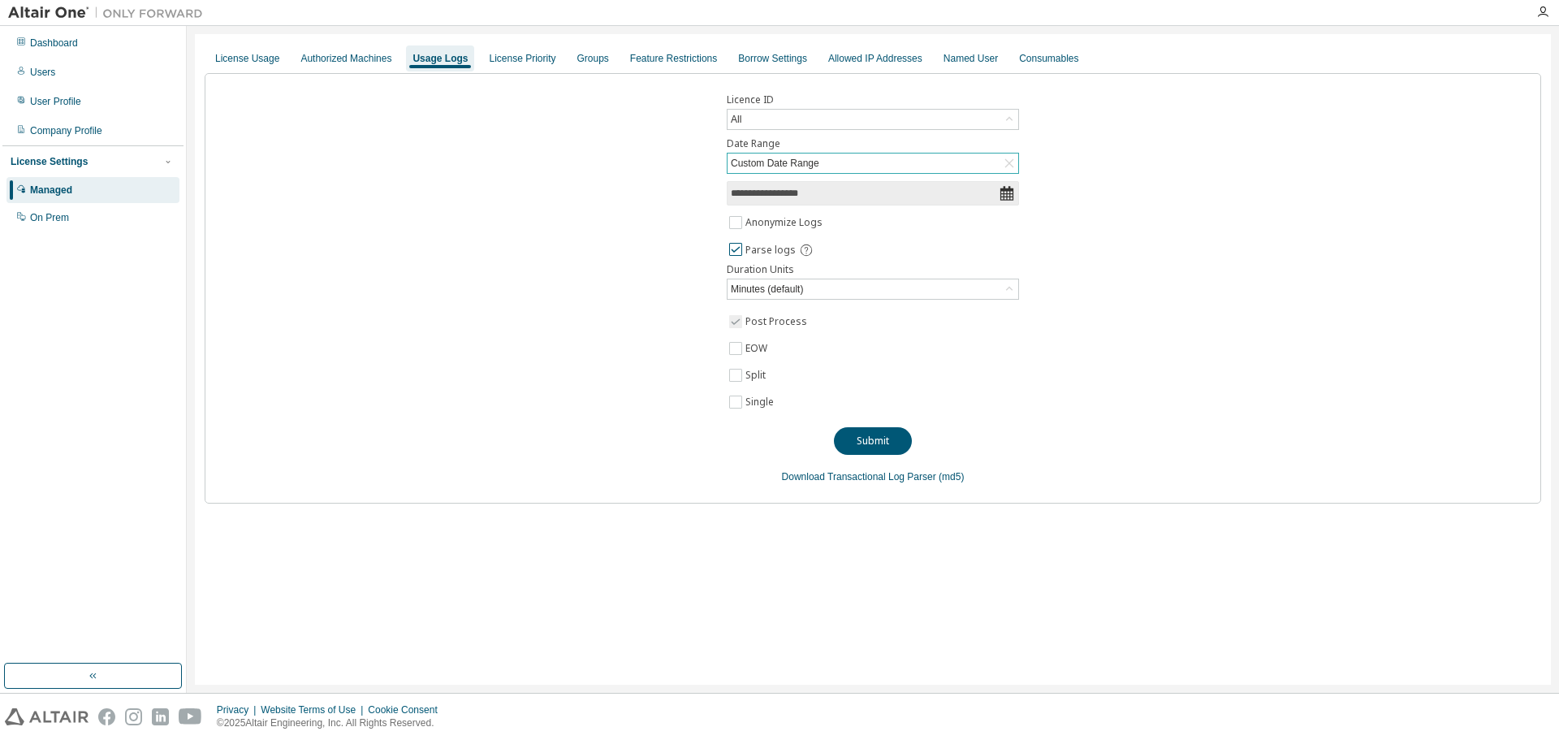
click at [753, 251] on span "Parse logs" at bounding box center [771, 250] width 50 height 13
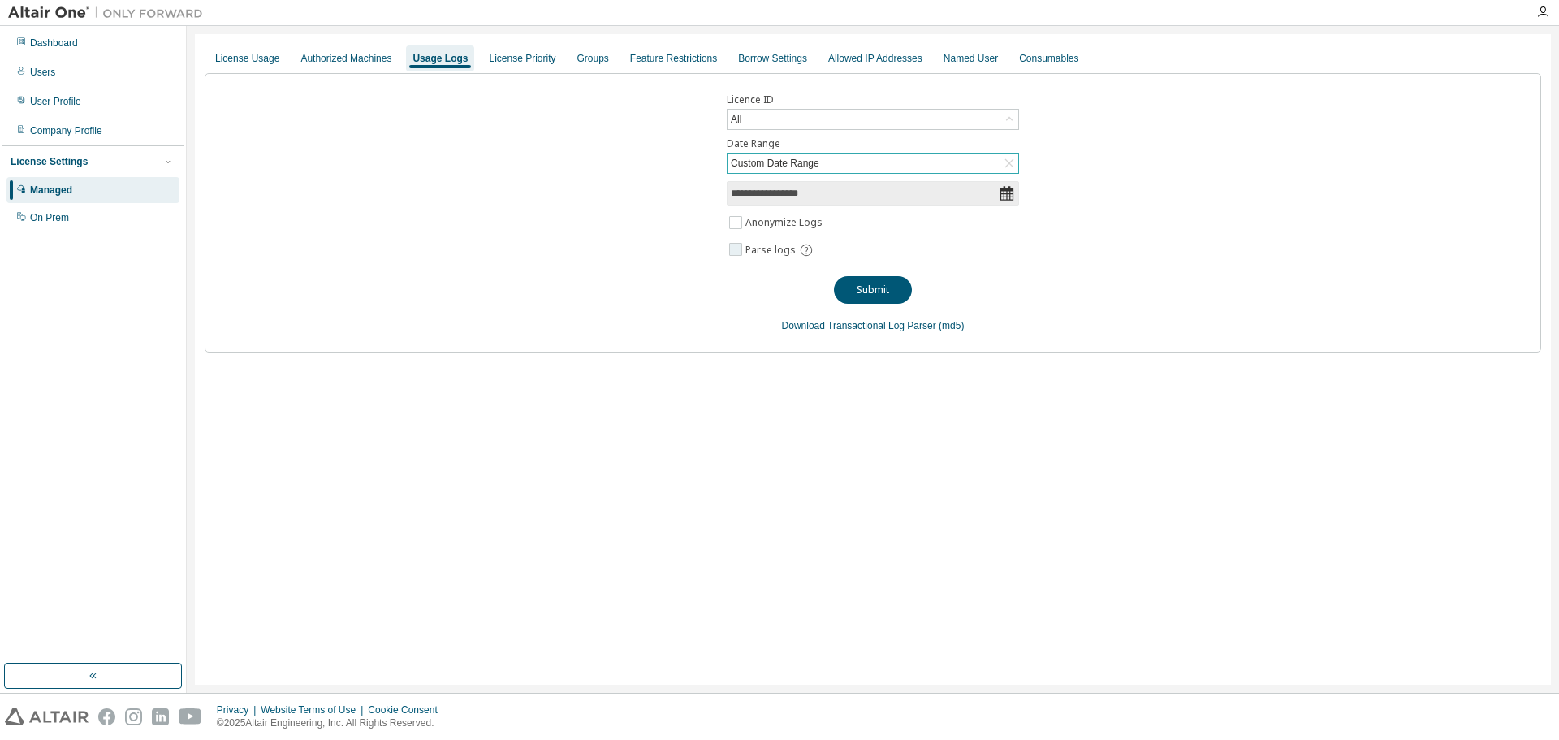
click at [753, 251] on span "Parse logs" at bounding box center [771, 250] width 50 height 13
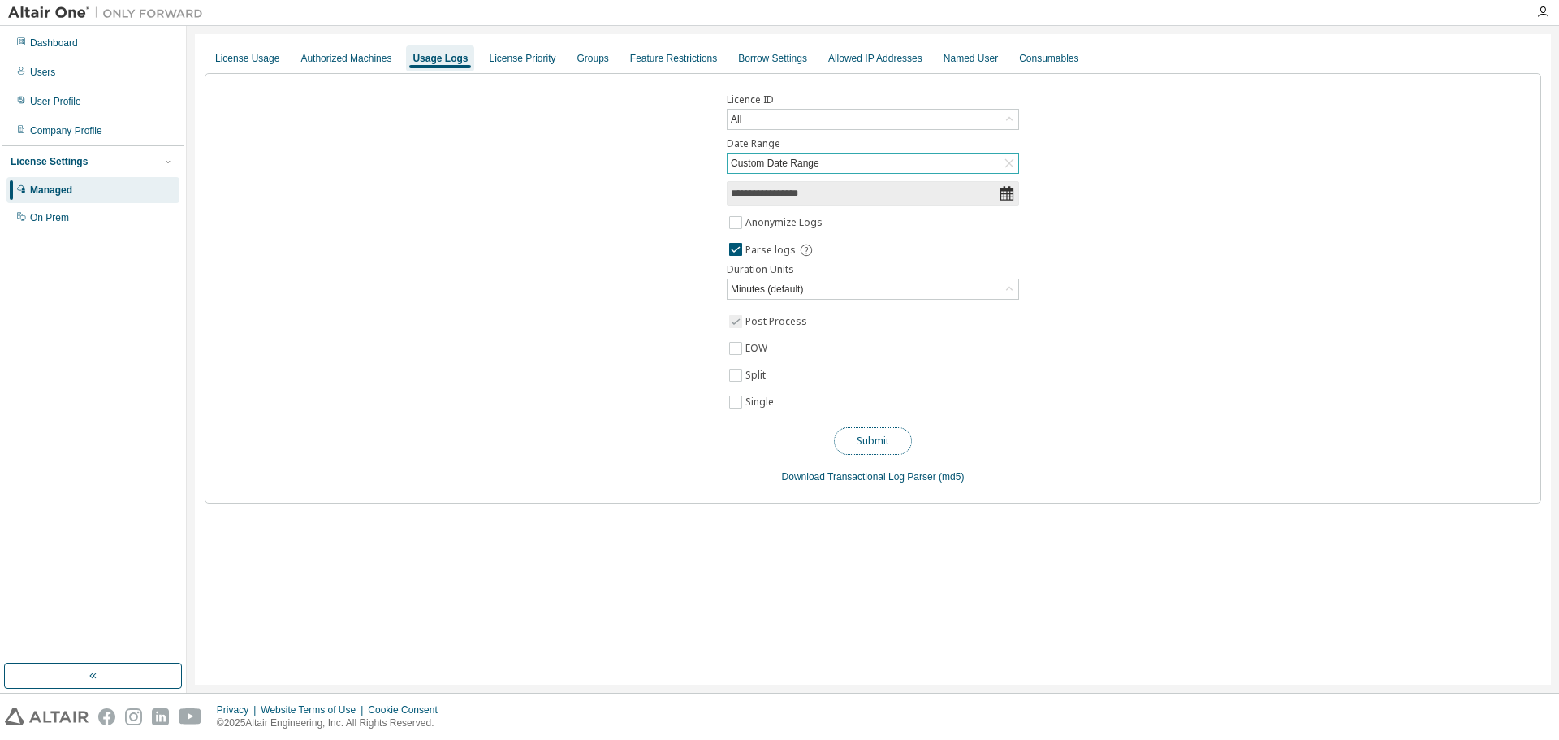
click at [882, 440] on button "Submit" at bounding box center [873, 441] width 78 height 28
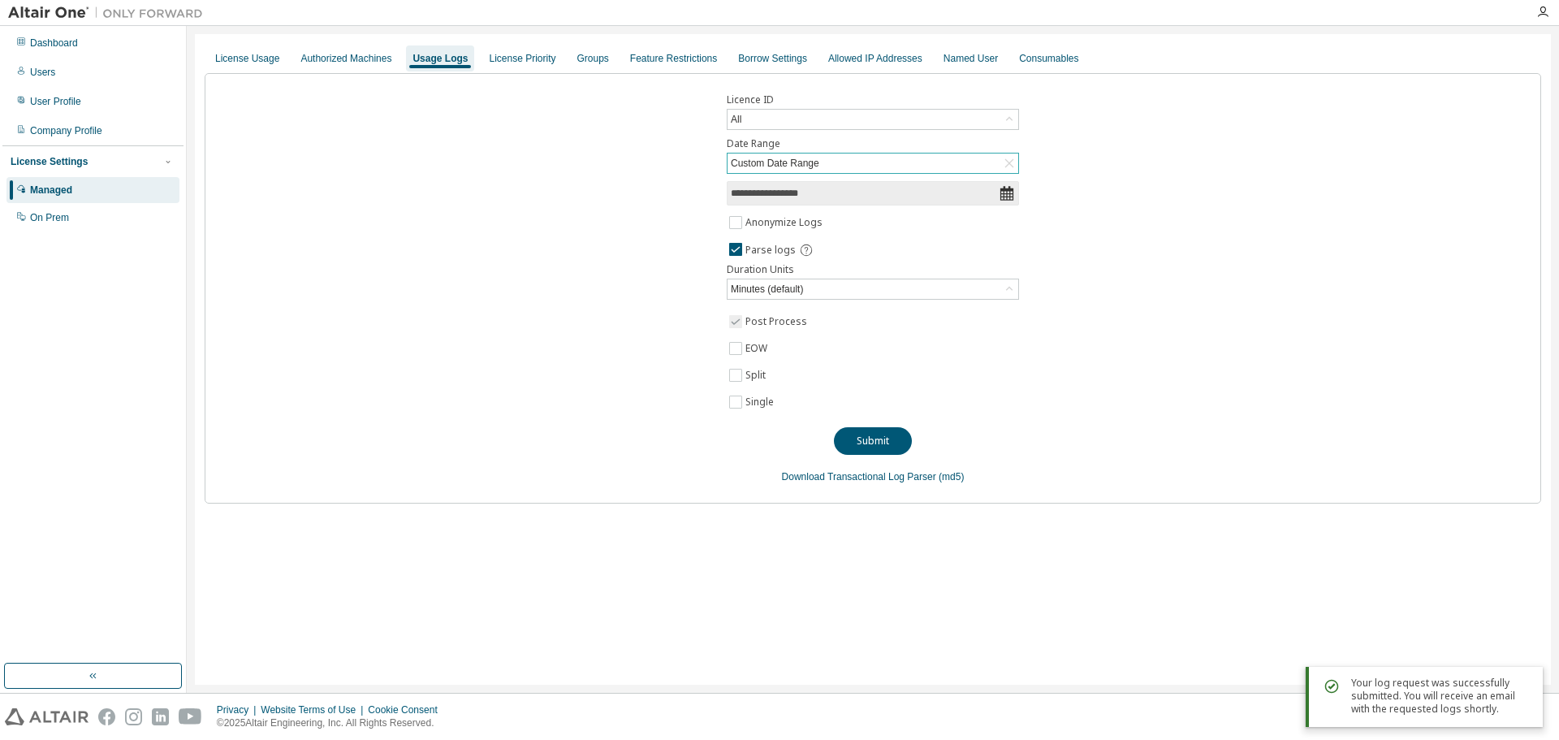
click at [1423, 698] on div "Your log request was successfully submitted. You will receive an email with the…" at bounding box center [1440, 696] width 179 height 39
click at [1009, 118] on icon at bounding box center [1009, 119] width 6 height 4
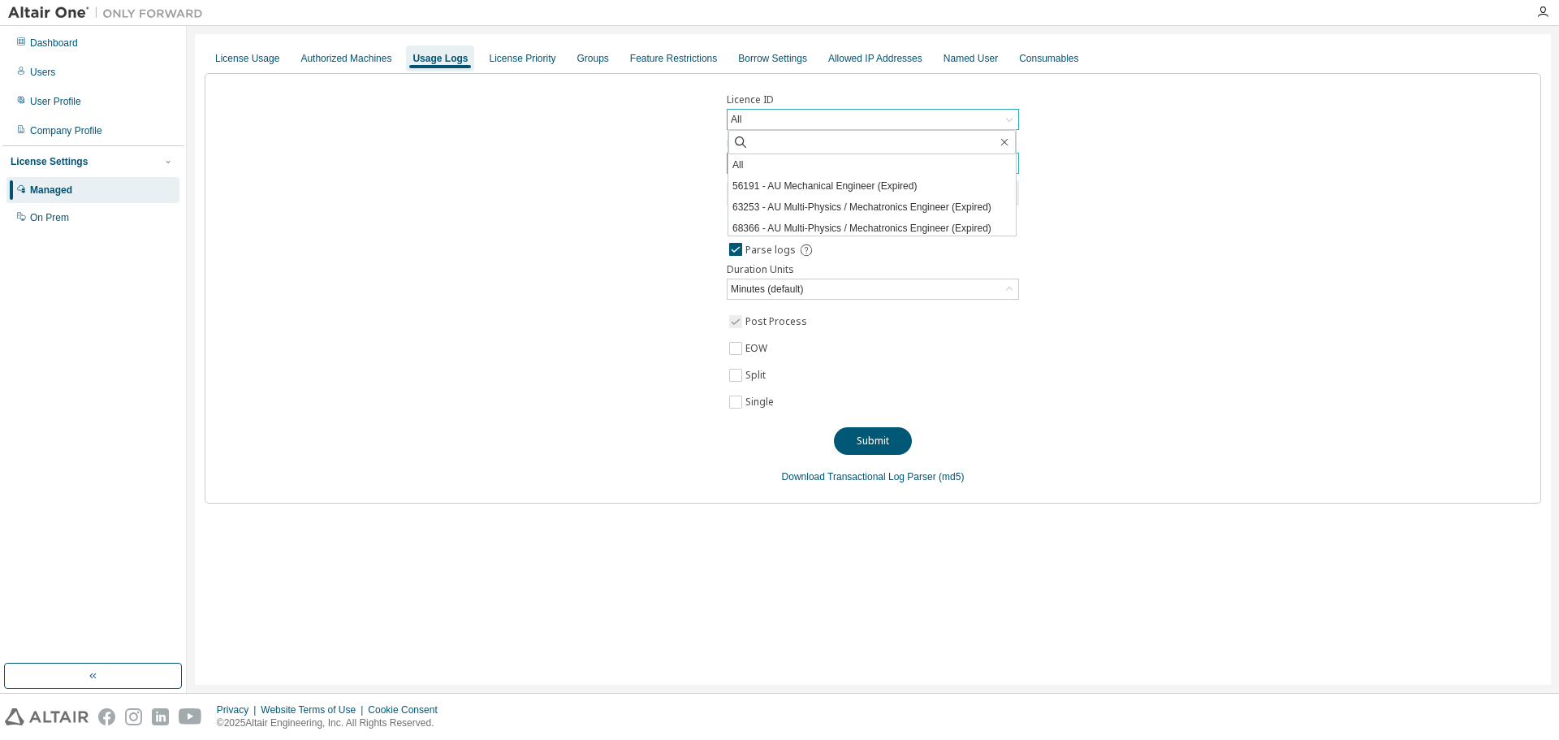
click at [1227, 145] on div "**********" at bounding box center [873, 288] width 1337 height 430
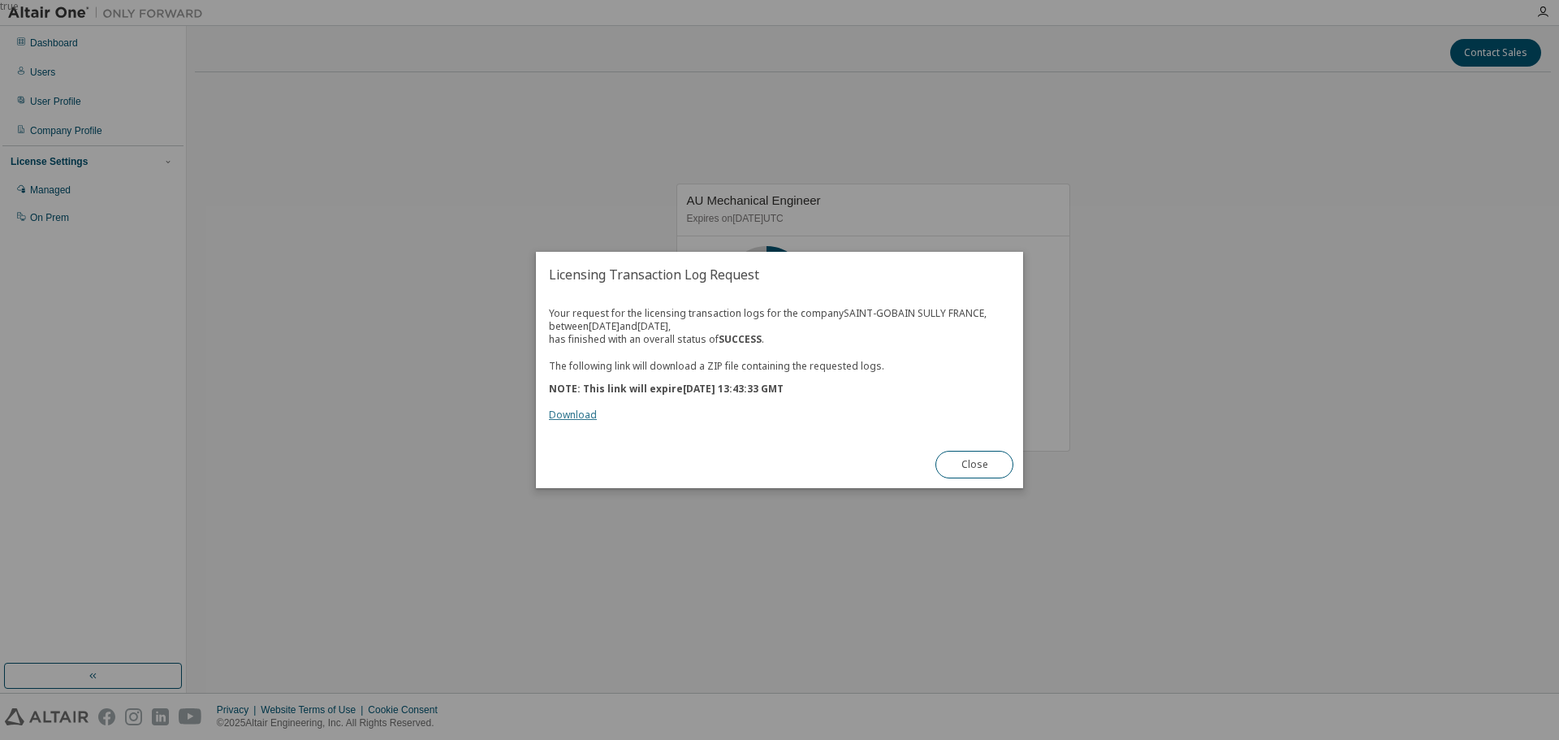
click at [578, 414] on link "Download" at bounding box center [573, 415] width 48 height 14
click at [978, 465] on button "Close" at bounding box center [975, 465] width 78 height 28
click at [578, 410] on link "Download" at bounding box center [573, 415] width 48 height 14
click at [996, 456] on button "Close" at bounding box center [975, 465] width 78 height 28
